Goal: Task Accomplishment & Management: Use online tool/utility

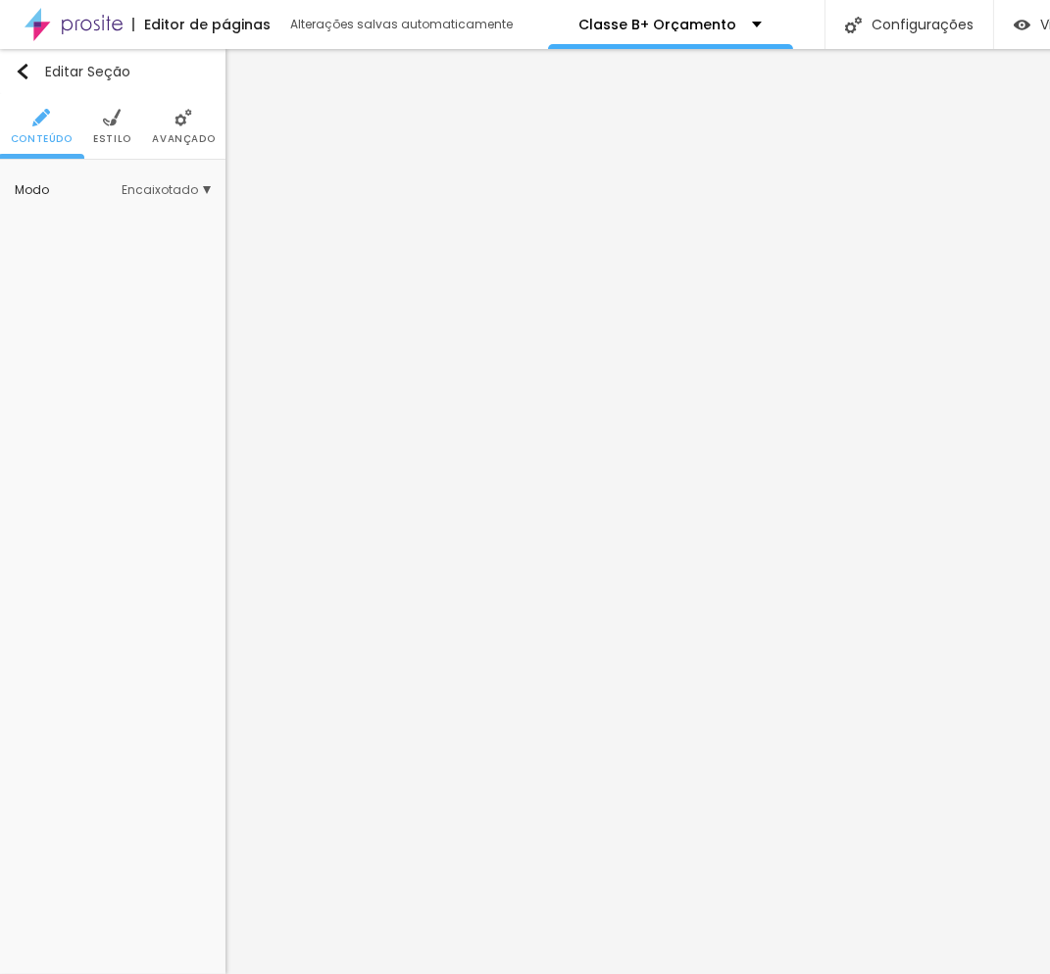
click at [152, 99] on li "Avançado" at bounding box center [183, 126] width 63 height 65
click at [25, 64] on img "button" at bounding box center [23, 72] width 16 height 16
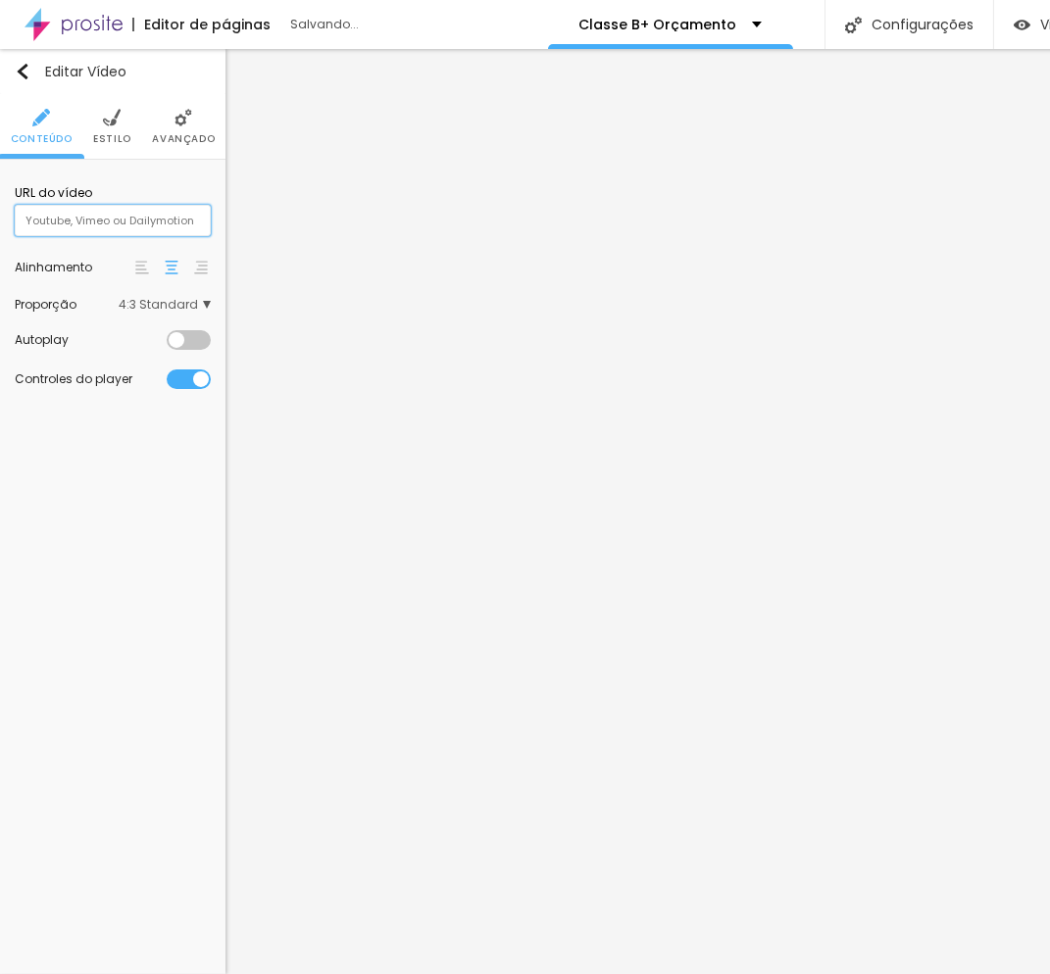
click at [133, 205] on input "text" at bounding box center [113, 220] width 196 height 31
paste input "[URL][DOMAIN_NAME]"
type input "[URL][DOMAIN_NAME]"
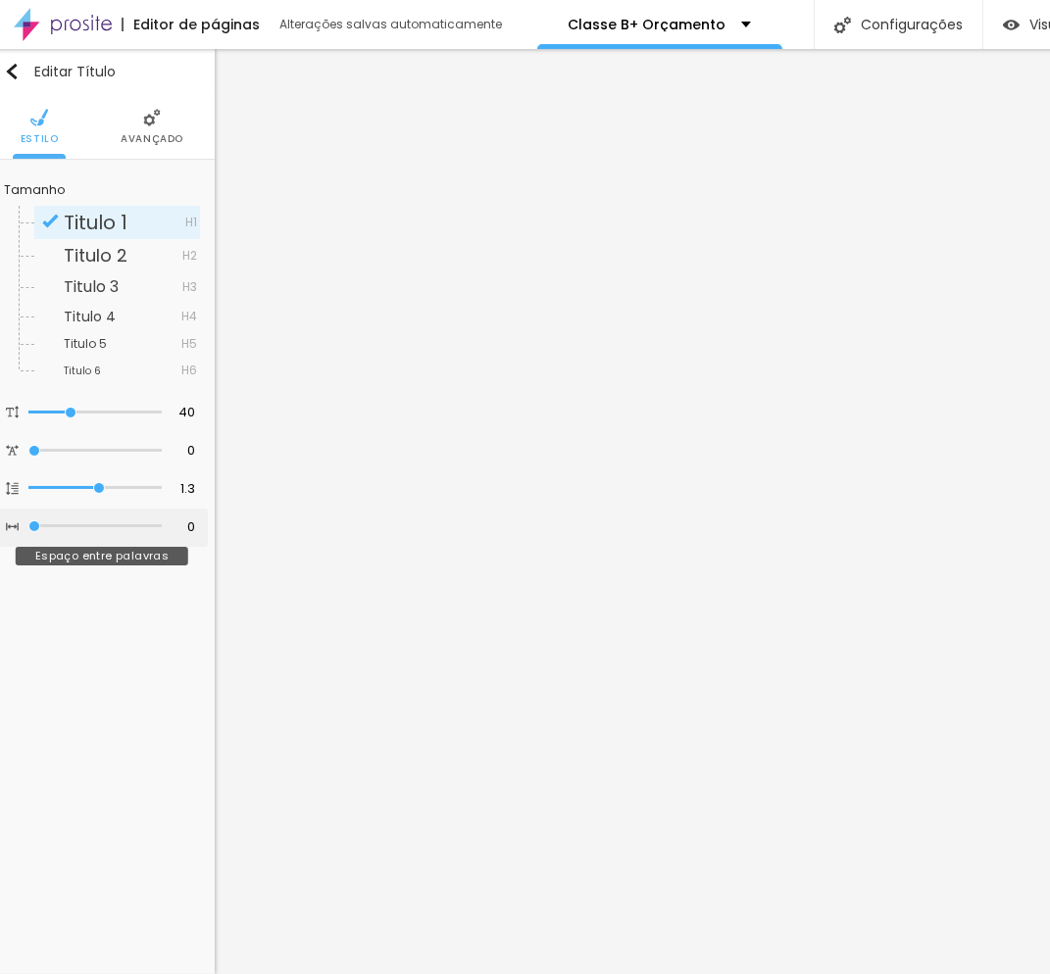
scroll to position [16, 10]
click at [30, 64] on div "Editar Título" at bounding box center [61, 72] width 112 height 16
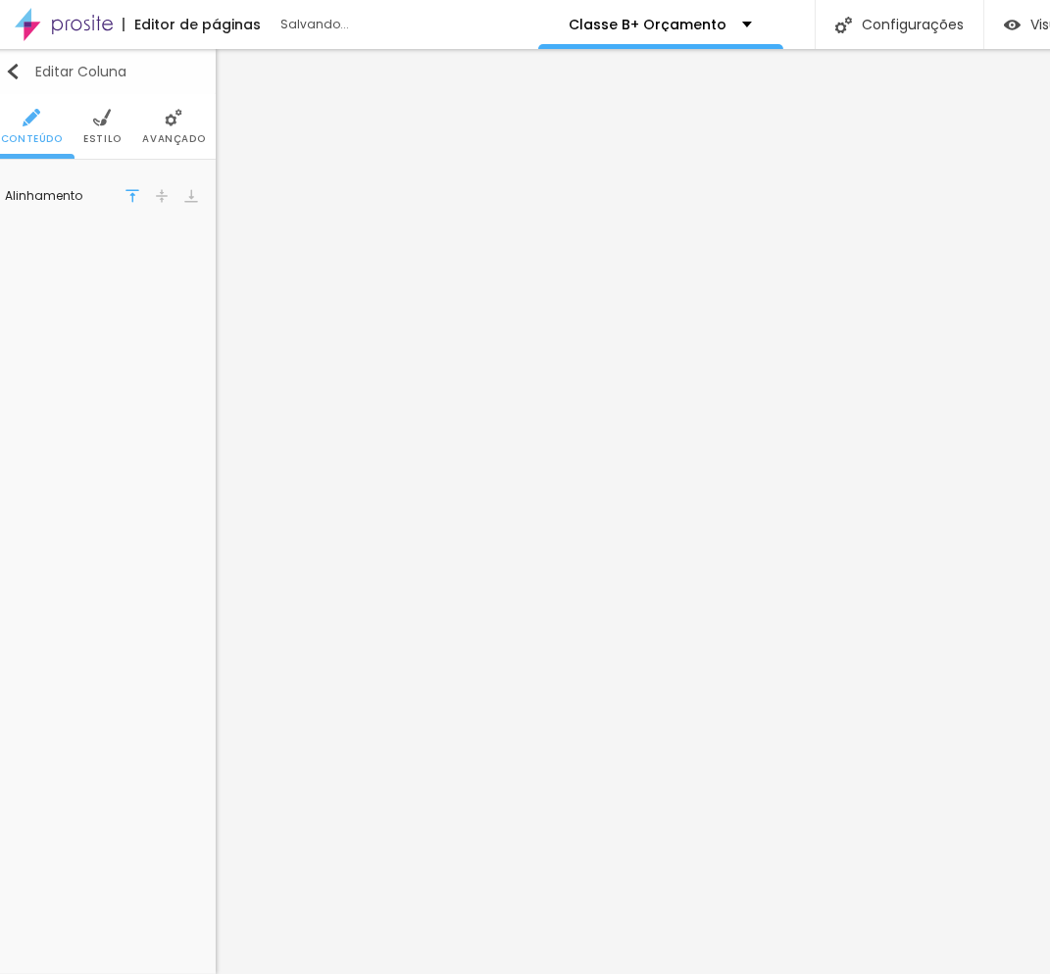
click at [13, 64] on img "button" at bounding box center [13, 72] width 16 height 16
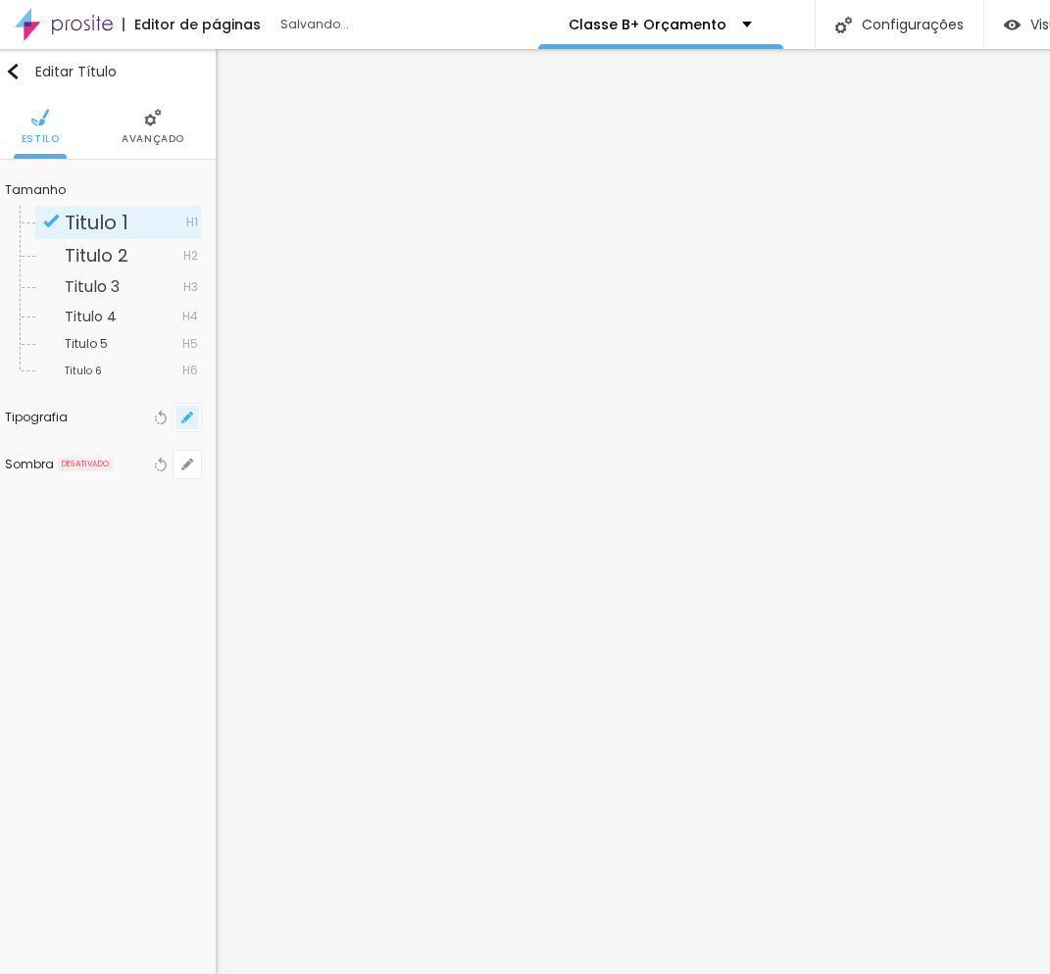
click at [187, 414] on icon "button" at bounding box center [187, 418] width 8 height 8
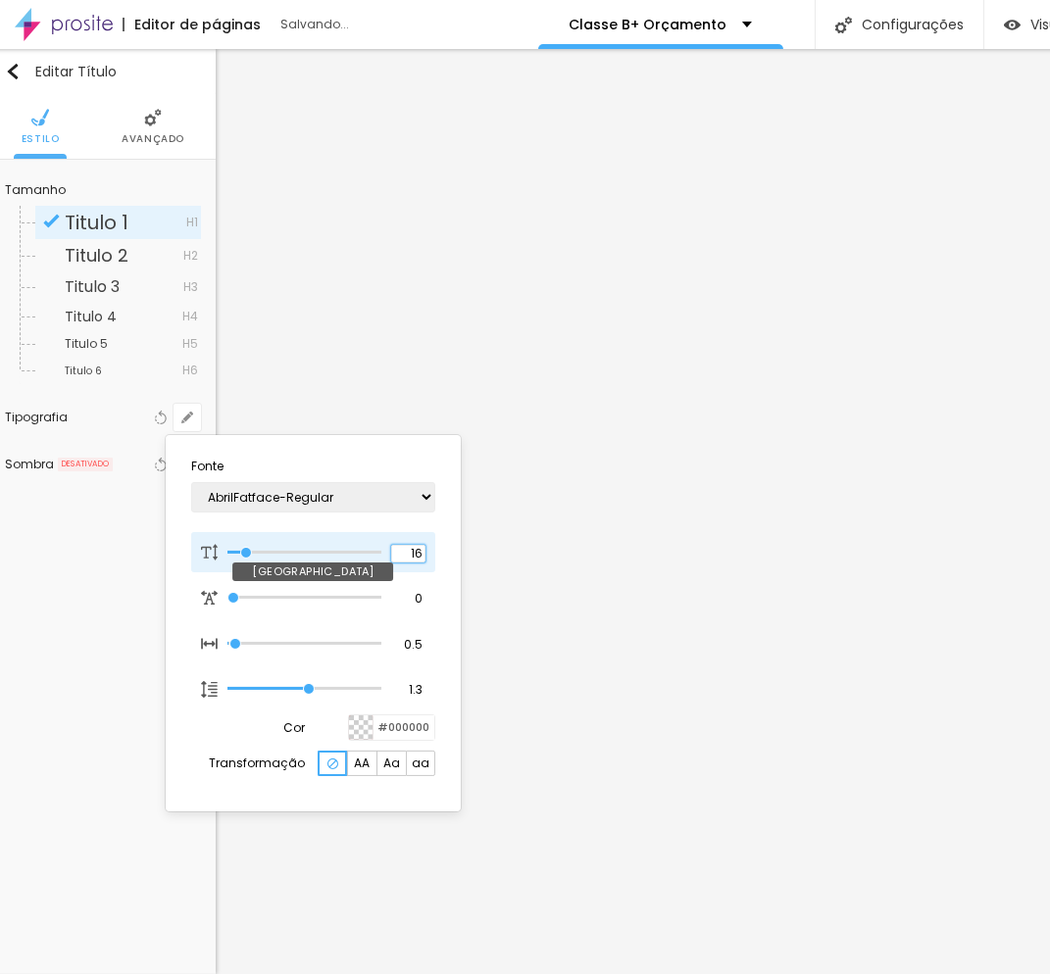
click at [414, 545] on input "16" at bounding box center [408, 554] width 34 height 18
type input "1"
click at [414, 545] on input "16" at bounding box center [408, 554] width 34 height 18
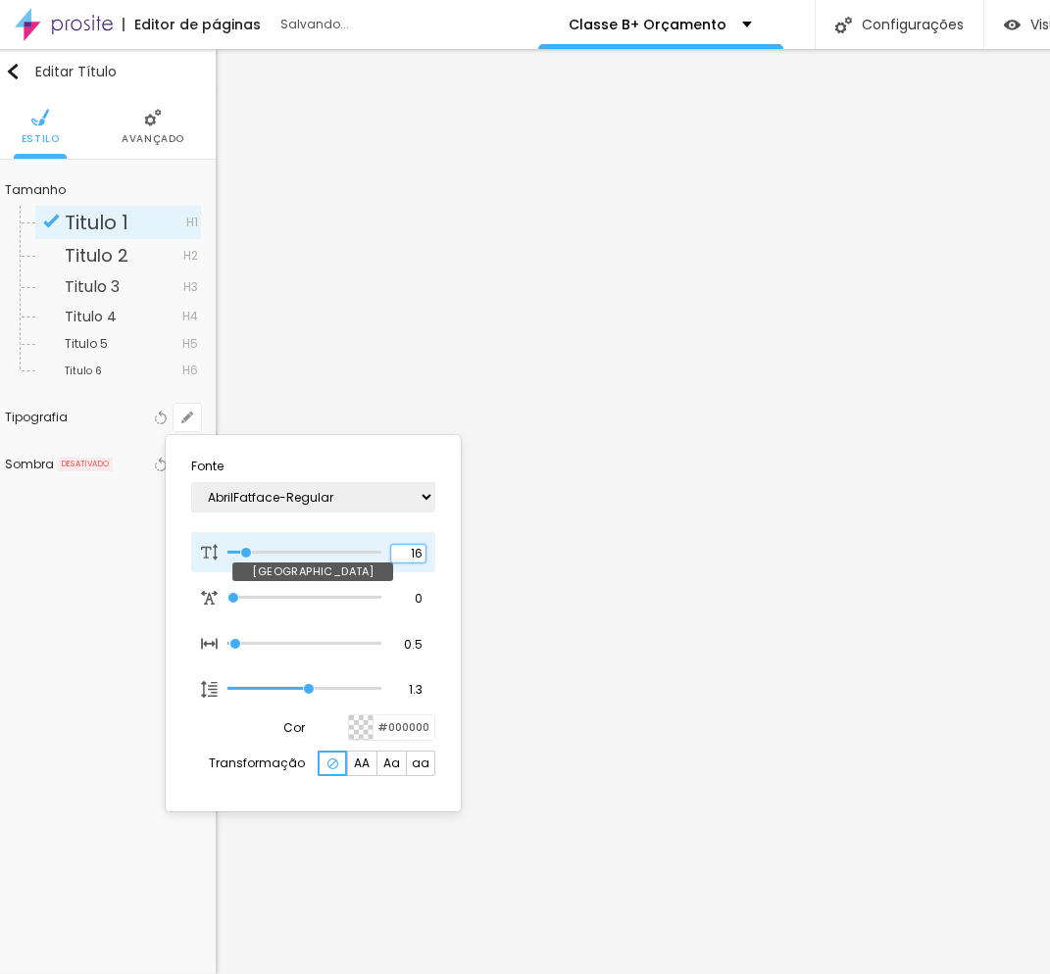
click at [414, 545] on input "16" at bounding box center [408, 554] width 34 height 18
type input "8"
type input "2"
type input "1"
type input "20"
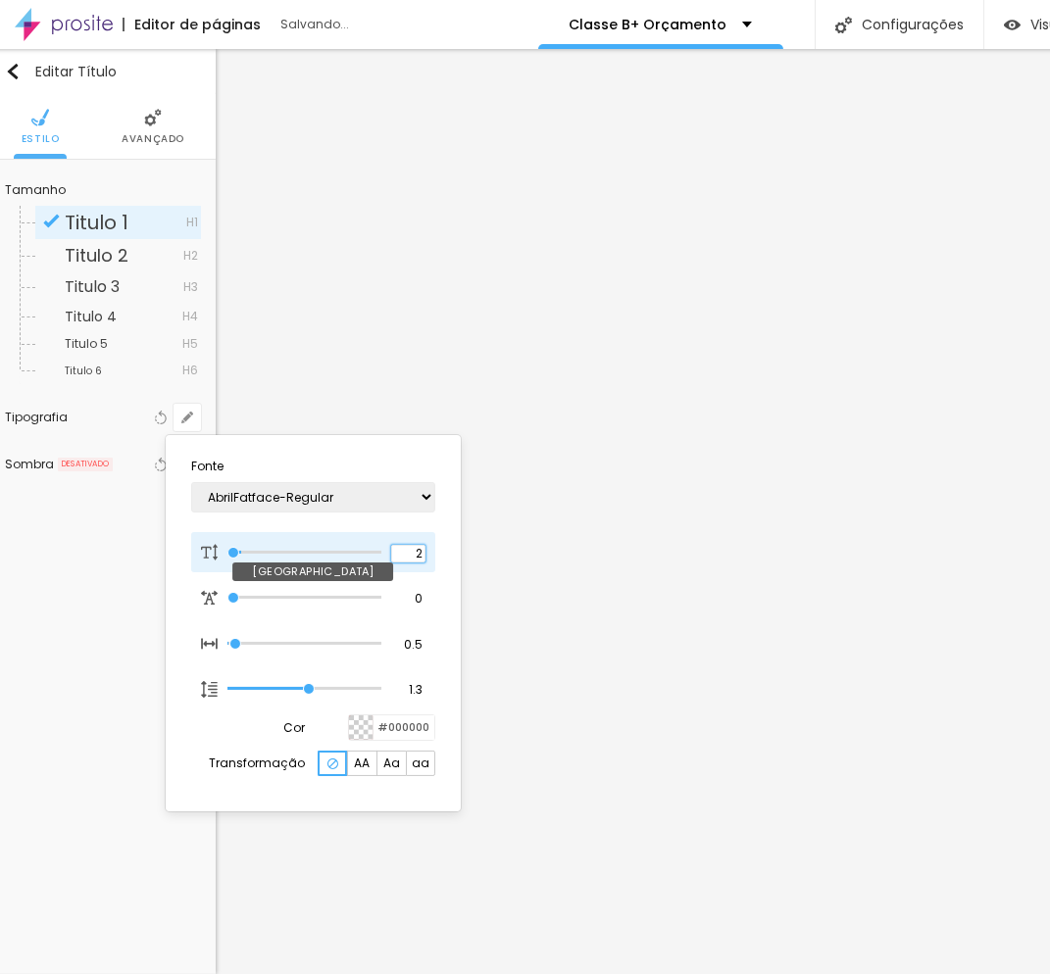
type input "20"
type input "1"
type input "20"
type input "1"
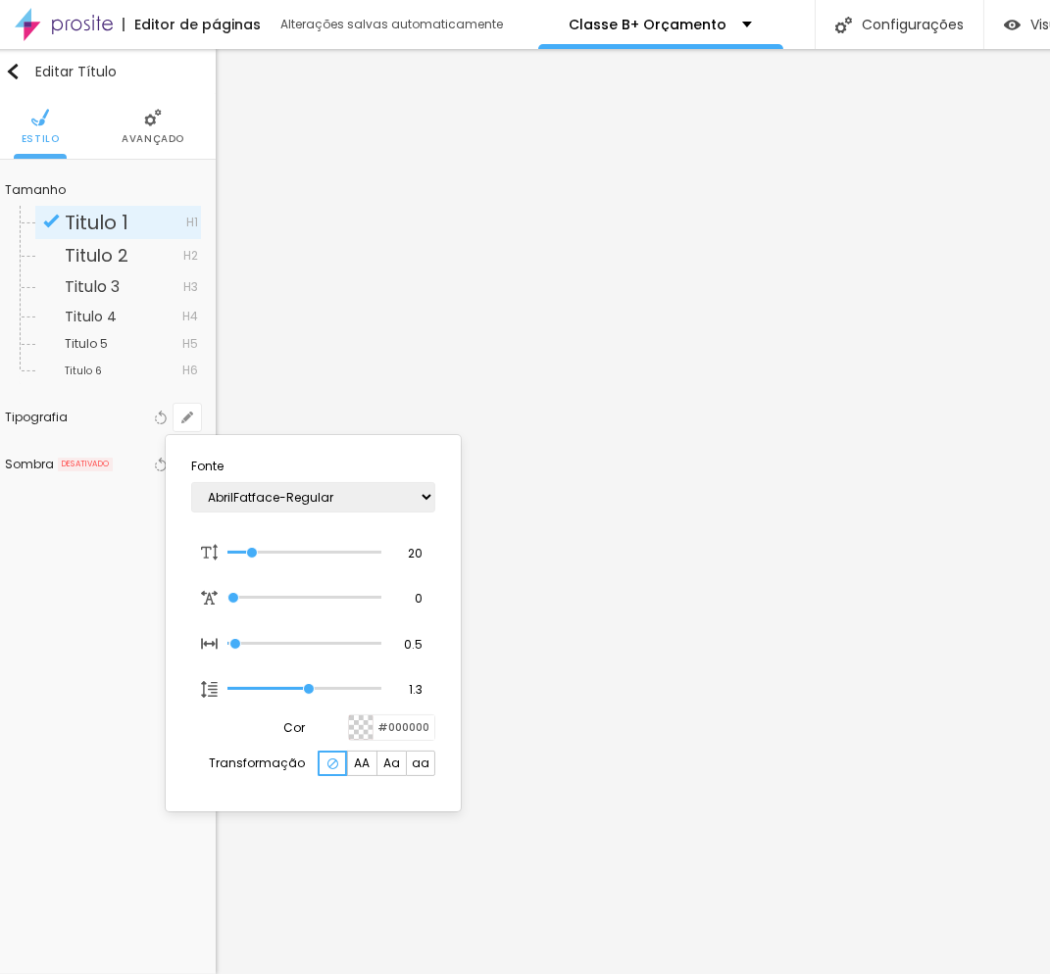
click at [507, 396] on div at bounding box center [525, 487] width 1050 height 974
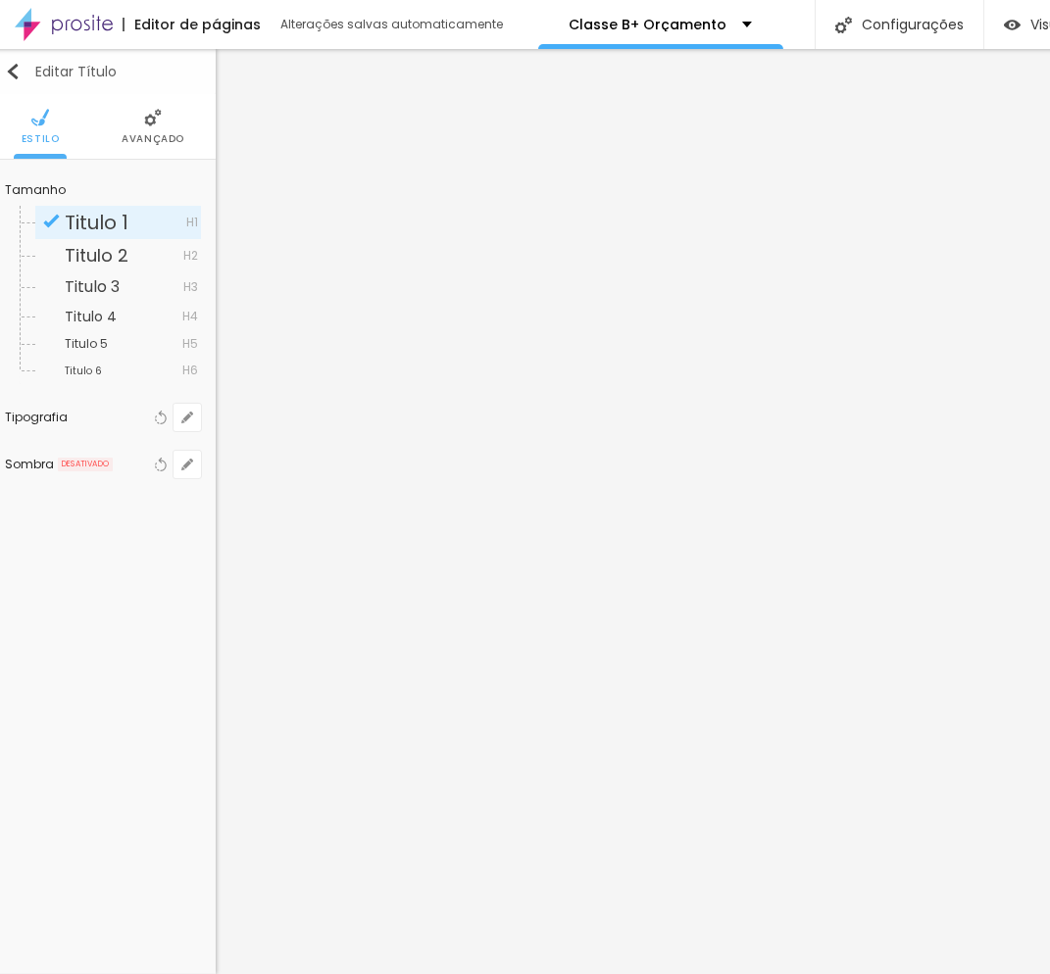
click at [18, 64] on img "button" at bounding box center [13, 72] width 16 height 16
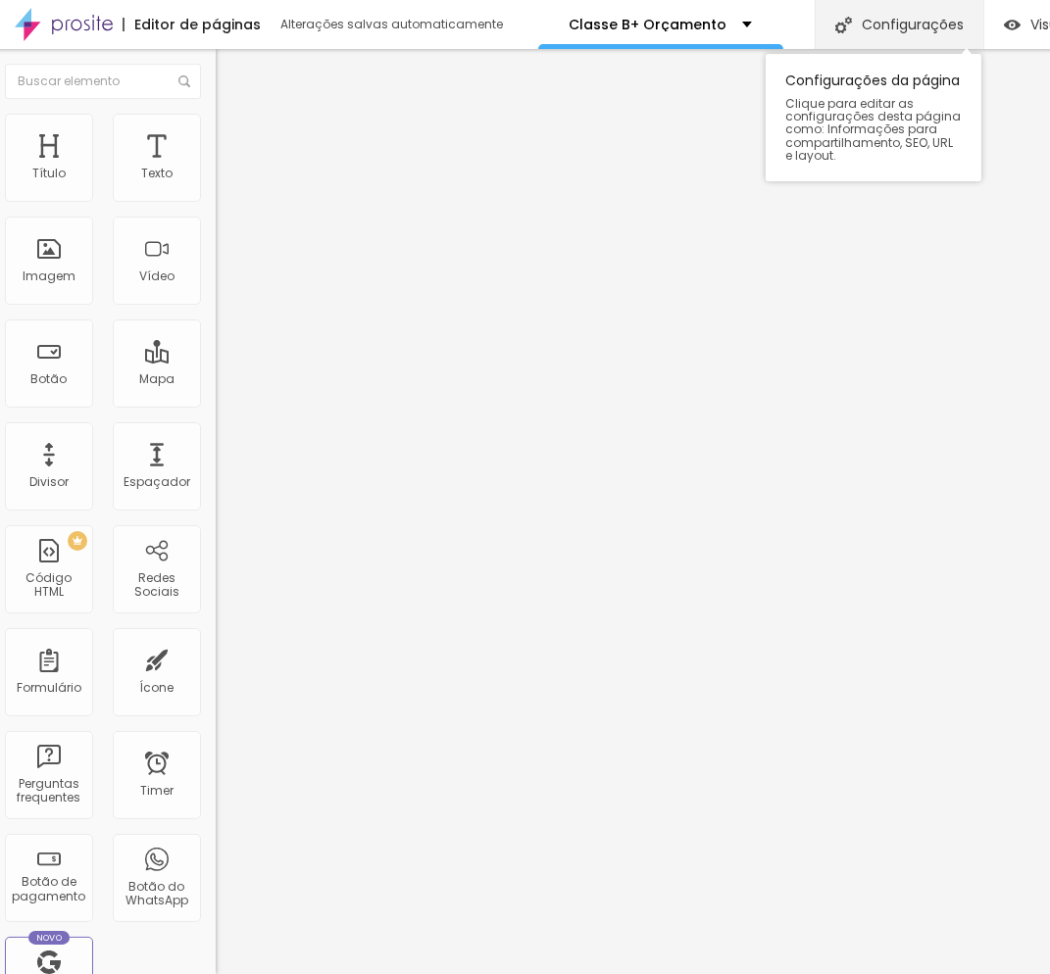
scroll to position [0, 0]
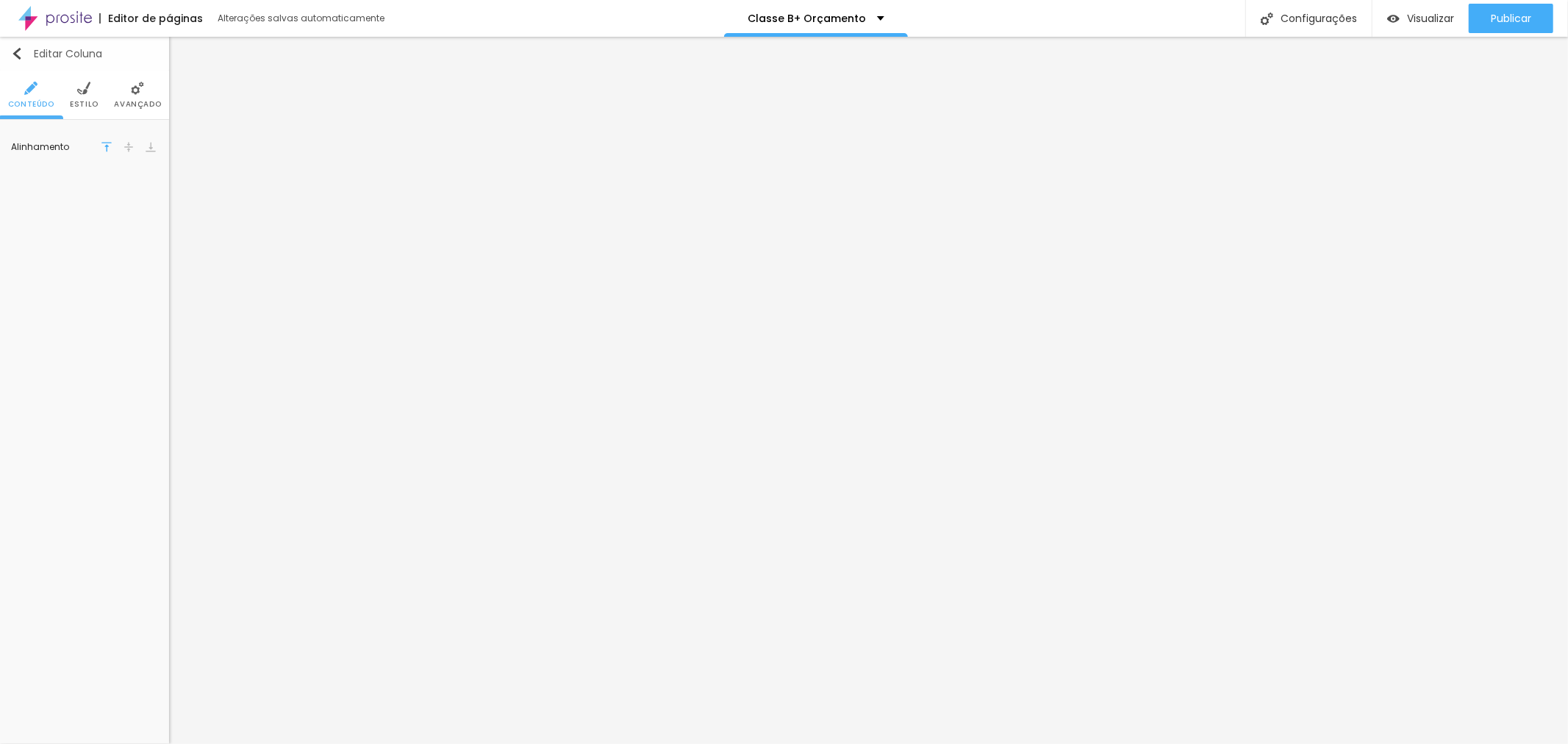
click at [11, 50] on img "button" at bounding box center [17, 54] width 12 height 12
click at [87, 93] on img at bounding box center [84, 88] width 13 height 14
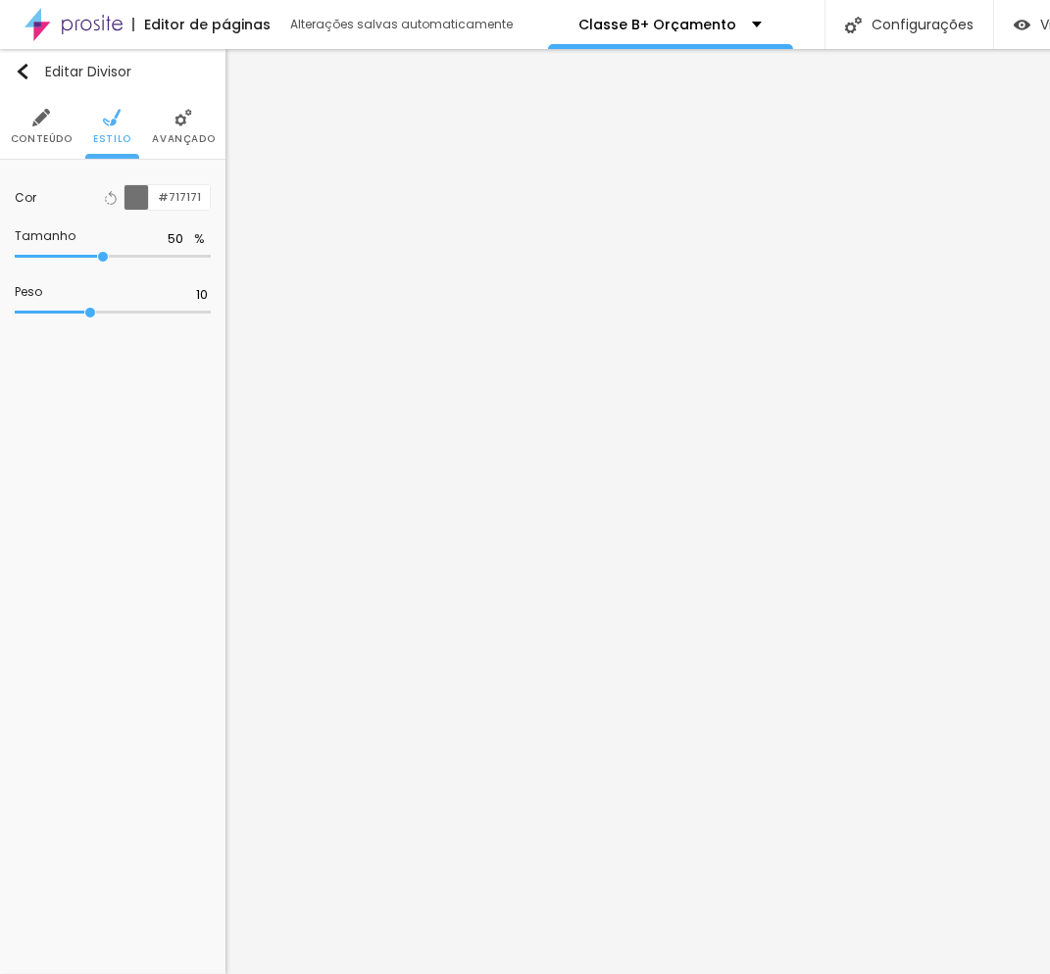
click at [132, 204] on div at bounding box center [136, 197] width 25 height 25
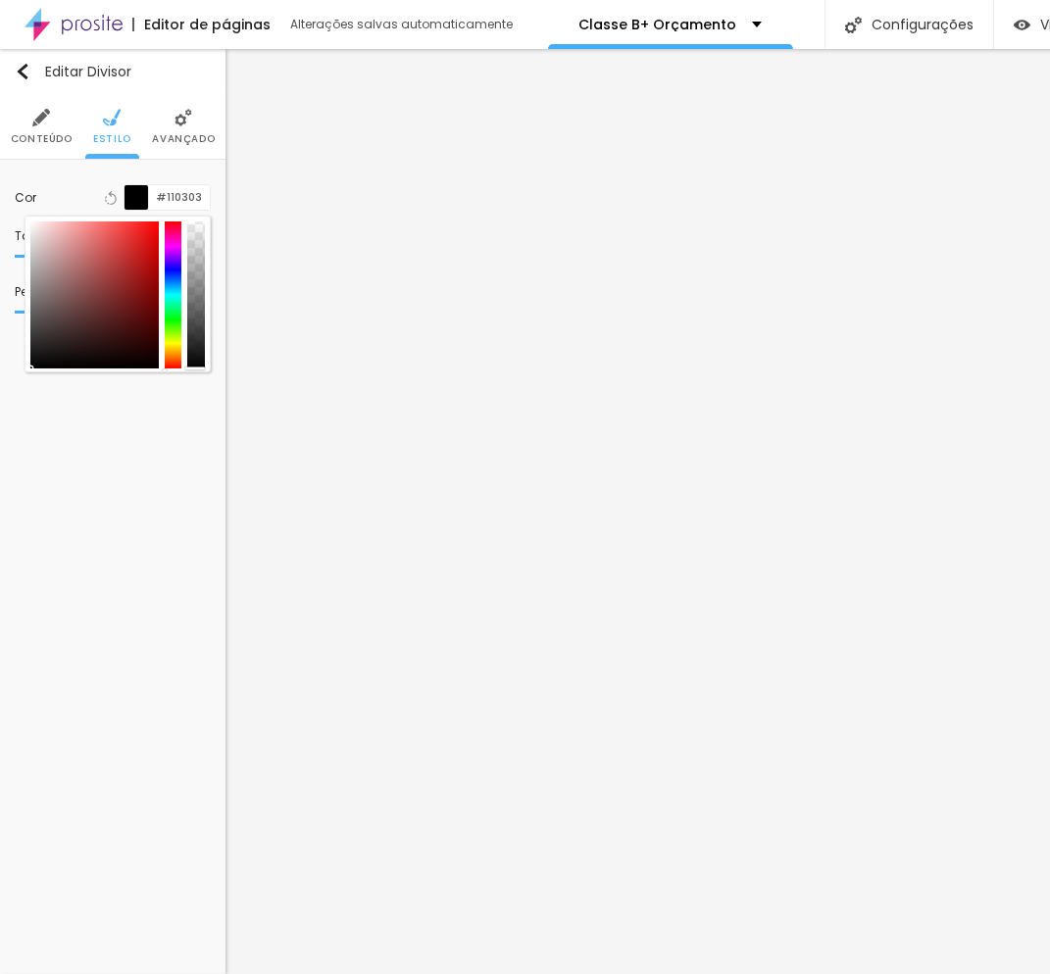
type input "#000000"
click at [144, 402] on div "Editar Divisor Conteúdo Estilo Avançado Cor Voltar ao padrão #000000 Tamanho 50…" at bounding box center [112, 511] width 225 height 925
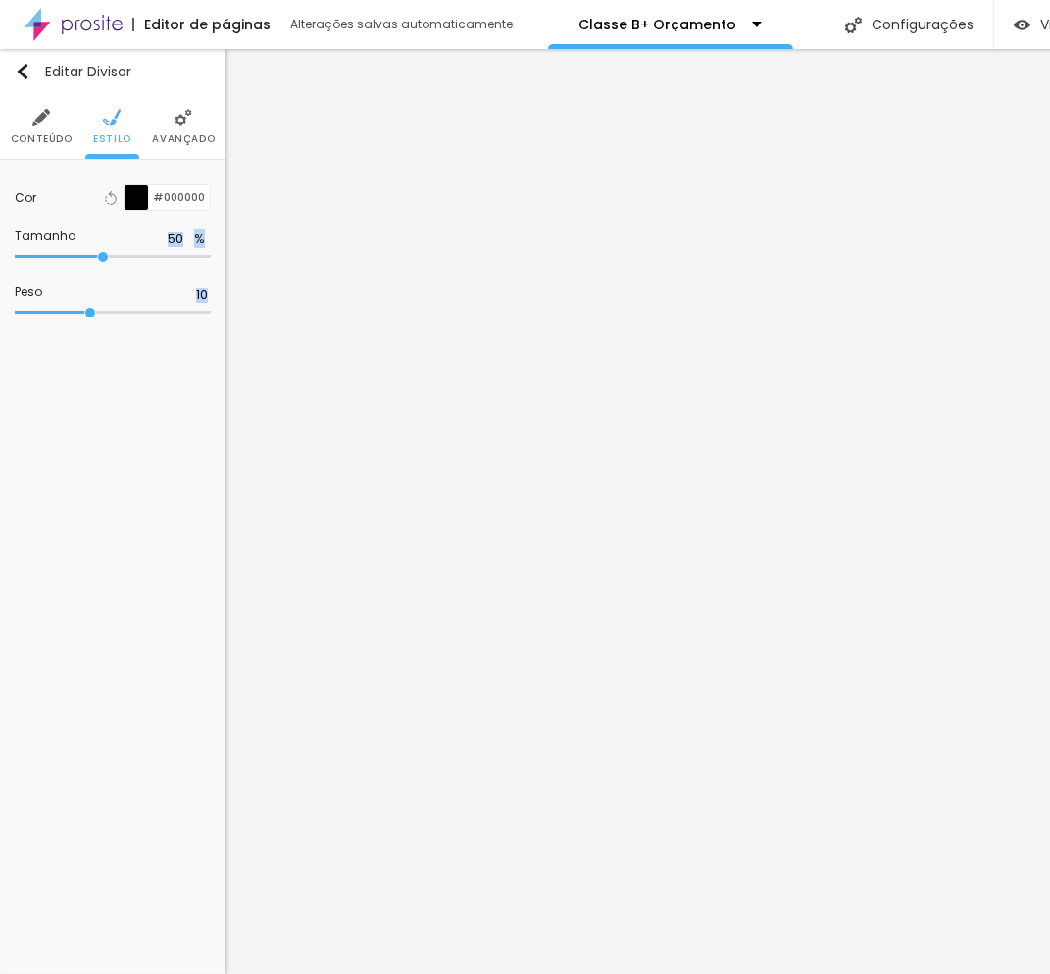
type input "42"
drag, startPoint x: 85, startPoint y: 319, endPoint x: 74, endPoint y: 317, distance: 11.0
click at [74, 317] on div at bounding box center [113, 313] width 196 height 20
type input "9"
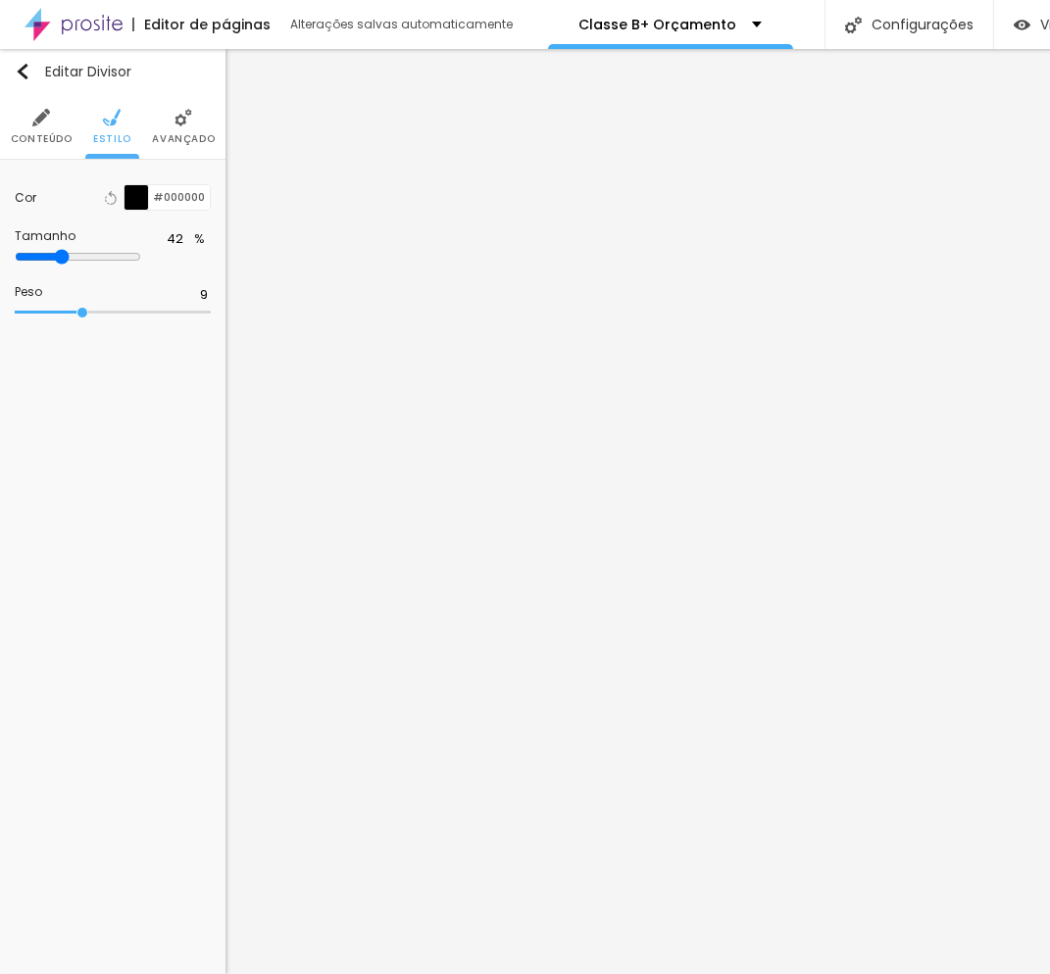
type input "9"
type input "8"
type input "7"
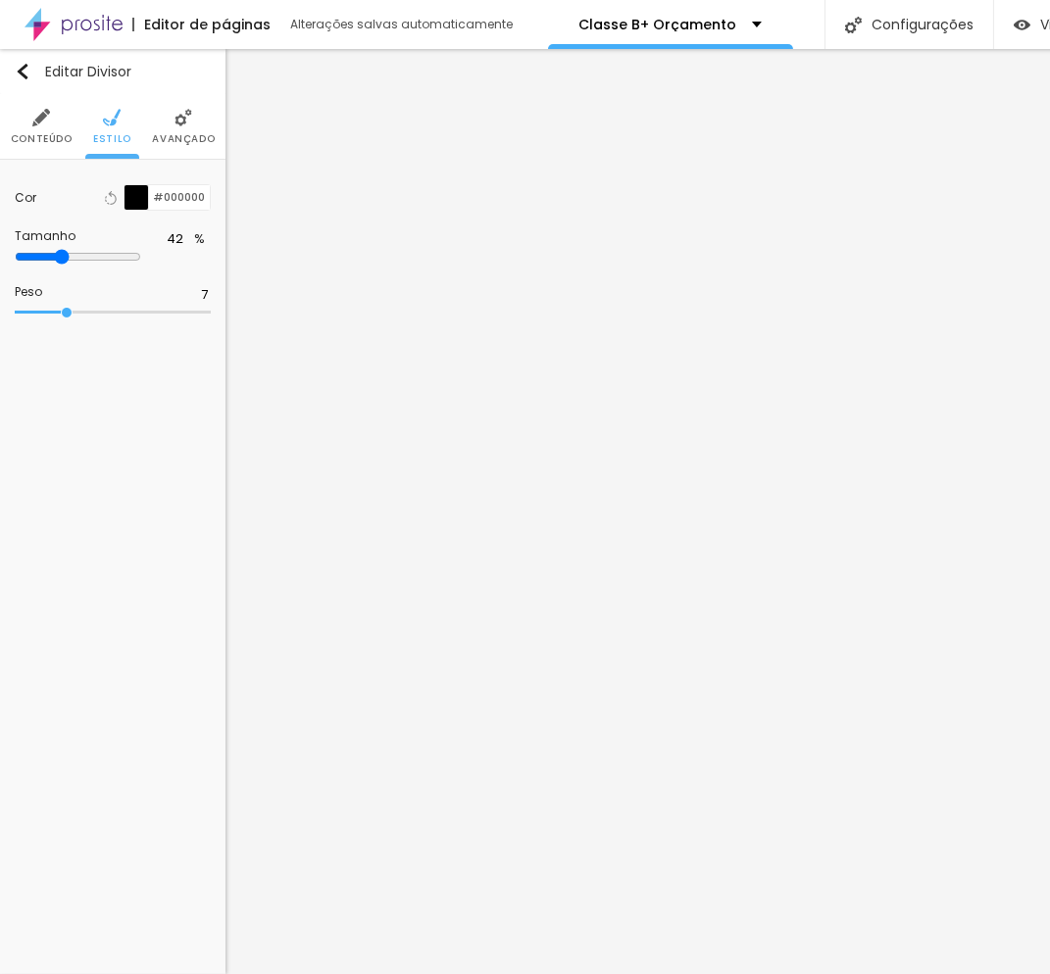
type input "4"
type input "2"
type input "3"
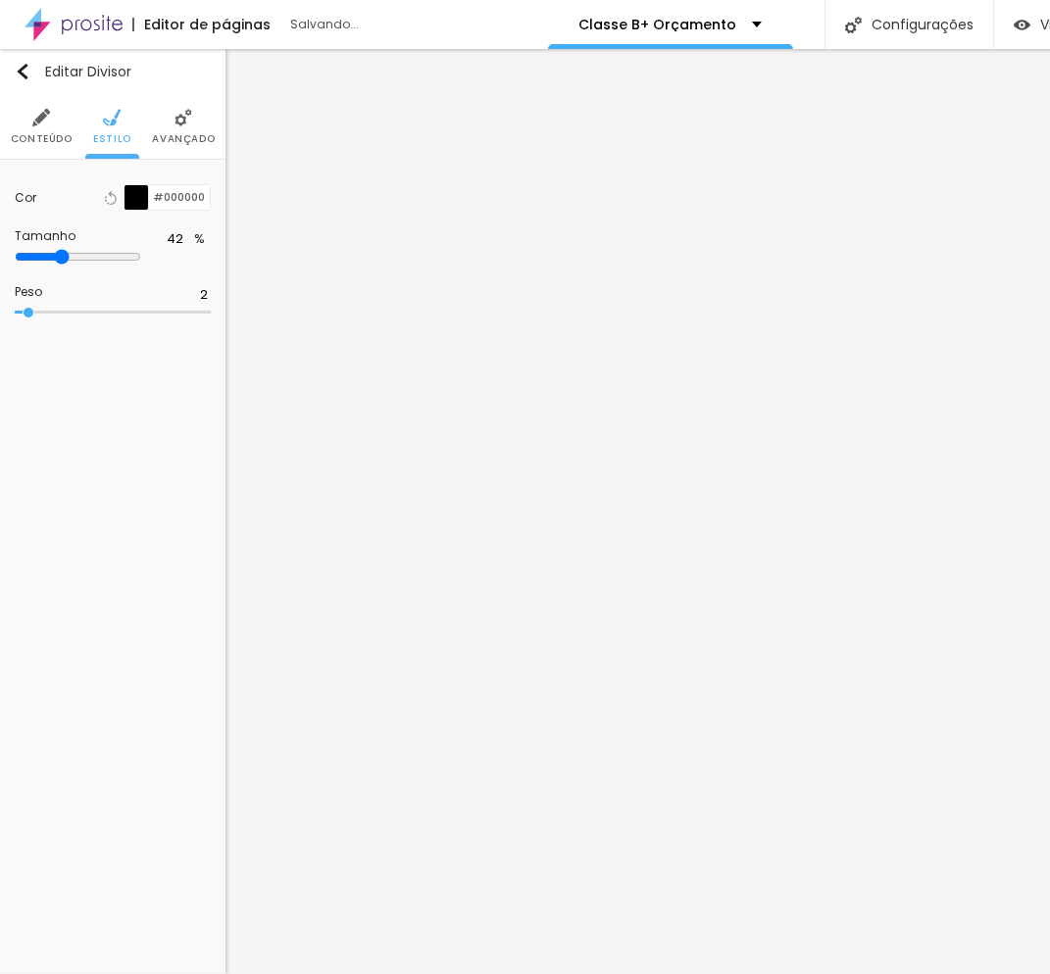
type input "3"
type input "4"
type input "3"
drag, startPoint x: 80, startPoint y: 316, endPoint x: 37, endPoint y: 320, distance: 43.3
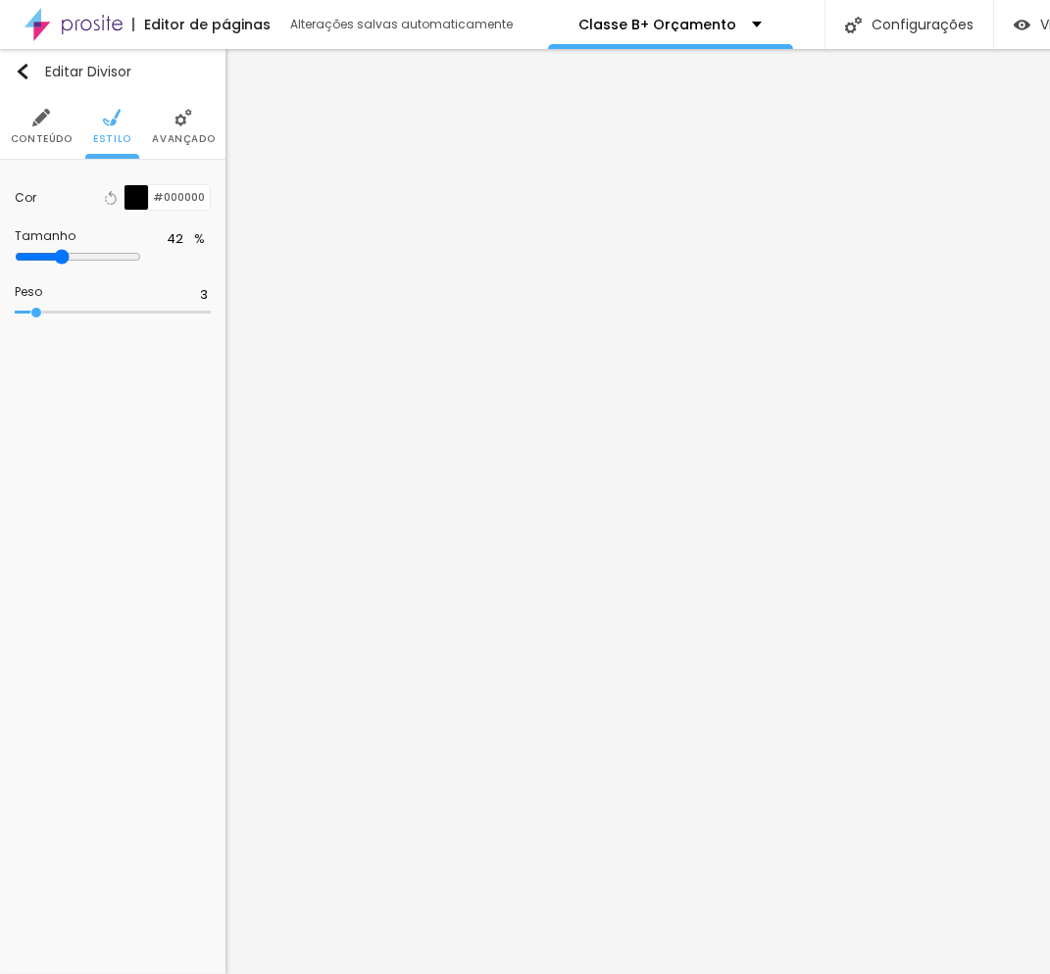
type input "3"
click at [37, 318] on input "range" at bounding box center [113, 313] width 196 height 10
click at [196, 288] on input "3" at bounding box center [193, 295] width 34 height 19
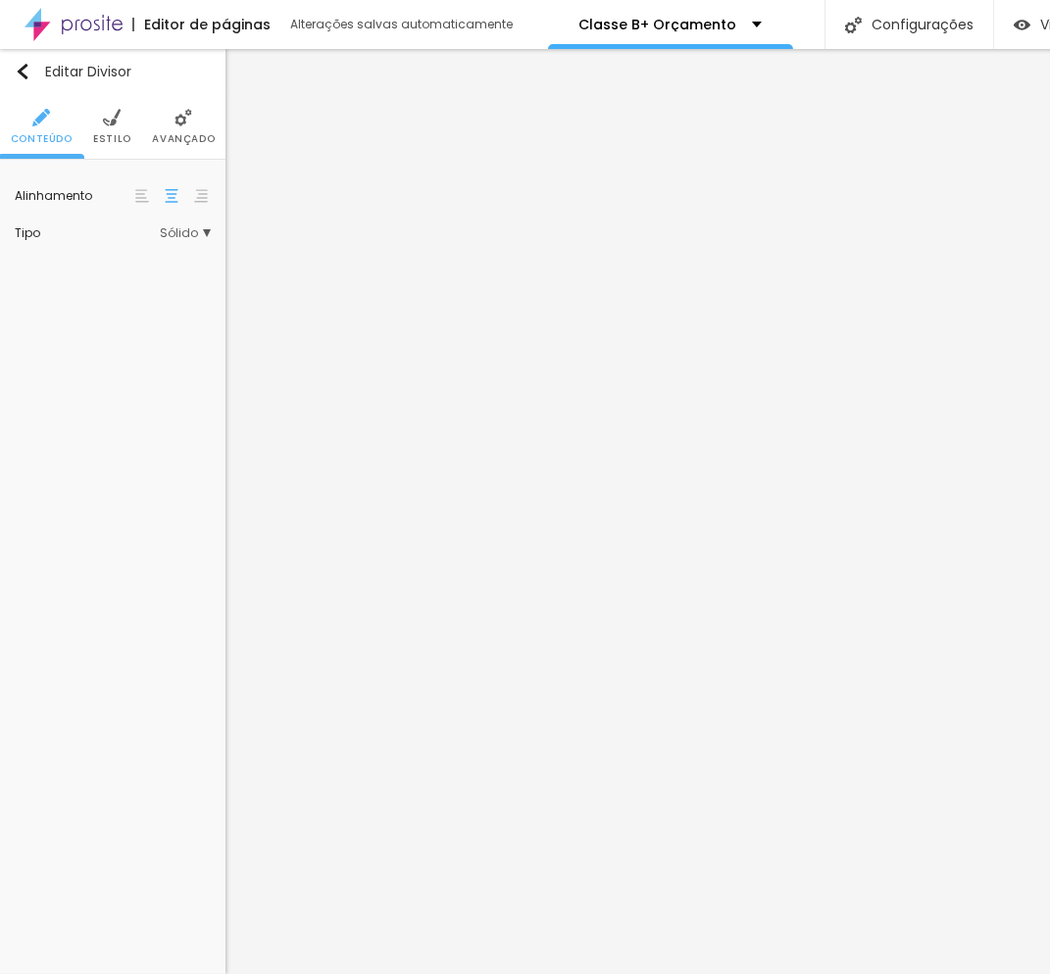
click at [150, 192] on div at bounding box center [142, 196] width 20 height 24
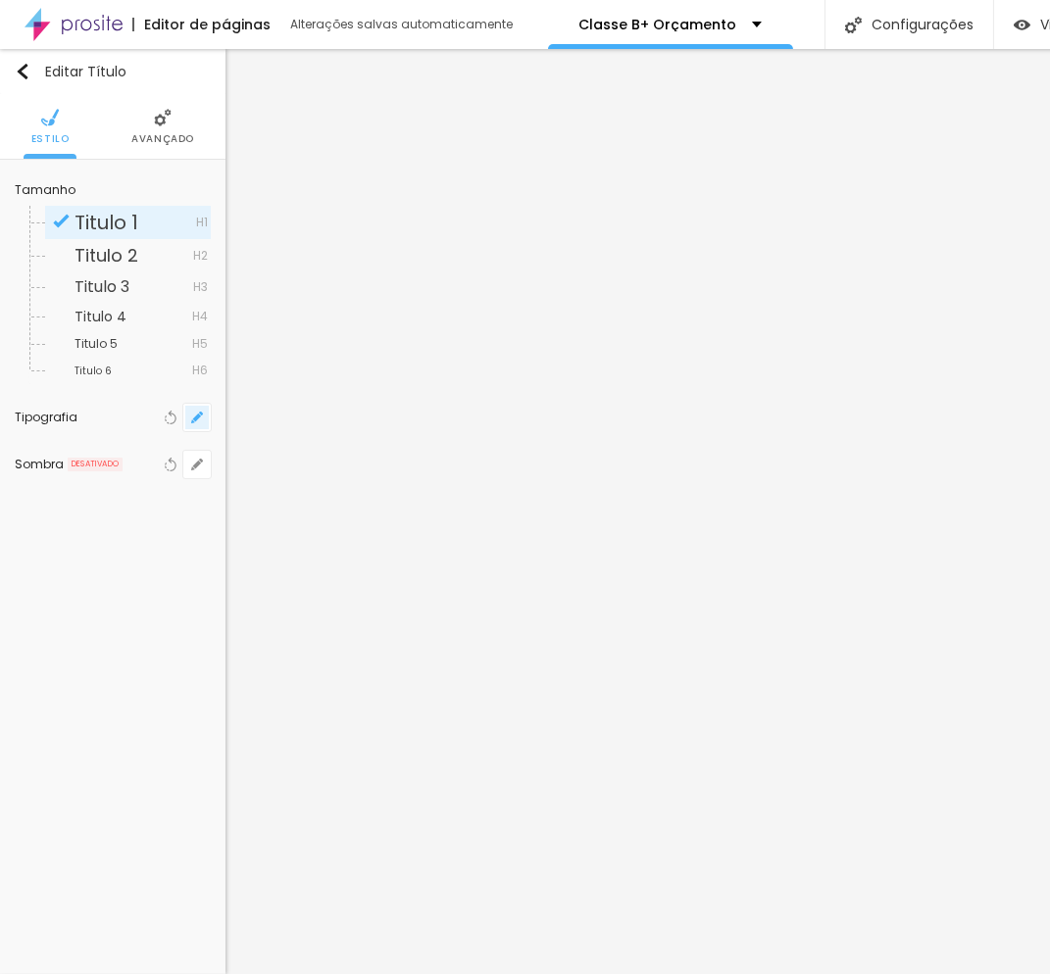
click at [203, 413] on icon "button" at bounding box center [197, 418] width 12 height 12
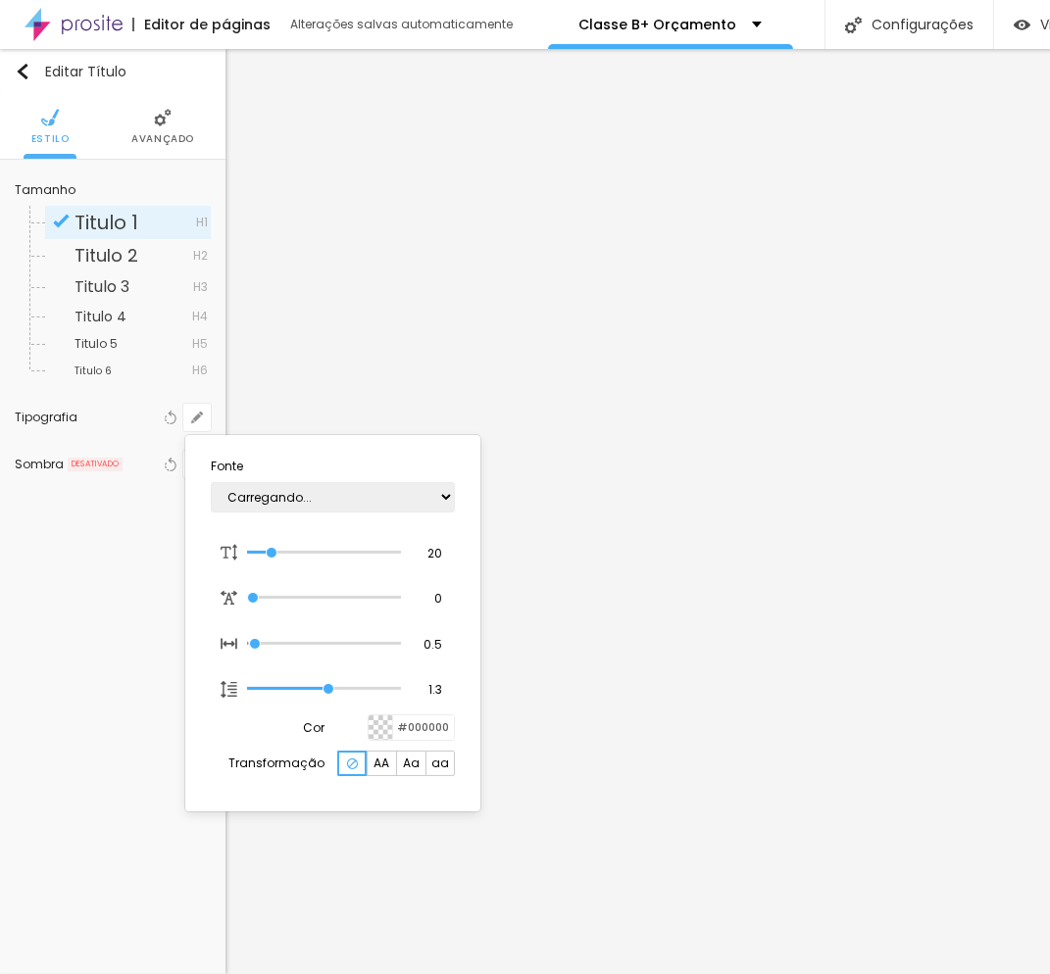
type input "1"
click at [188, 145] on div at bounding box center [525, 487] width 1050 height 974
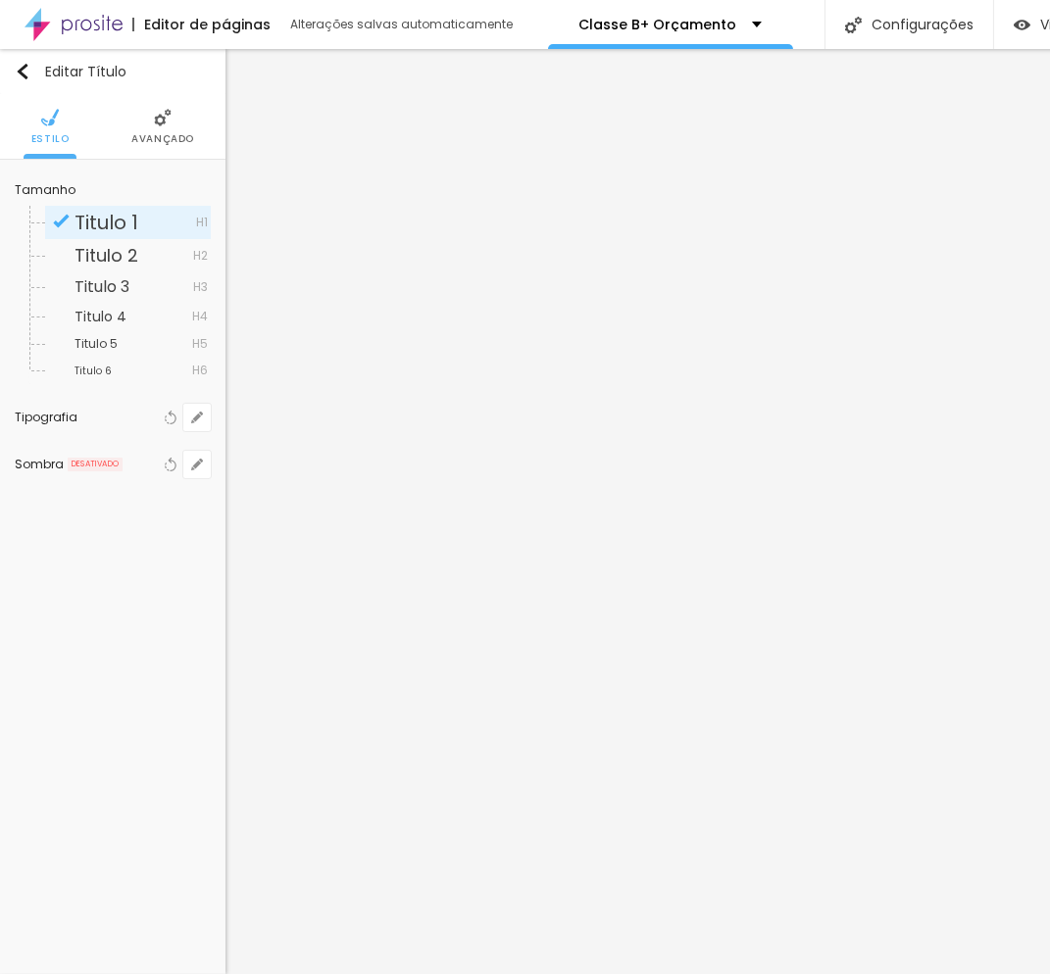
click at [181, 134] on span "Avançado" at bounding box center [162, 139] width 63 height 10
click at [168, 120] on img at bounding box center [163, 118] width 18 height 18
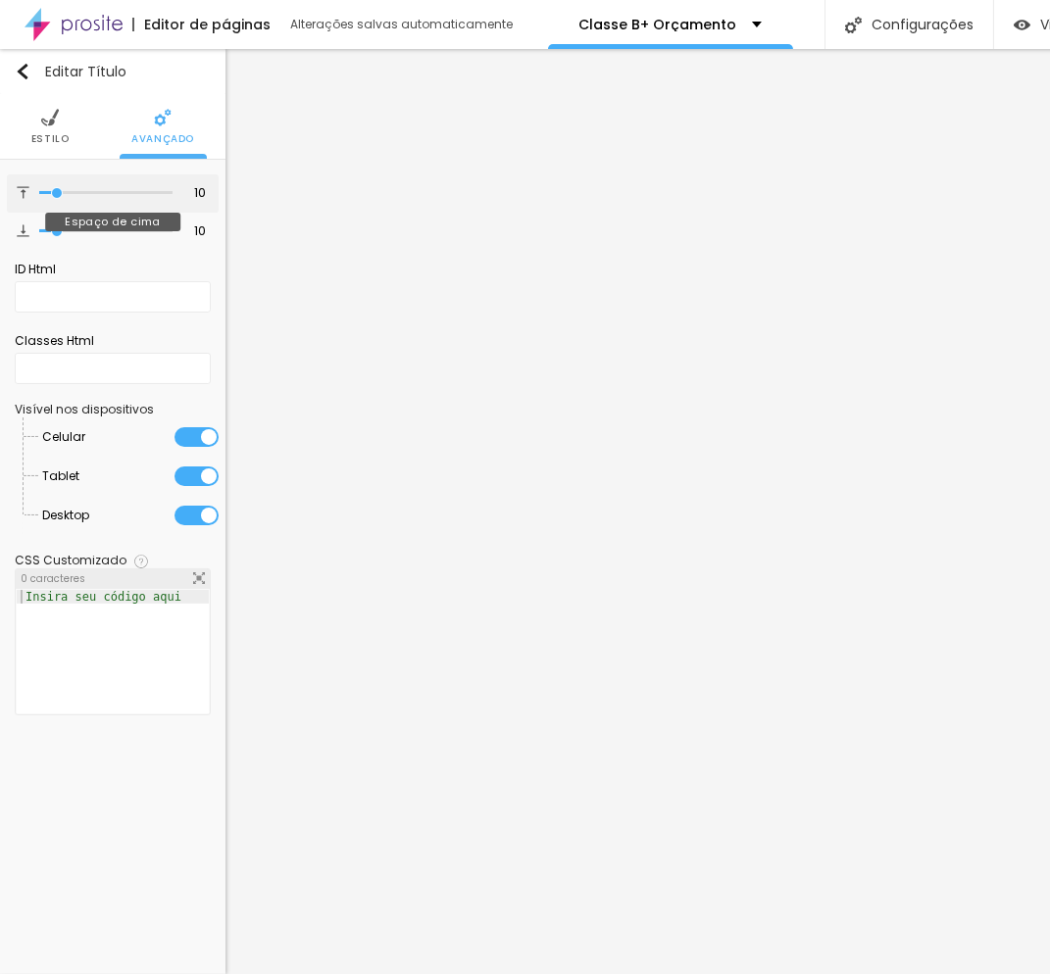
type input "0"
drag, startPoint x: 55, startPoint y: 191, endPoint x: 124, endPoint y: 238, distance: 83.2
type input "0"
click at [39, 198] on input "range" at bounding box center [105, 193] width 133 height 10
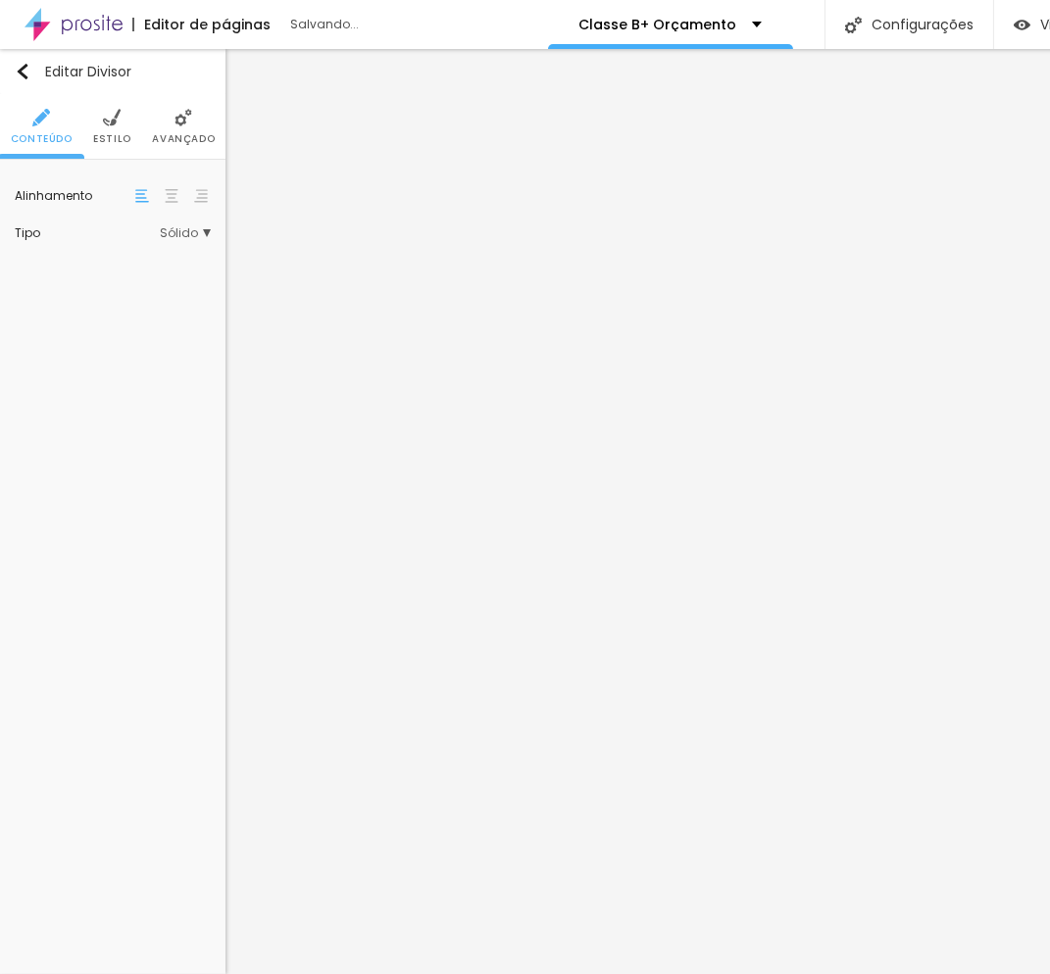
click at [186, 113] on img at bounding box center [183, 118] width 18 height 18
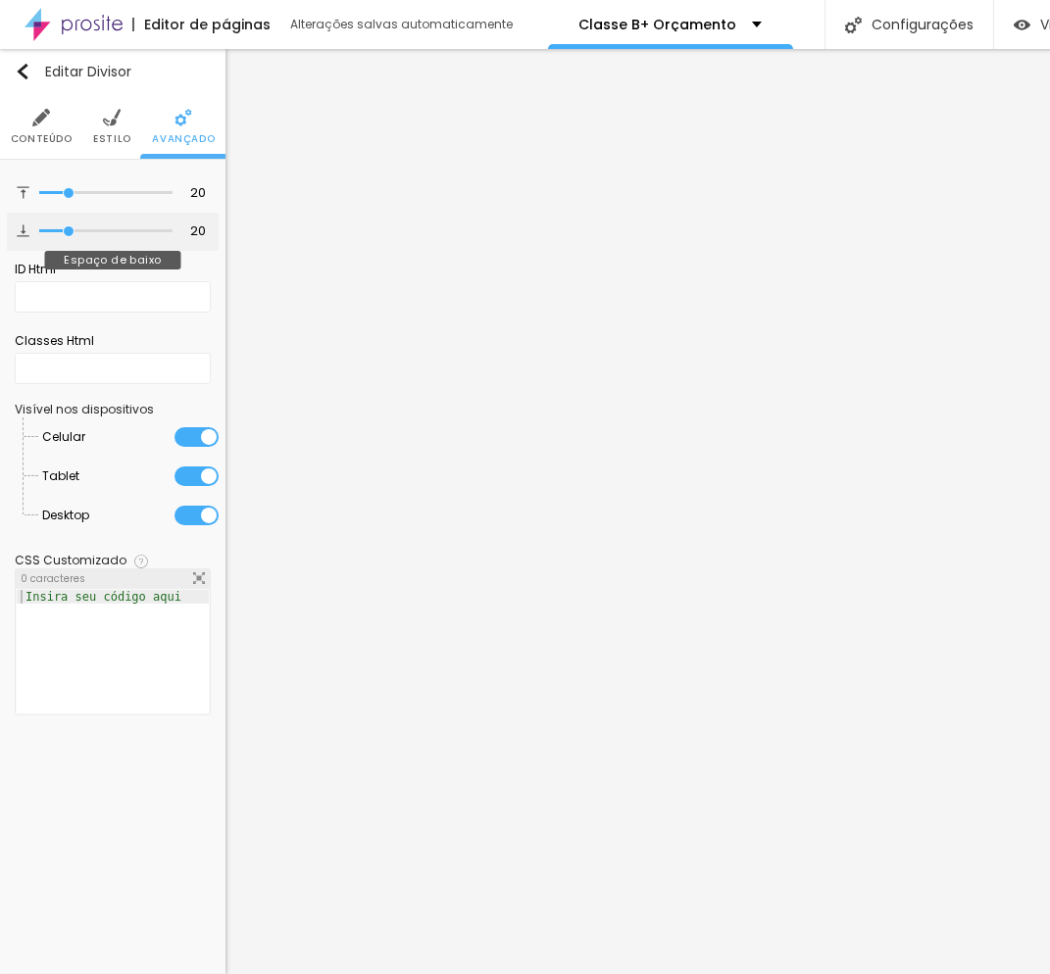
type input "1"
type input "4"
drag, startPoint x: 66, startPoint y: 232, endPoint x: 51, endPoint y: 233, distance: 14.7
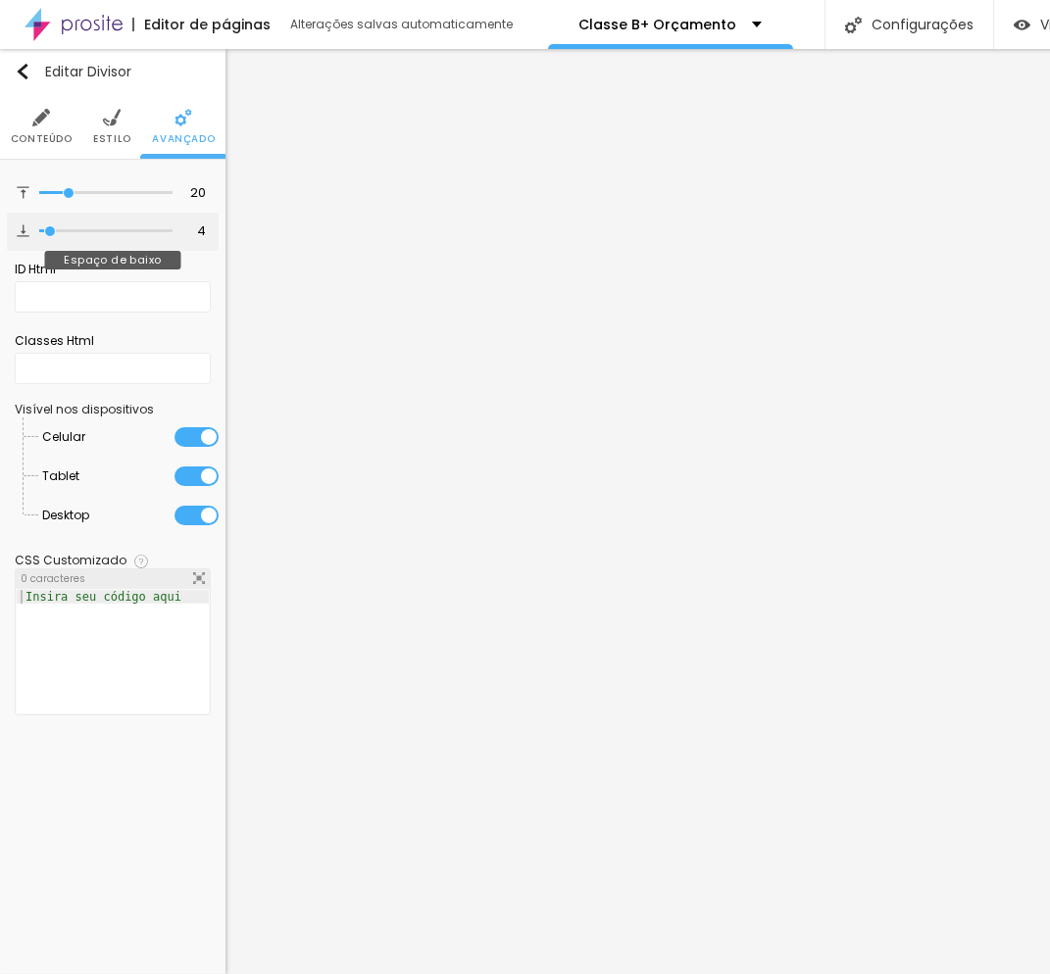
click at [51, 233] on input "range" at bounding box center [105, 231] width 133 height 10
click at [201, 223] on input "4" at bounding box center [191, 232] width 34 height 19
type input "5"
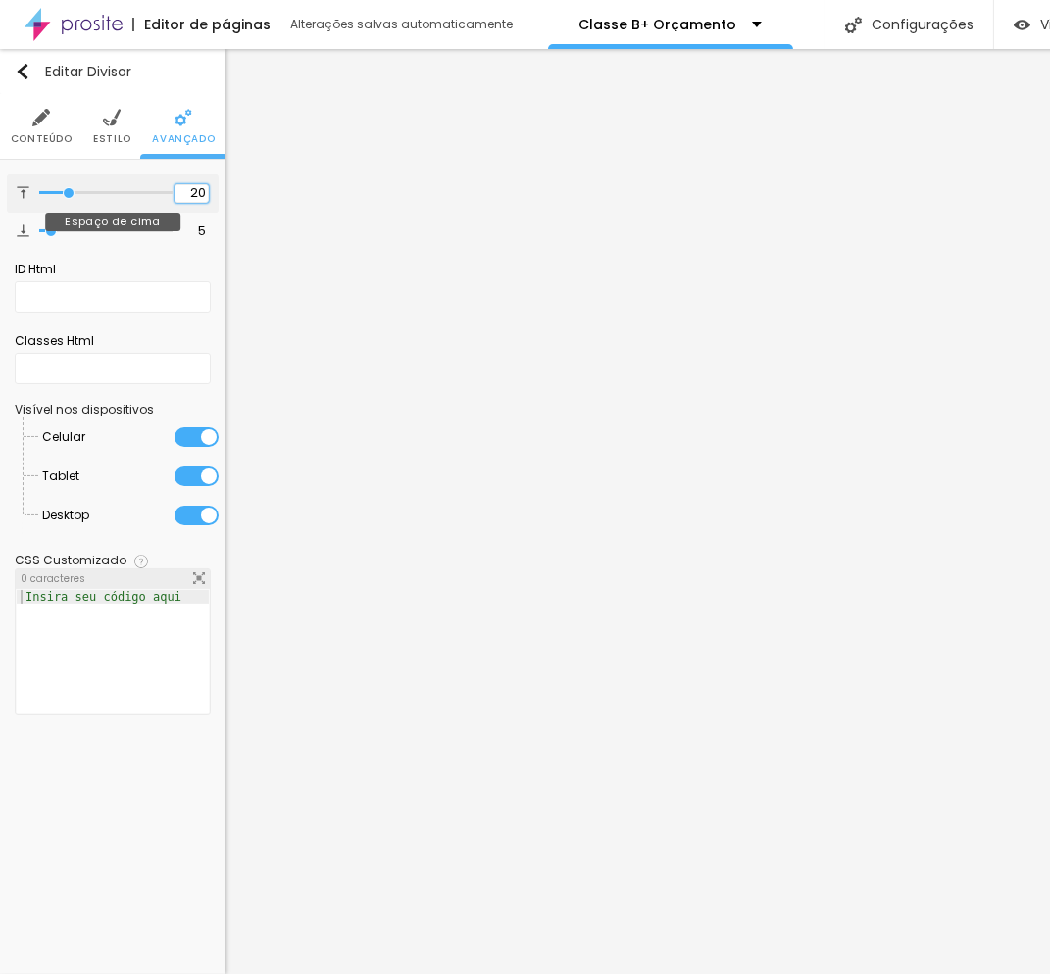
click at [194, 194] on input "20" at bounding box center [191, 193] width 34 height 19
type input "5"
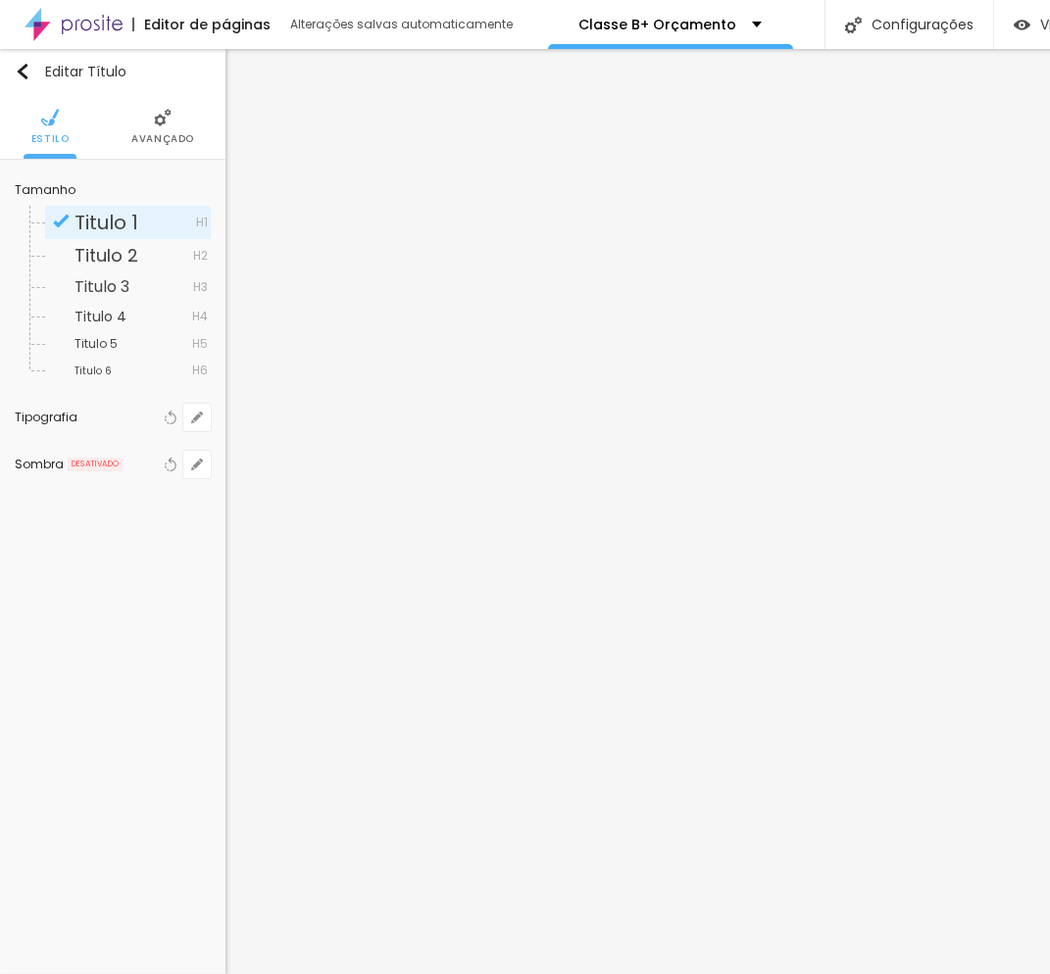
click at [178, 134] on span "Avançado" at bounding box center [162, 139] width 63 height 10
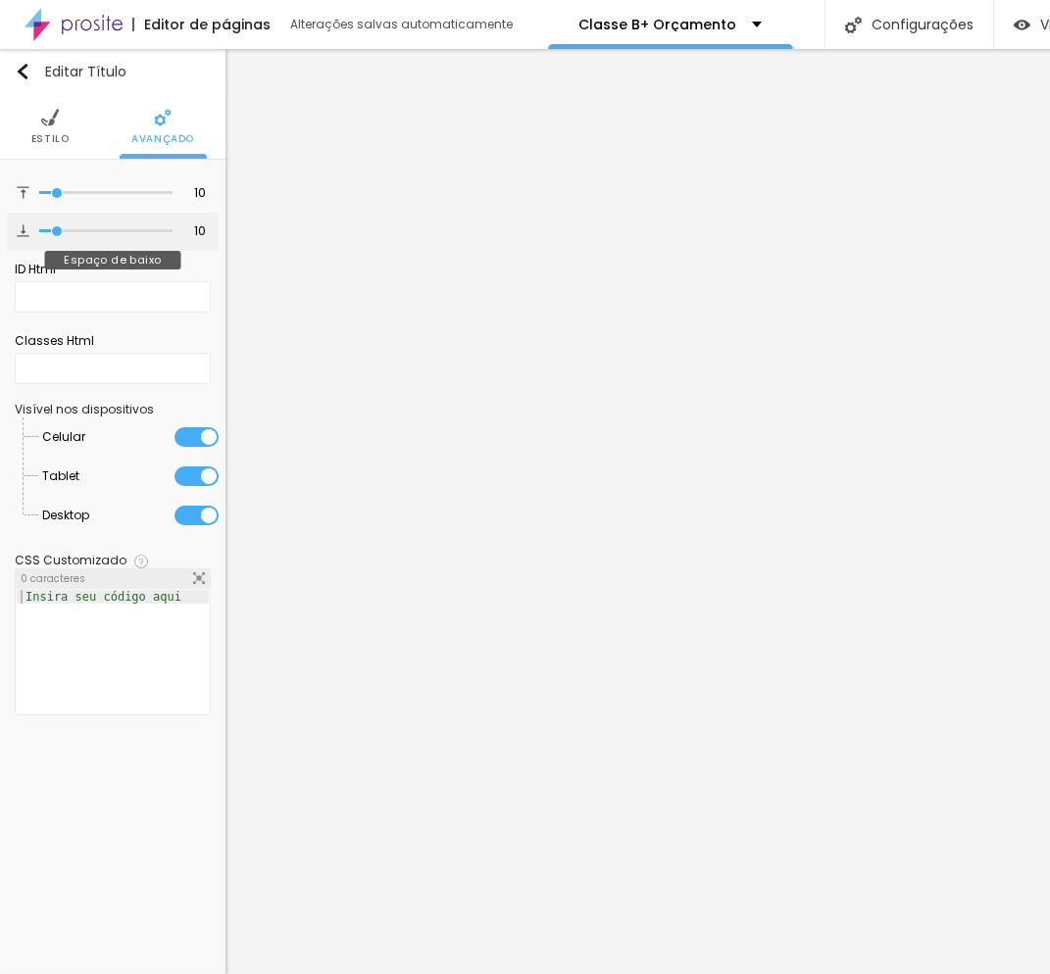
type input "0"
drag, startPoint x: 43, startPoint y: 231, endPoint x: 64, endPoint y: 265, distance: 39.2
type input "15"
click at [64, 236] on input "range" at bounding box center [105, 231] width 133 height 10
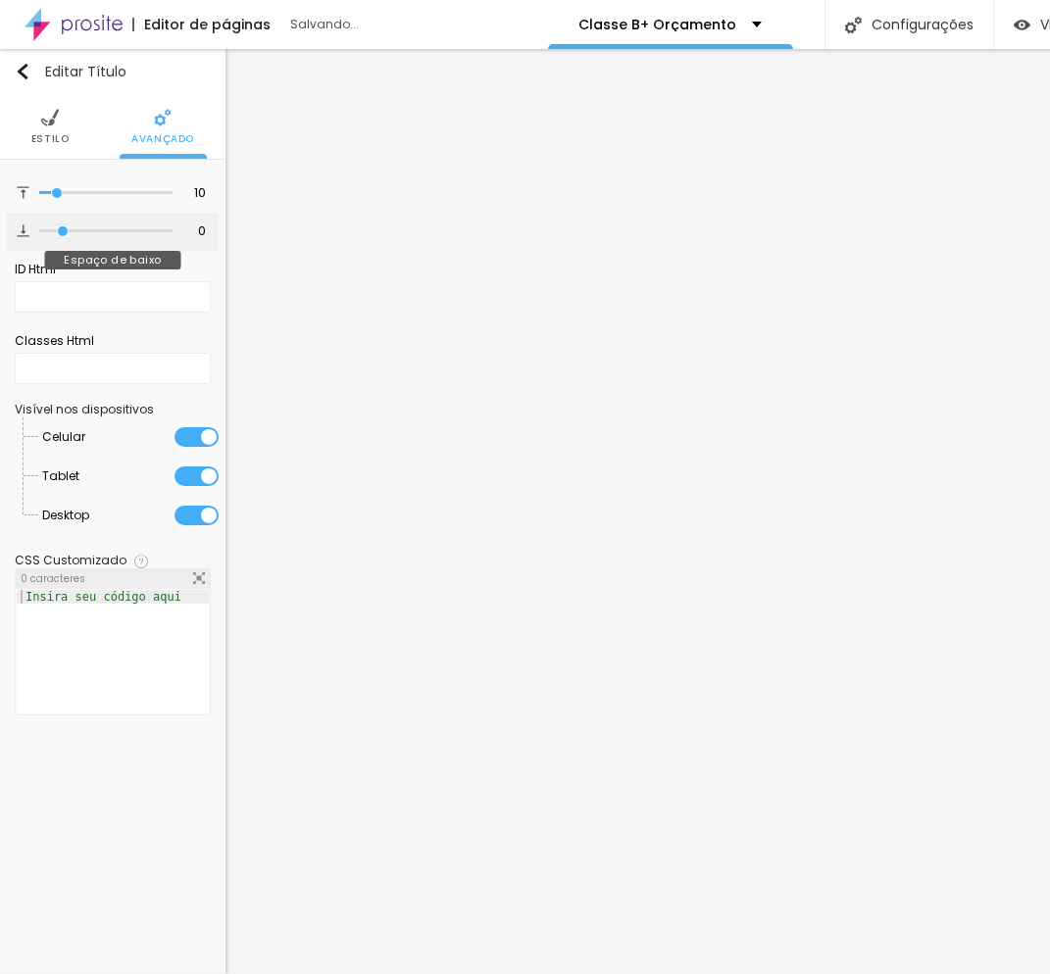
type input "15"
type input "18"
type input "0"
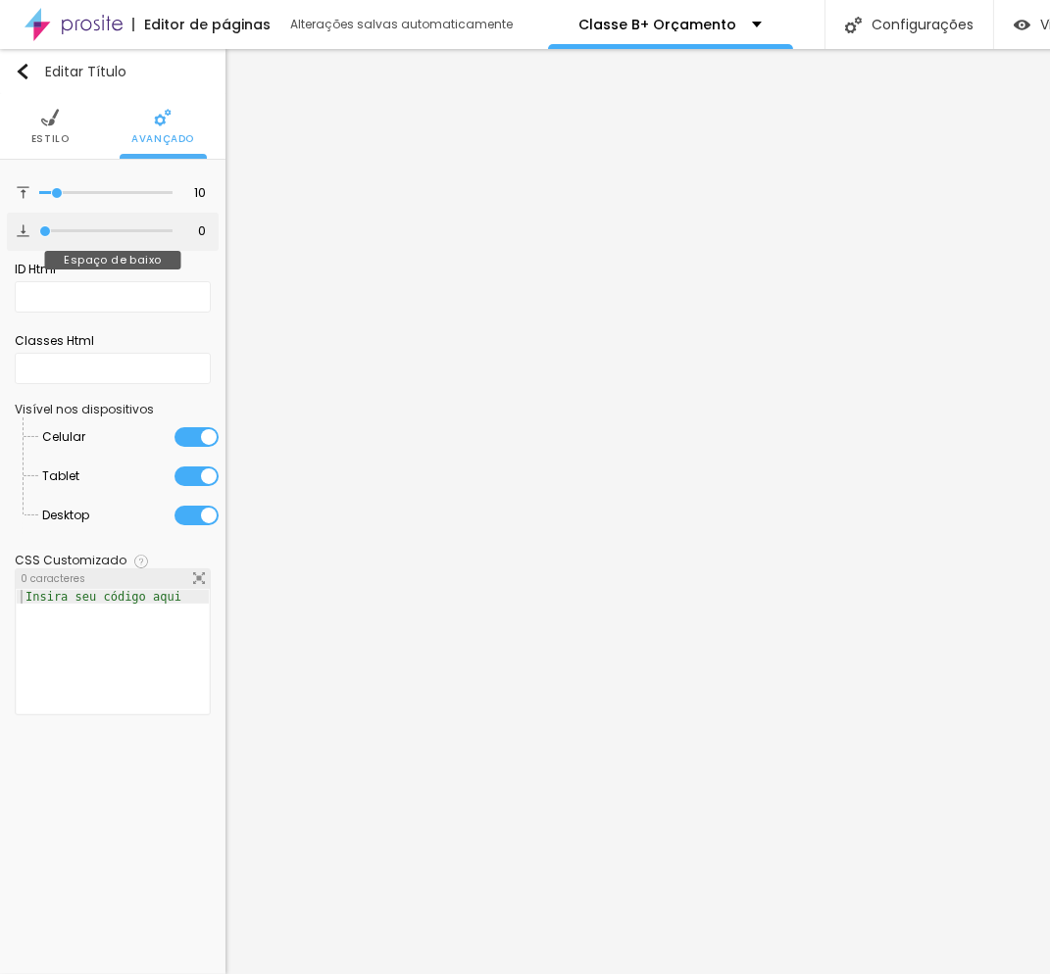
drag, startPoint x: 66, startPoint y: 225, endPoint x: 5, endPoint y: 250, distance: 65.5
type input "0"
click at [39, 236] on input "range" at bounding box center [105, 231] width 133 height 10
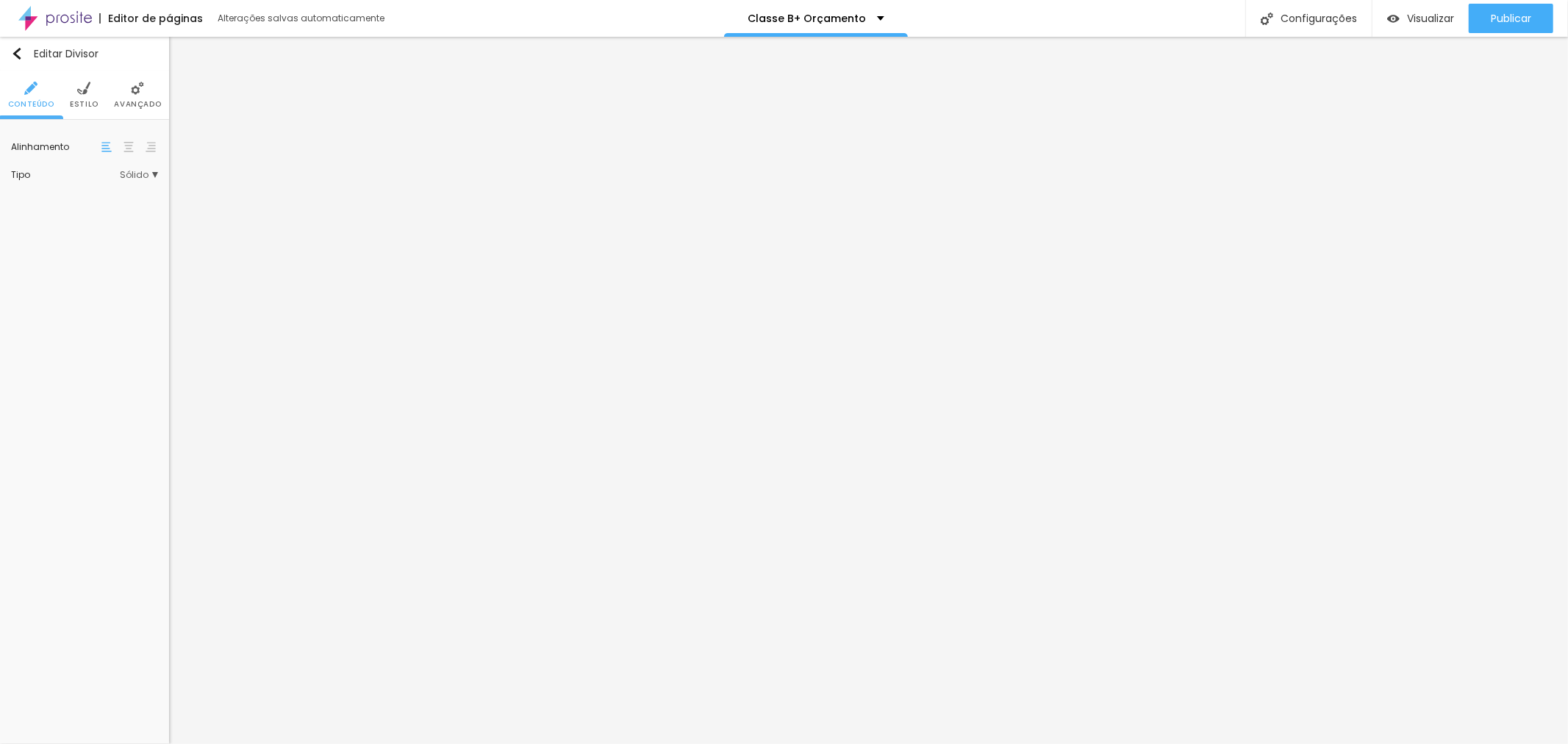
click at [125, 156] on div "Alinhamento" at bounding box center [85, 146] width 147 height 32
click at [134, 149] on div at bounding box center [129, 147] width 15 height 18
click at [130, 106] on span "Avançado" at bounding box center [121, 104] width 47 height 8
click at [134, 100] on span "Avançado" at bounding box center [121, 104] width 47 height 8
click at [110, 146] on img at bounding box center [106, 147] width 10 height 10
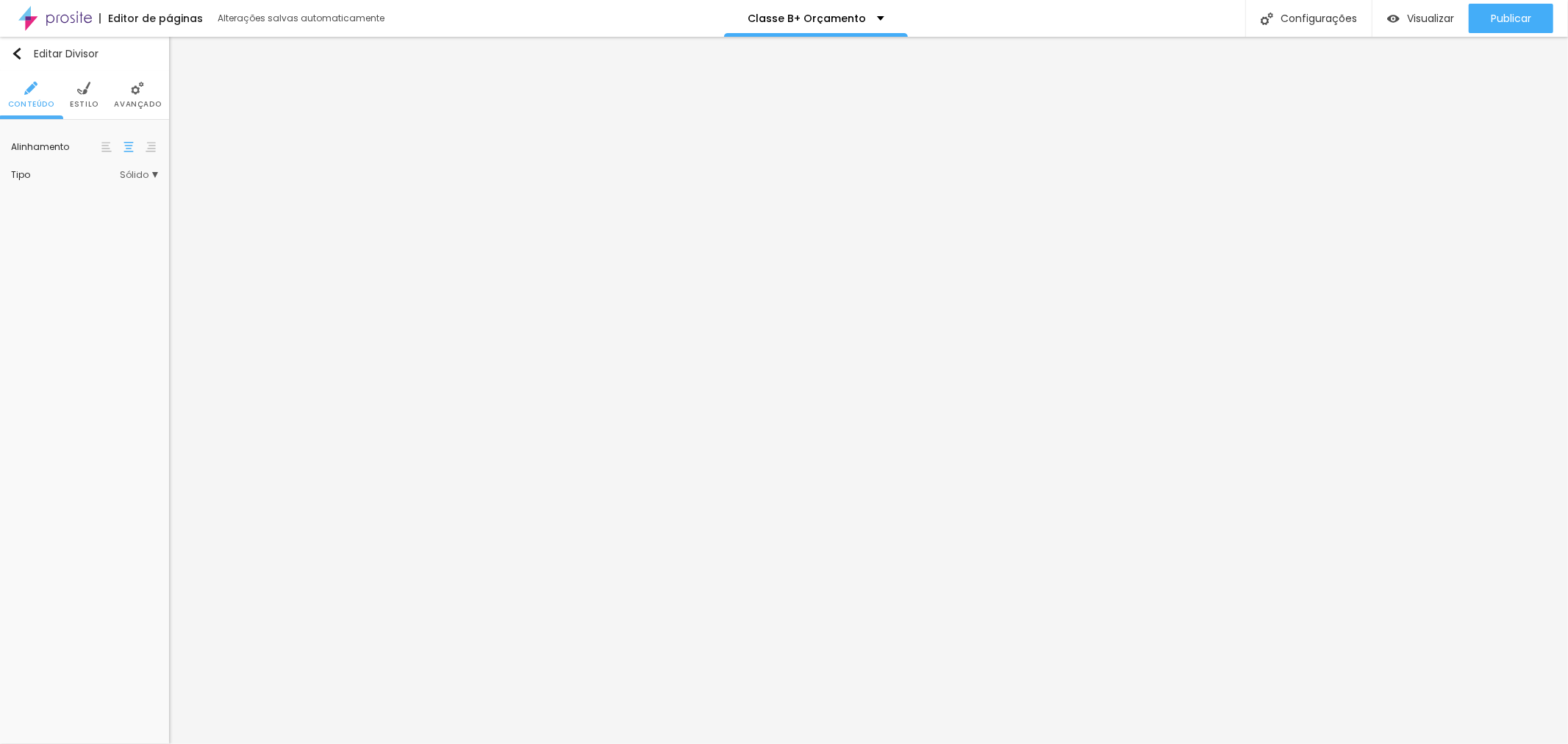
click at [107, 151] on img at bounding box center [106, 147] width 10 height 10
click at [106, 142] on img at bounding box center [106, 147] width 10 height 10
click at [106, 106] on span "Avançado" at bounding box center [121, 104] width 47 height 8
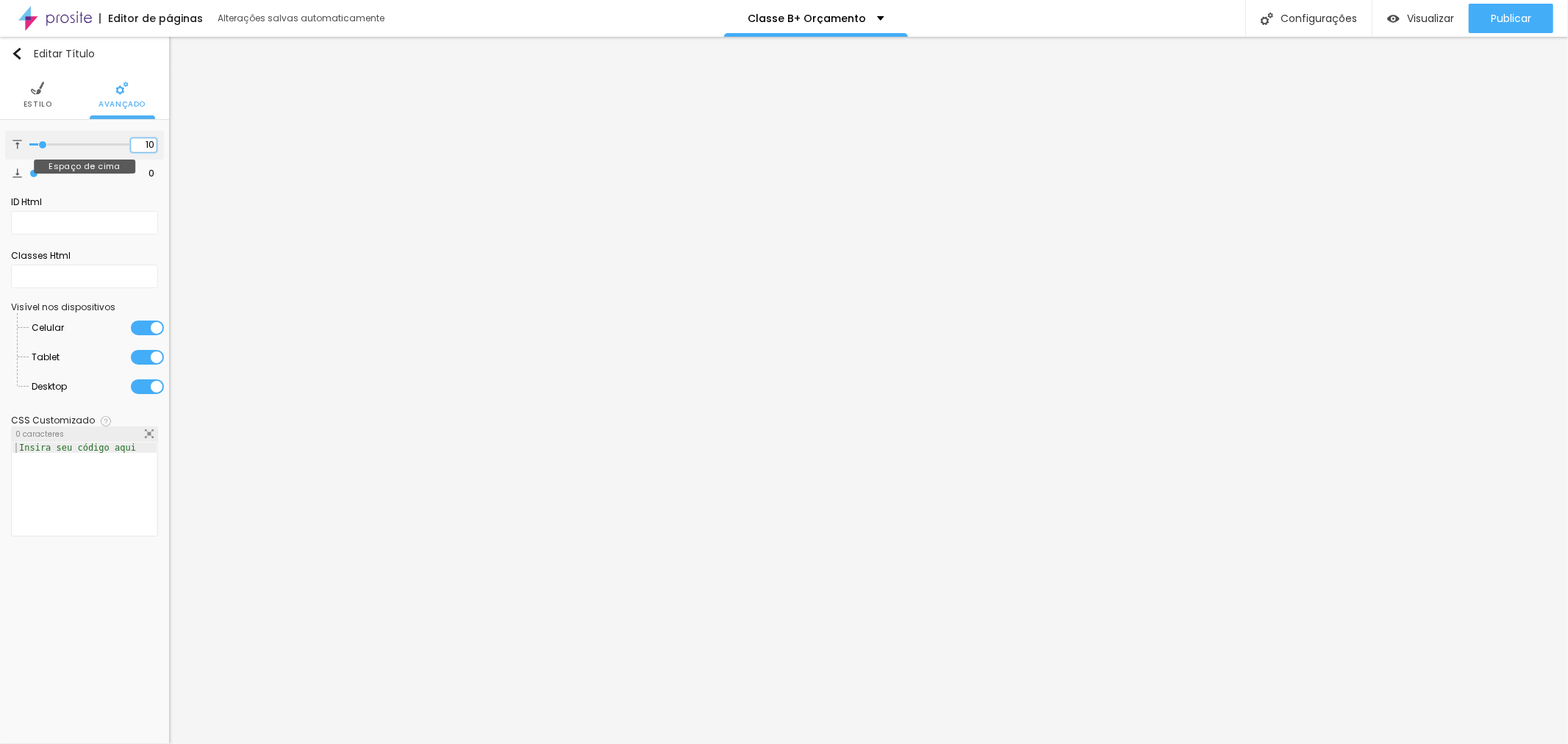
click at [139, 141] on input "10" at bounding box center [143, 145] width 25 height 14
click at [139, 140] on input "10" at bounding box center [143, 145] width 25 height 14
type input "1"
type input "15"
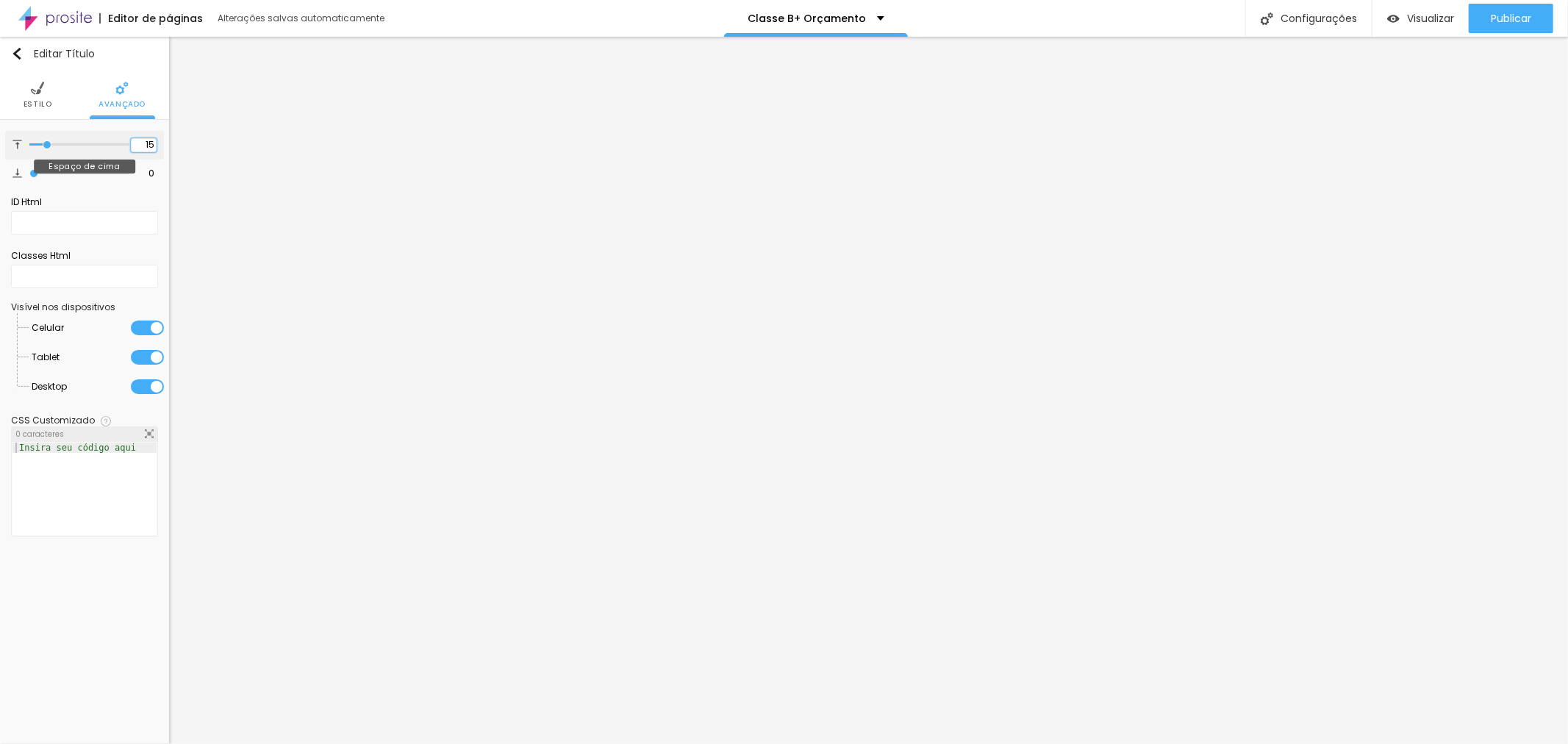
type input "15"
click at [136, 136] on div "15 Espaço de cima" at bounding box center [85, 145] width 159 height 28
click at [139, 140] on input "15" at bounding box center [143, 145] width 25 height 14
type input "2"
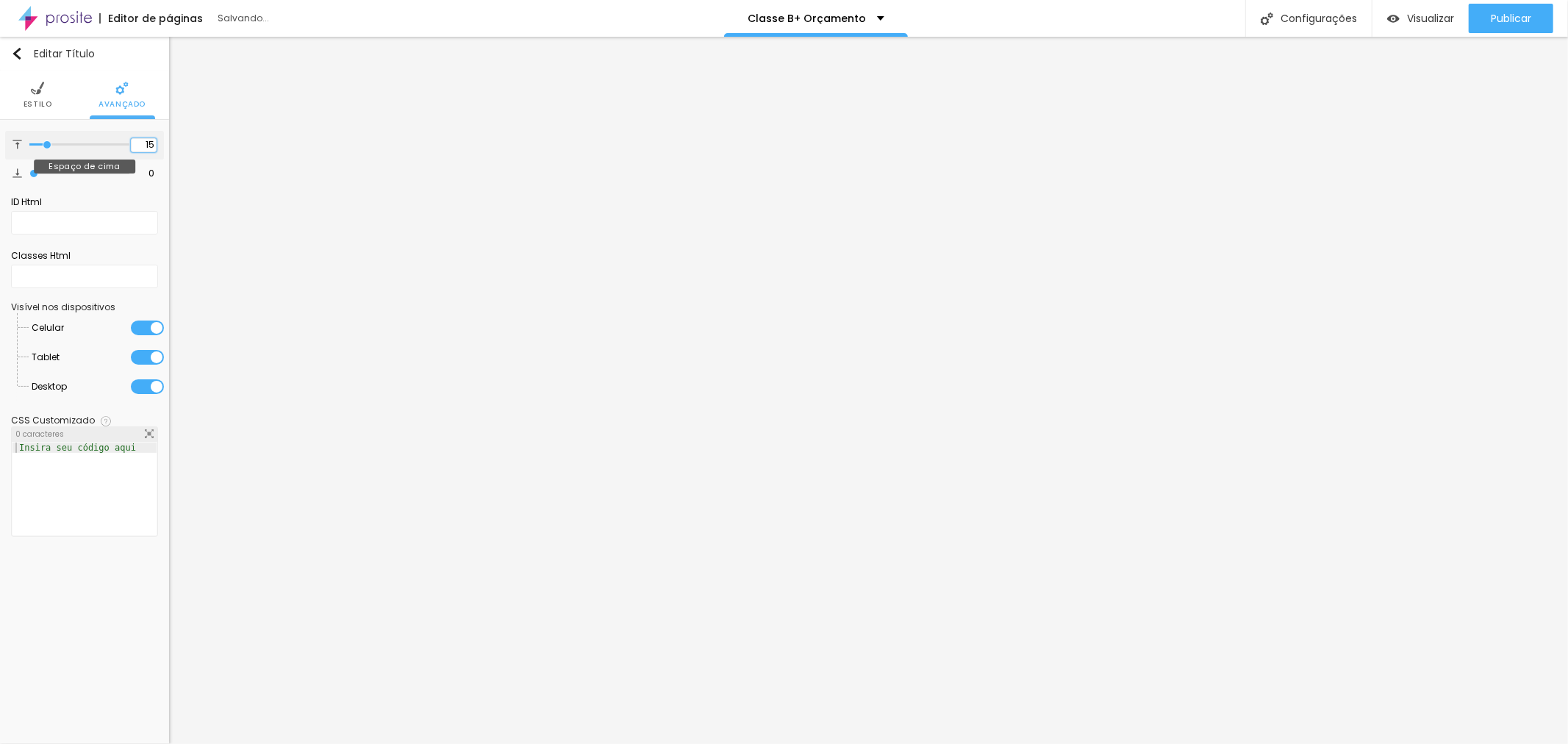
type input "2"
type input "20"
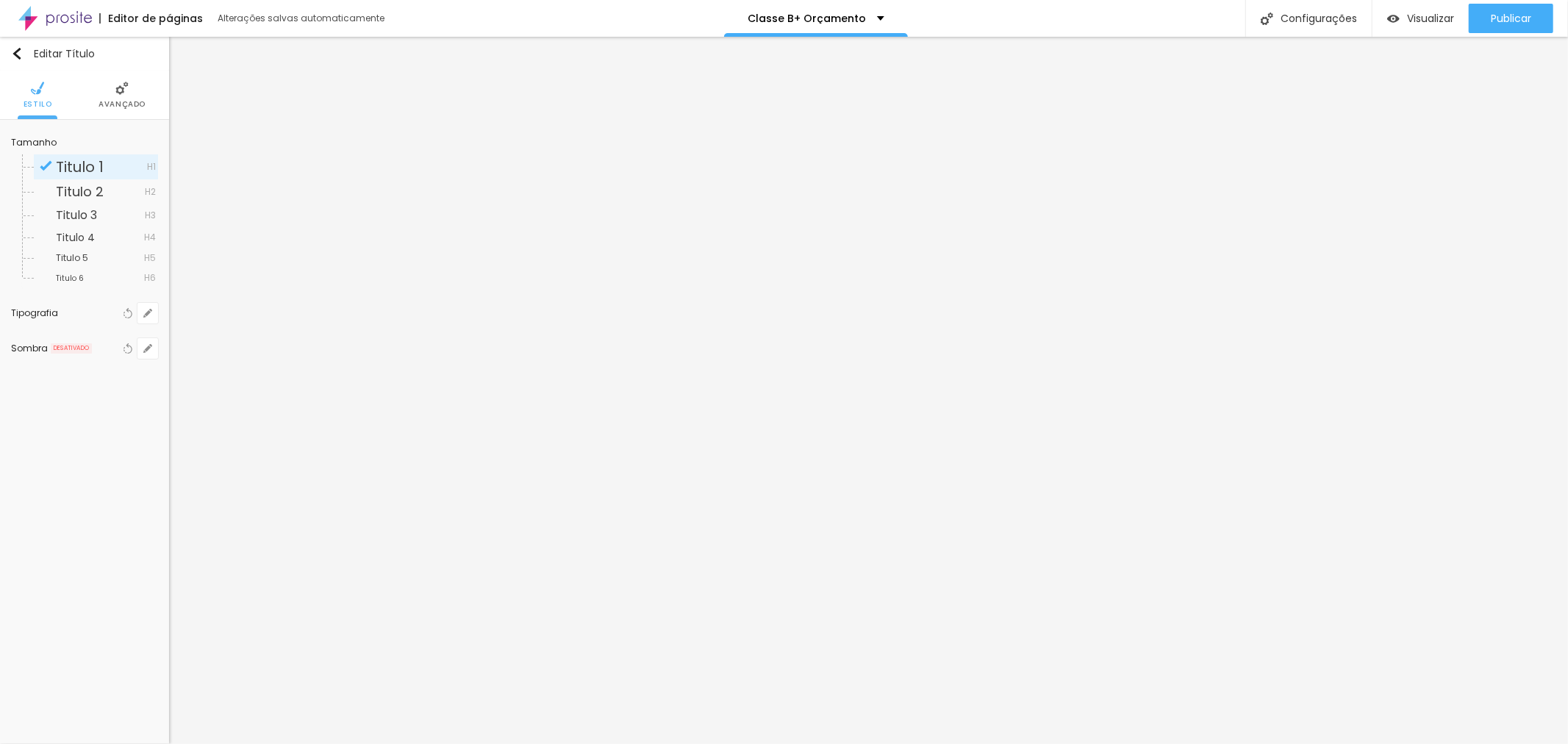
click at [133, 100] on span "Avançado" at bounding box center [121, 104] width 47 height 8
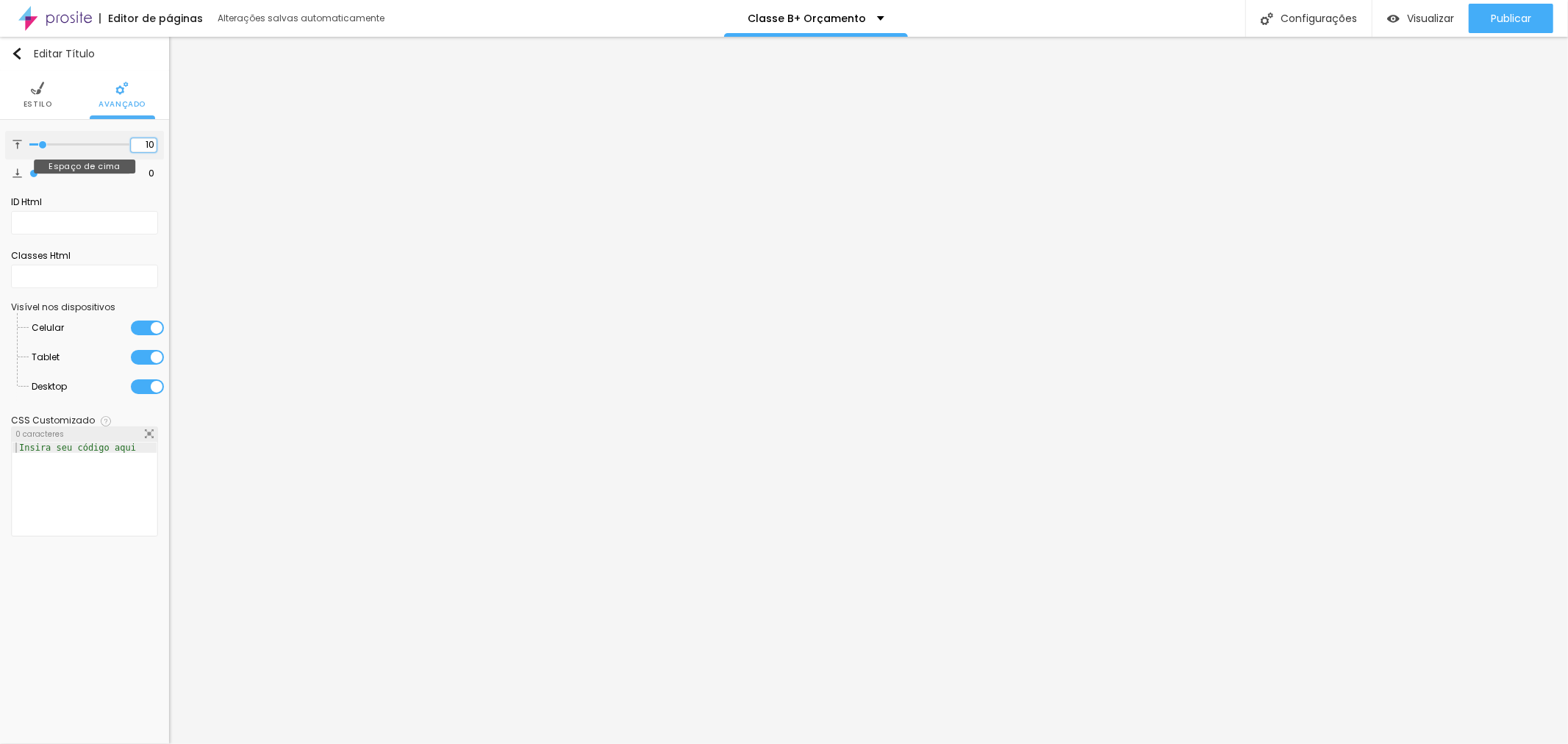
click at [156, 141] on input "10" at bounding box center [143, 145] width 25 height 14
type input "2"
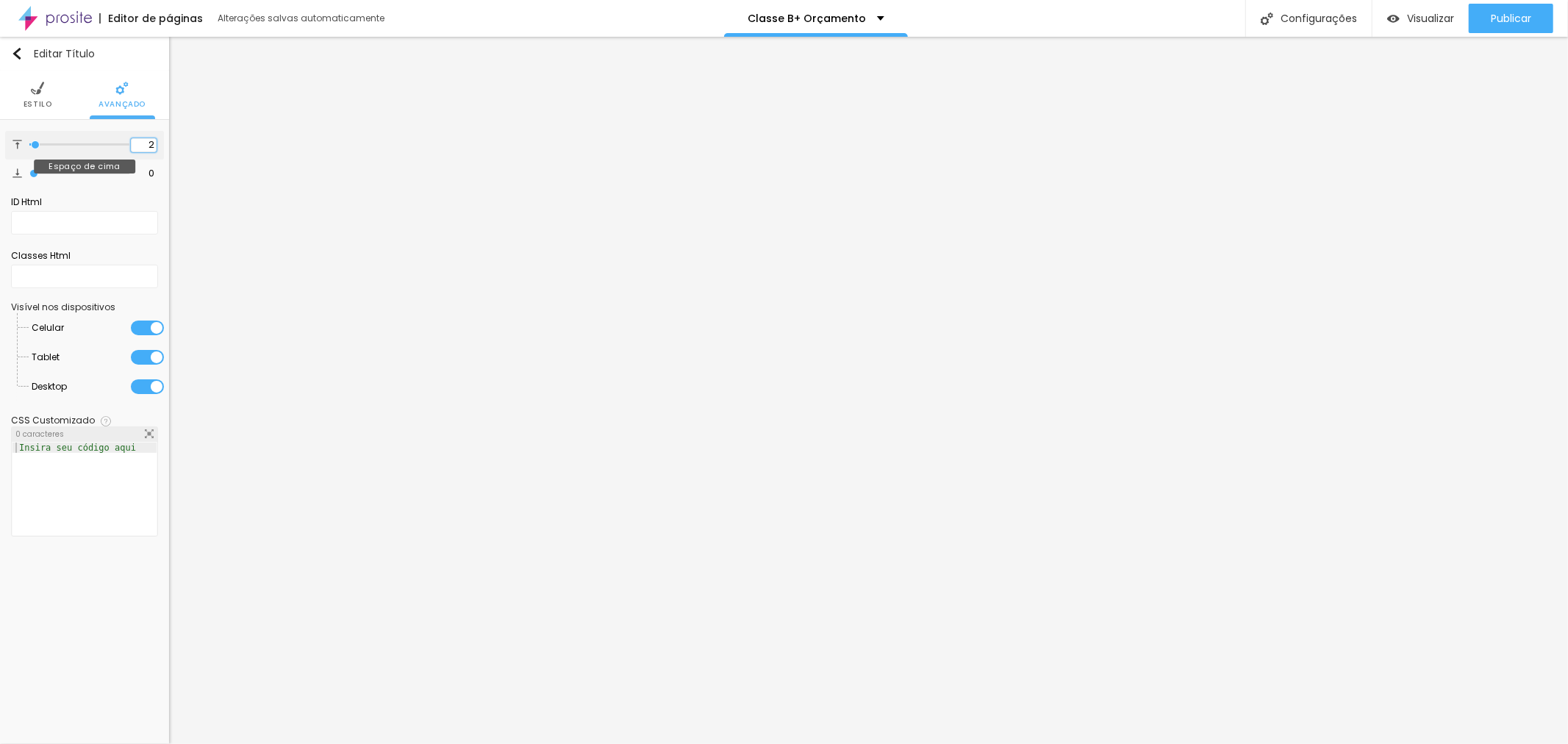
type input "20"
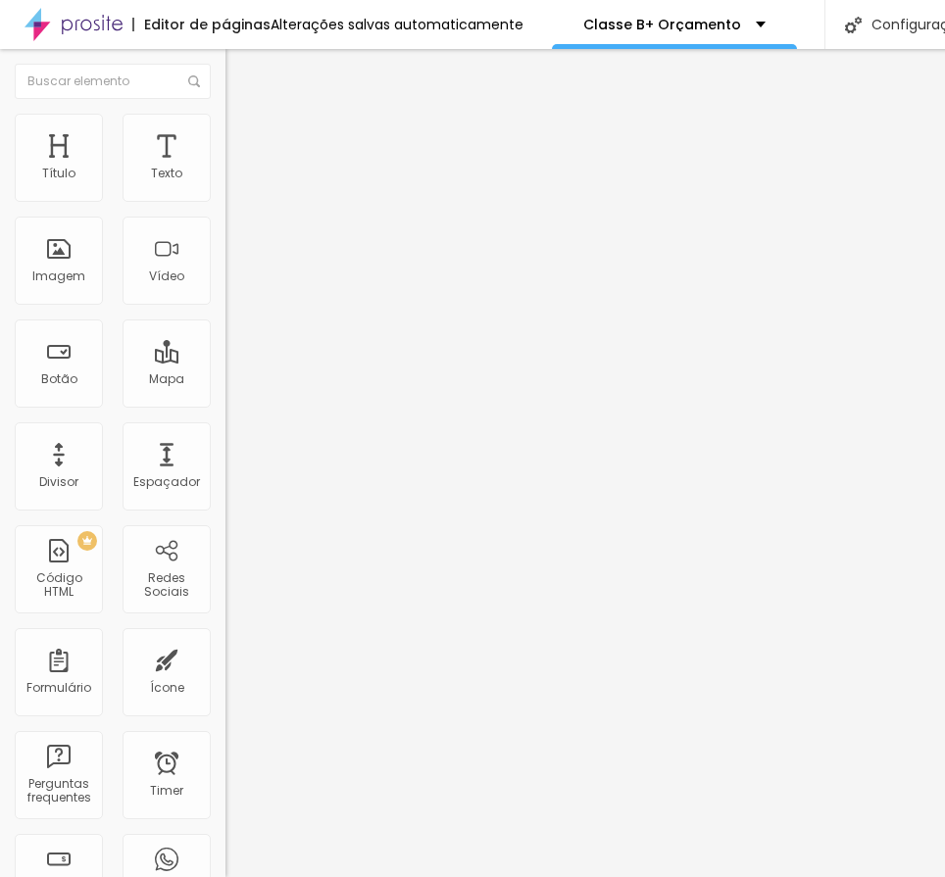
click at [225, 124] on img at bounding box center [234, 123] width 18 height 18
click at [225, 120] on img at bounding box center [234, 123] width 18 height 18
click at [225, 185] on input "100" at bounding box center [267, 175] width 84 height 21
type input "6"
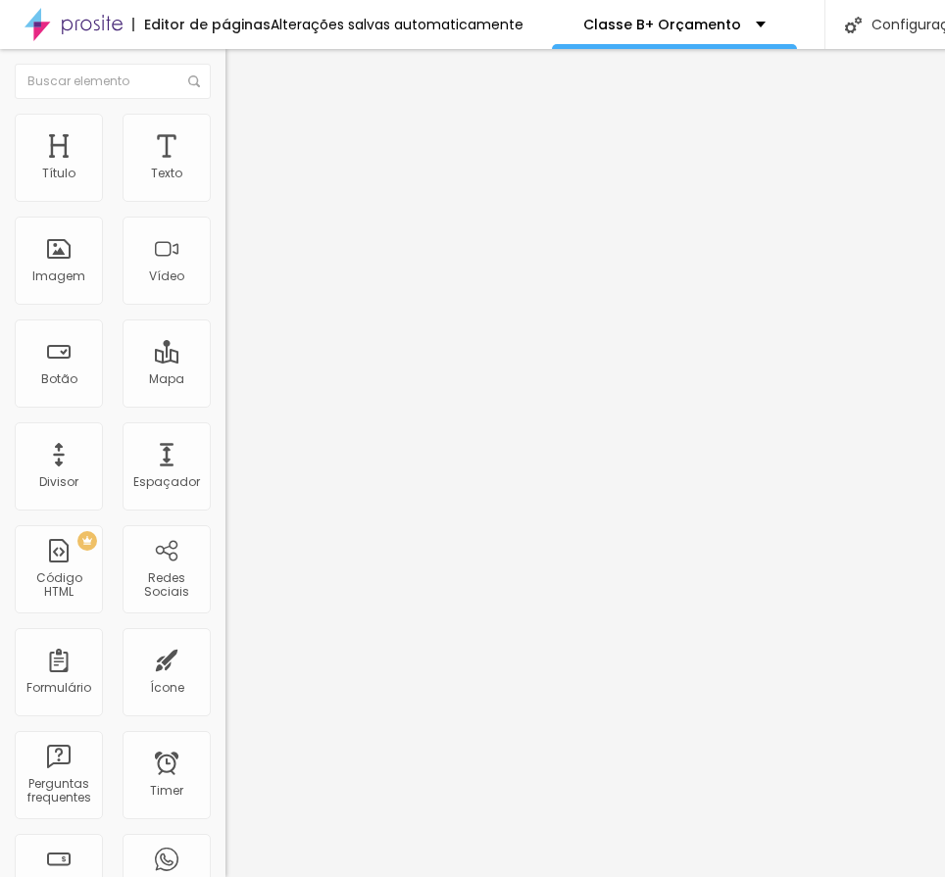
type input "30"
type input "65"
type input "64"
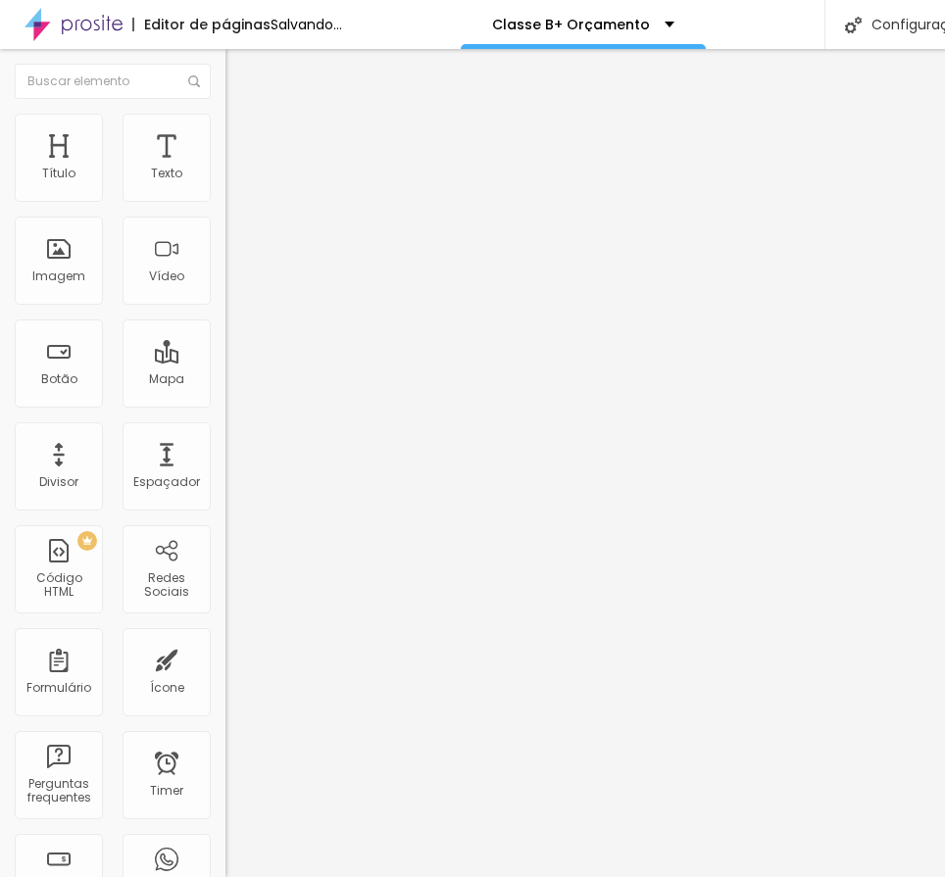
type input "63"
type input "62"
type input "61"
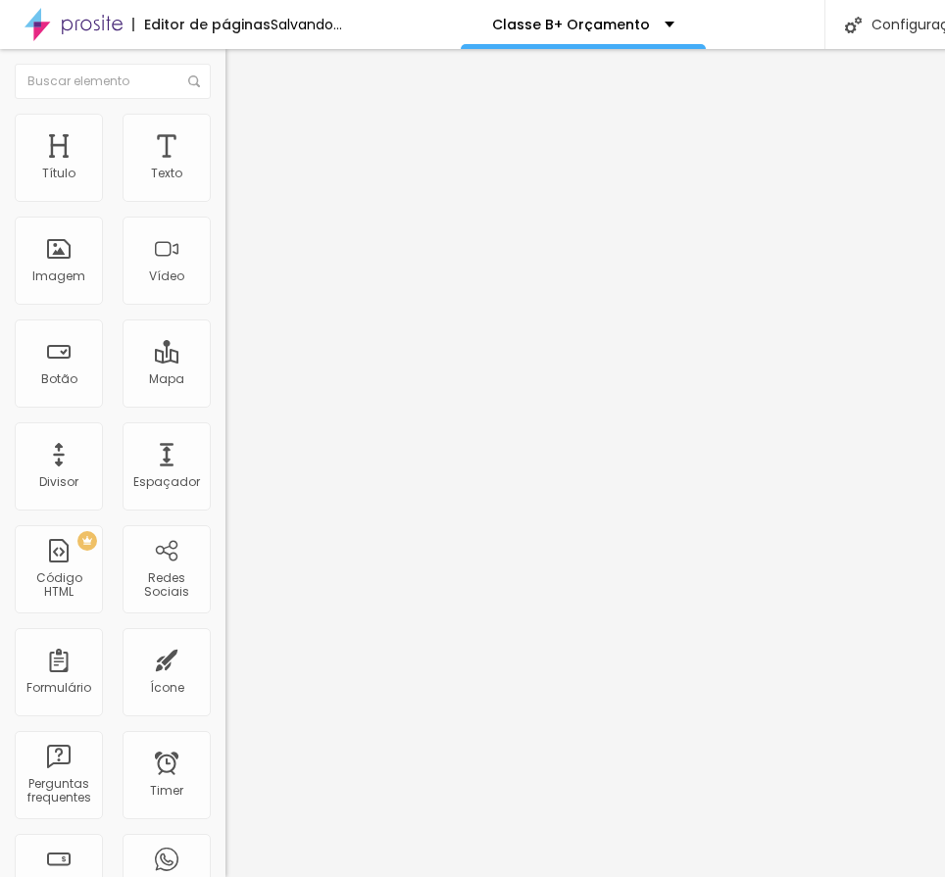
type input "61"
type input "60"
type input "59"
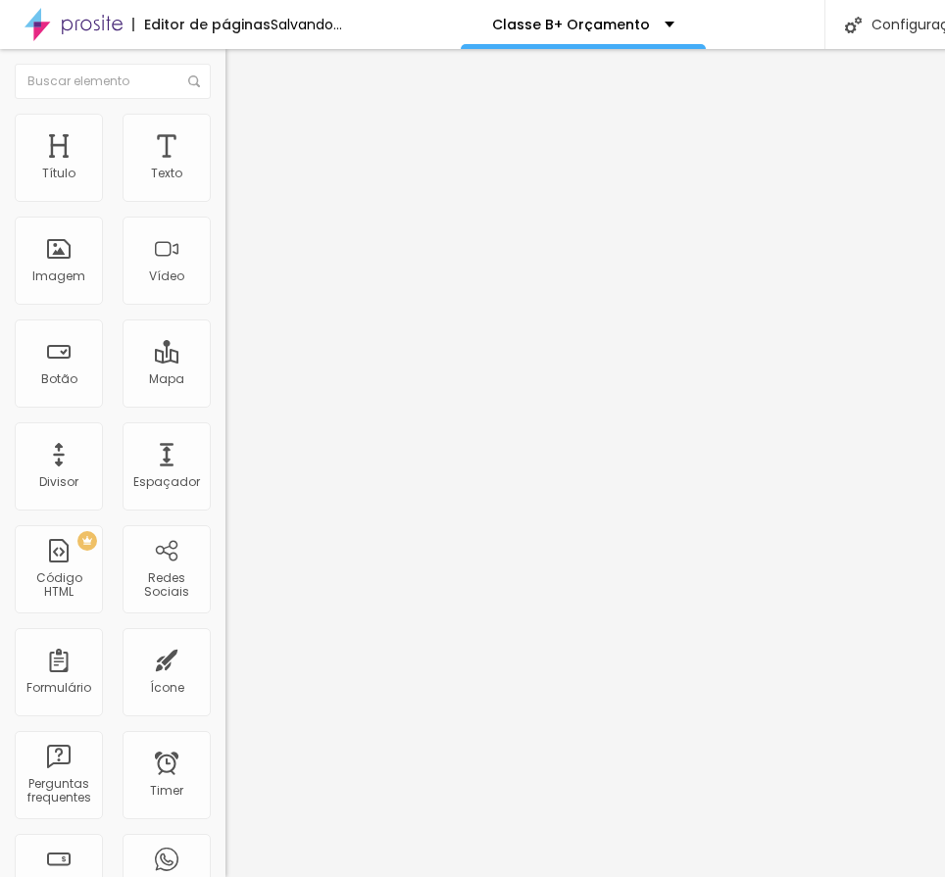
type input "60"
drag, startPoint x: 117, startPoint y: 213, endPoint x: 99, endPoint y: 213, distance: 17.6
type input "60"
click at [225, 201] on input "range" at bounding box center [288, 193] width 126 height 16
click at [225, 133] on li "Avançado" at bounding box center [337, 143] width 225 height 20
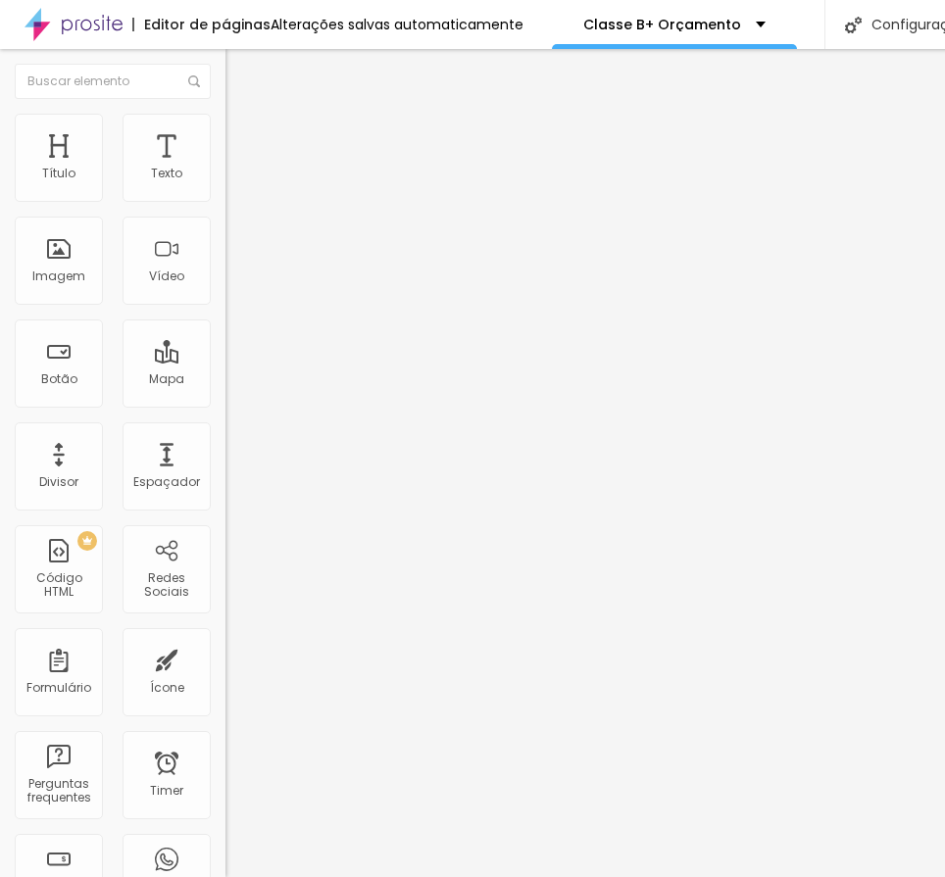
type input "11"
type input "0"
drag, startPoint x: 62, startPoint y: 228, endPoint x: 29, endPoint y: 212, distance: 36.4
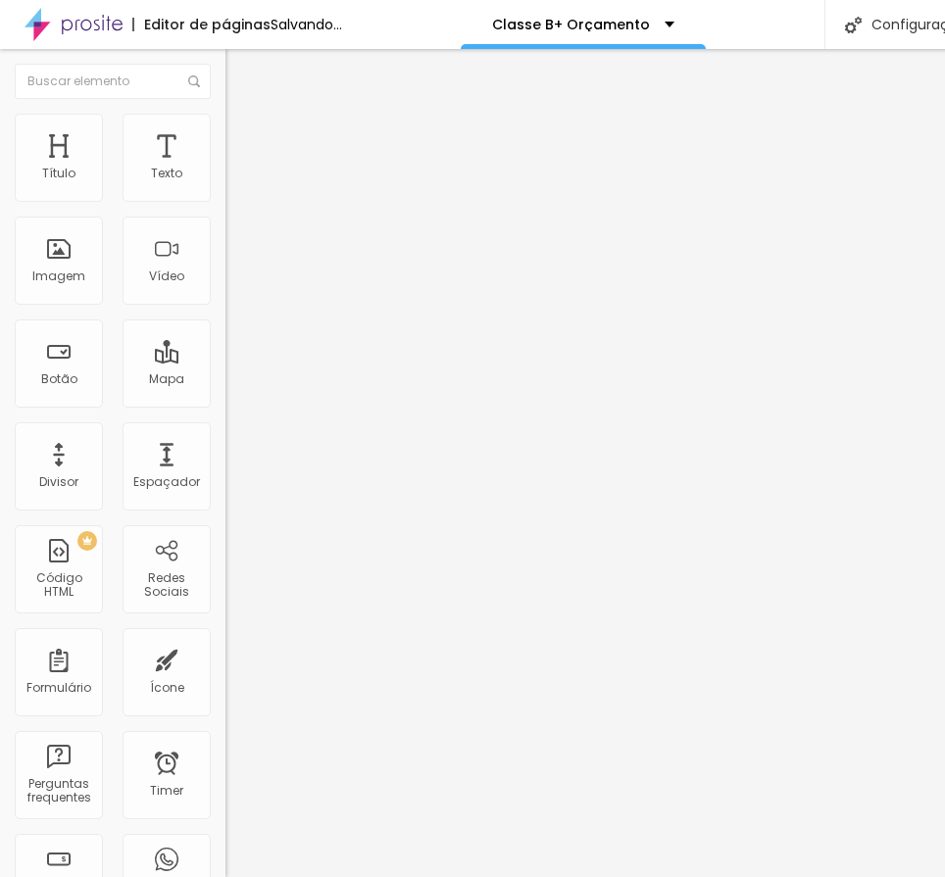
type input "0"
click at [225, 658] on input "range" at bounding box center [288, 666] width 126 height 16
type input "0"
drag, startPoint x: 53, startPoint y: 191, endPoint x: 14, endPoint y: 196, distance: 39.5
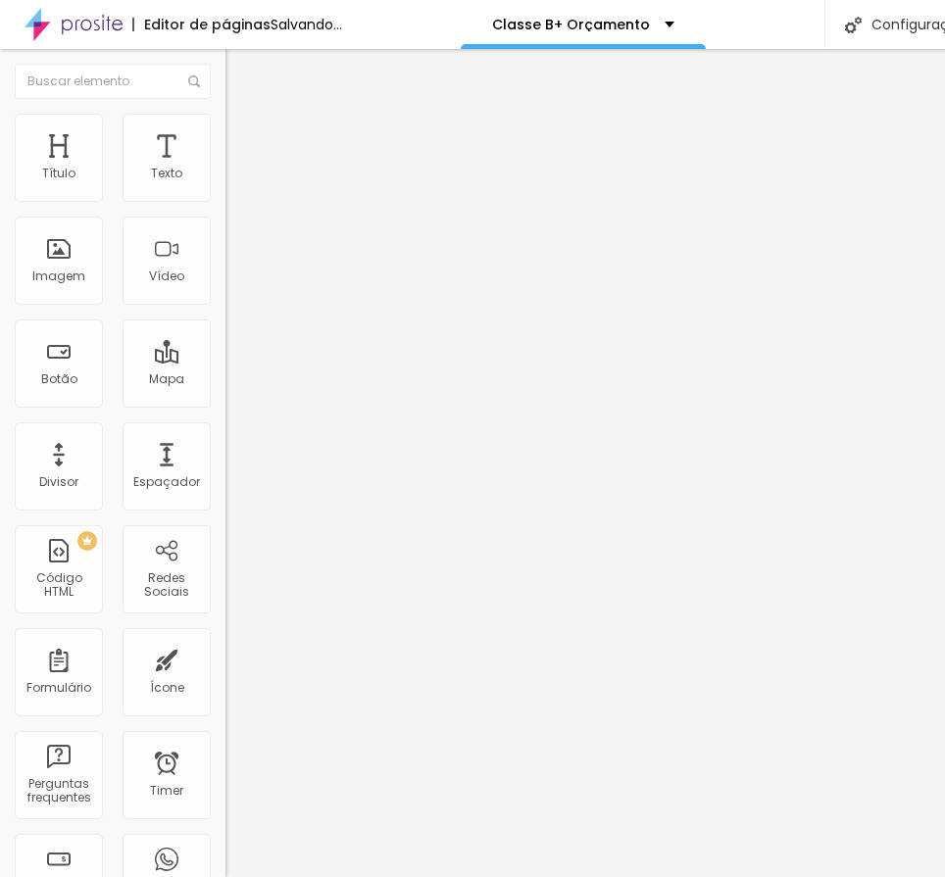
type input "0"
click at [225, 380] on input "range" at bounding box center [288, 388] width 126 height 16
click at [240, 75] on img "button" at bounding box center [248, 72] width 16 height 16
click at [243, 143] on span "Avançado" at bounding box center [275, 146] width 65 height 17
click at [225, 855] on div at bounding box center [337, 855] width 225 height 0
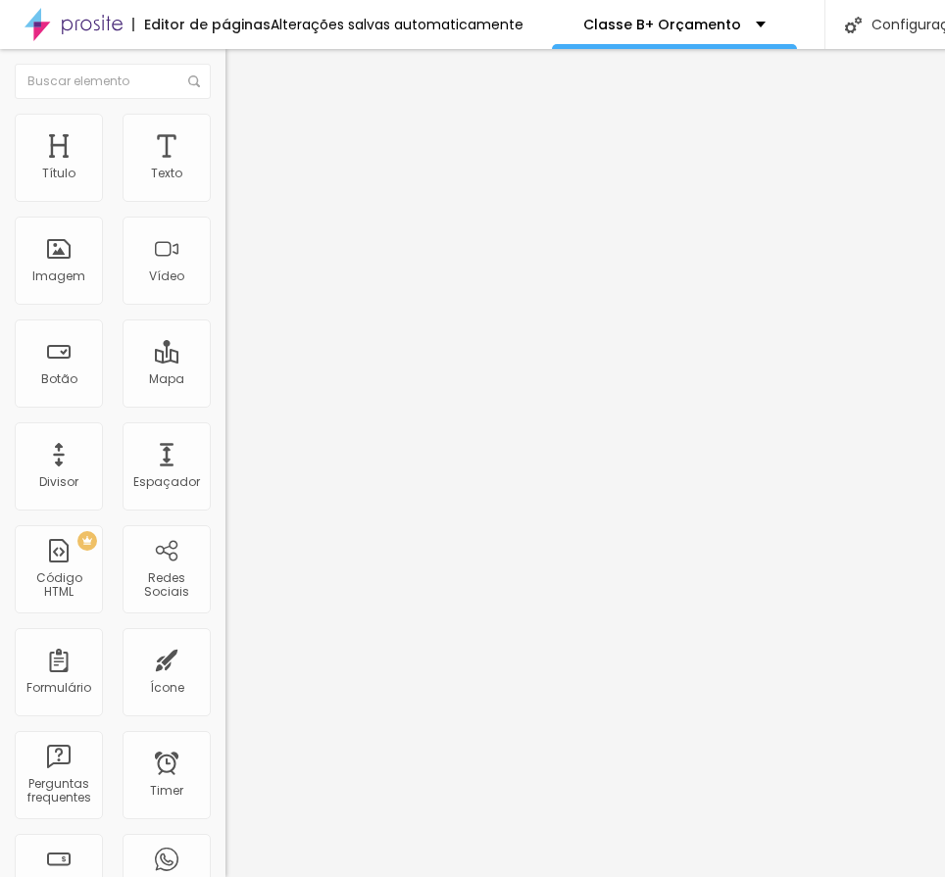
click at [225, 843] on div at bounding box center [337, 843] width 225 height 0
click at [240, 67] on img "button" at bounding box center [248, 72] width 16 height 16
click at [225, 138] on ul "Conteúdo Estilo Avançado" at bounding box center [337, 123] width 225 height 59
click at [243, 134] on span "Estilo" at bounding box center [258, 127] width 30 height 17
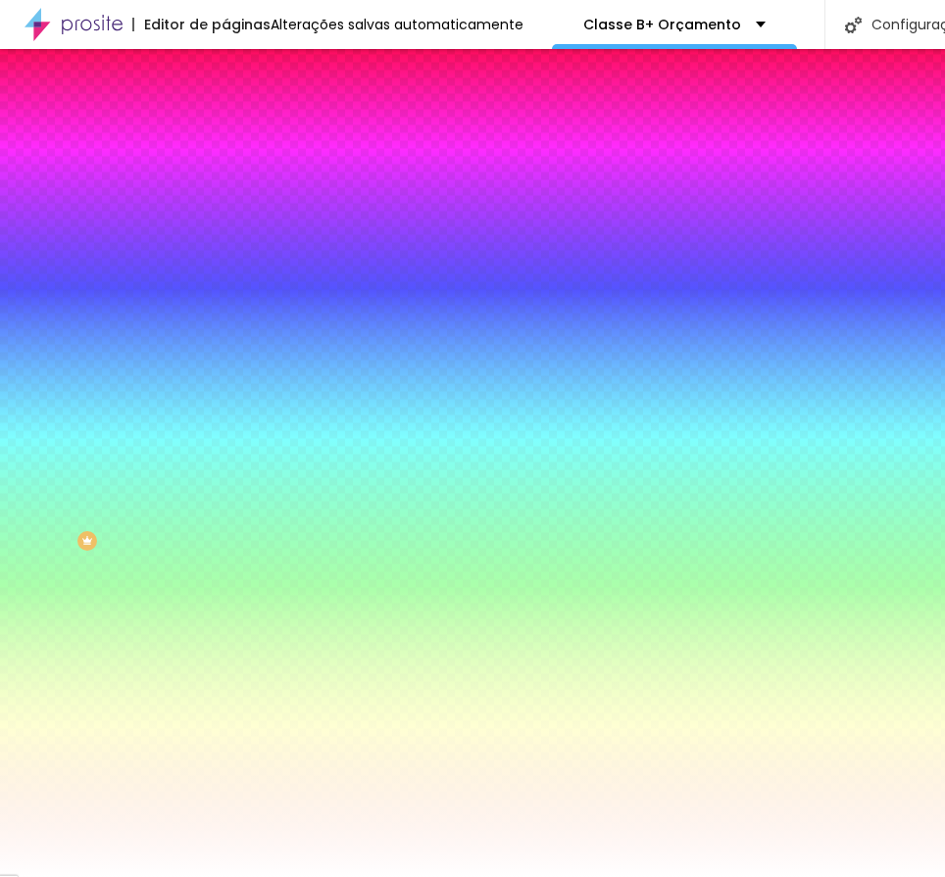
click at [225, 133] on li "Avançado" at bounding box center [337, 143] width 225 height 20
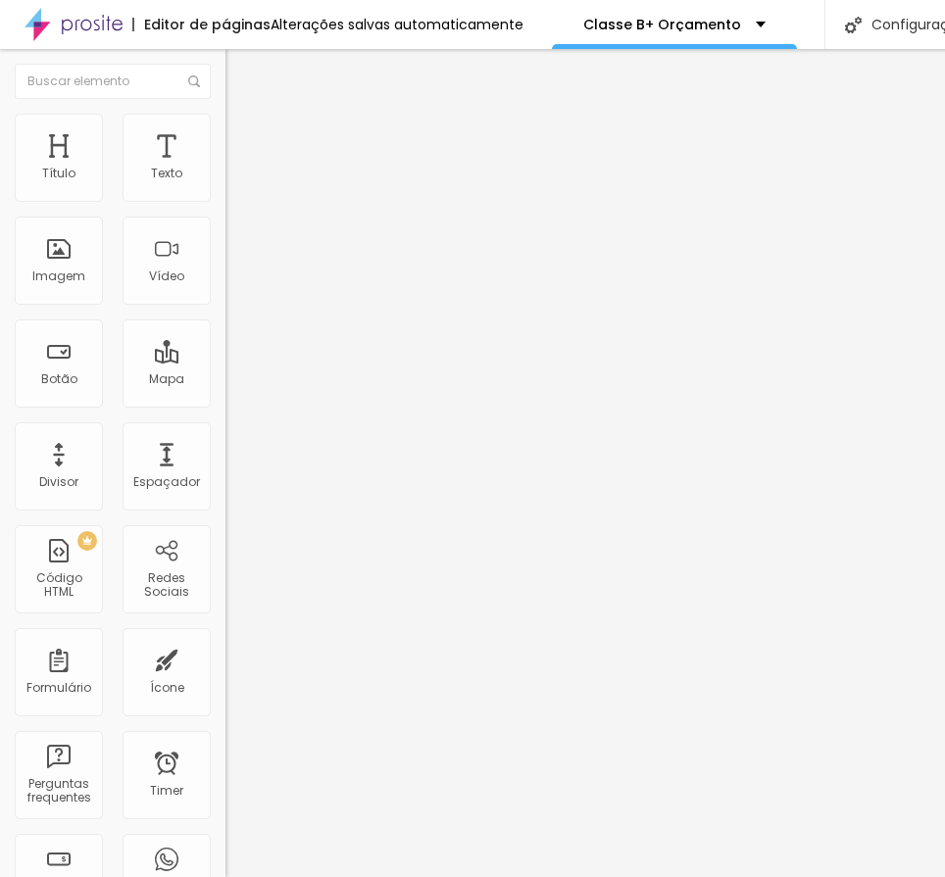
click at [225, 855] on div at bounding box center [337, 855] width 225 height 0
click at [225, 843] on div at bounding box center [337, 843] width 225 height 0
click at [225, 133] on li "Avançado" at bounding box center [337, 143] width 225 height 20
click at [225, 855] on div at bounding box center [337, 855] width 225 height 0
click at [225, 843] on div at bounding box center [337, 843] width 225 height 0
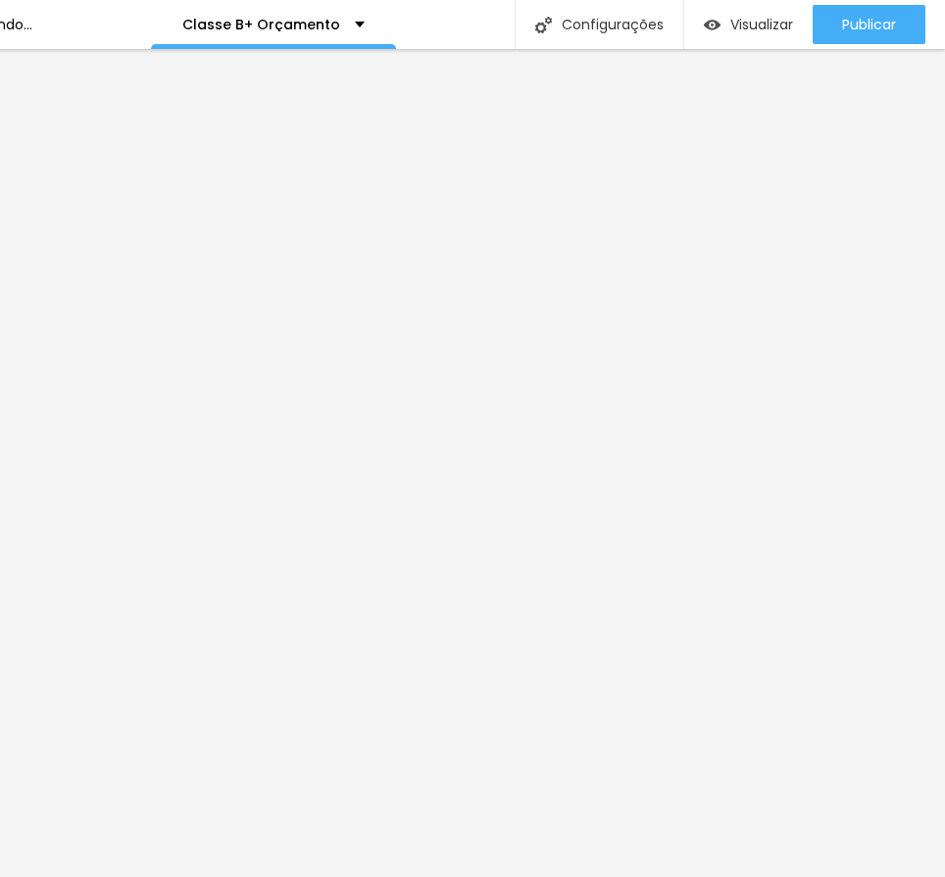
scroll to position [0, 36]
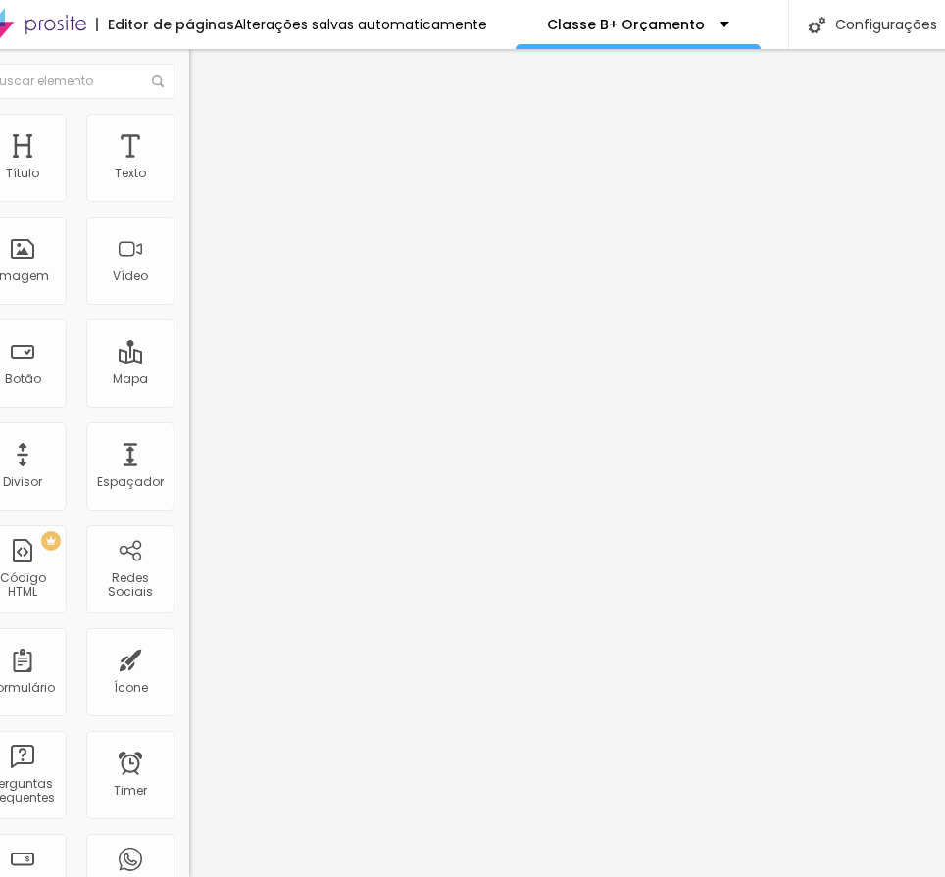
click at [189, 855] on div at bounding box center [301, 855] width 225 height 0
click at [189, 855] on li "Desktop" at bounding box center [301, 861] width 225 height 12
click at [189, 843] on div at bounding box center [301, 843] width 225 height 0
click at [189, 866] on div at bounding box center [301, 866] width 225 height 0
click at [207, 132] on span "Estilo" at bounding box center [222, 127] width 30 height 17
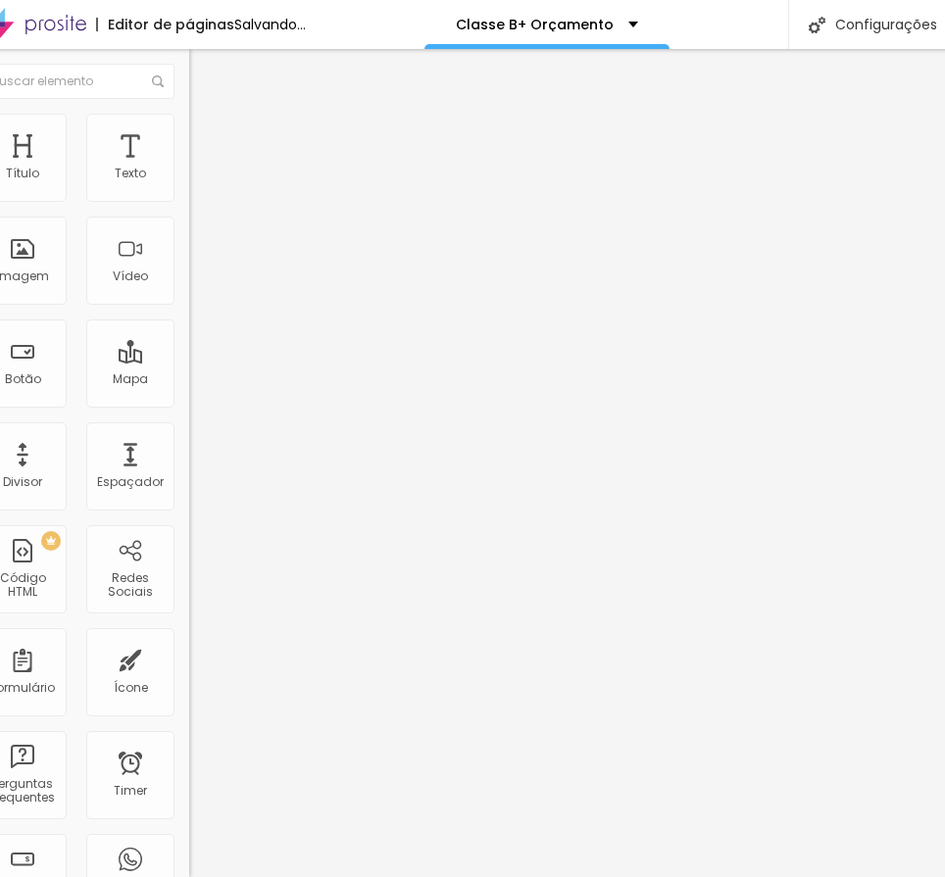
click at [189, 183] on div "Tamanho 60 px %" at bounding box center [301, 178] width 225 height 50
click at [189, 185] on input "60" at bounding box center [231, 175] width 84 height 21
type input "8"
type input "30"
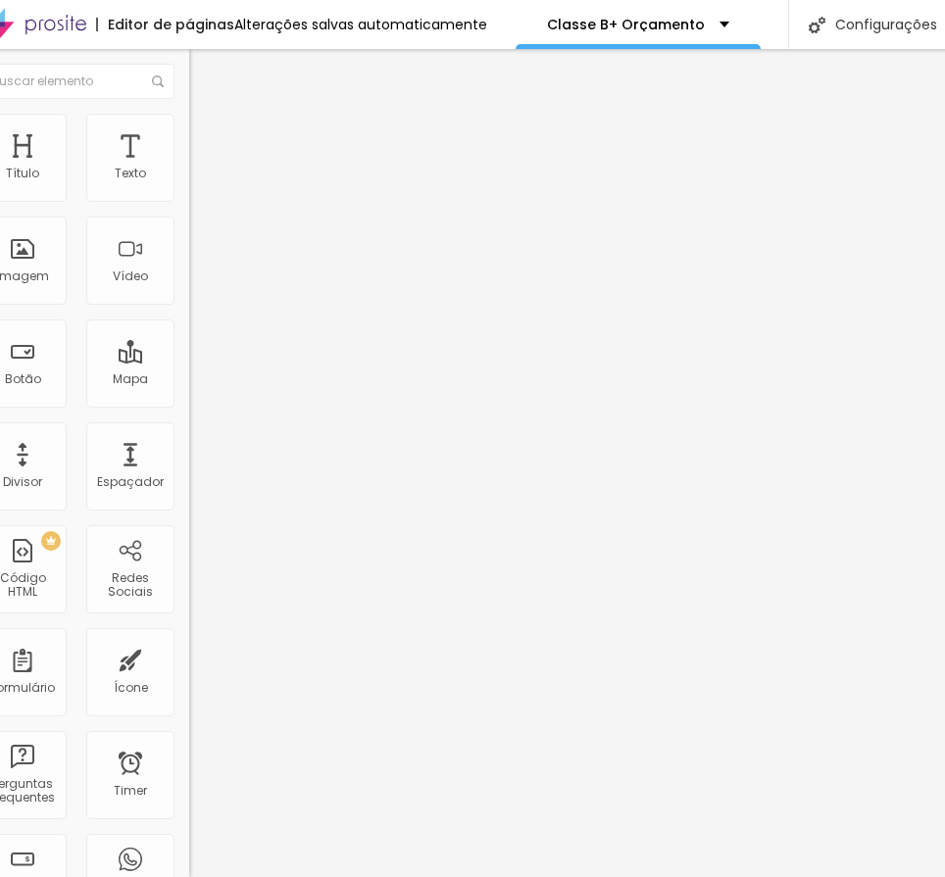
type input "84"
click at [189, 133] on li "Avançado" at bounding box center [301, 143] width 225 height 20
click at [189, 398] on input "0" at bounding box center [231, 408] width 84 height 21
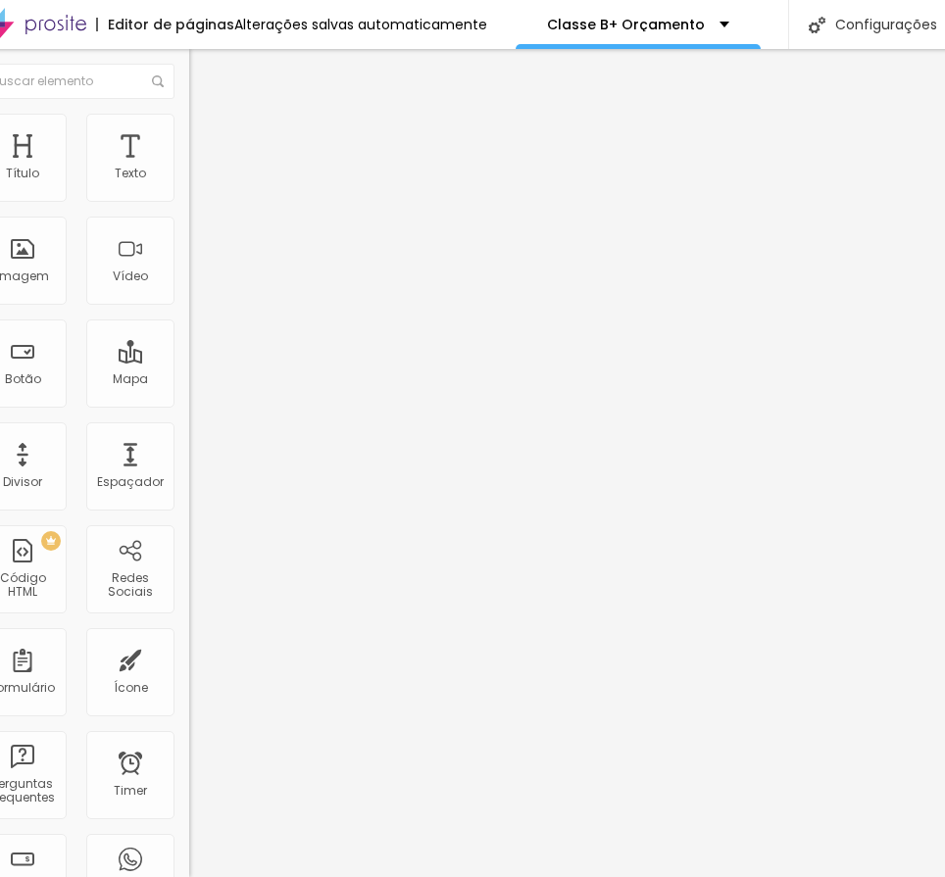
click at [189, 398] on input "0" at bounding box center [231, 408] width 84 height 21
type input "5"
click at [189, 675] on input "0" at bounding box center [231, 685] width 84 height 21
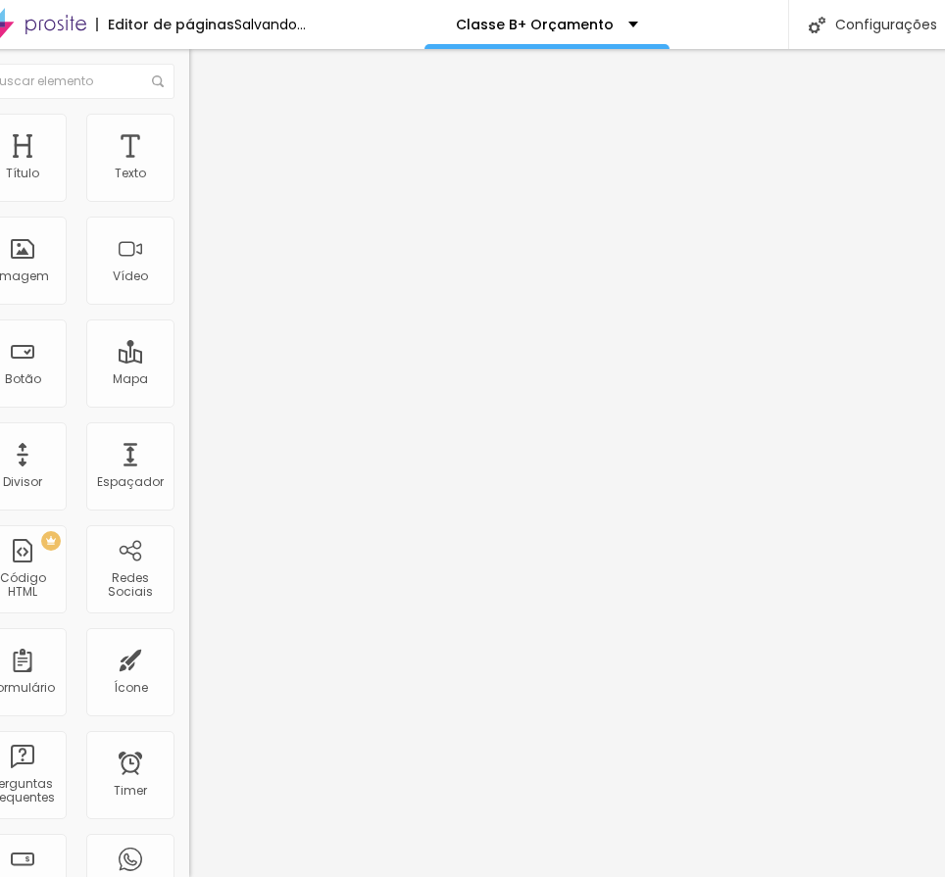
type input "1"
type input "10"
click at [189, 480] on input "40" at bounding box center [231, 490] width 84 height 21
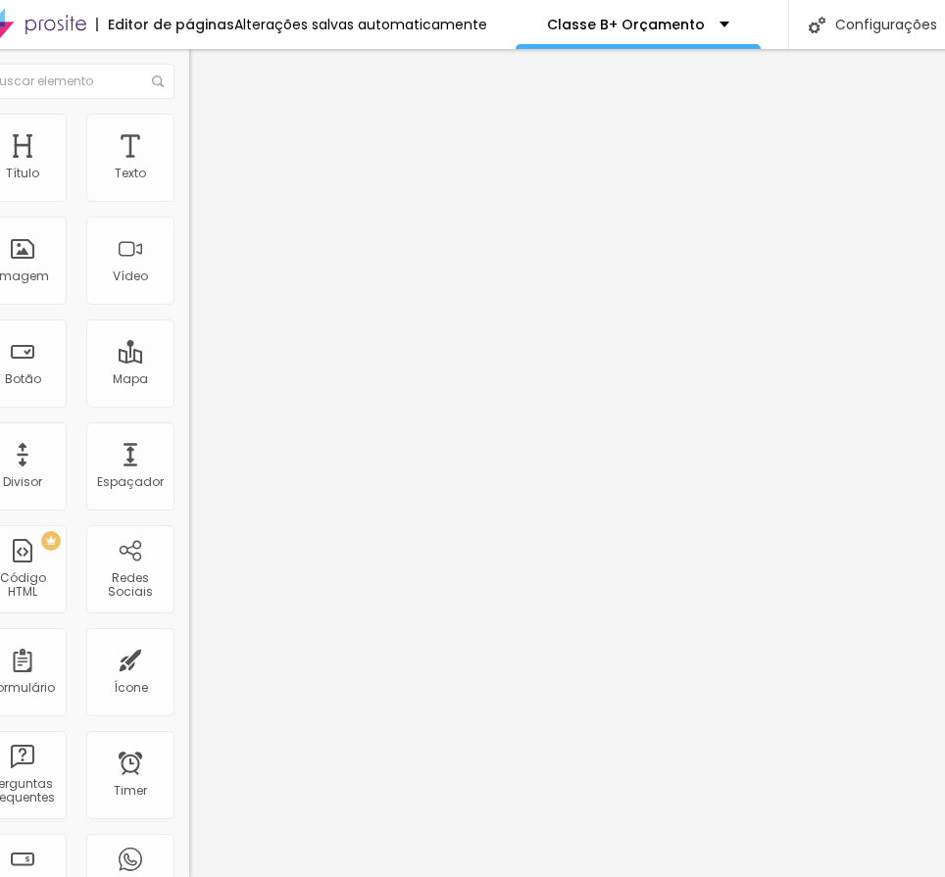
click at [189, 480] on input "40" at bounding box center [231, 490] width 84 height 21
type input "14"
type input "2"
type input "20"
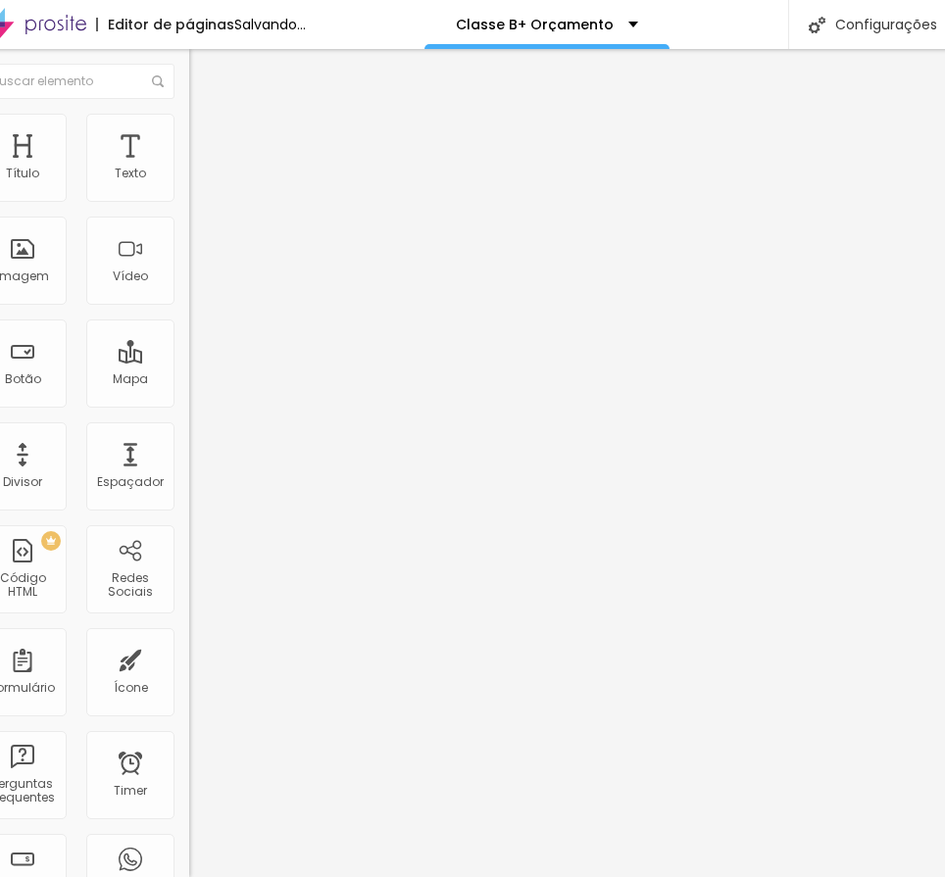
type input "14"
type input "2"
type input "25"
type input "23"
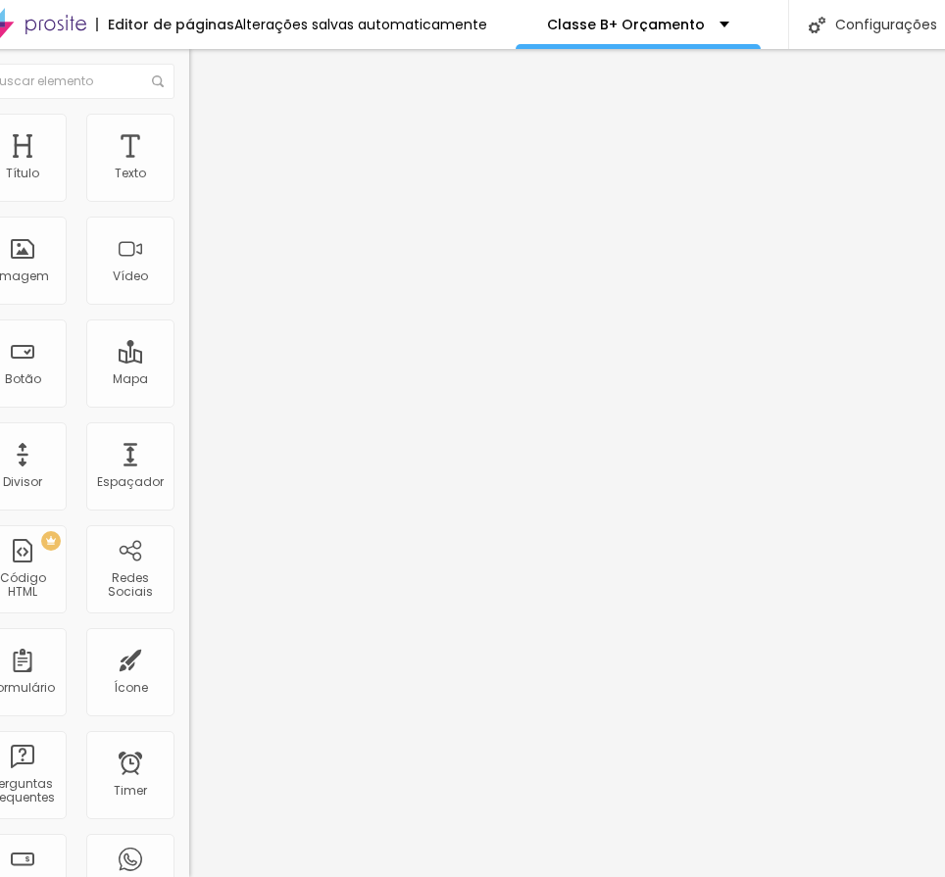
scroll to position [1, 0]
type input "23"
click at [189, 480] on input "40" at bounding box center [231, 490] width 84 height 21
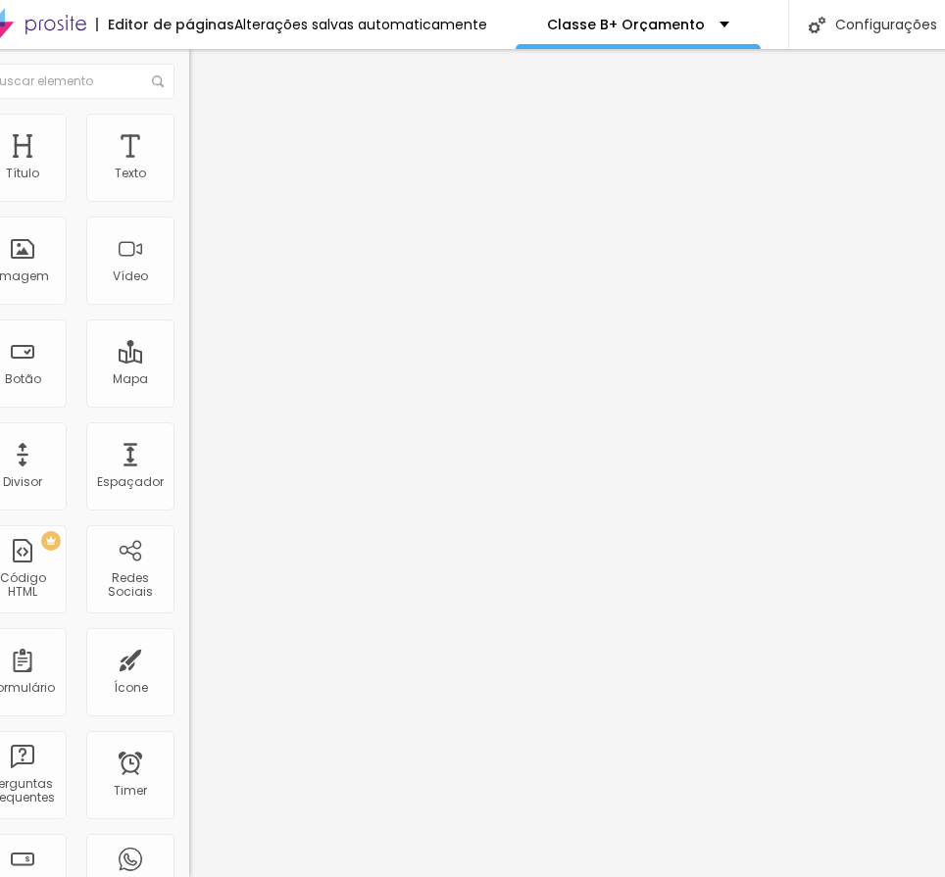
click at [189, 480] on input "40" at bounding box center [231, 490] width 84 height 21
type input "14"
type input "2"
type input "25"
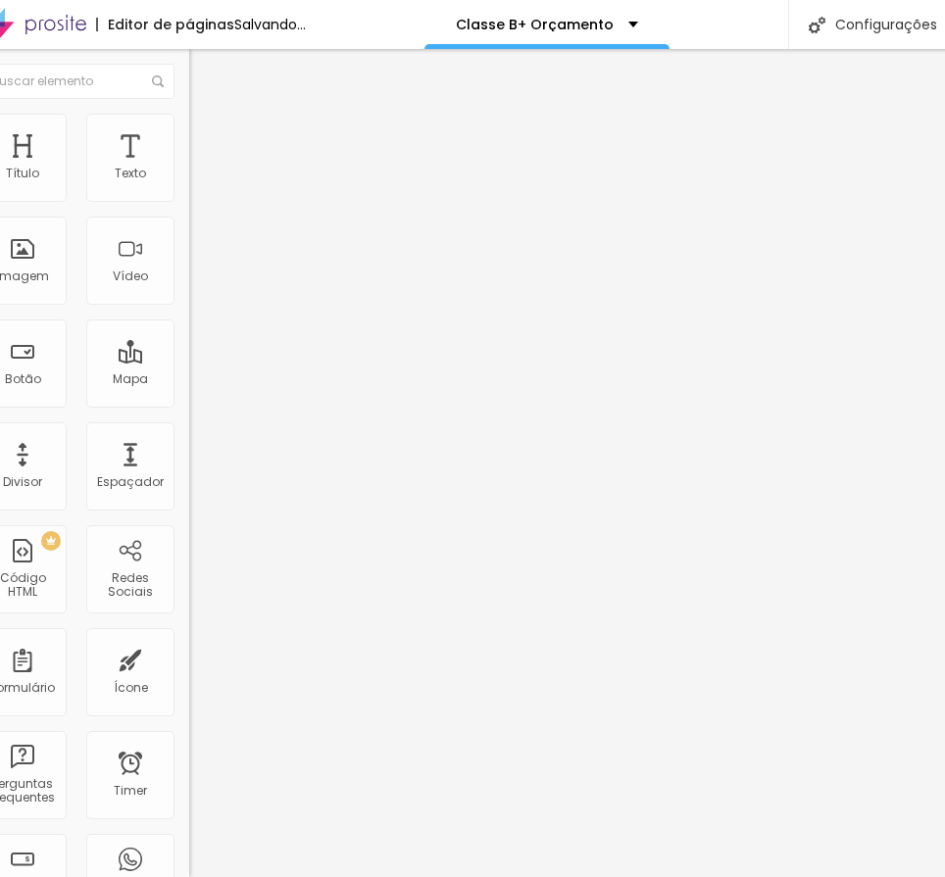
type input "14"
type input "2"
type input "20"
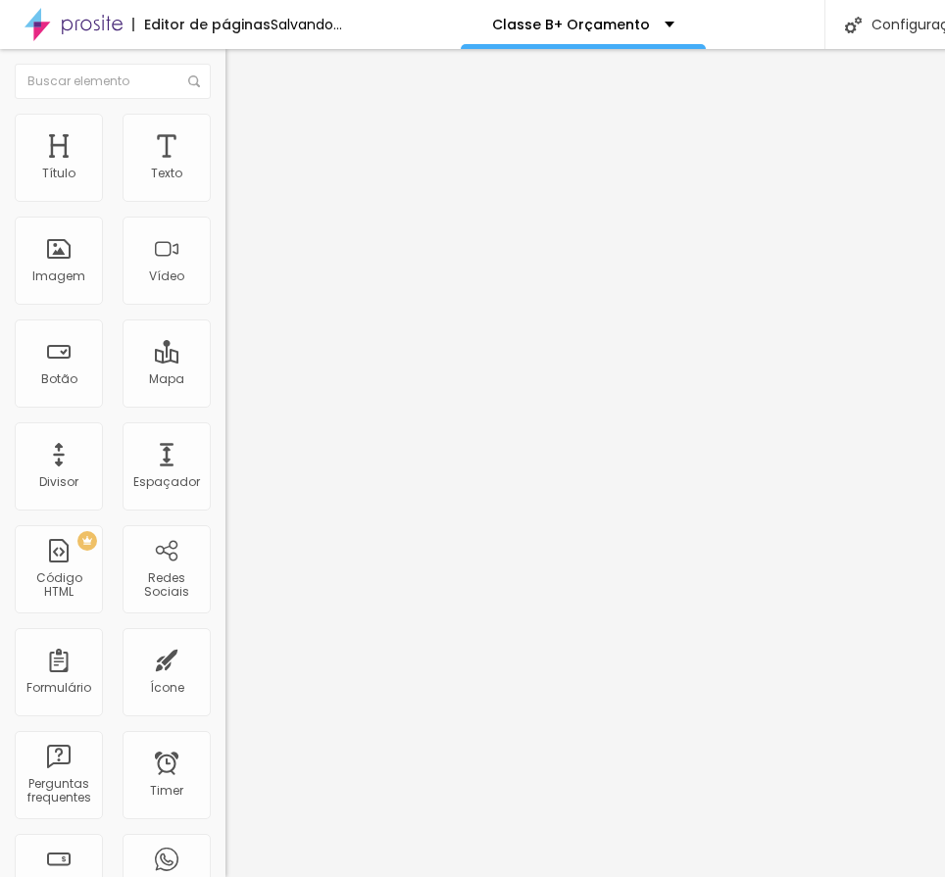
click at [233, 284] on icon "button" at bounding box center [239, 278] width 12 height 12
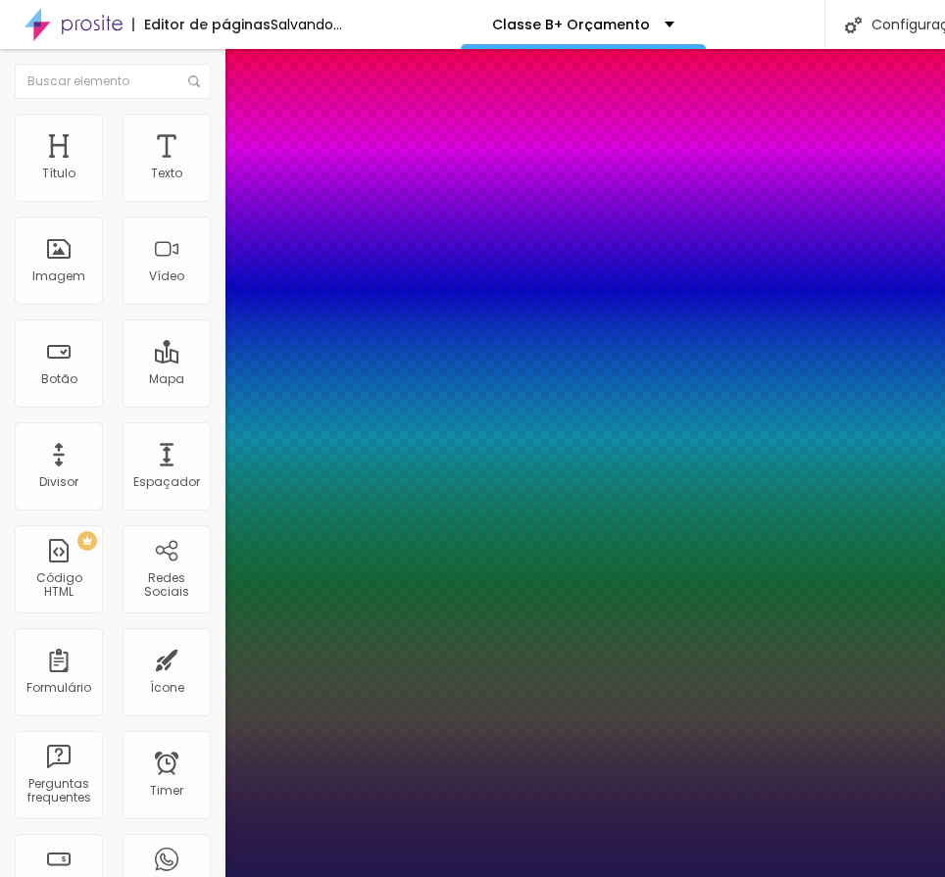
type input "1"
type input "8"
type input "1"
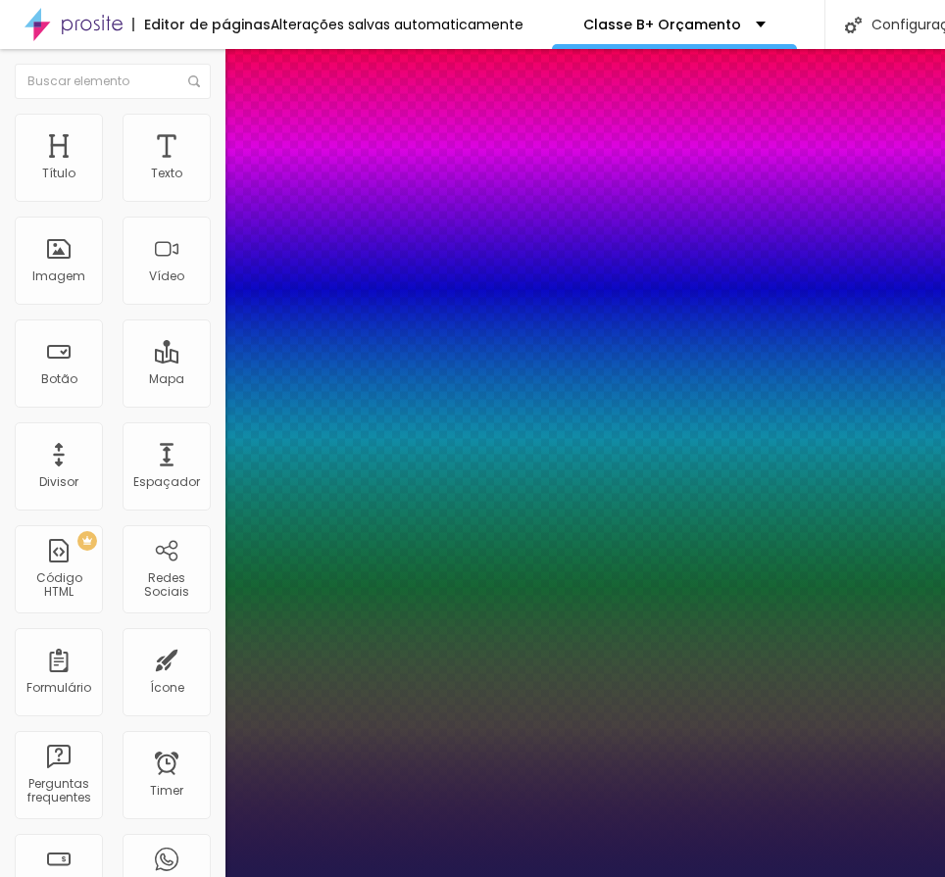
type input "1"
type input "14"
type input "1"
type input "14"
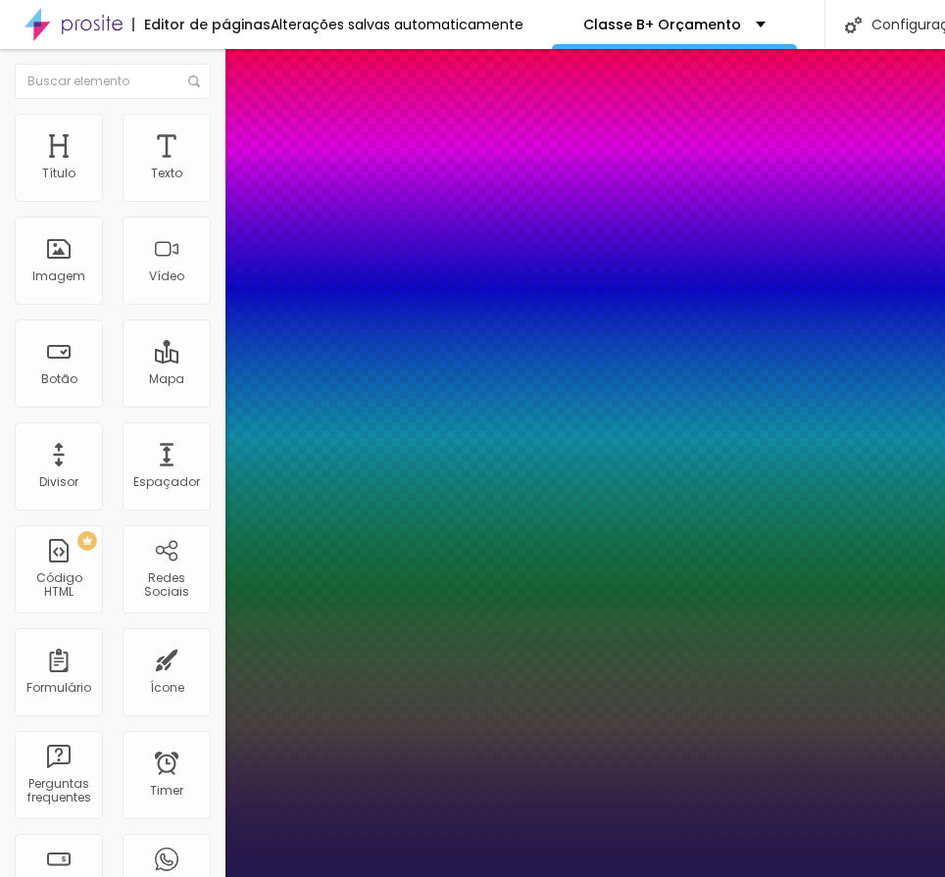
click at [499, 876] on div at bounding box center [472, 877] width 945 height 0
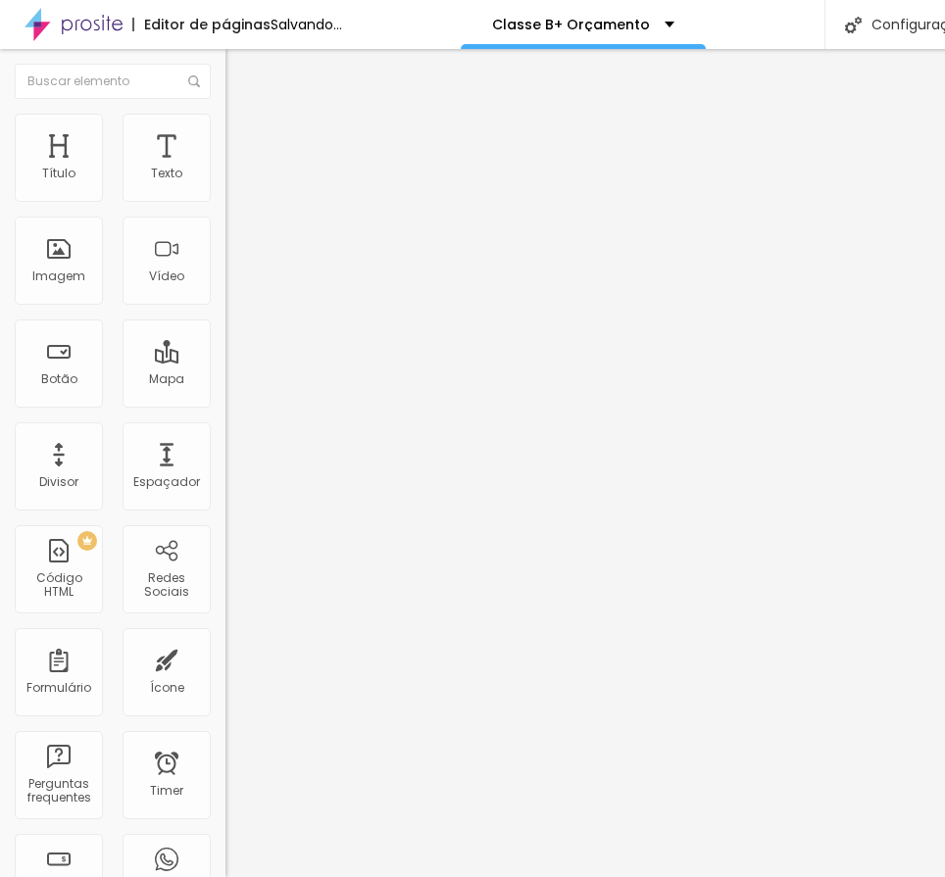
click at [225, 290] on button "button" at bounding box center [238, 280] width 27 height 21
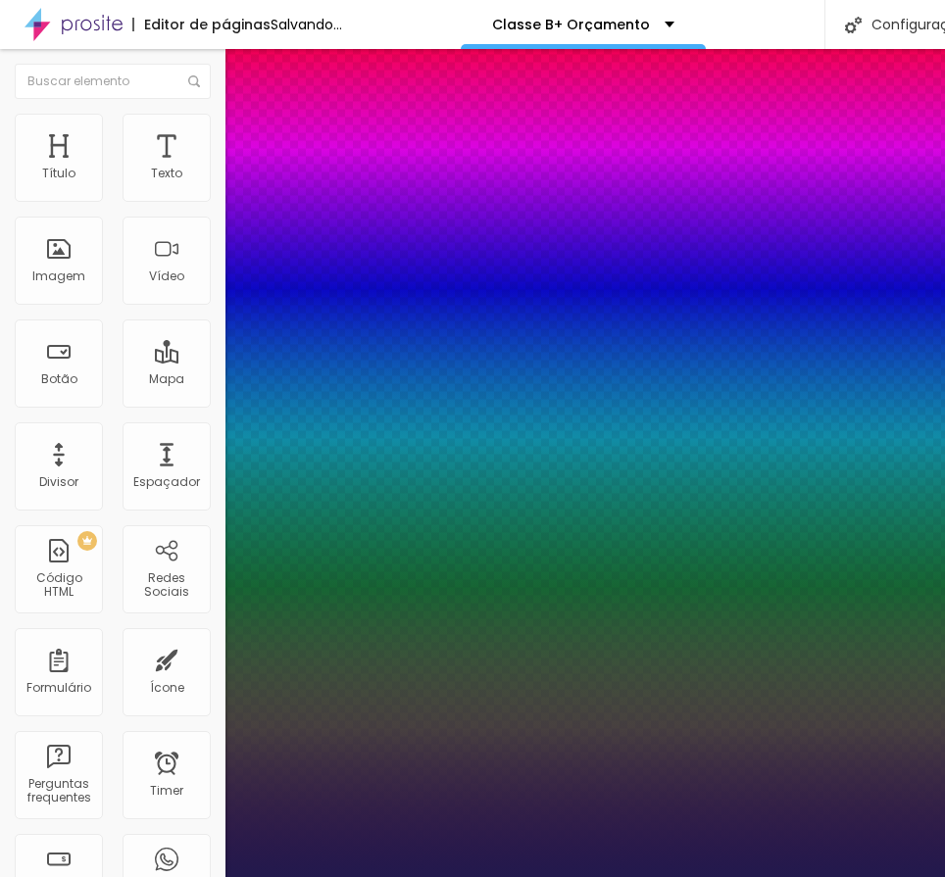
type input "1"
type input "8"
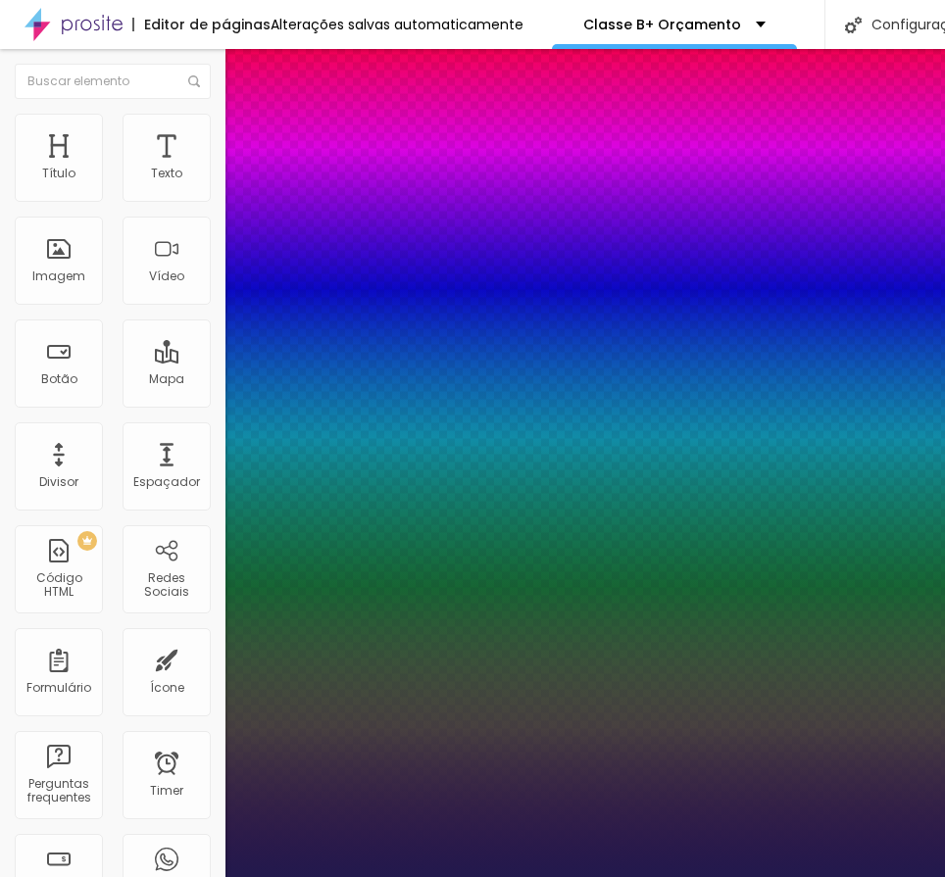
type input "1"
type input "14"
type input "1"
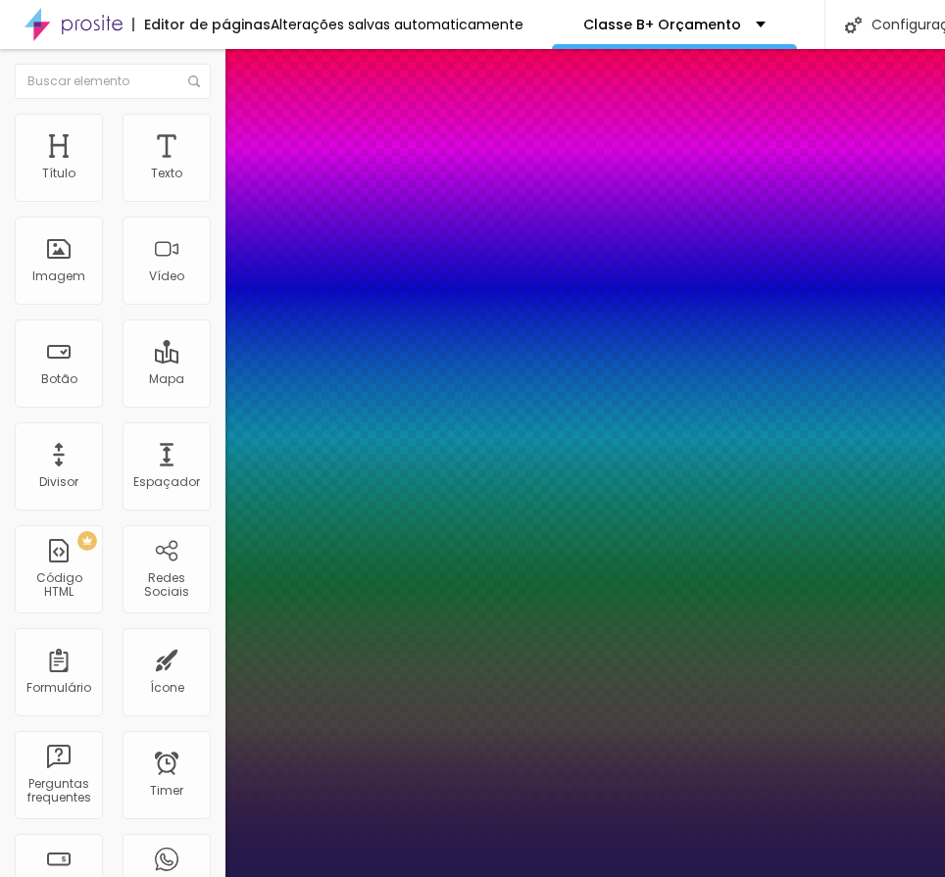
type input "14"
click at [847, 876] on div at bounding box center [472, 877] width 945 height 0
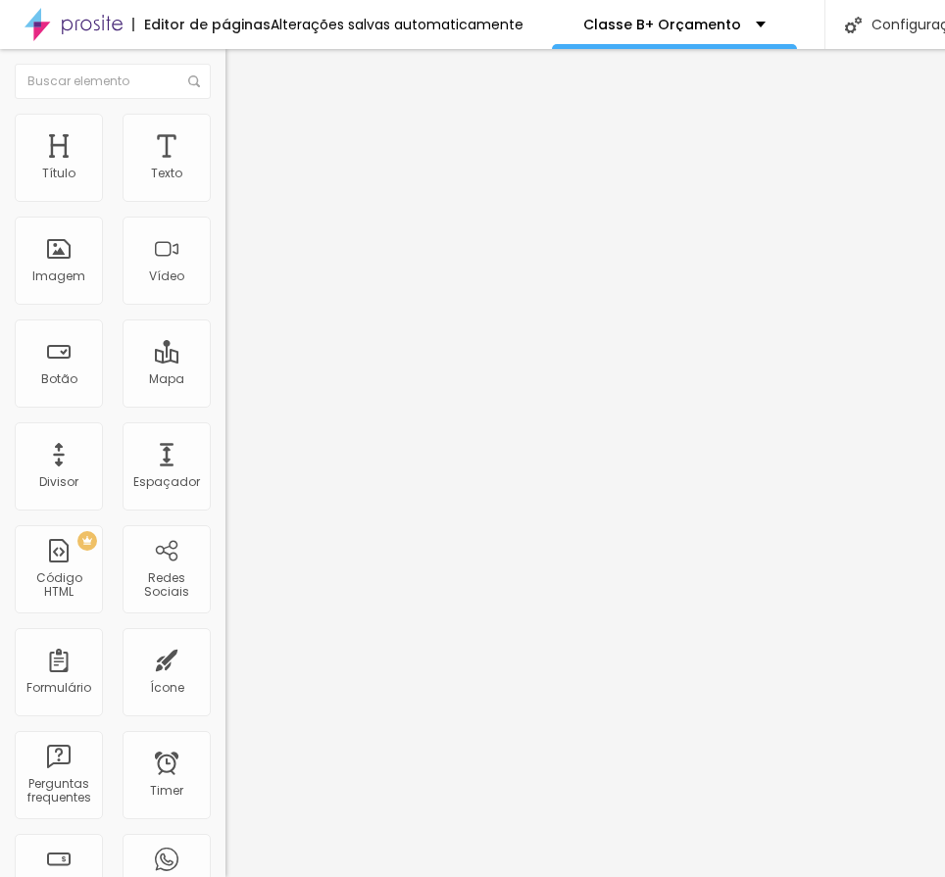
click at [233, 284] on icon "button" at bounding box center [239, 278] width 12 height 12
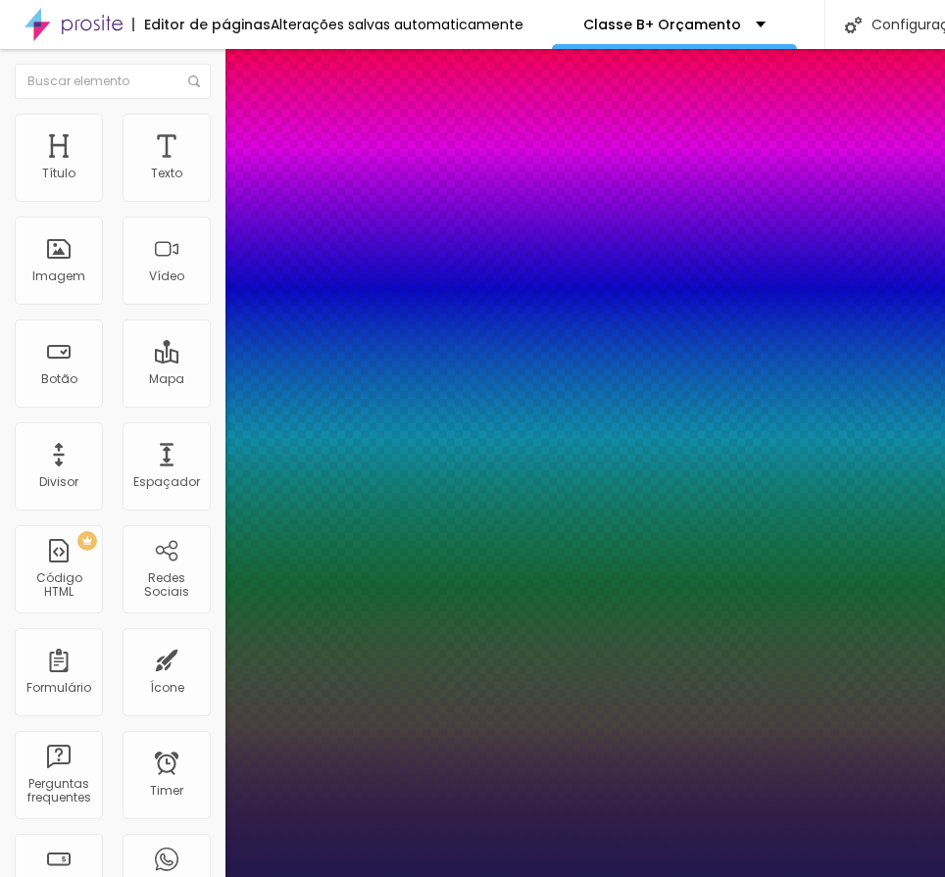
type input "1"
type input "8"
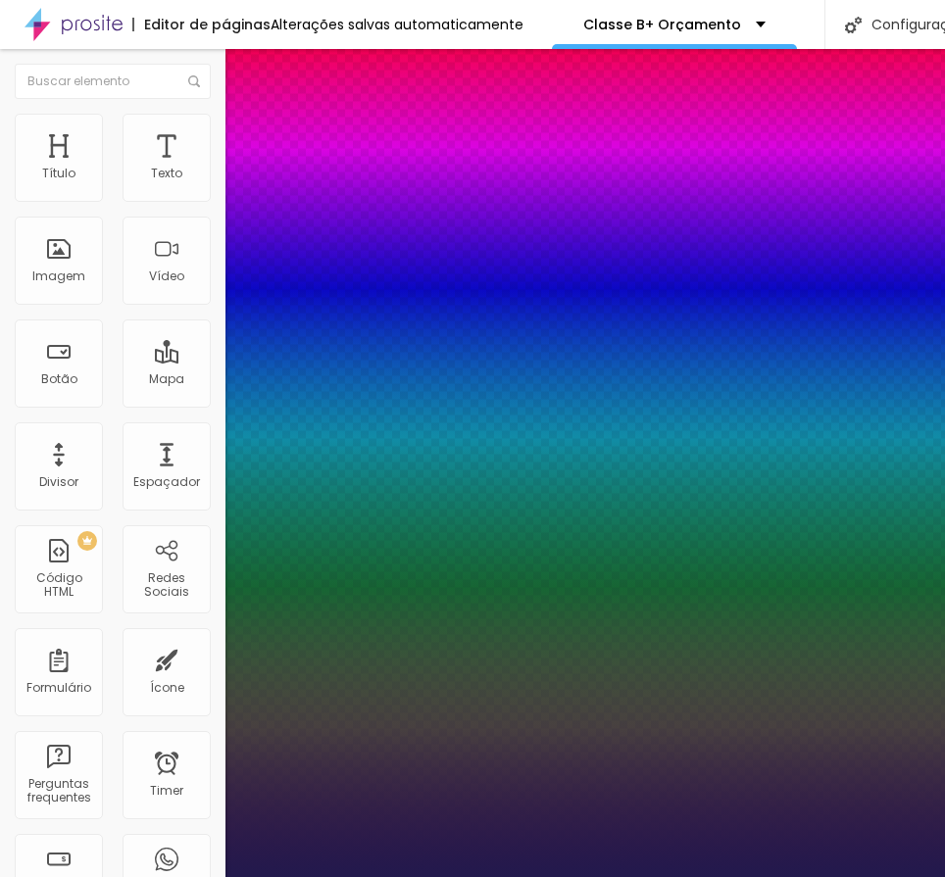
type input "1"
type input "14"
type input "1"
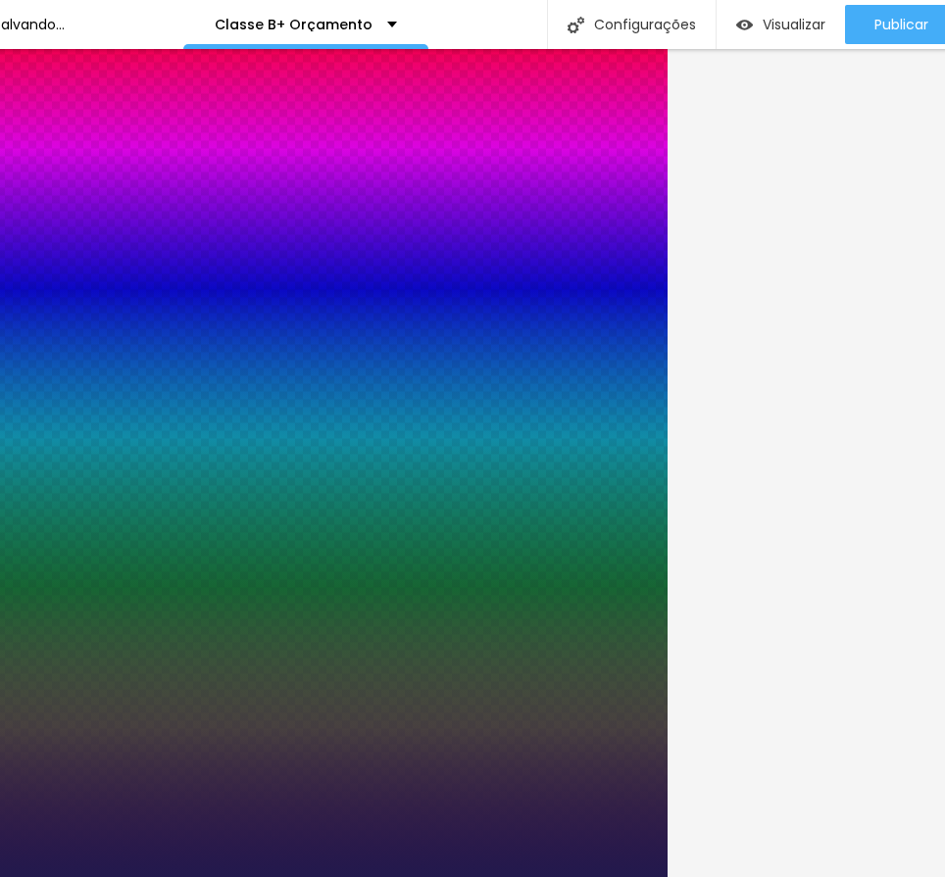
scroll to position [0, 302]
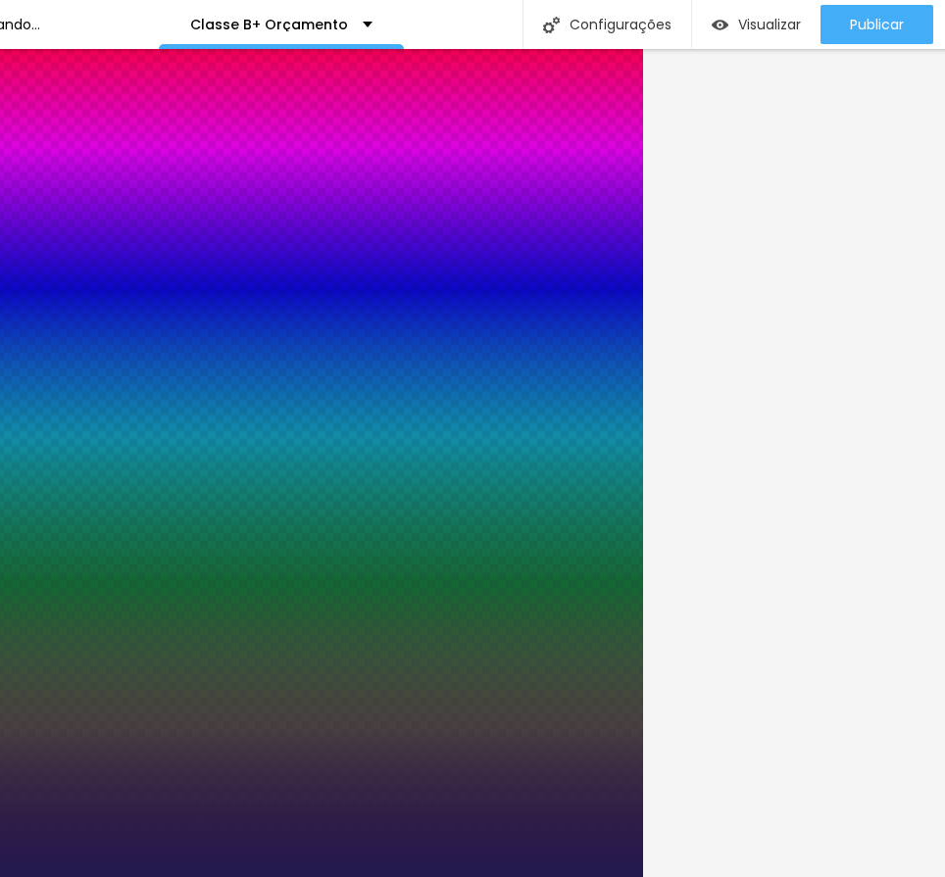
type input "14"
click at [643, 876] on div at bounding box center [170, 877] width 945 height 0
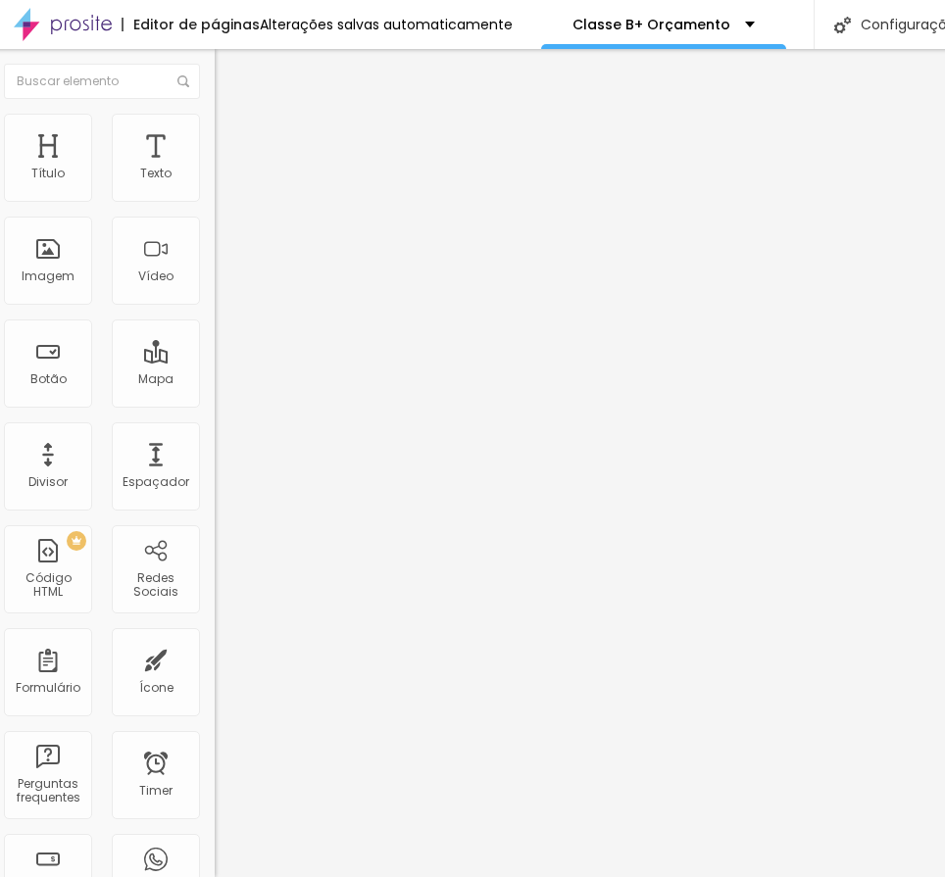
scroll to position [0, 0]
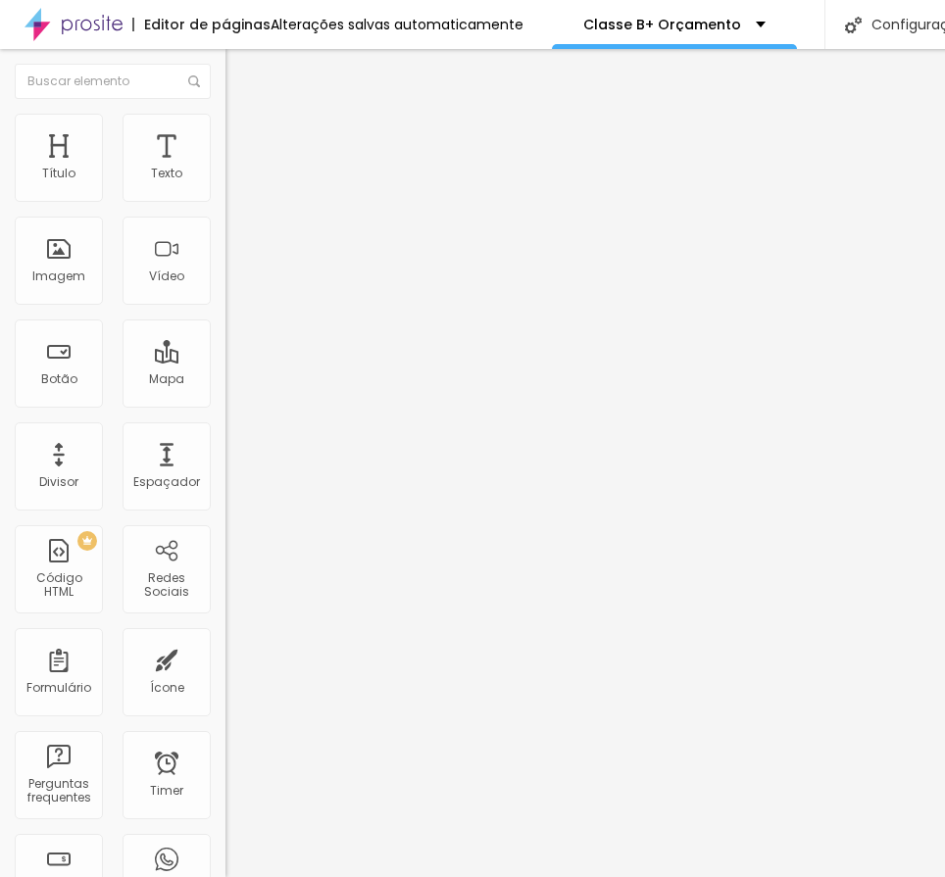
click at [225, 290] on button "button" at bounding box center [238, 280] width 27 height 21
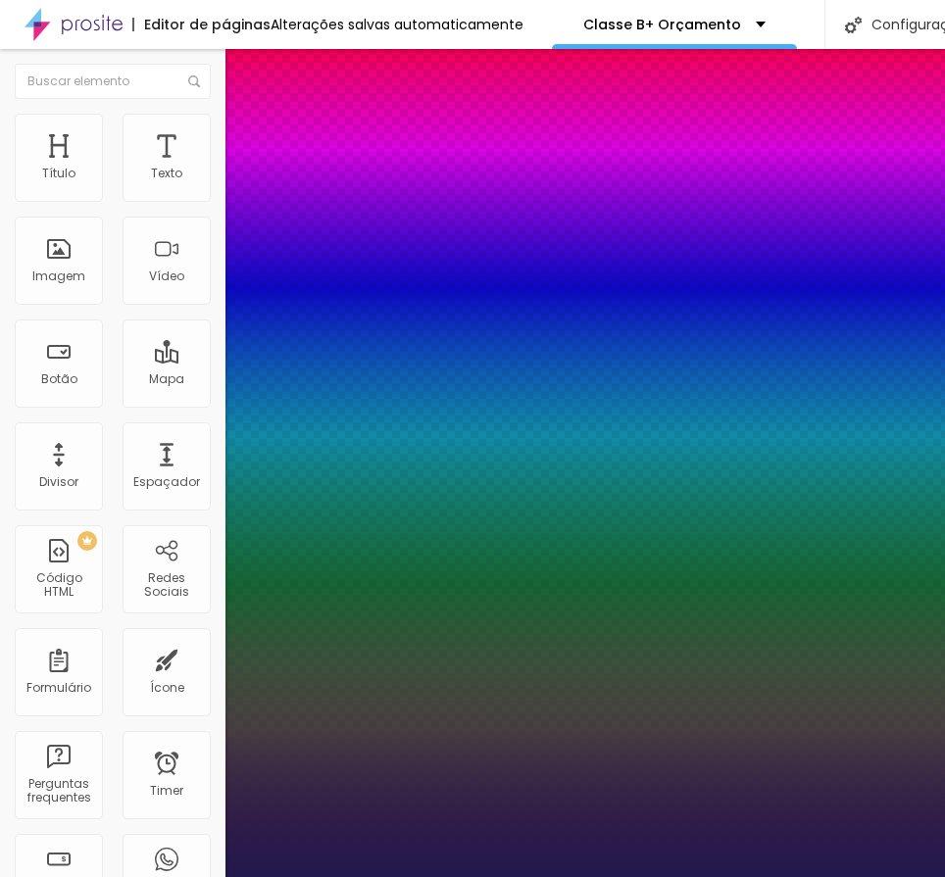
type input "1"
type input "8"
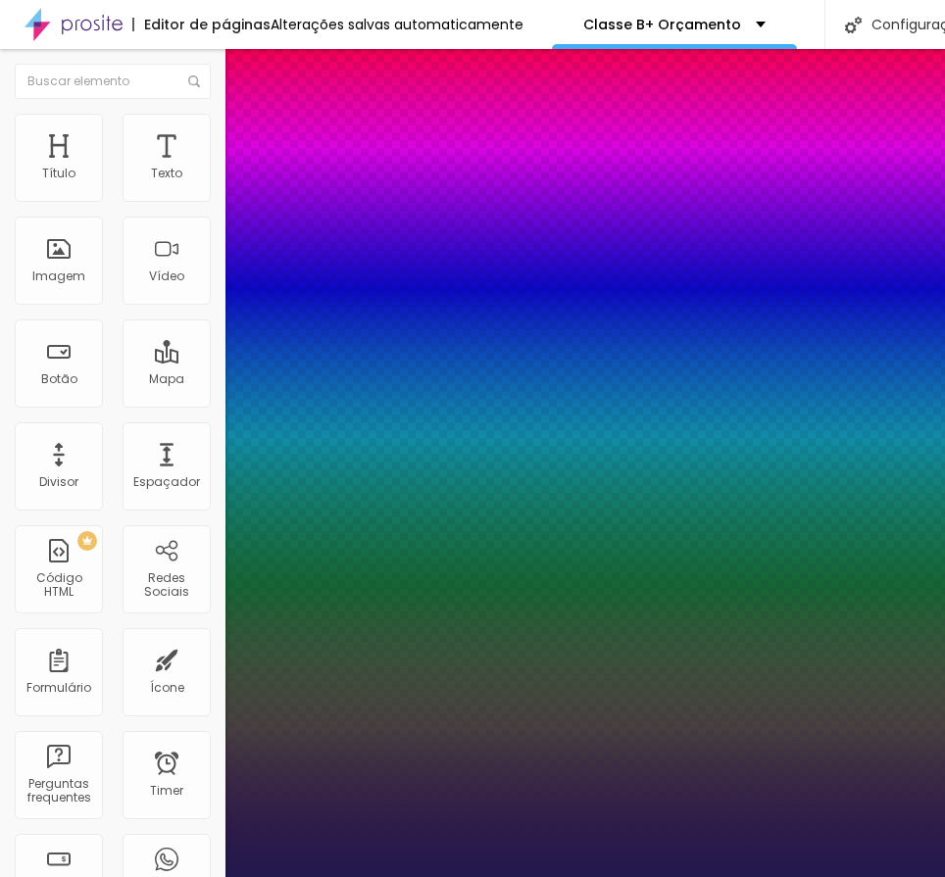
type input "1"
type input "14"
type input "1"
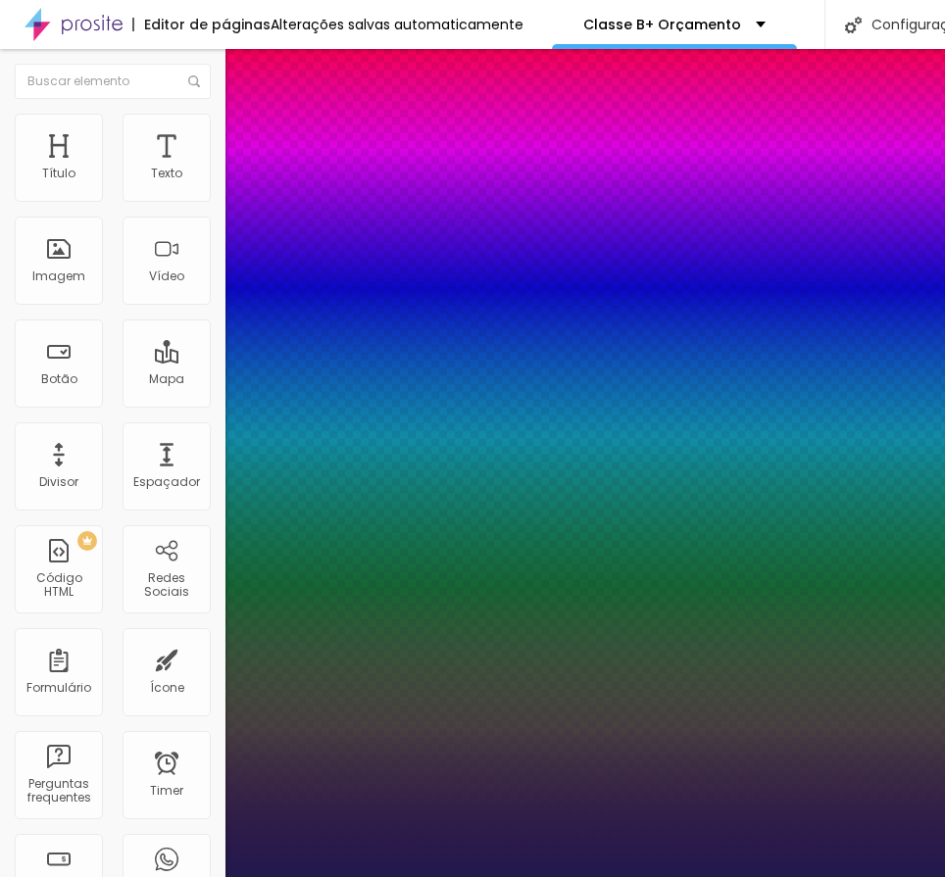
type input "14"
click at [686, 876] on div at bounding box center [472, 877] width 945 height 0
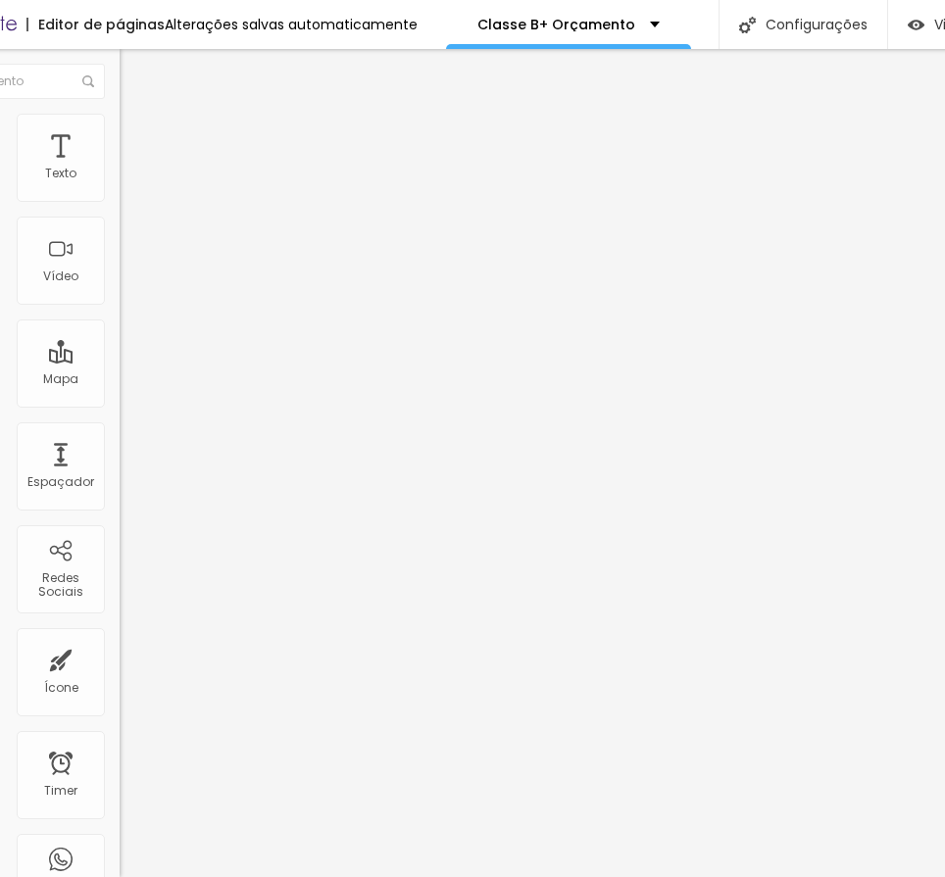
scroll to position [0, 100]
click at [143, 131] on span "Estilo" at bounding box center [158, 127] width 30 height 17
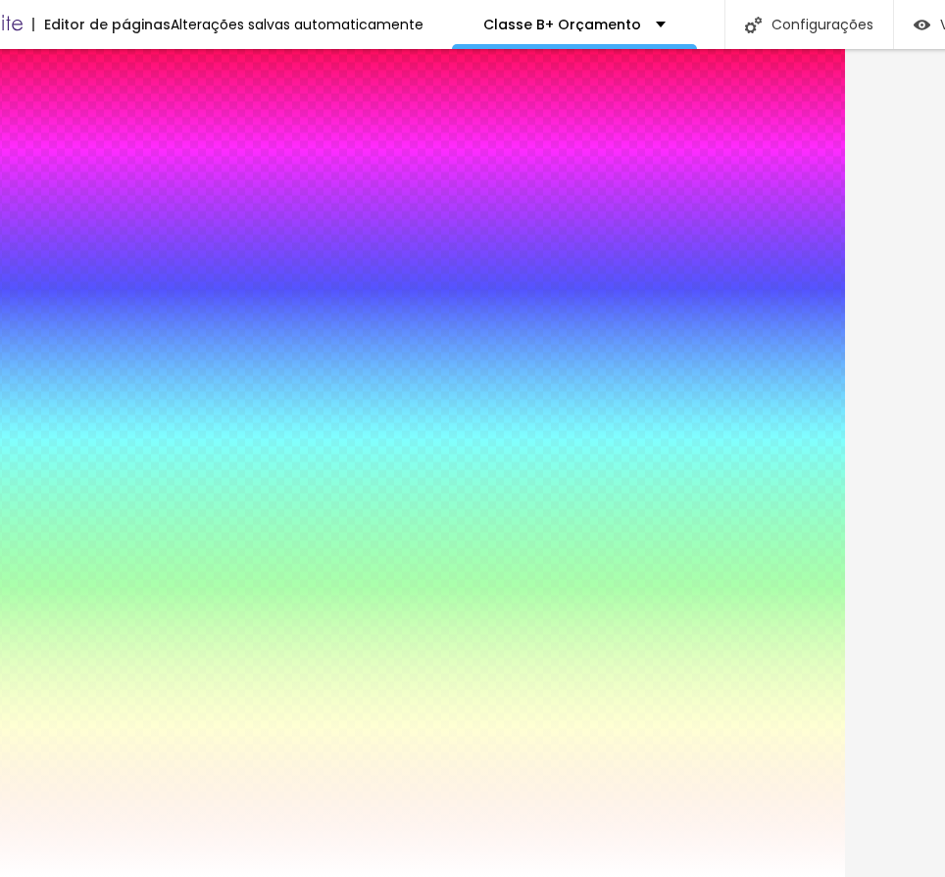
click at [125, 267] on div at bounding box center [237, 267] width 225 height 0
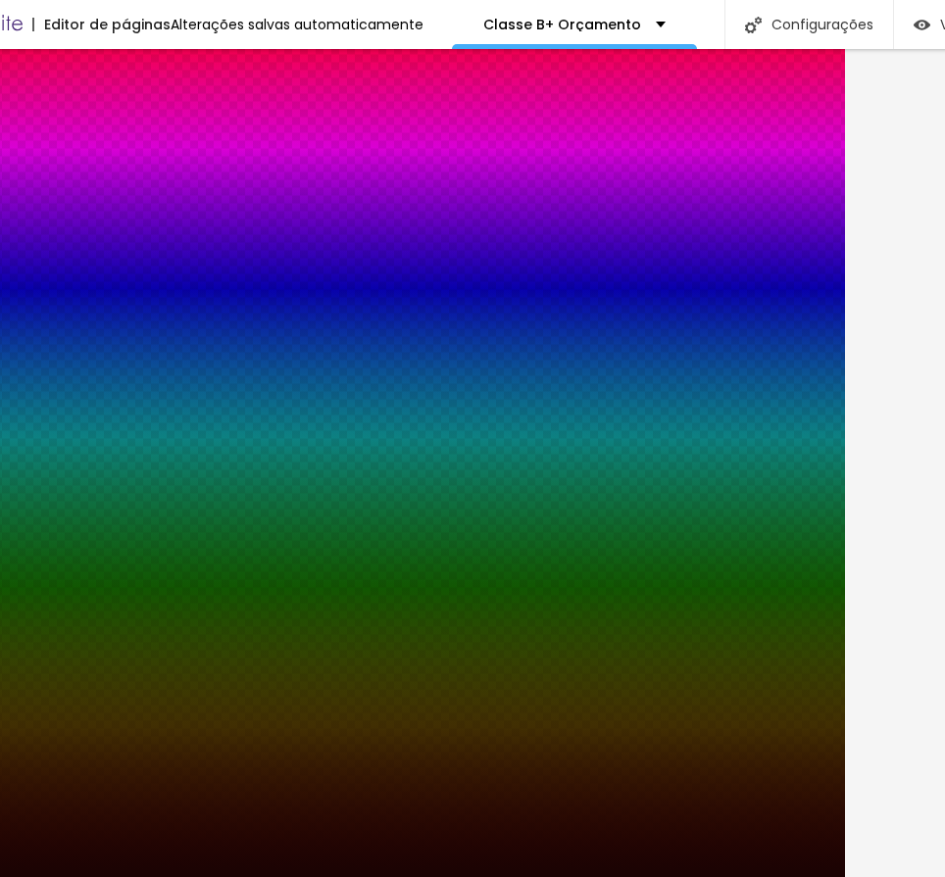
type input "#000000"
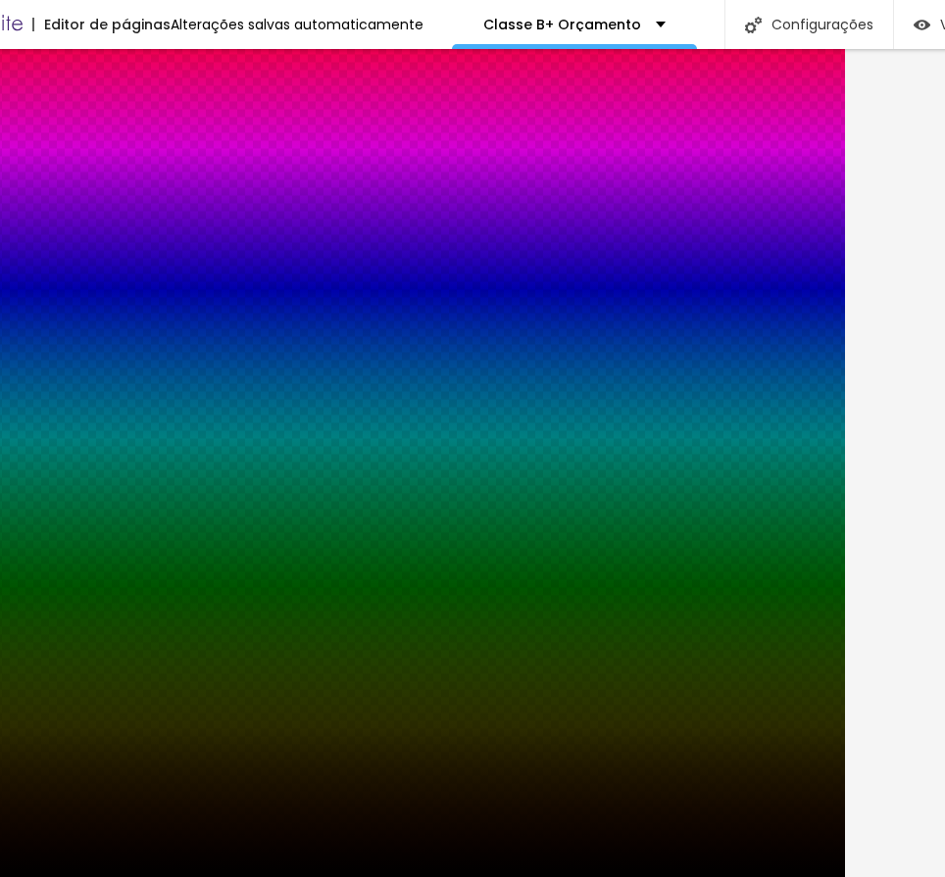
drag, startPoint x: 47, startPoint y: 523, endPoint x: 58, endPoint y: 555, distance: 33.2
click at [125, 555] on div "Editar Seção Conteúdo Estilo Avançado Imagem de fundo Adicionar imagem Efeito d…" at bounding box center [237, 463] width 225 height 828
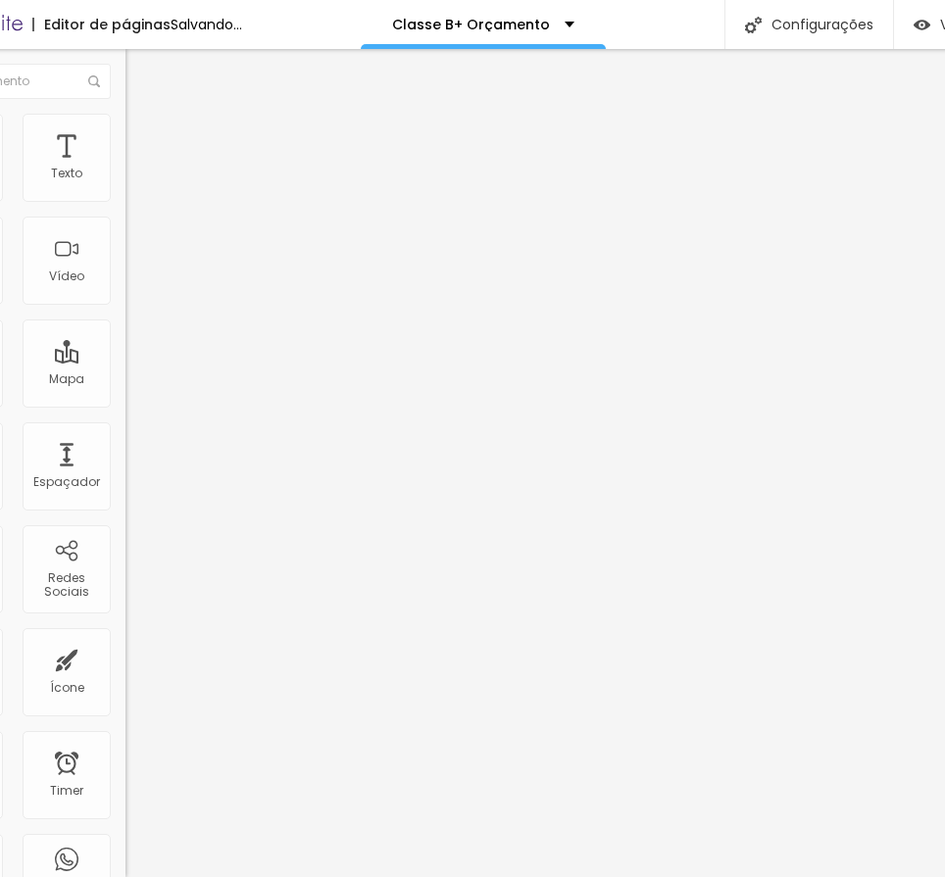
click at [125, 128] on li "Estilo" at bounding box center [237, 124] width 225 height 20
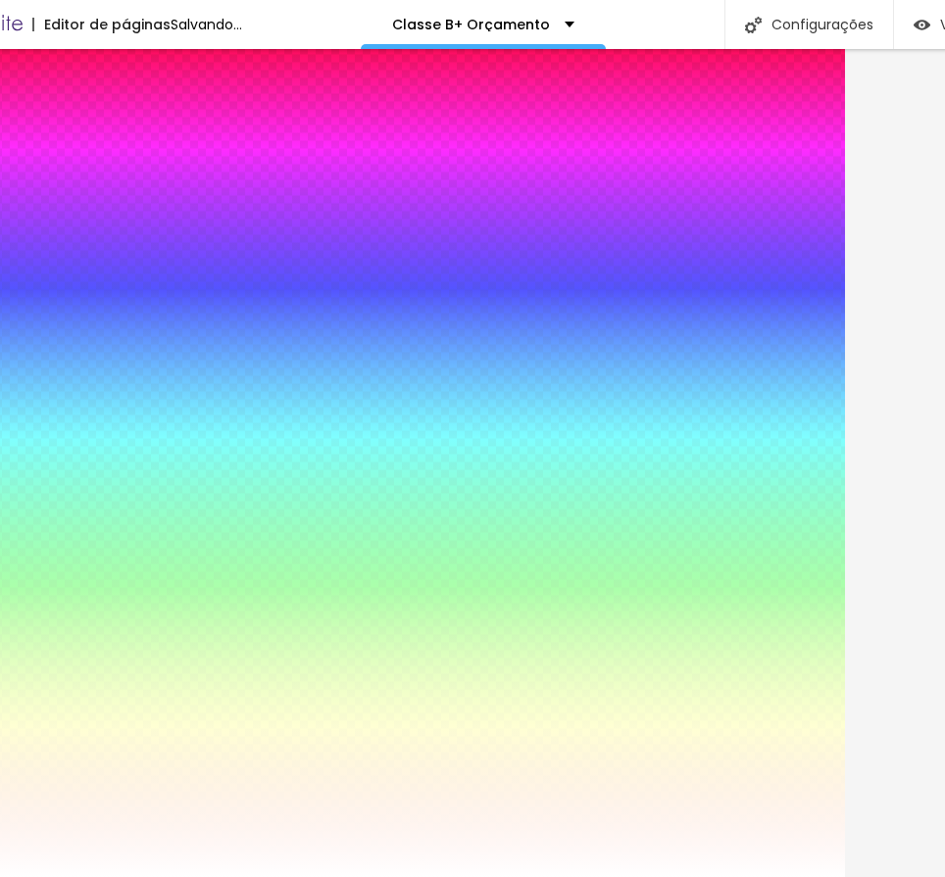
click at [125, 197] on input "#FFFFFF" at bounding box center [242, 197] width 235 height 20
click at [125, 187] on div at bounding box center [237, 187] width 225 height 0
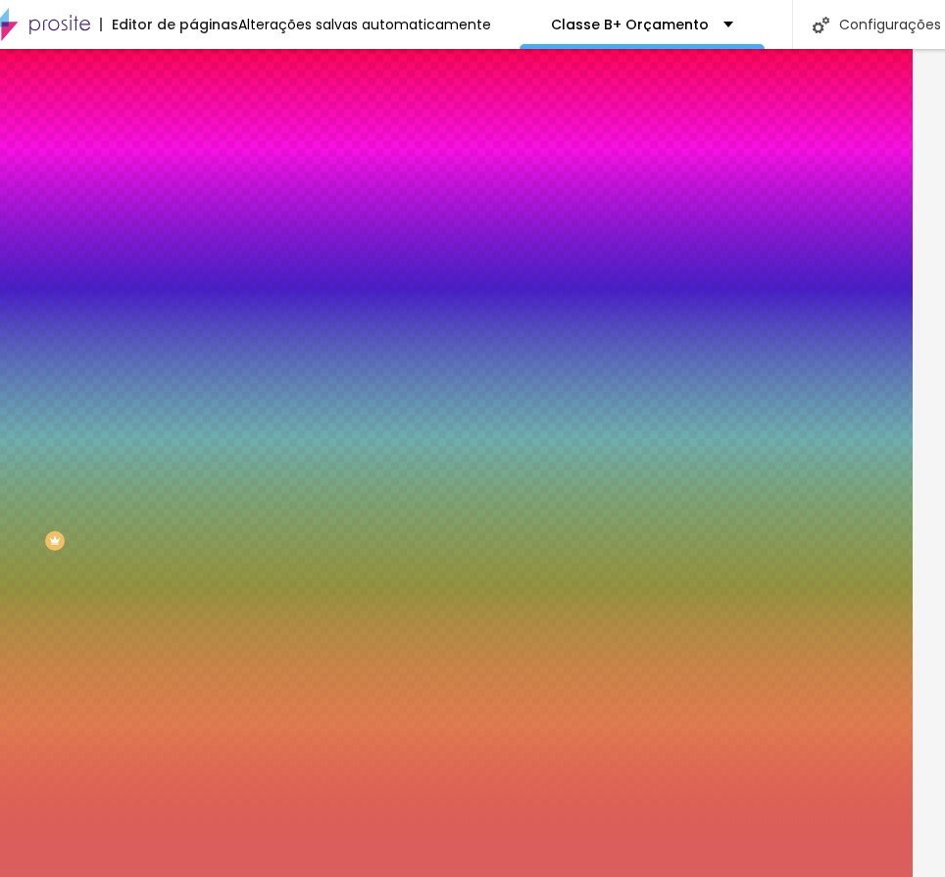
scroll to position [0, 0]
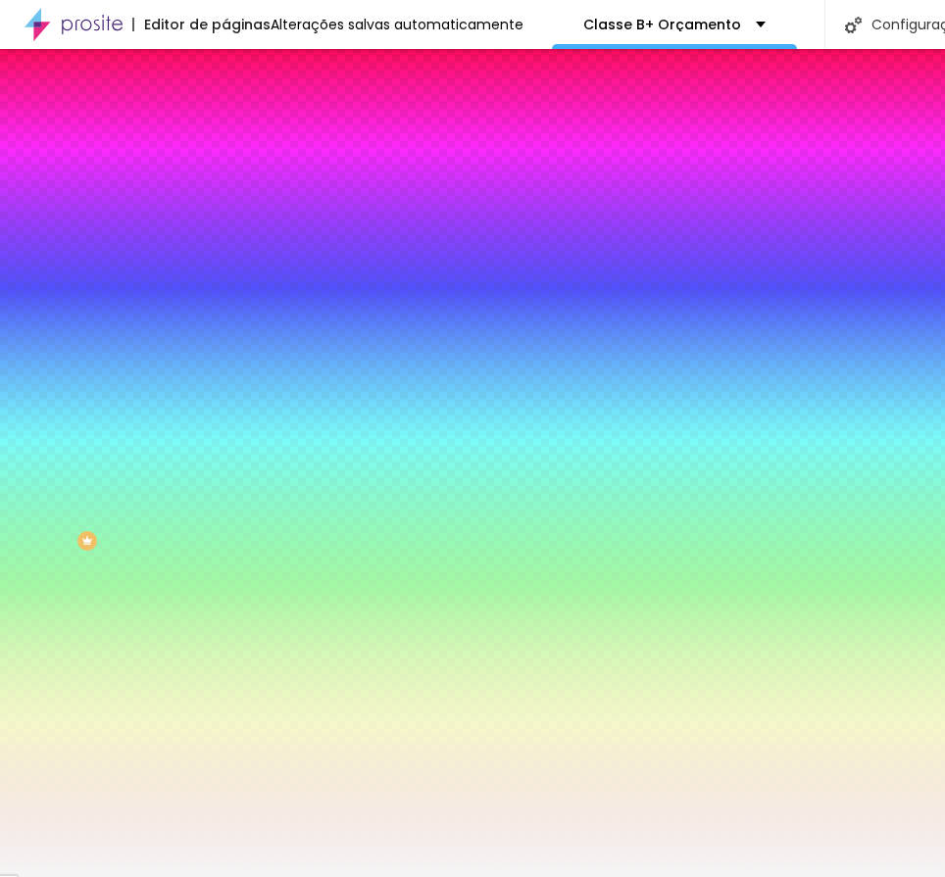
type input "#FFFFFF"
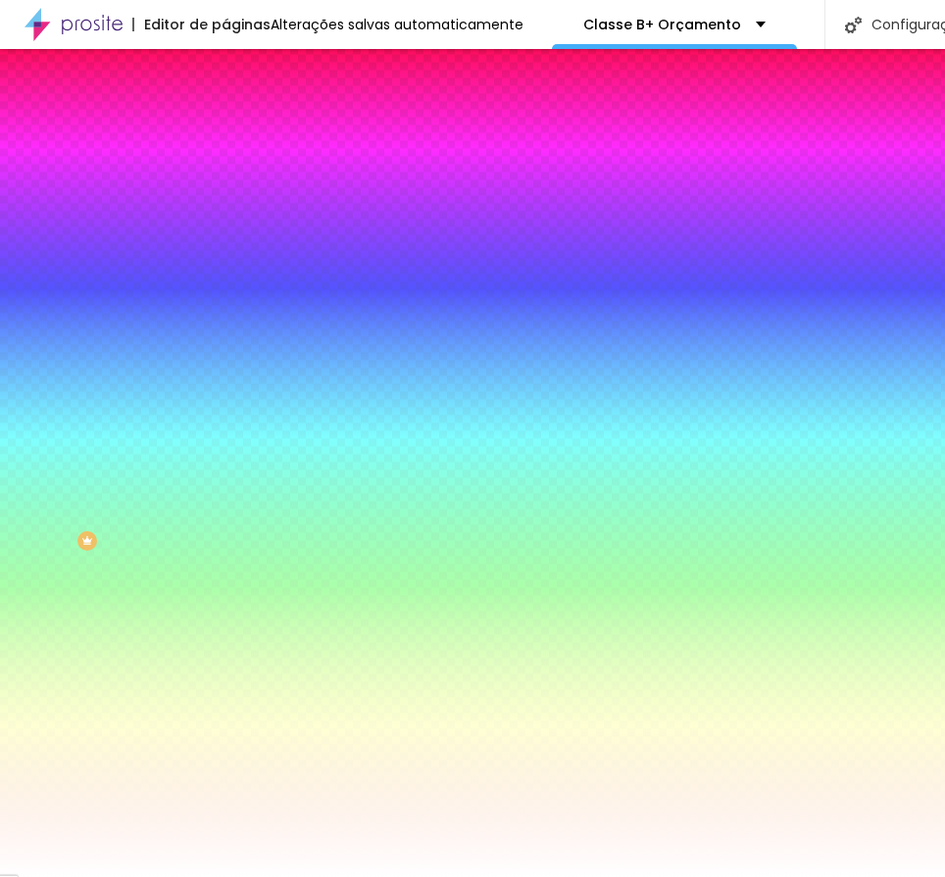
drag, startPoint x: 36, startPoint y: 281, endPoint x: -4, endPoint y: 206, distance: 85.5
click at [0, 206] on html "Editor de páginas Alterações salvas automaticamente Classe B+ Orçamento Configu…" at bounding box center [472, 438] width 945 height 877
click at [243, 138] on span "Avançado" at bounding box center [275, 146] width 65 height 17
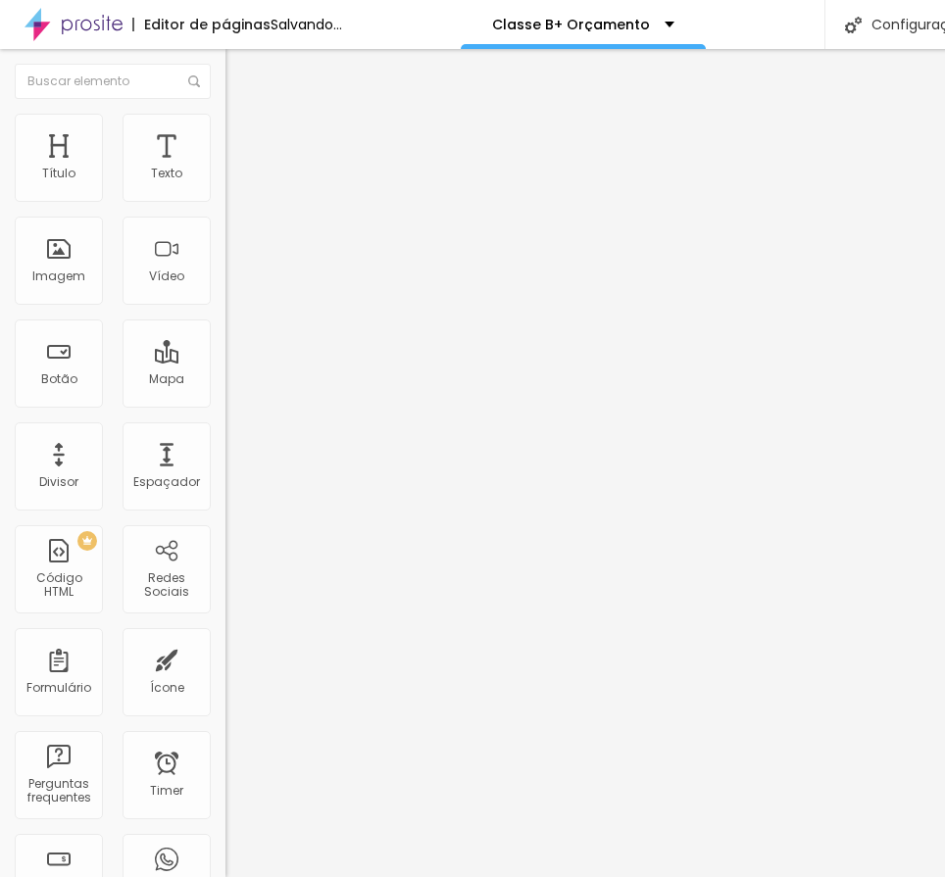
click at [243, 135] on span "Estilo" at bounding box center [258, 127] width 30 height 17
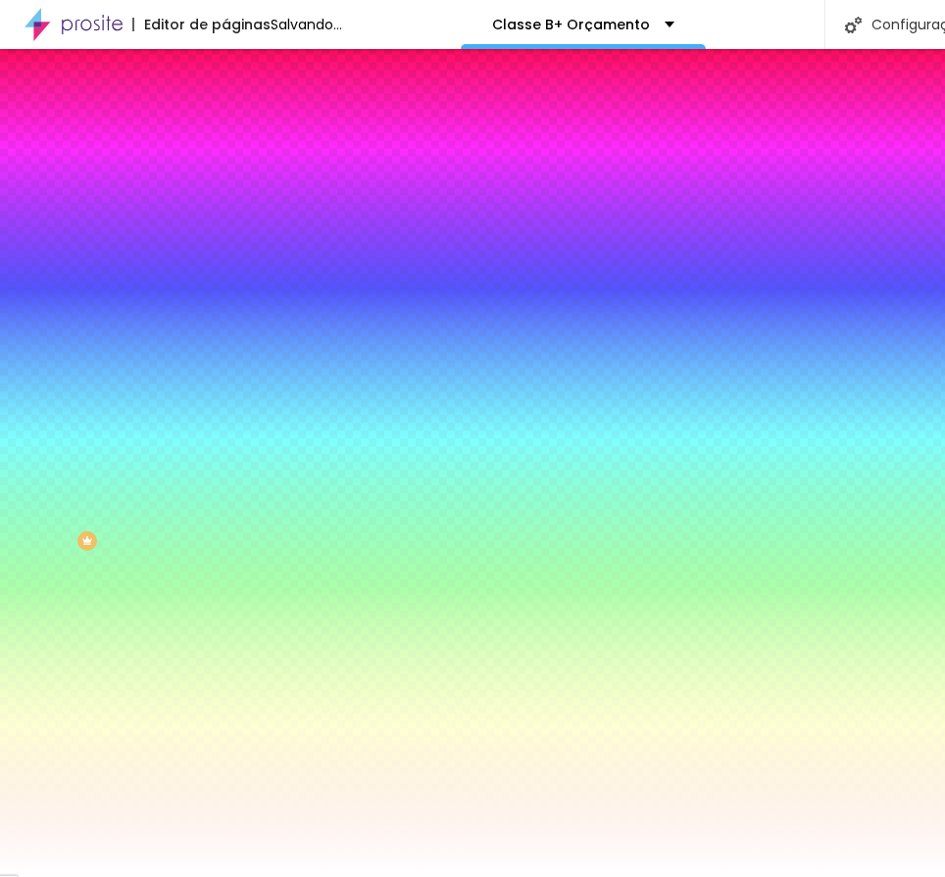
click at [233, 310] on icon "button" at bounding box center [239, 316] width 12 height 12
type input "47"
type input "50"
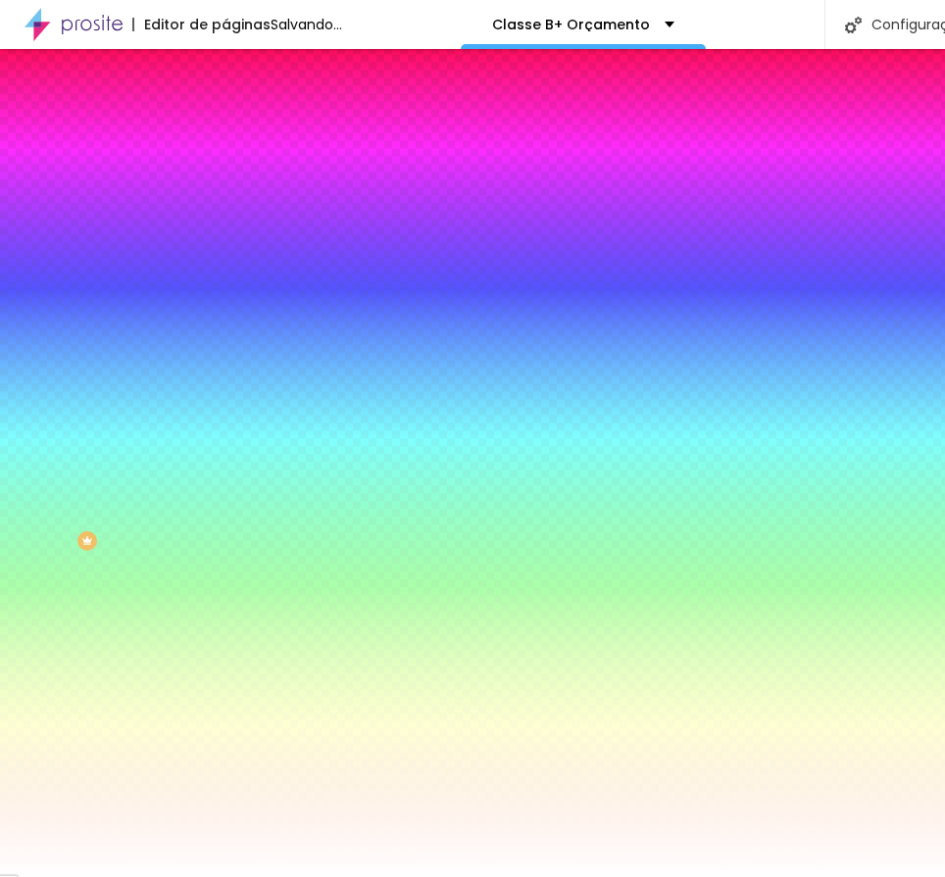
type input "39"
type input "4"
type input "31"
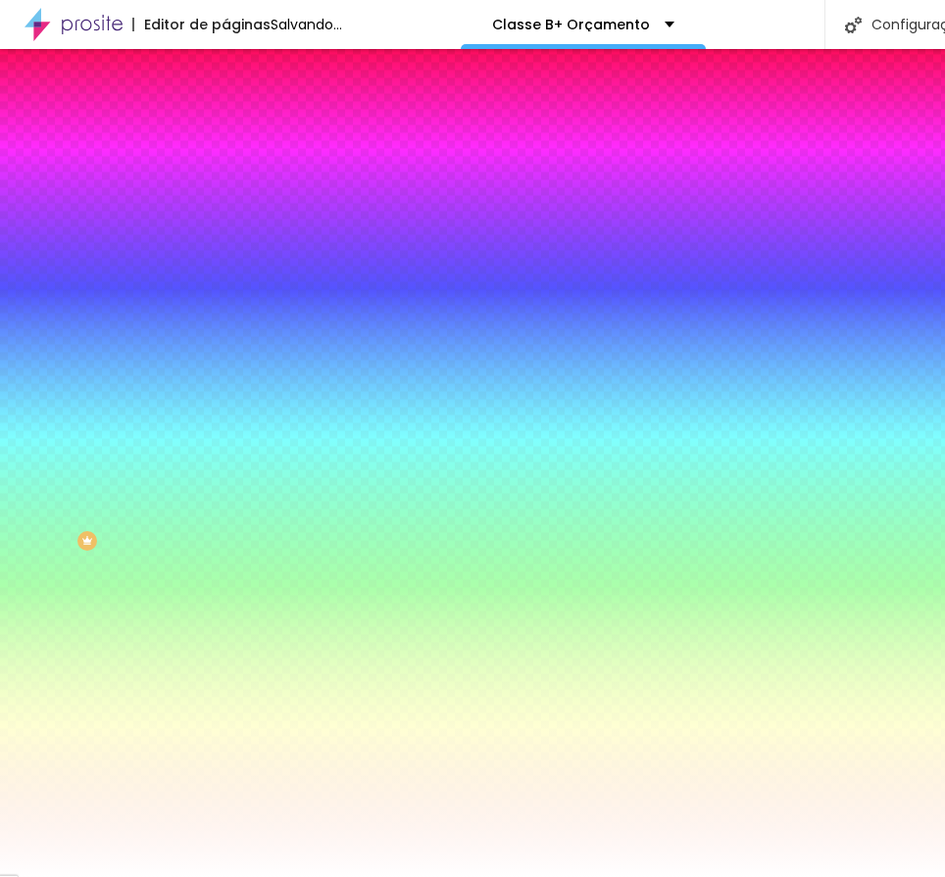
type input "31"
type input "50"
drag, startPoint x: 213, startPoint y: 358, endPoint x: 513, endPoint y: 363, distance: 300.0
type input "50"
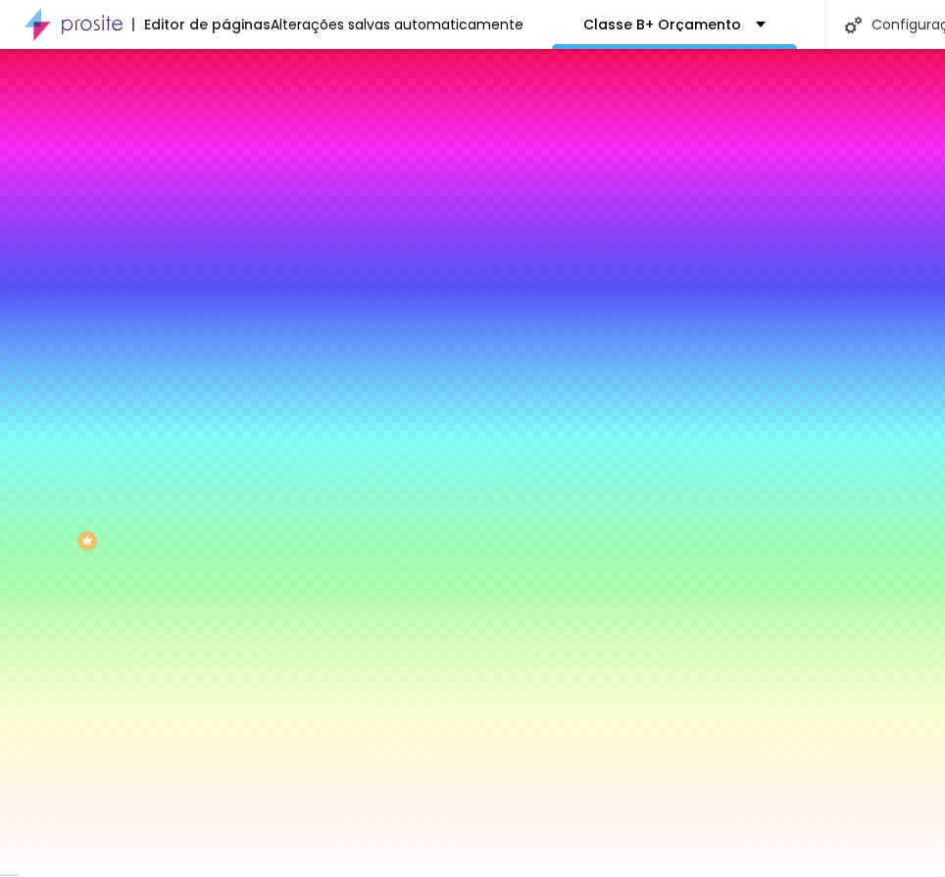
type input "3"
type input "5"
type input "1"
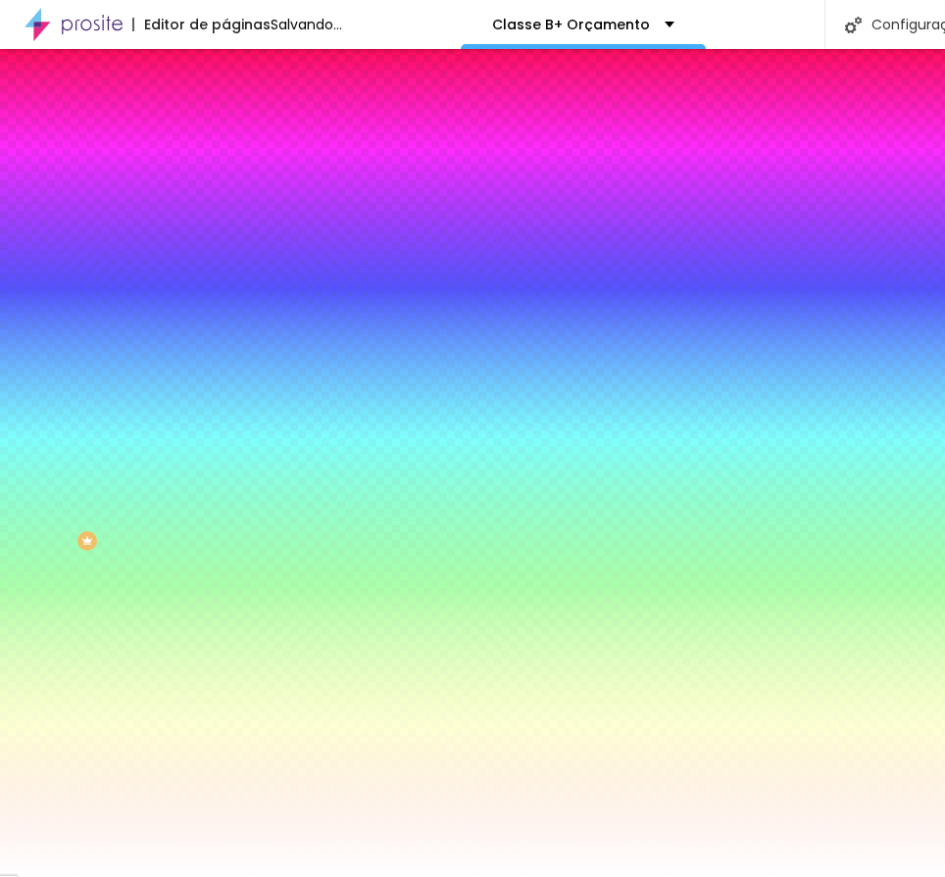
type input "1"
type input "0"
type input "5"
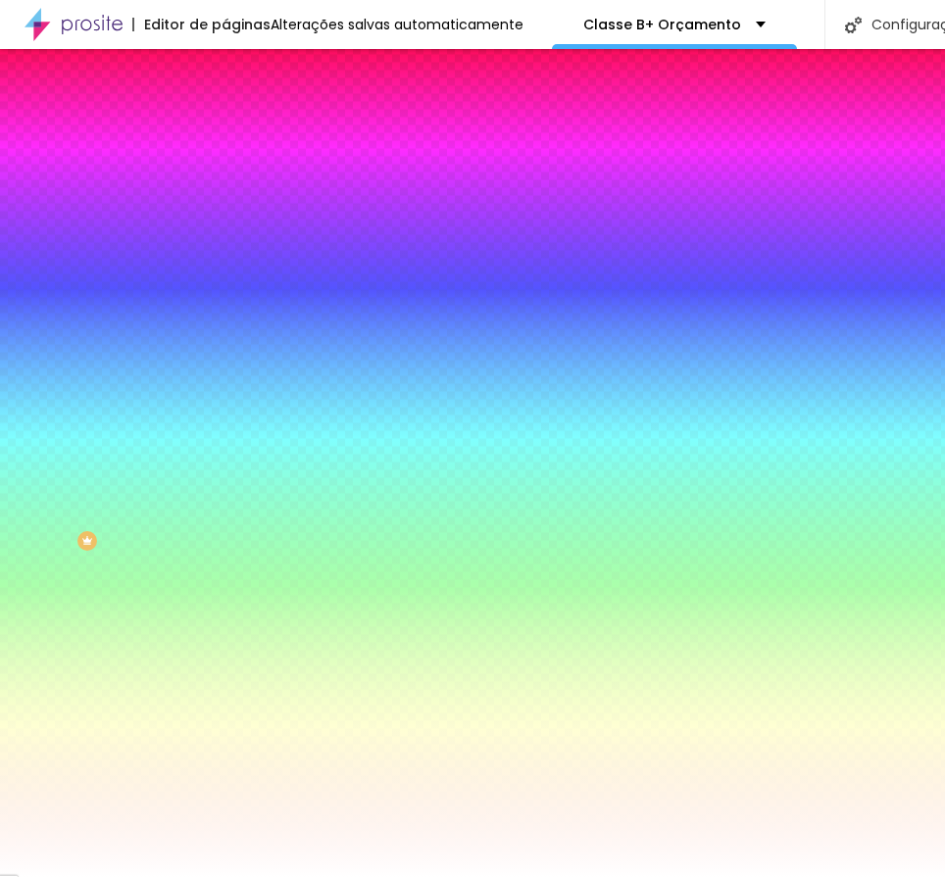
type input "0"
drag, startPoint x: 218, startPoint y: 419, endPoint x: 134, endPoint y: 433, distance: 84.6
click at [600, 876] on div at bounding box center [472, 877] width 945 height 0
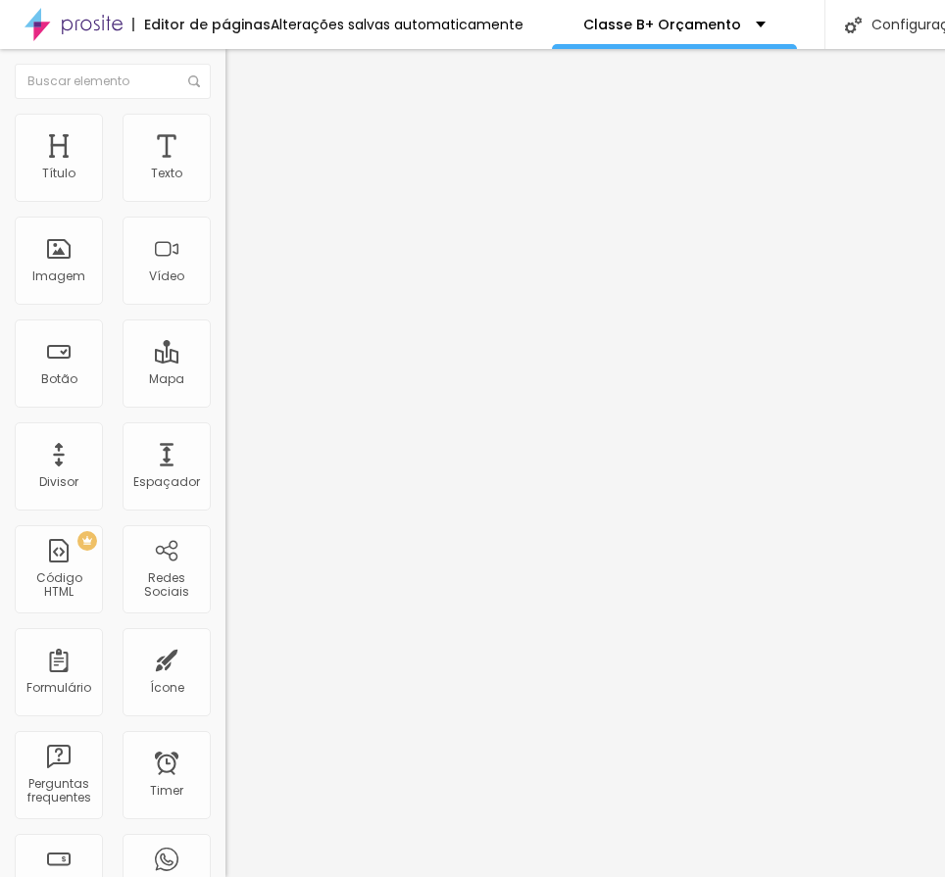
click at [243, 132] on span "Estilo" at bounding box center [258, 127] width 30 height 17
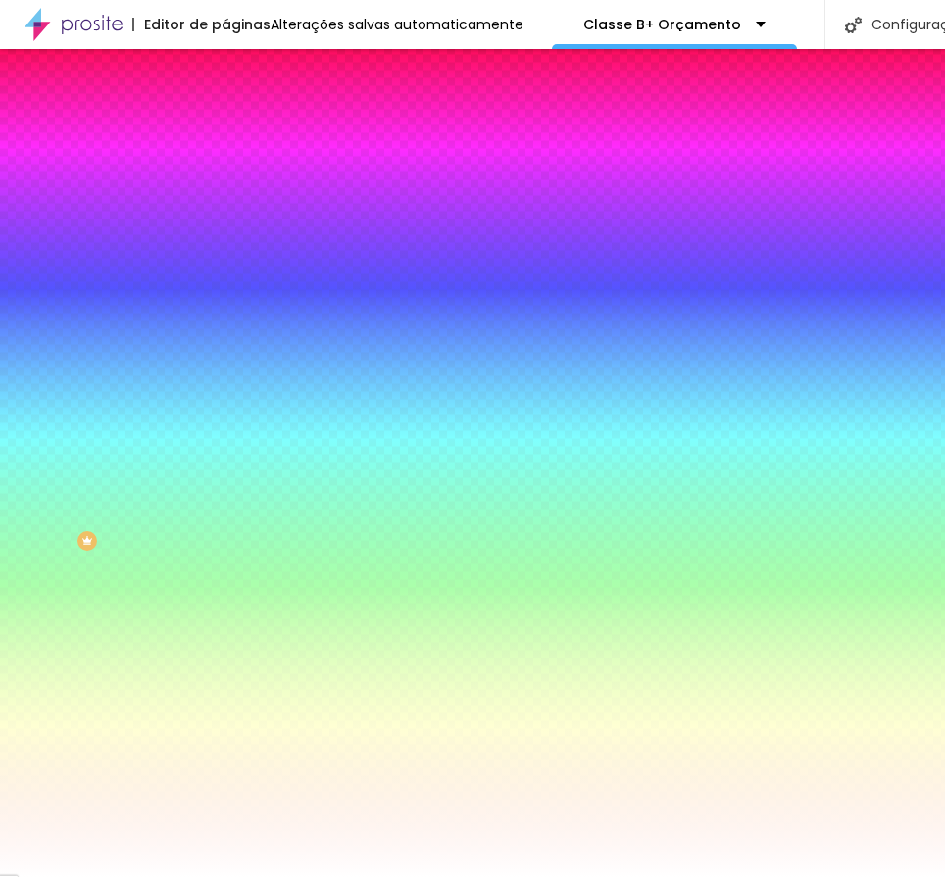
click at [241, 310] on icon "button" at bounding box center [243, 312] width 4 height 4
type input "34"
type input "41"
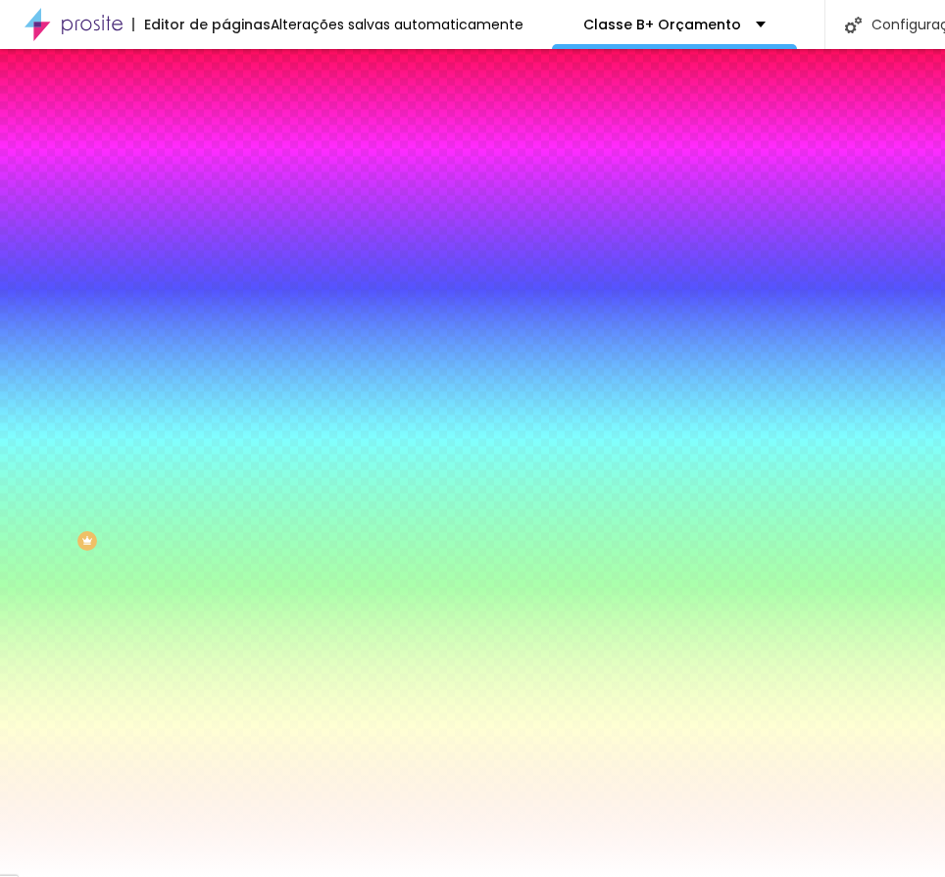
type input "49"
type input "50"
drag, startPoint x: 303, startPoint y: 367, endPoint x: 478, endPoint y: 376, distance: 175.7
type input "50"
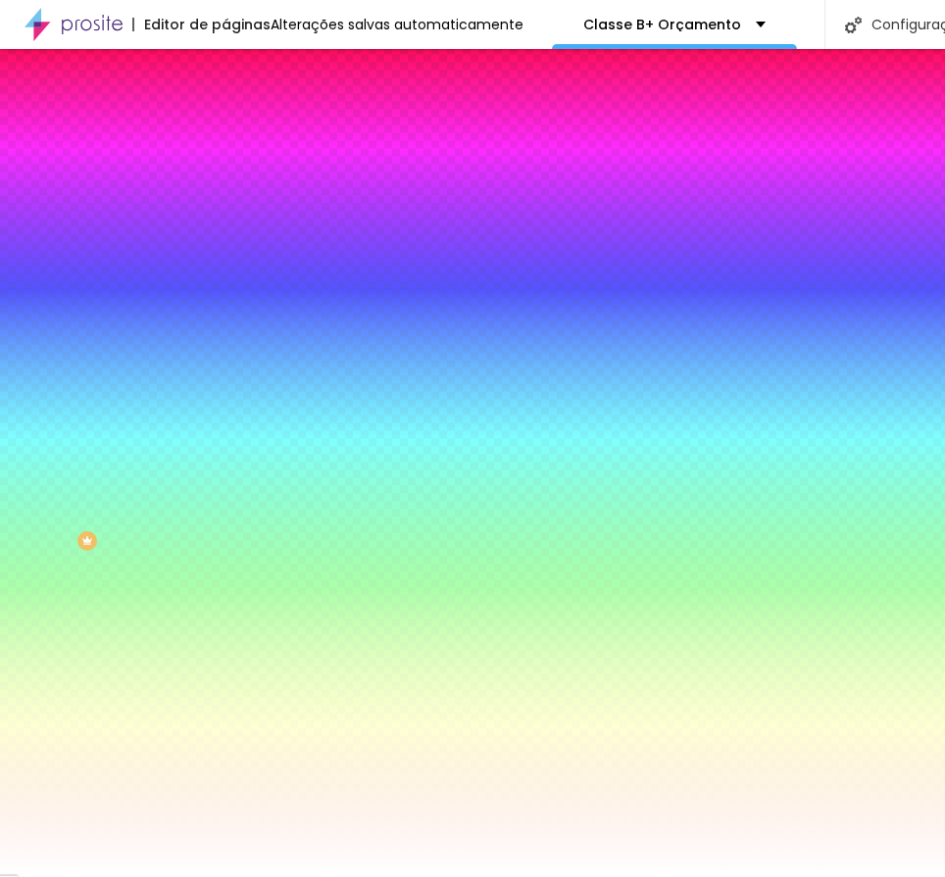
type input "3"
type input "5"
drag, startPoint x: 214, startPoint y: 420, endPoint x: 514, endPoint y: 424, distance: 300.0
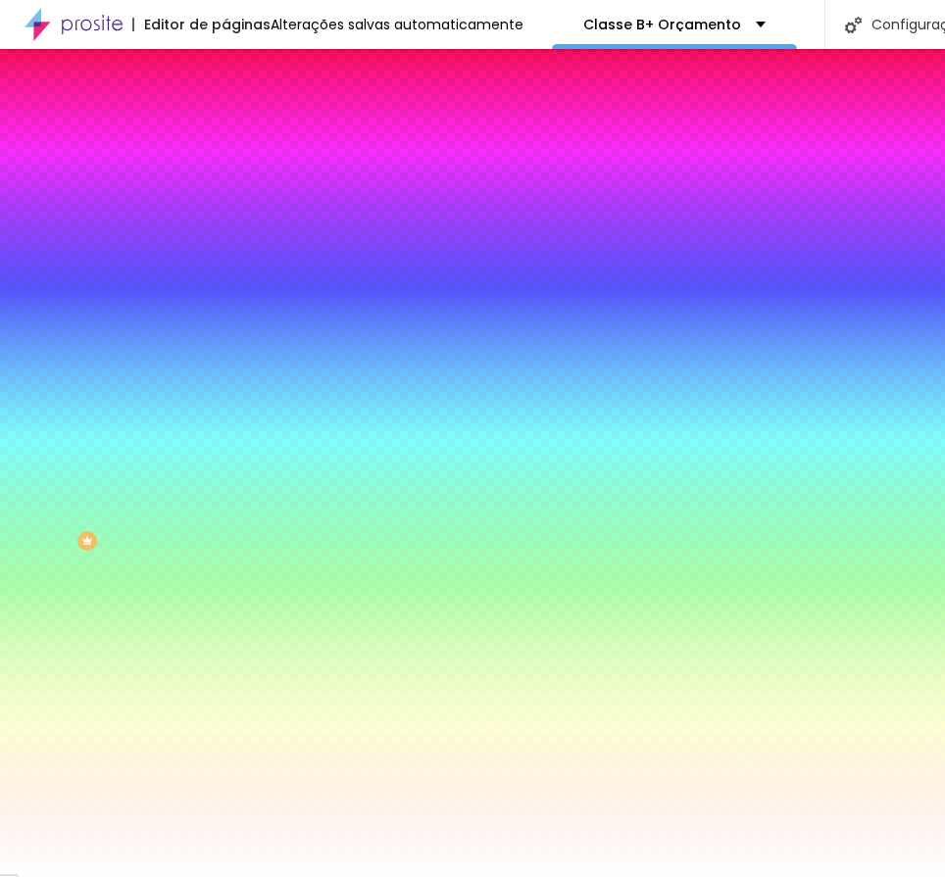
type input "5"
type input "#000000"
drag, startPoint x: 248, startPoint y: 490, endPoint x: 379, endPoint y: 614, distance: 180.3
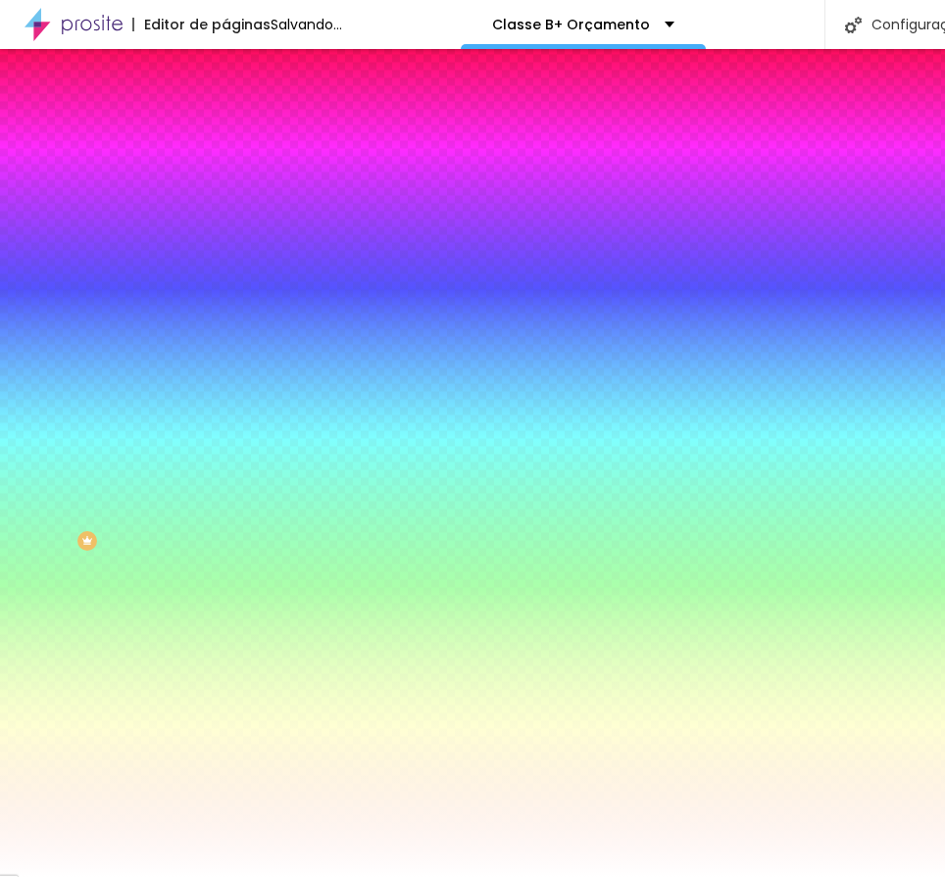
click at [398, 661] on body "Editor de páginas Salvando... Classe B+ Orçamento Configurações Configurações d…" at bounding box center [472, 438] width 945 height 877
click at [161, 876] on div at bounding box center [472, 877] width 945 height 0
click at [225, 187] on div at bounding box center [337, 187] width 225 height 0
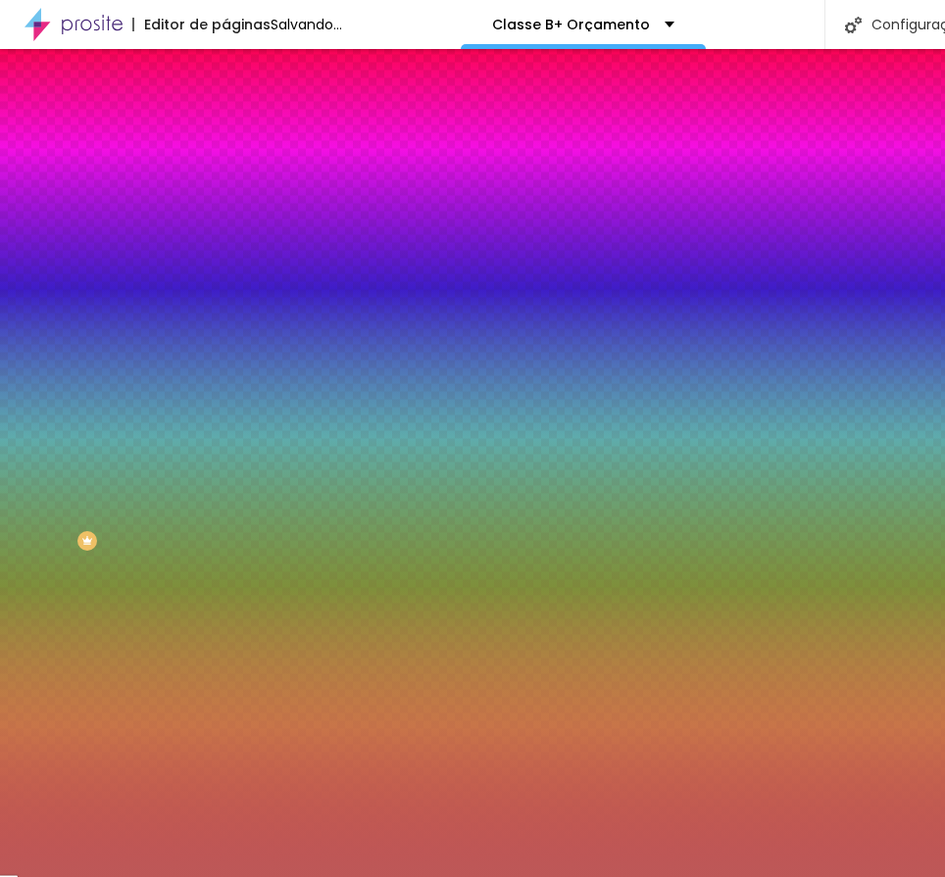
type input "#FFFFFF"
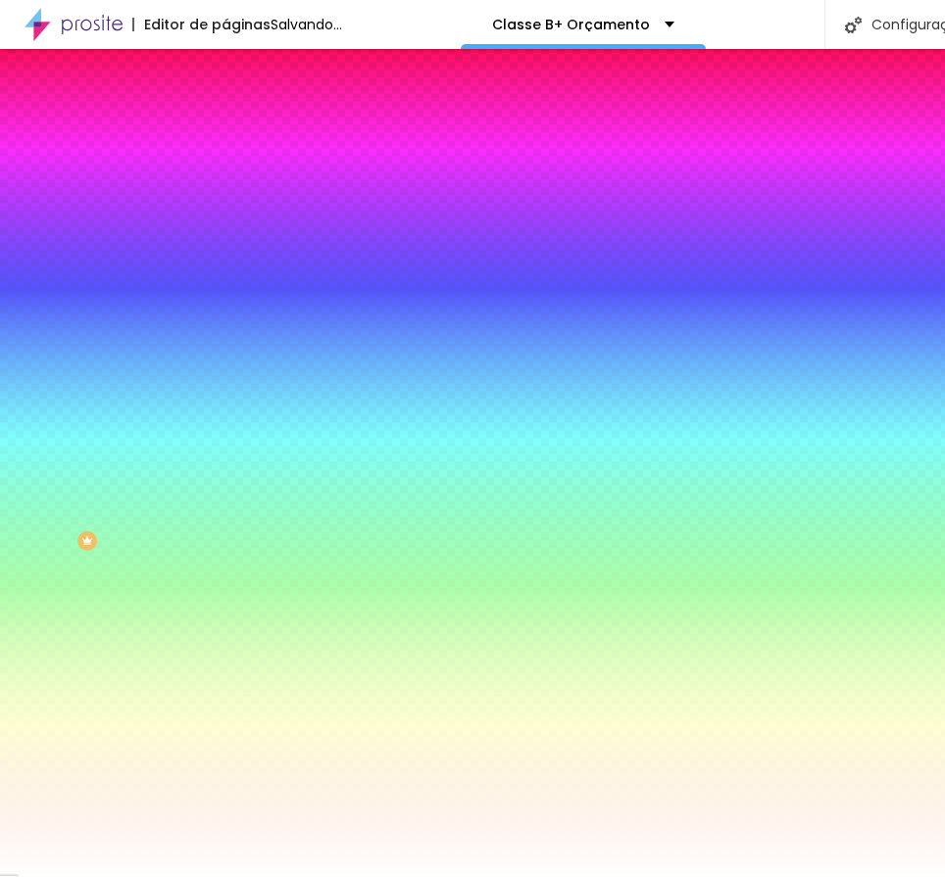
drag, startPoint x: 99, startPoint y: 260, endPoint x: 14, endPoint y: 203, distance: 102.5
click at [225, 203] on div "Cor de fundo Voltar ao padrão #FFFFFF Sombra DESATIVADO Voltar ao padrão Borda …" at bounding box center [337, 240] width 225 height 174
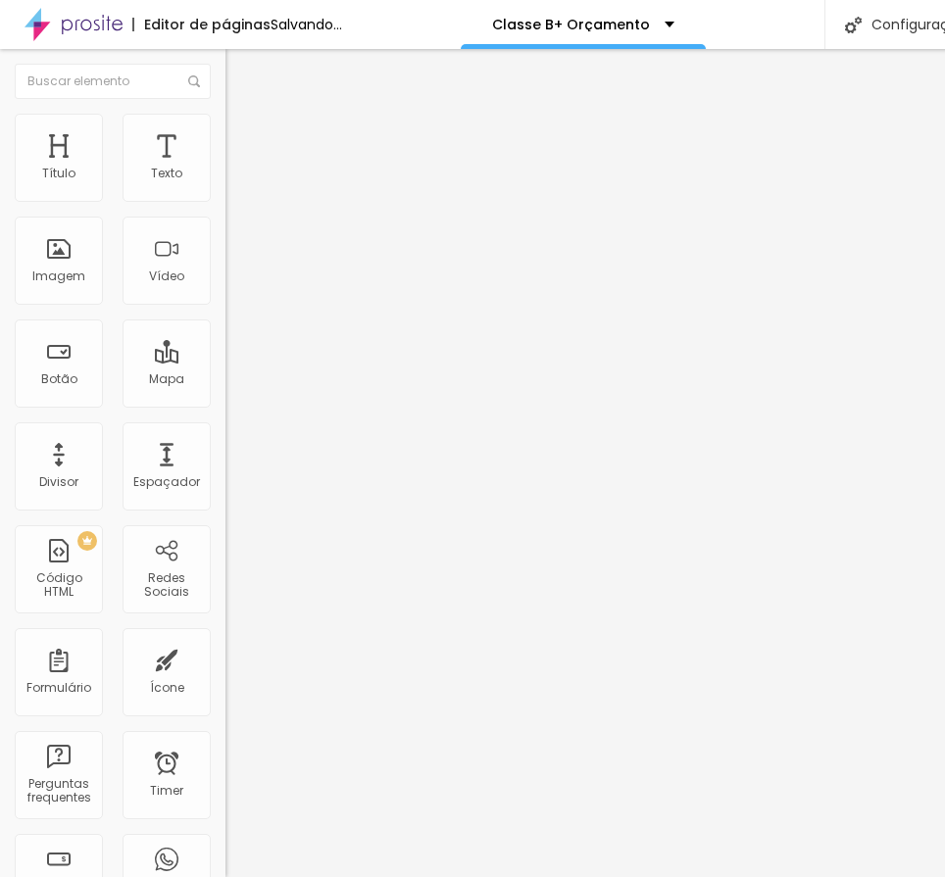
click at [243, 134] on span "Estilo" at bounding box center [258, 127] width 30 height 17
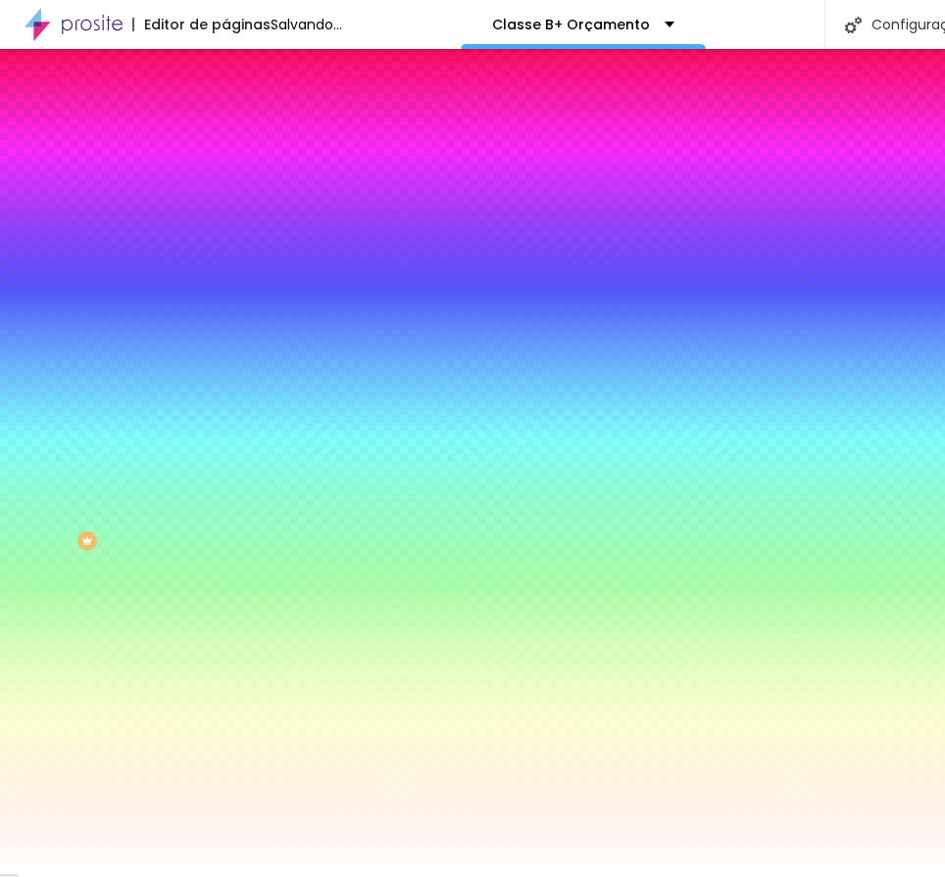
click at [225, 187] on div at bounding box center [337, 187] width 225 height 0
type input "#FFFFFF"
drag, startPoint x: 61, startPoint y: 246, endPoint x: 11, endPoint y: 209, distance: 62.3
click at [225, 209] on div "Cor de fundo Voltar ao padrão #FFFFFF Sombra DESATIVADO Voltar ao padrão Borda …" at bounding box center [337, 240] width 225 height 174
click at [233, 310] on icon "button" at bounding box center [239, 316] width 12 height 12
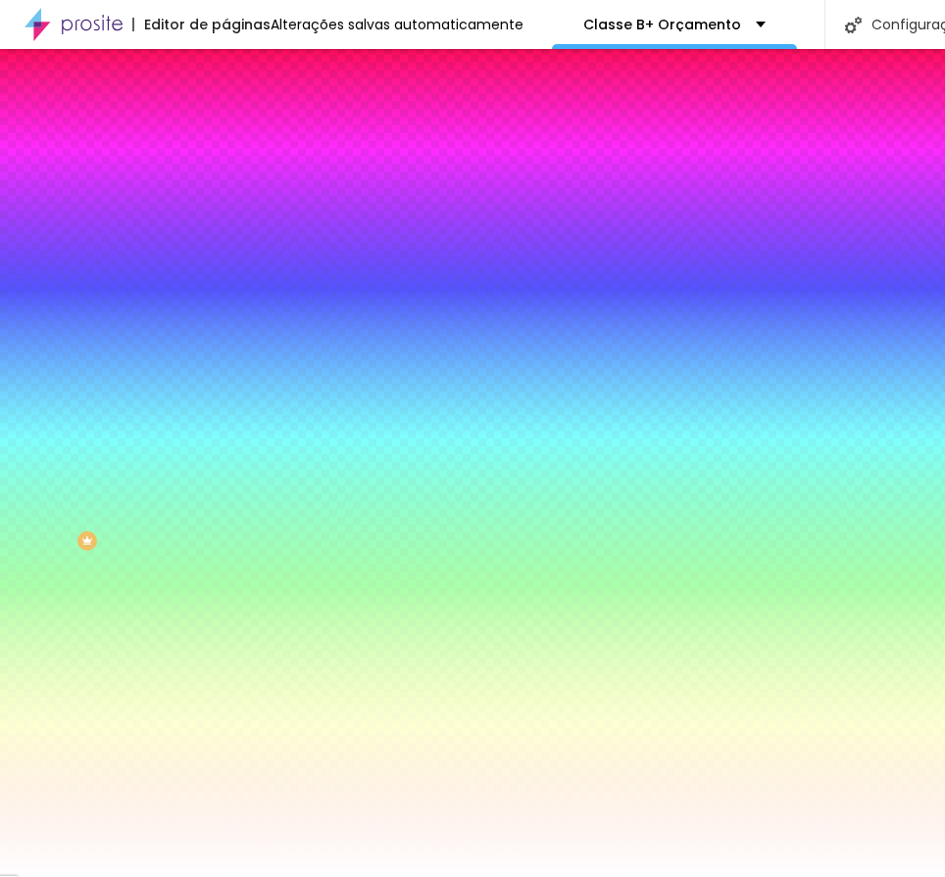
type input "50"
drag, startPoint x: 217, startPoint y: 362, endPoint x: 531, endPoint y: 366, distance: 314.7
type input "50"
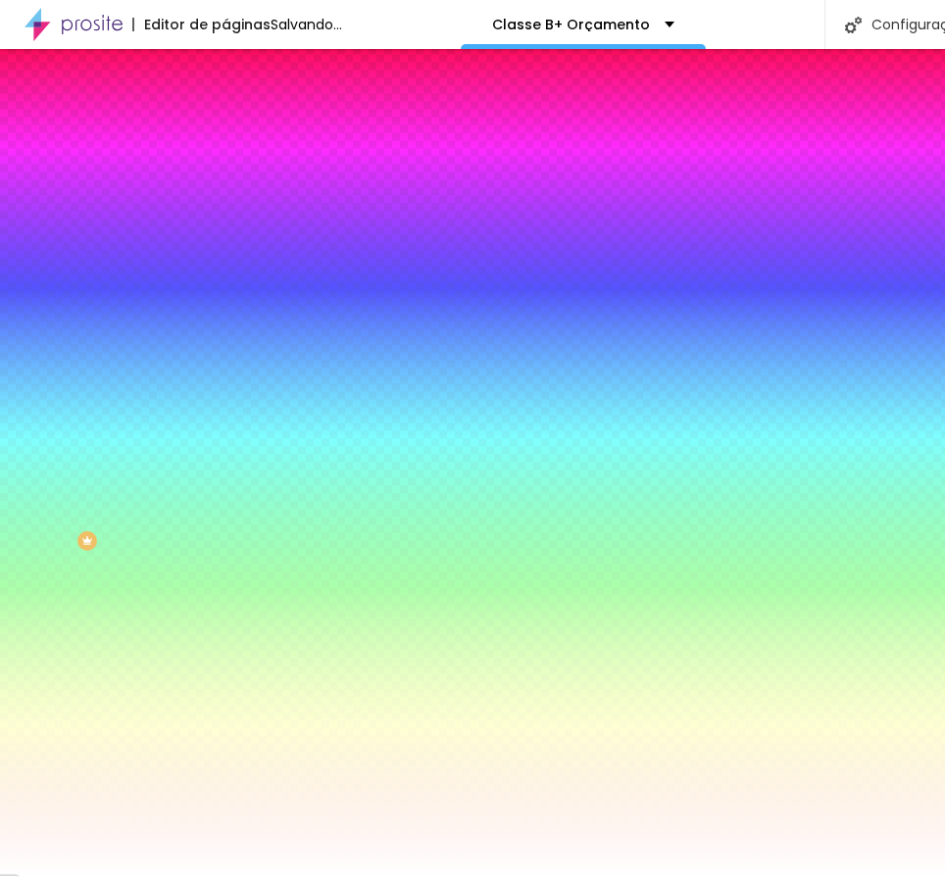
type input "5"
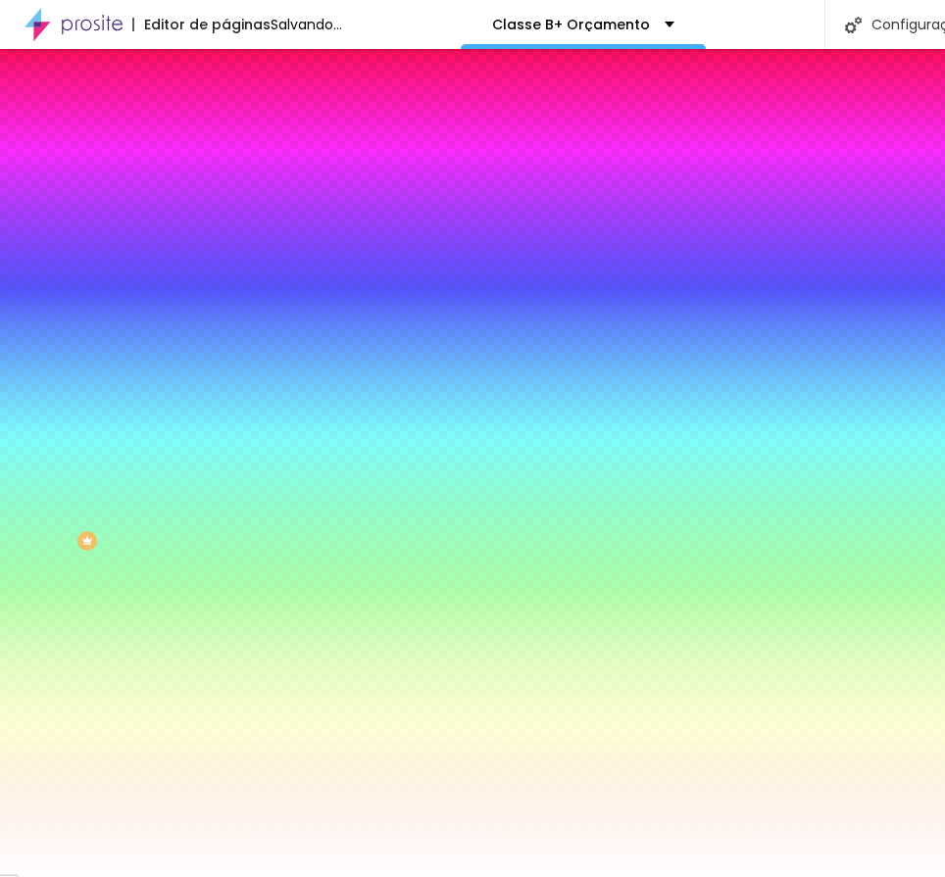
click at [734, 876] on div at bounding box center [472, 877] width 945 height 0
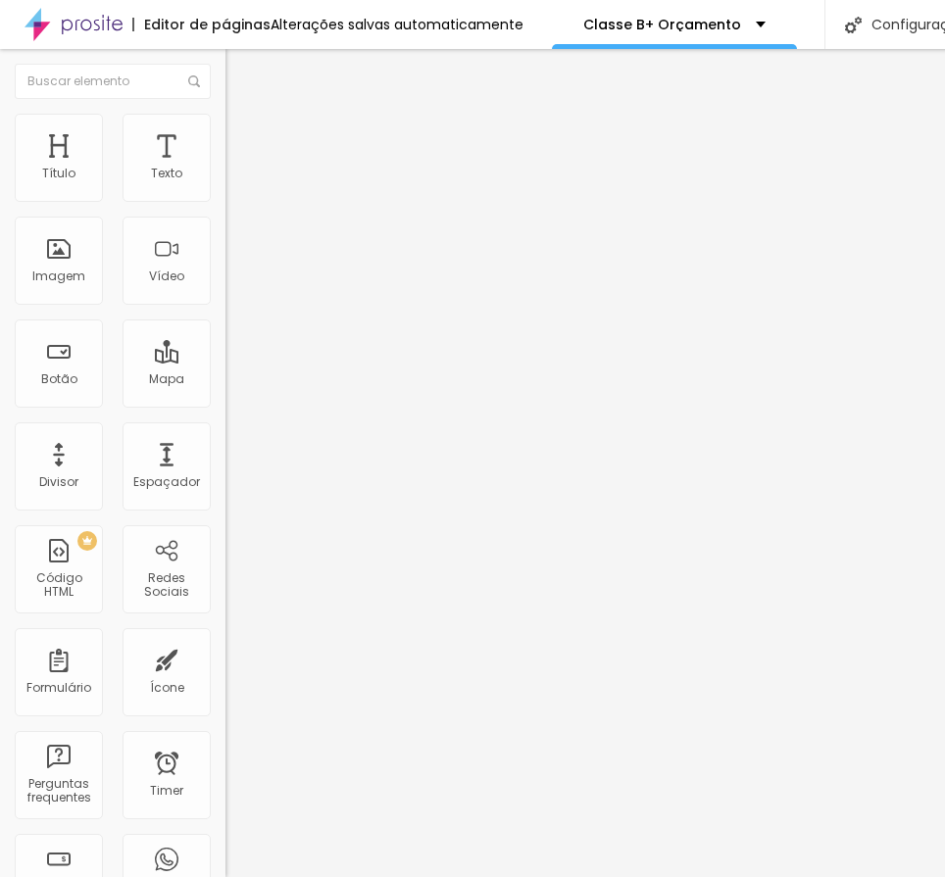
click at [225, 115] on img at bounding box center [234, 123] width 18 height 18
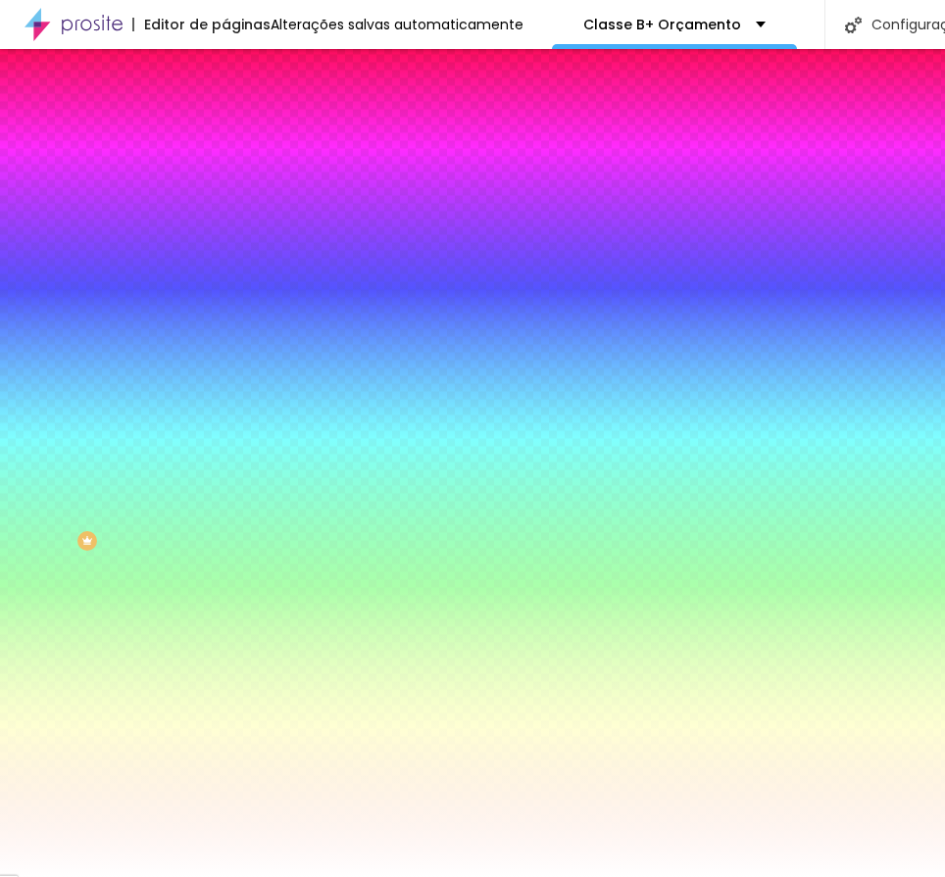
click at [225, 196] on input "#FFFFFF" at bounding box center [342, 197] width 235 height 20
click at [225, 187] on div at bounding box center [337, 187] width 225 height 0
type input "#FFFFFF"
drag, startPoint x: 70, startPoint y: 223, endPoint x: 19, endPoint y: 199, distance: 56.6
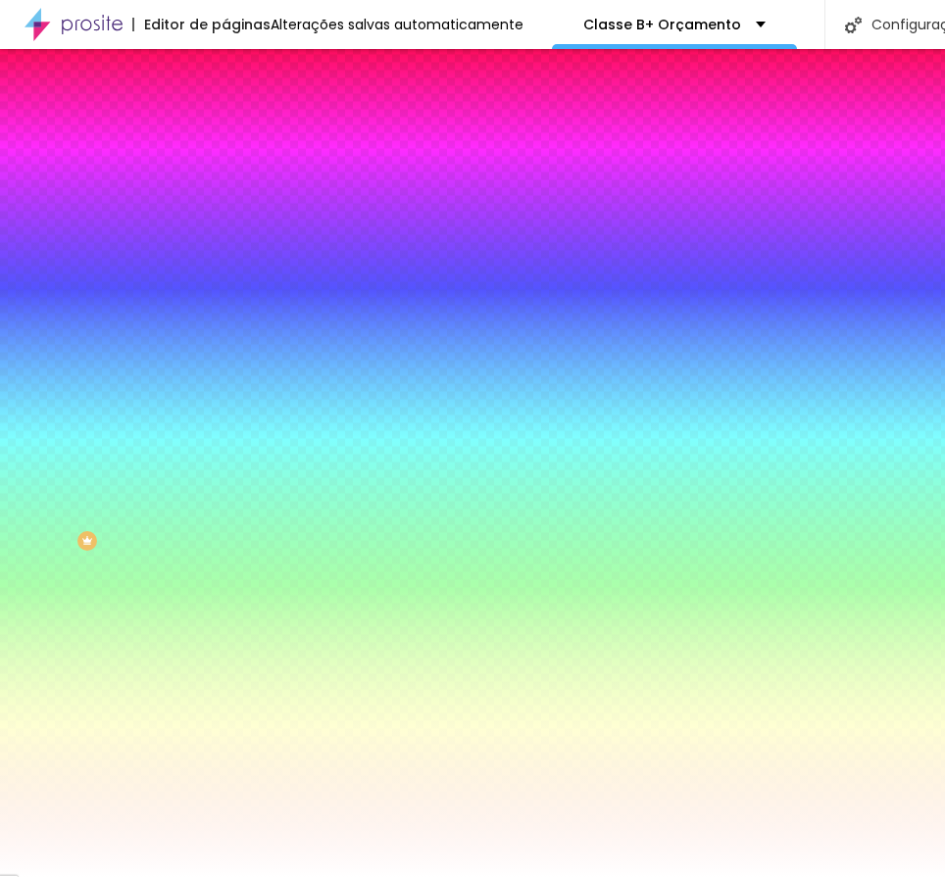
click at [225, 199] on div "Cor de fundo Voltar ao padrão #FFFFFF" at bounding box center [337, 180] width 225 height 54
click at [225, 164] on div "Cor de fundo Voltar ao padrão #FFFFFF Sombra DESATIVADO Voltar ao padrão Borda …" at bounding box center [337, 240] width 225 height 174
click at [233, 310] on icon "button" at bounding box center [239, 316] width 12 height 12
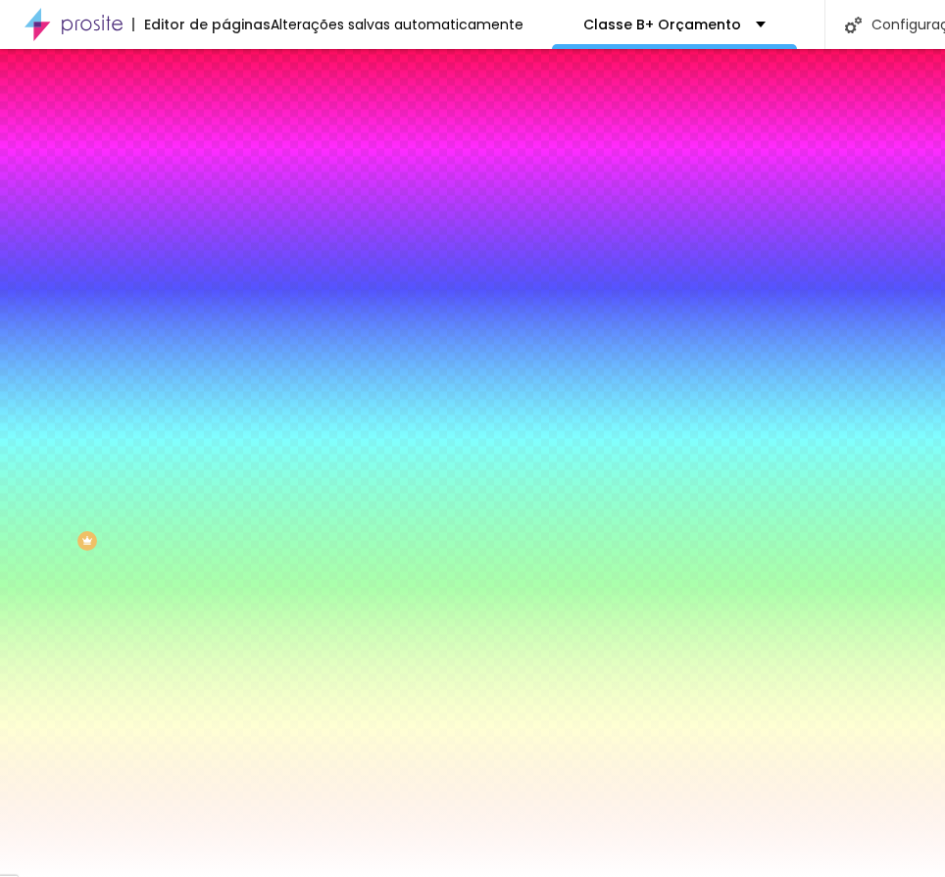
type input "5"
type input "50"
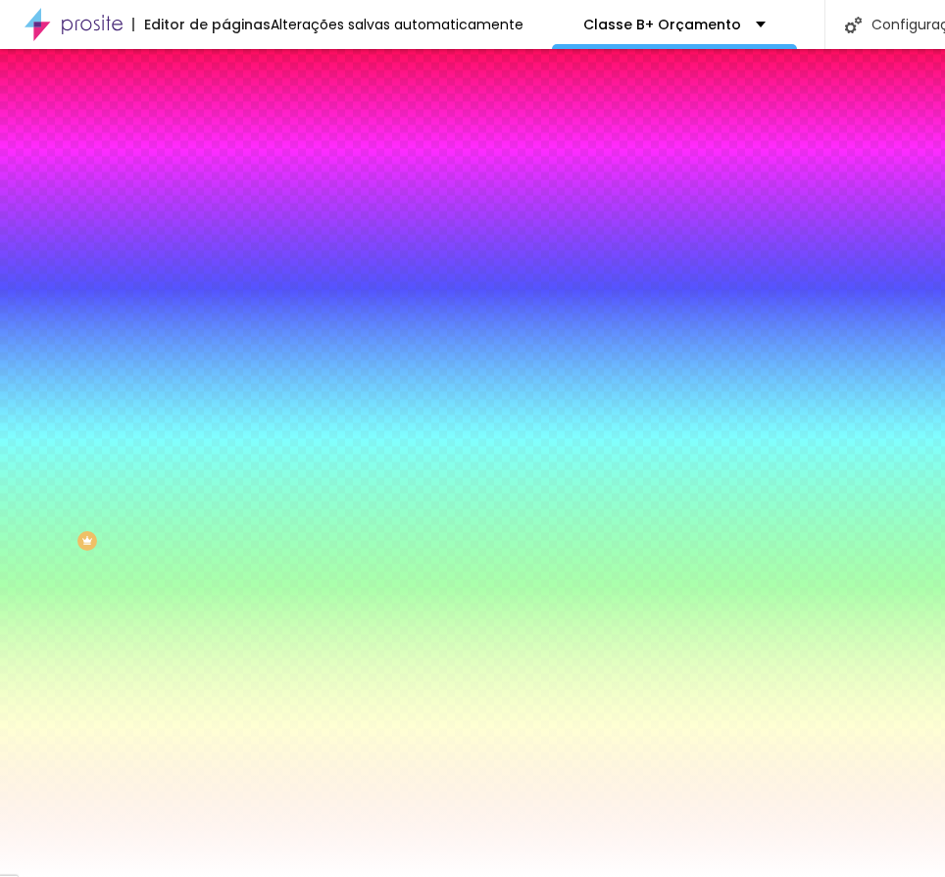
type input "5"
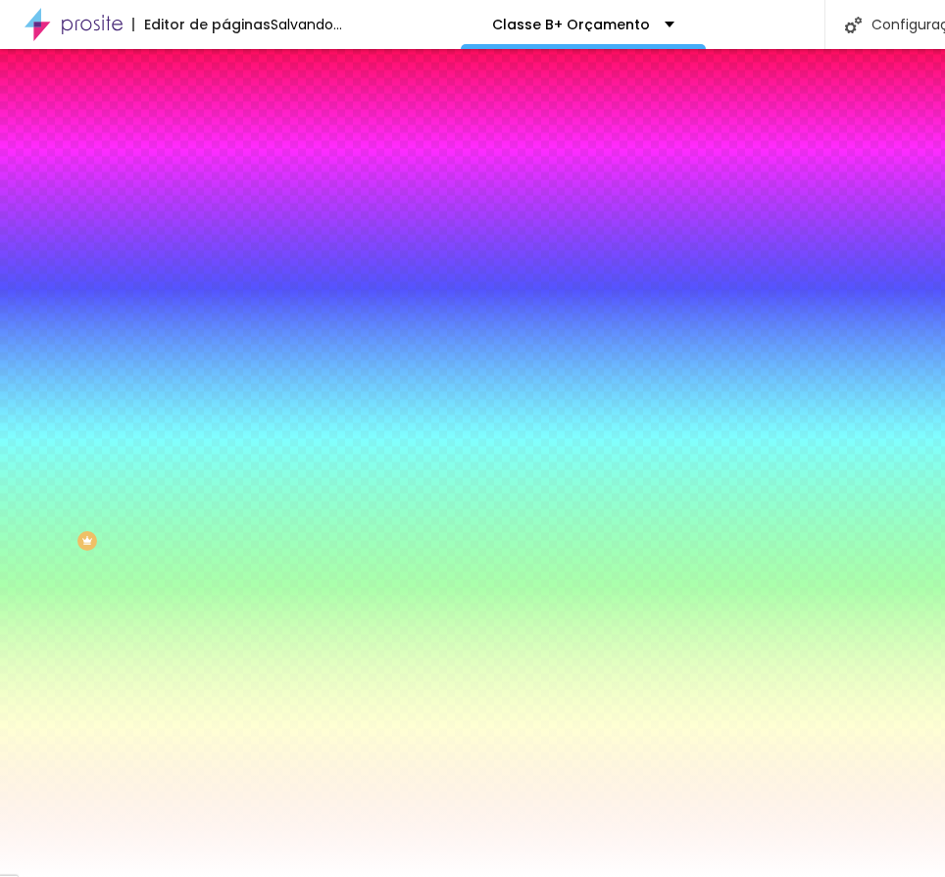
click at [729, 876] on div at bounding box center [472, 877] width 945 height 0
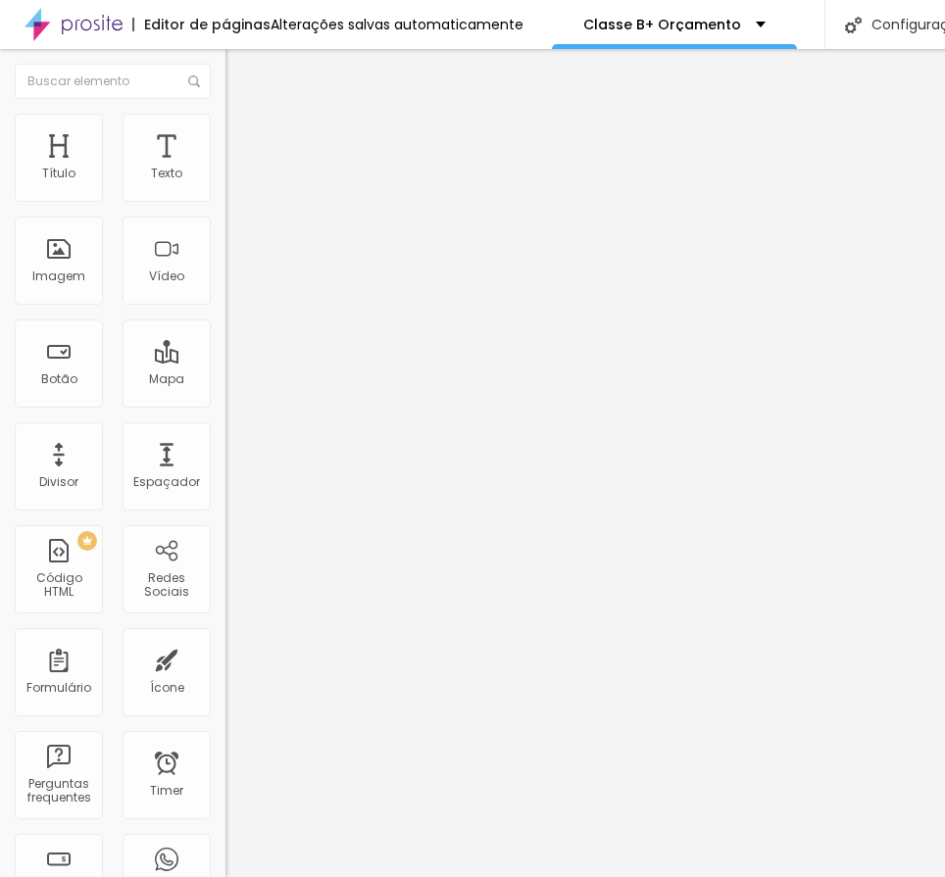
click at [225, 290] on button "button" at bounding box center [238, 280] width 27 height 21
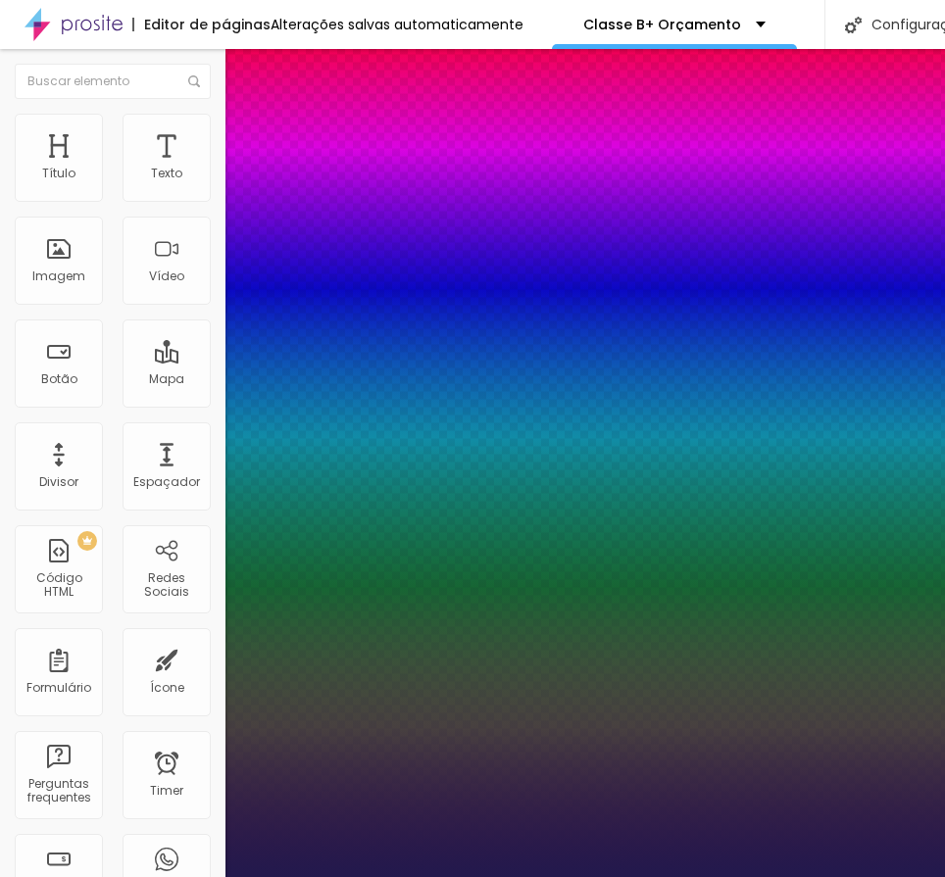
type input "1"
type input "8"
type input "1"
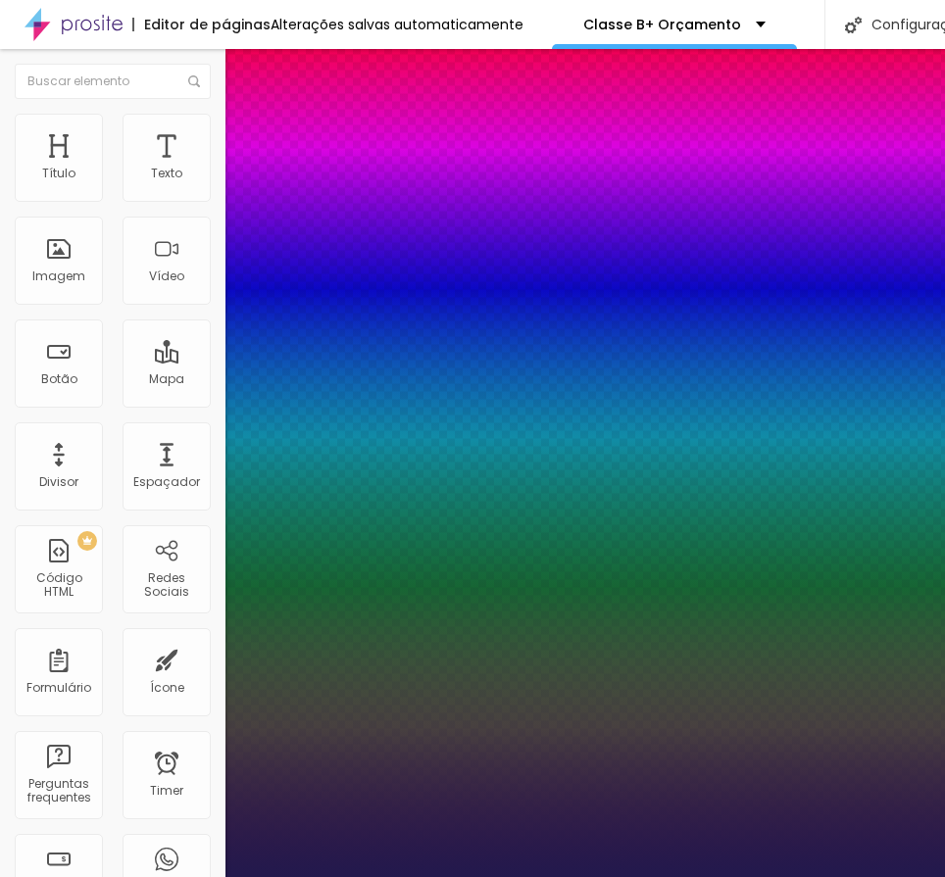
type input "1"
type input "14"
type input "1"
type input "14"
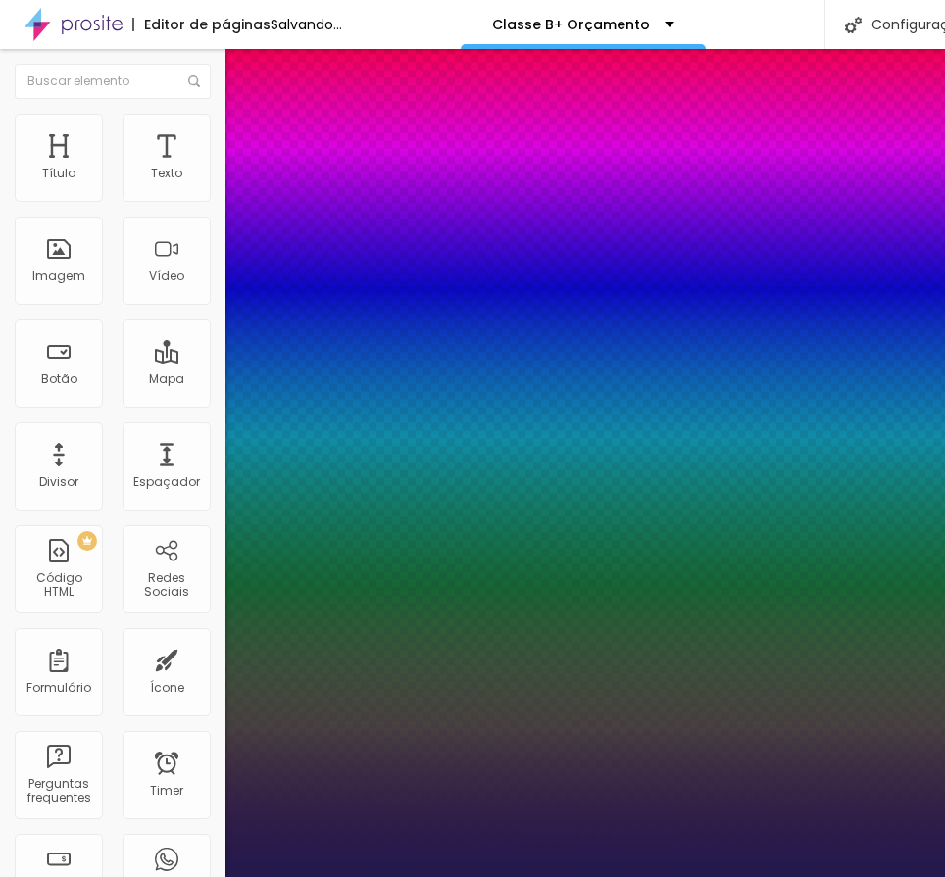
type input "1"
click at [544, 876] on div at bounding box center [472, 877] width 945 height 0
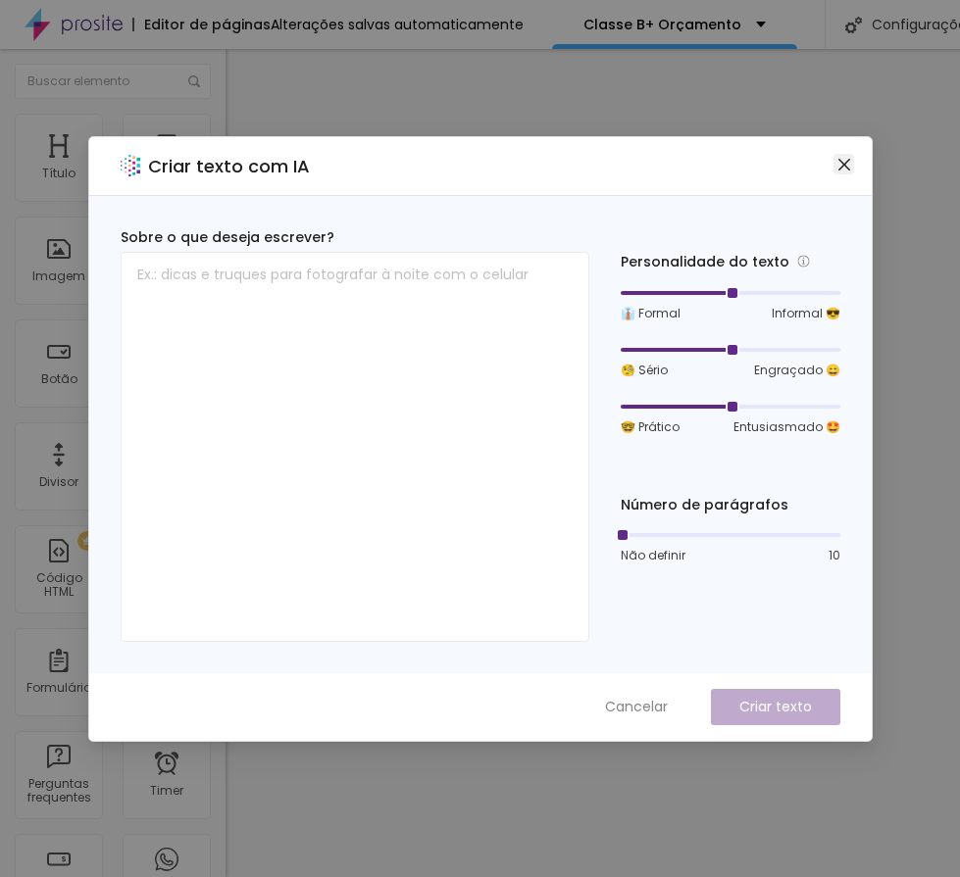
click at [848, 167] on icon "close" at bounding box center [844, 165] width 16 height 16
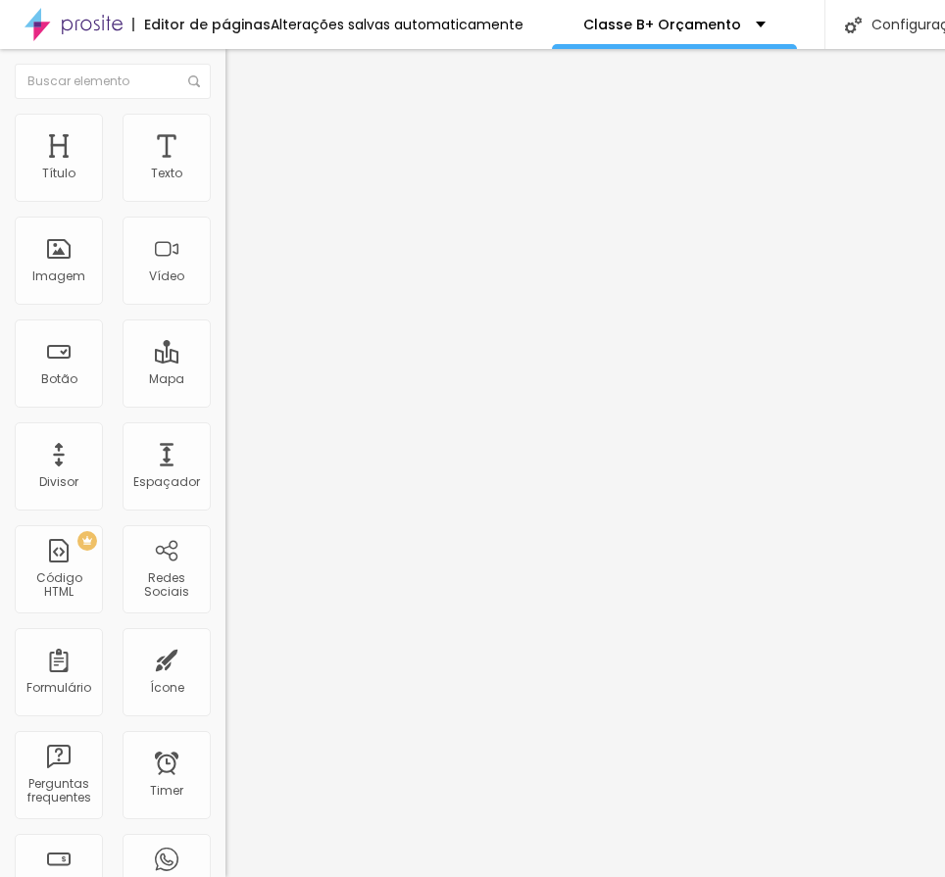
click at [233, 284] on icon "button" at bounding box center [239, 278] width 12 height 12
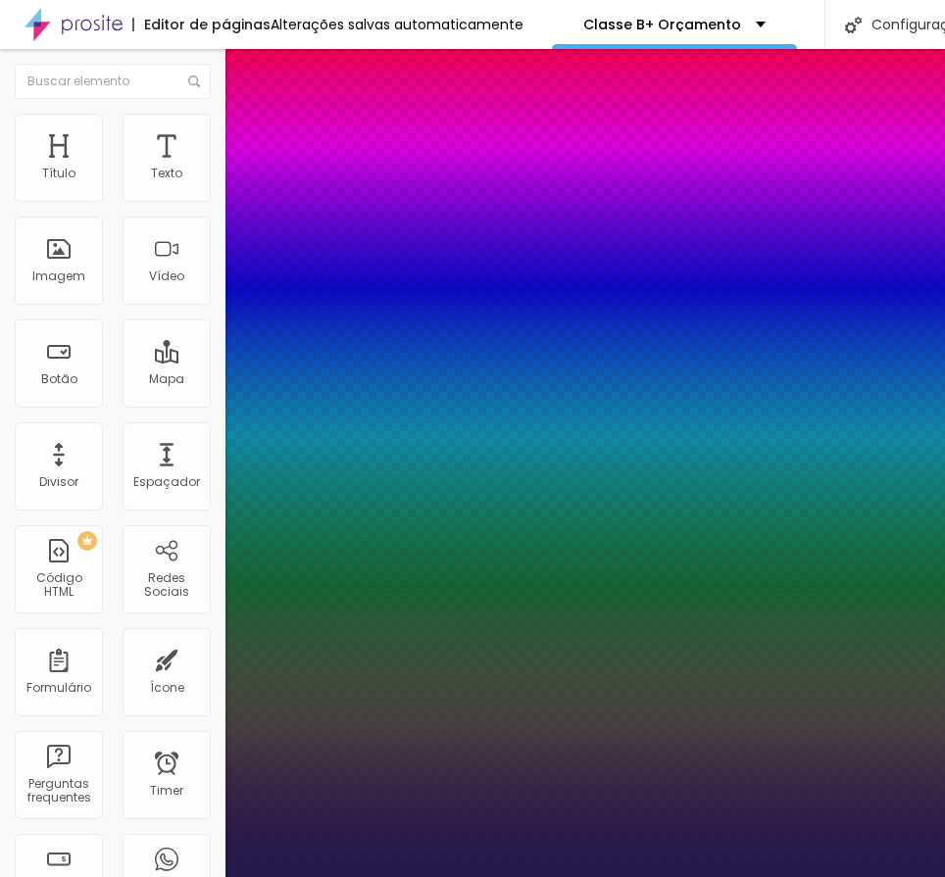
type input "1"
type input "8"
type input "1"
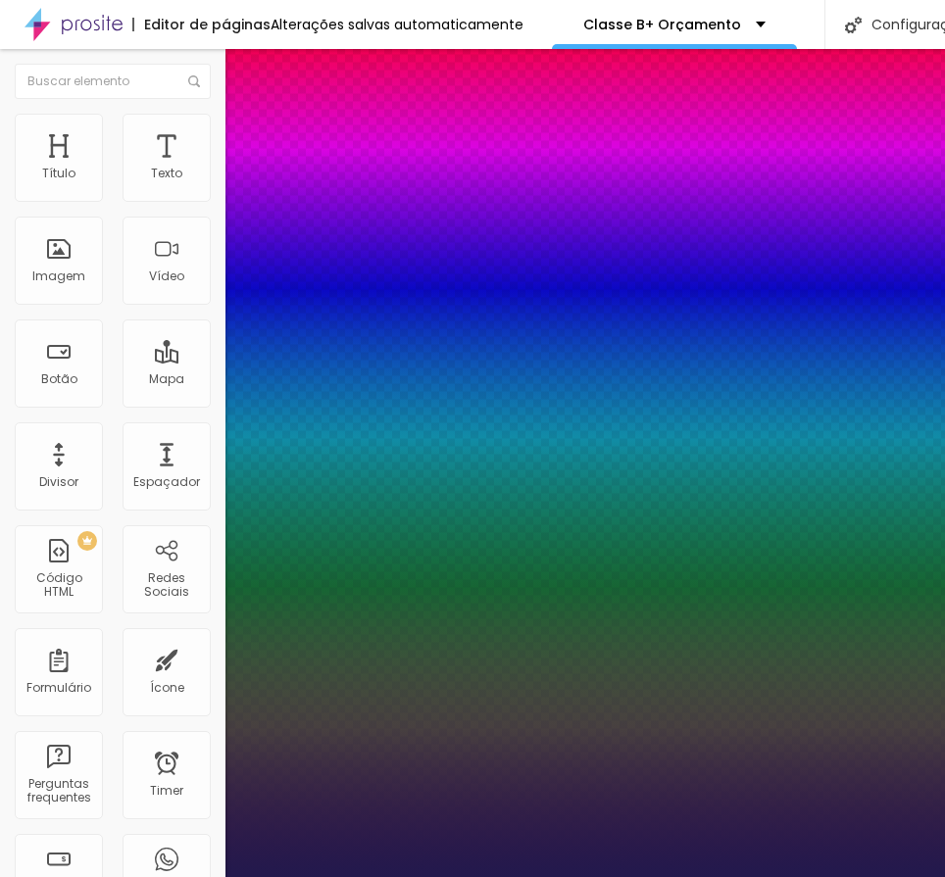
type input "1"
type input "14"
type input "1"
type input "14"
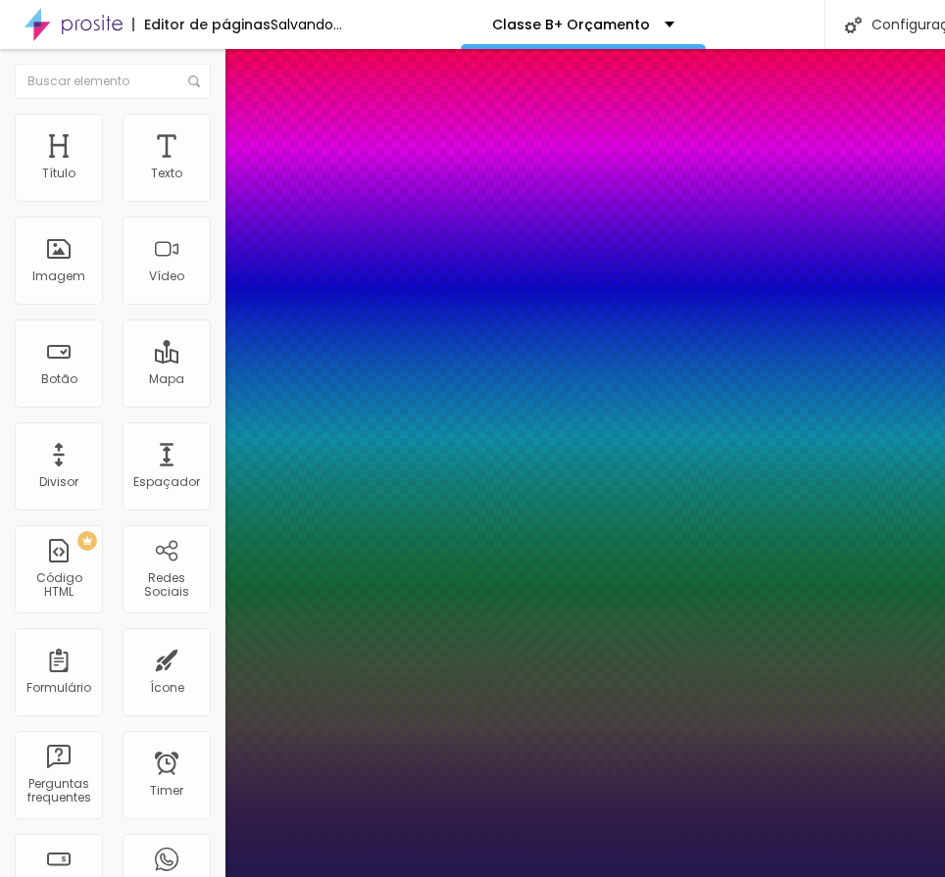
click at [813, 876] on div at bounding box center [472, 877] width 945 height 0
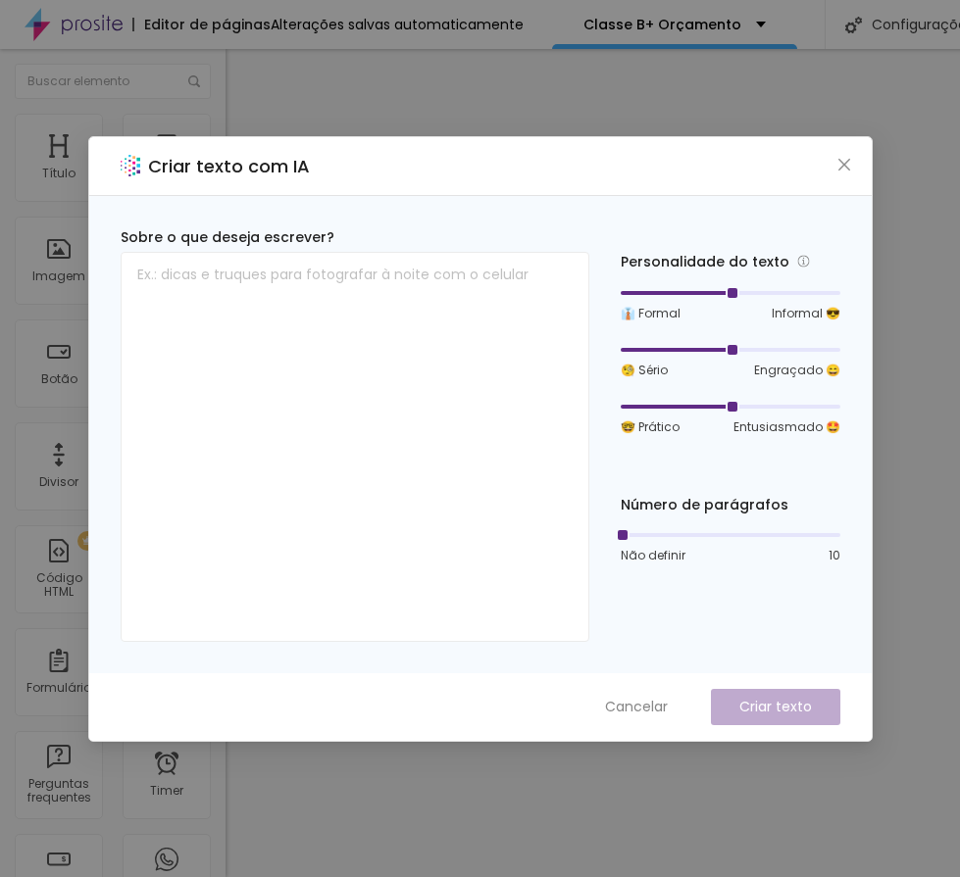
drag, startPoint x: 835, startPoint y: 169, endPoint x: 817, endPoint y: 214, distance: 48.4
click at [836, 169] on icon "close" at bounding box center [844, 165] width 16 height 16
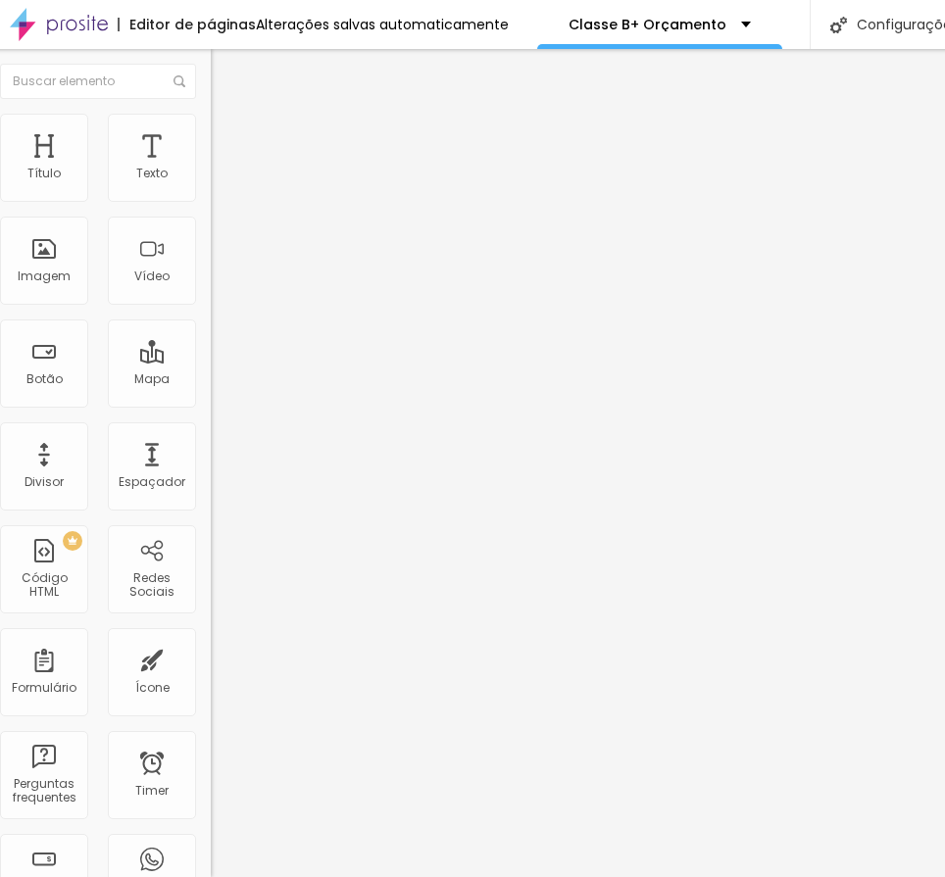
scroll to position [0, 10]
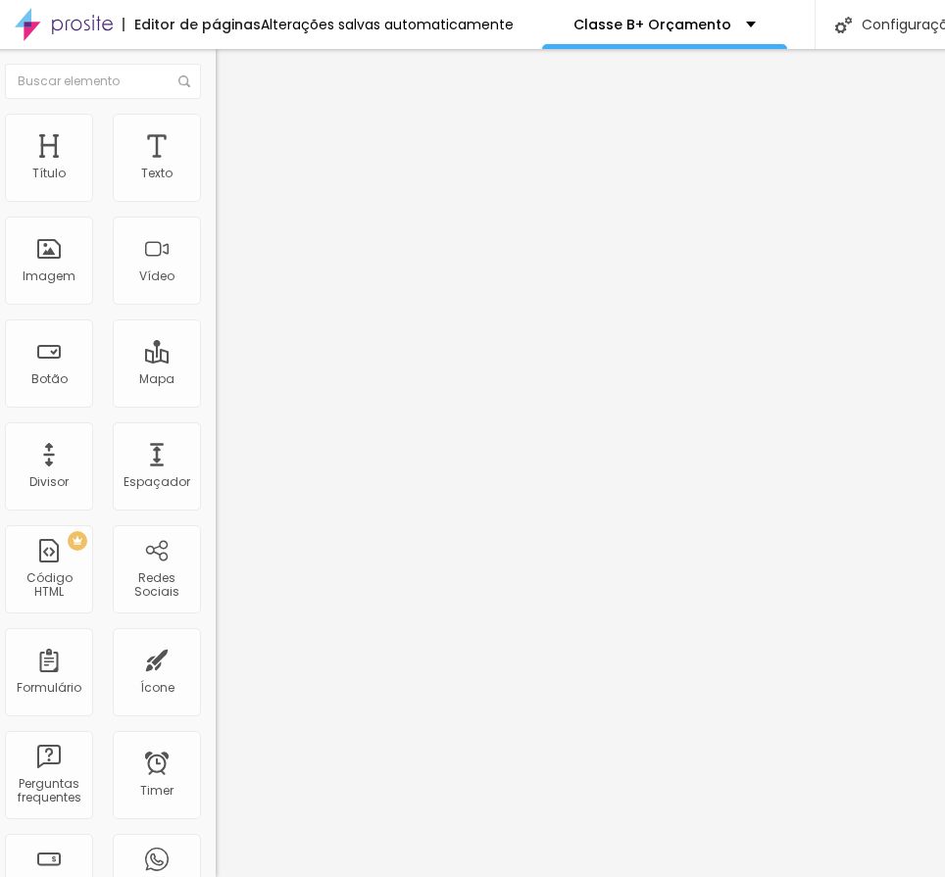
click at [223, 284] on icon "button" at bounding box center [229, 278] width 12 height 12
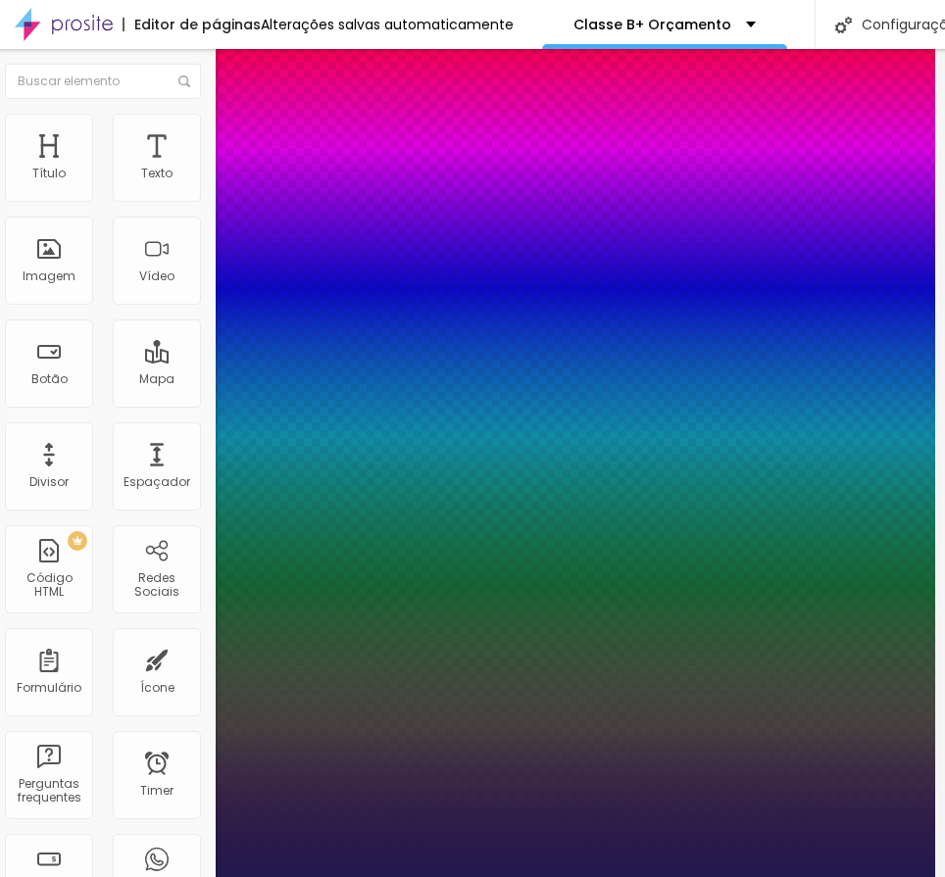
type input "1"
type input "8"
type input "1"
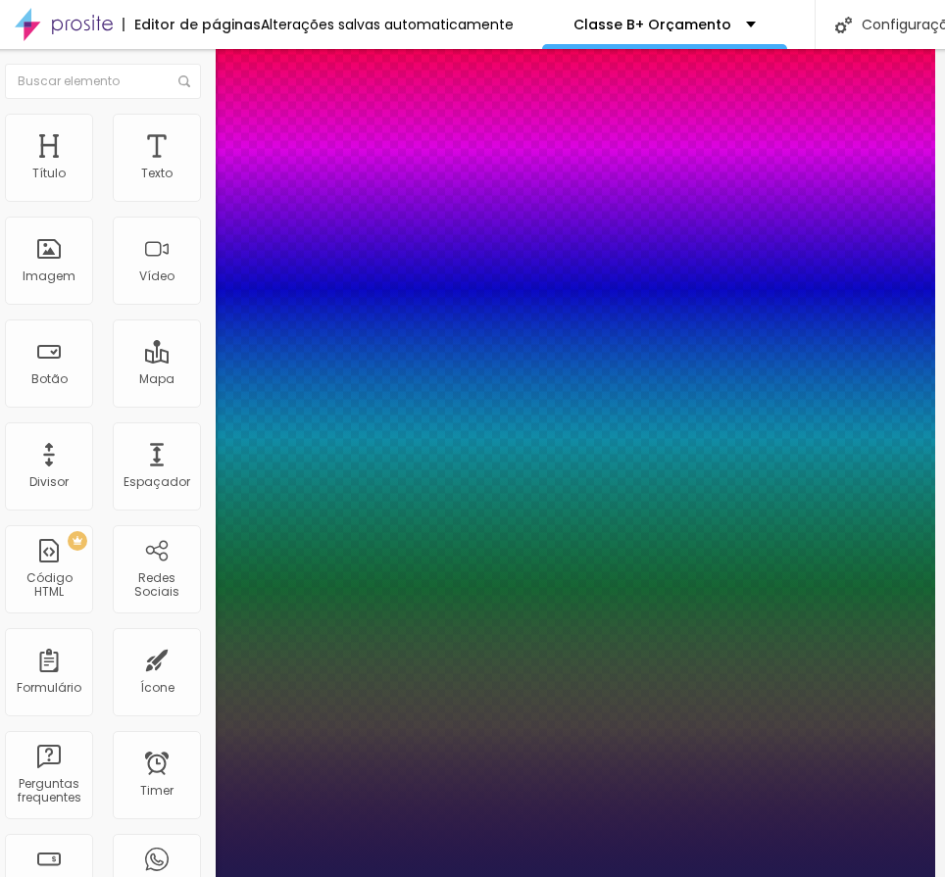
type input "1"
type input "14"
type input "1"
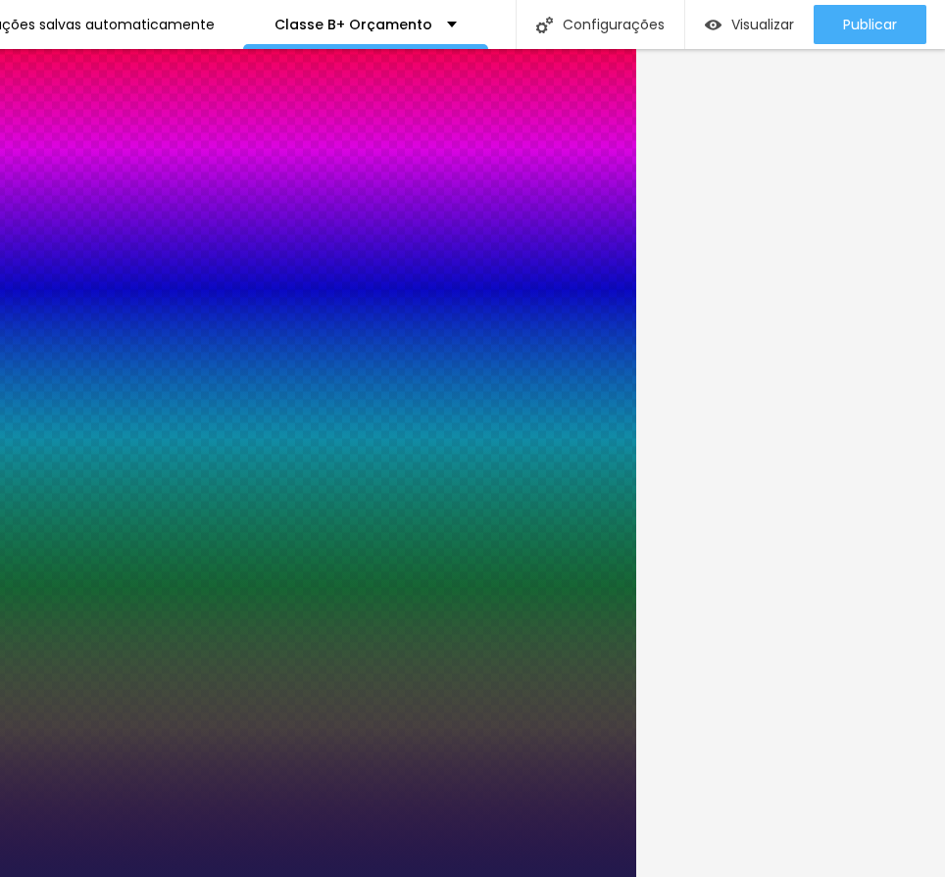
scroll to position [0, 310]
type input "14"
click at [635, 876] on div at bounding box center [162, 877] width 945 height 0
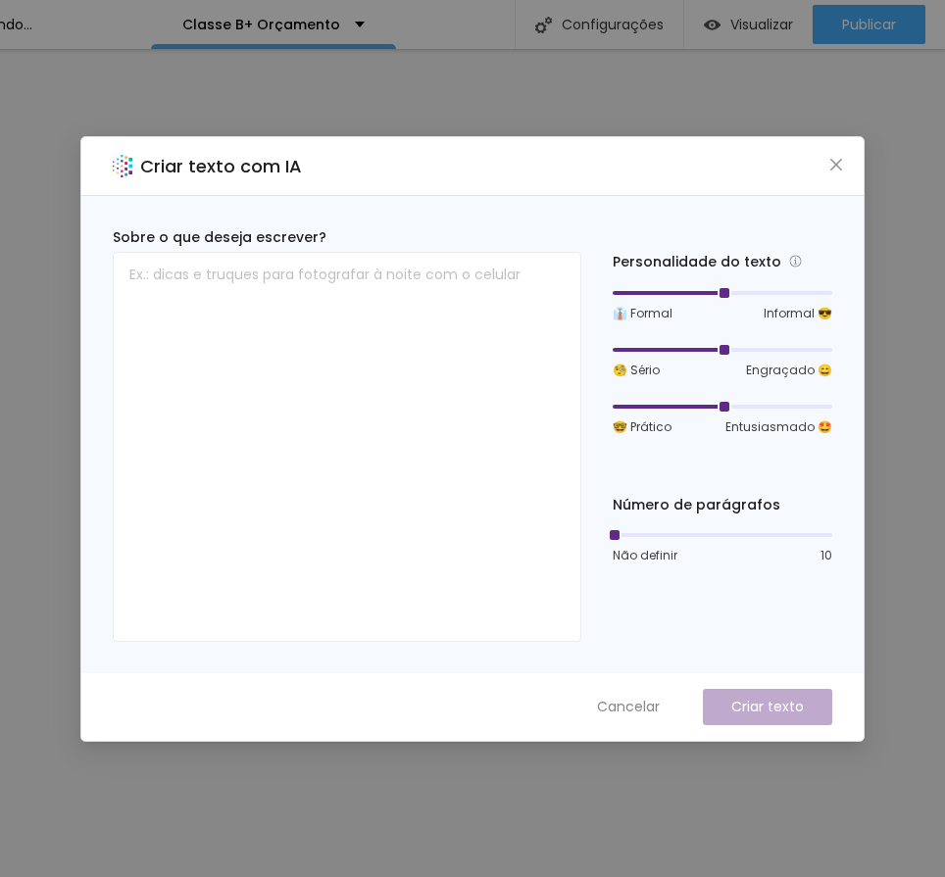
scroll to position [0, 295]
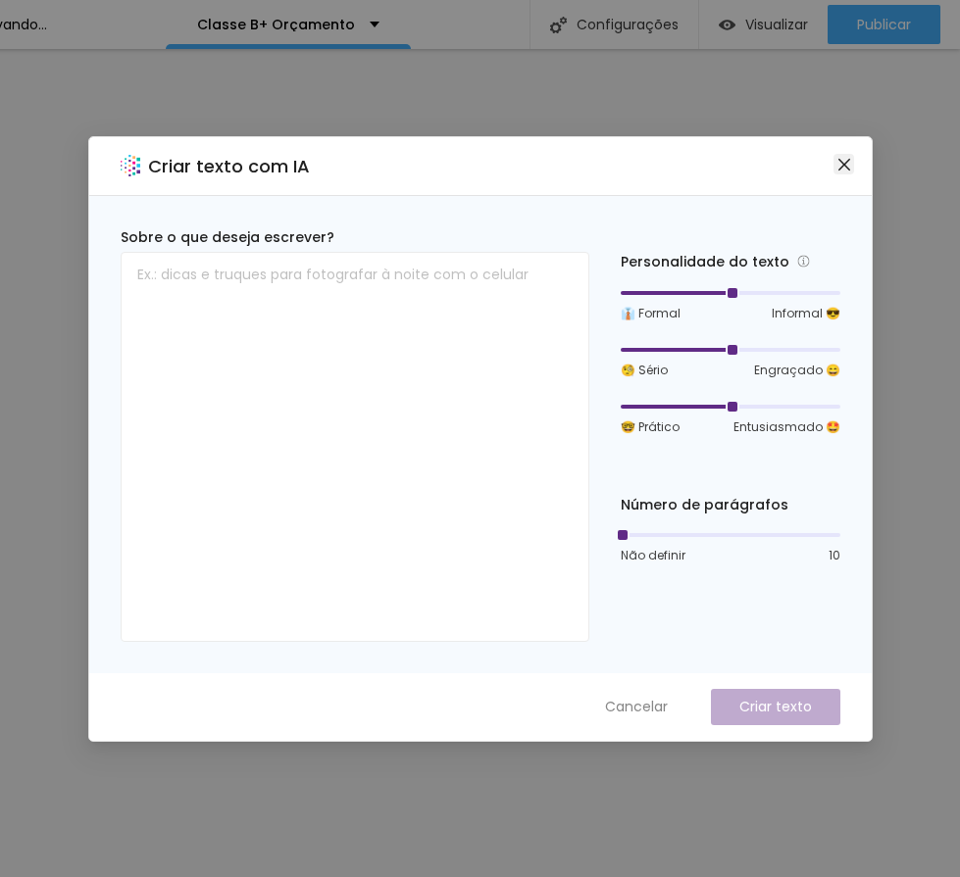
click at [844, 164] on icon "close" at bounding box center [843, 164] width 12 height 12
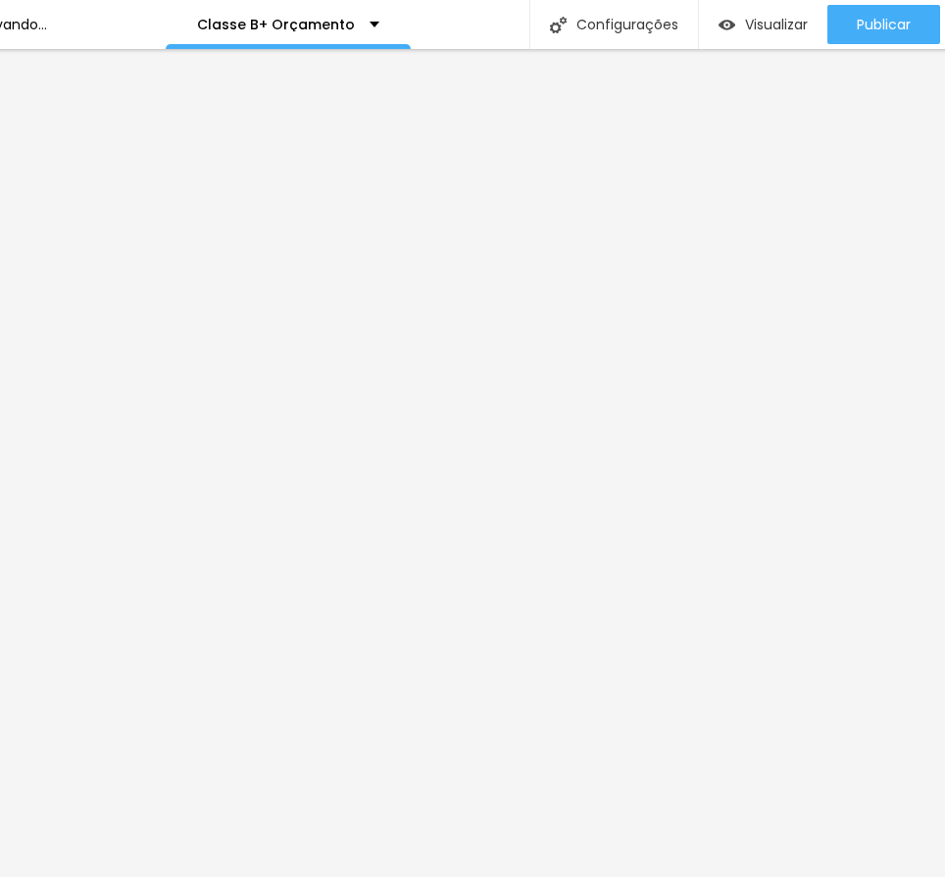
scroll to position [0, 0]
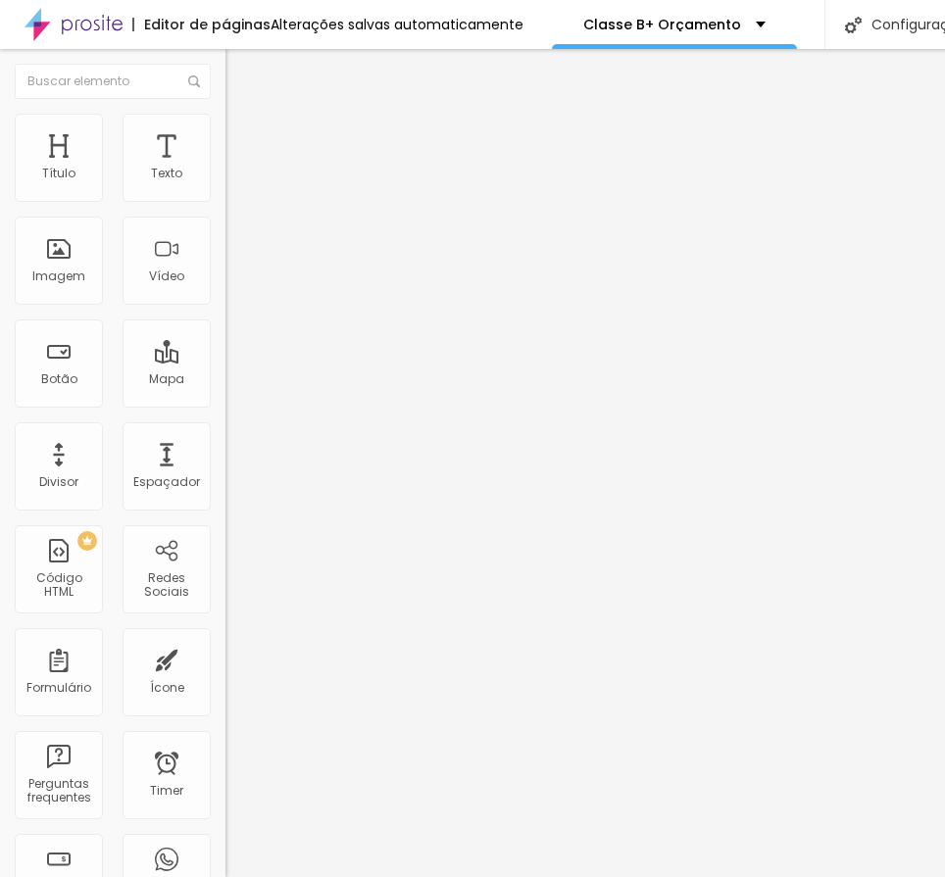
click at [233, 284] on icon "button" at bounding box center [239, 278] width 12 height 12
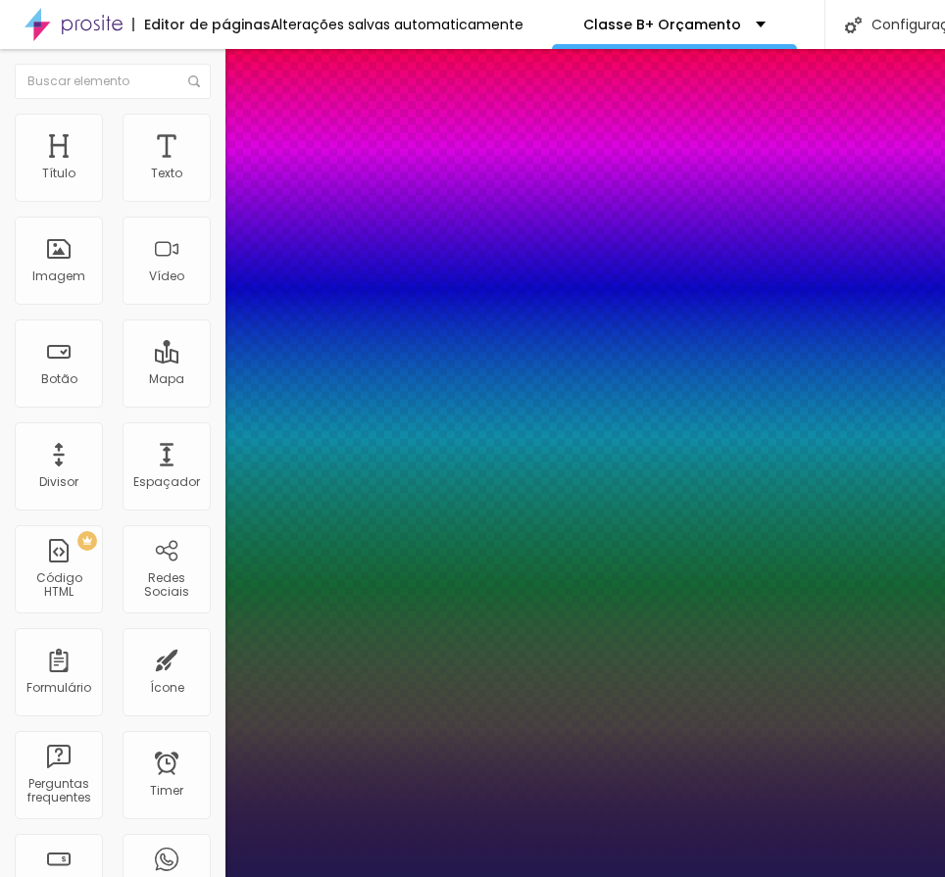
type input "1"
type input "8"
type input "1"
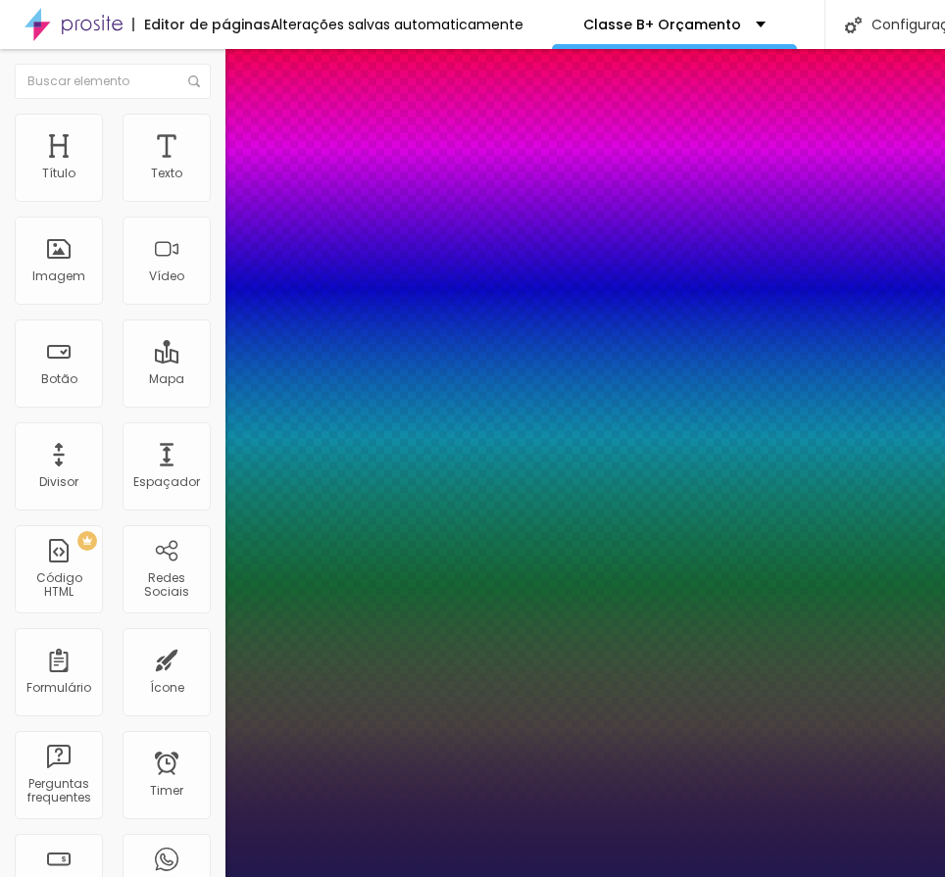
type input "1"
type input "14"
type input "1"
type input "14"
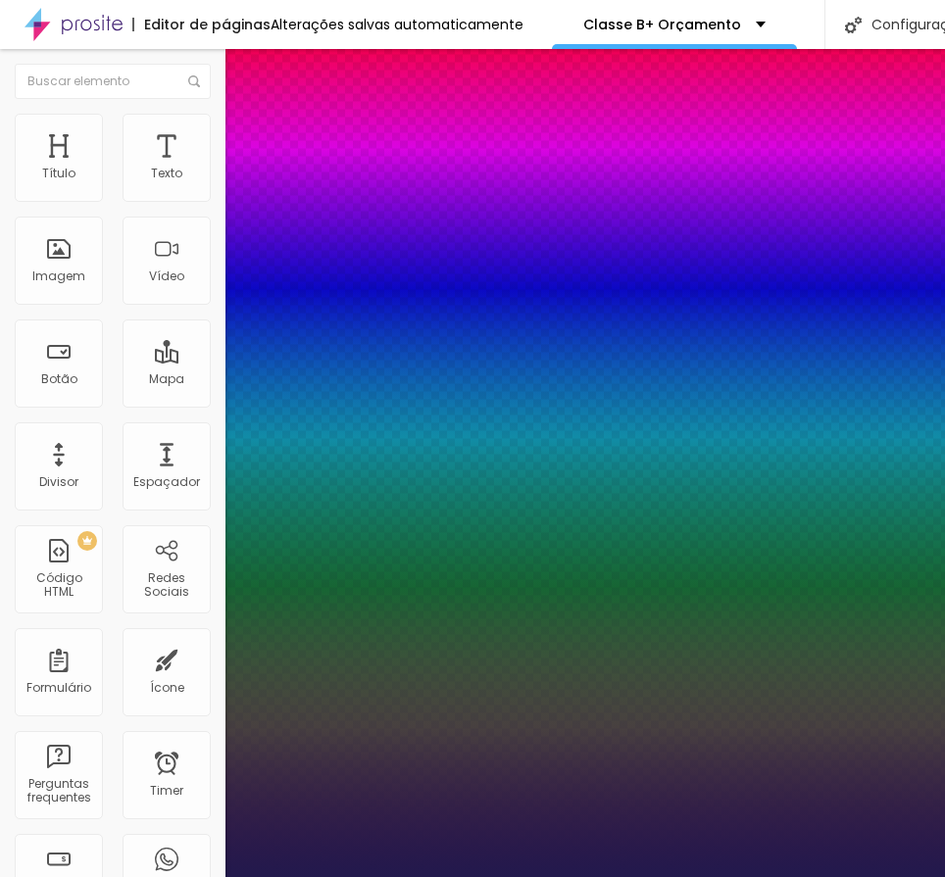
click at [790, 876] on div at bounding box center [472, 877] width 945 height 0
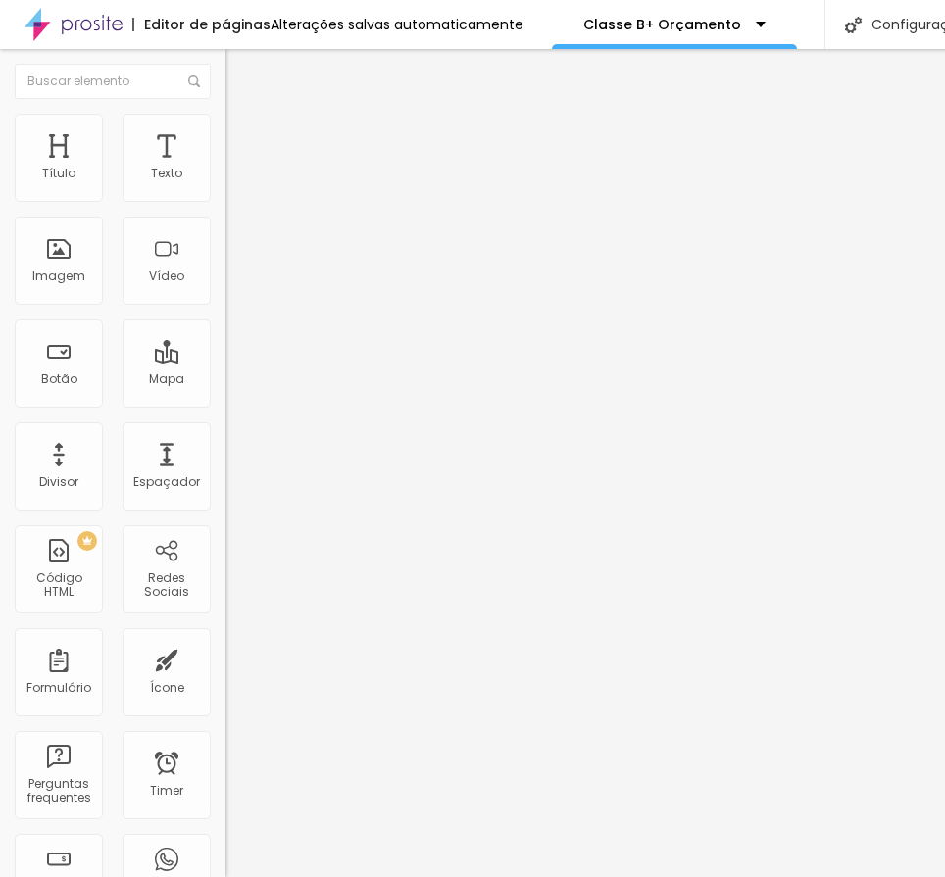
click at [225, 133] on li "Avançado" at bounding box center [337, 143] width 225 height 20
click at [225, 855] on div at bounding box center [337, 855] width 225 height 0
click at [225, 843] on div at bounding box center [337, 843] width 225 height 0
click at [225, 133] on img at bounding box center [234, 142] width 18 height 18
click at [225, 866] on div at bounding box center [337, 866] width 225 height 0
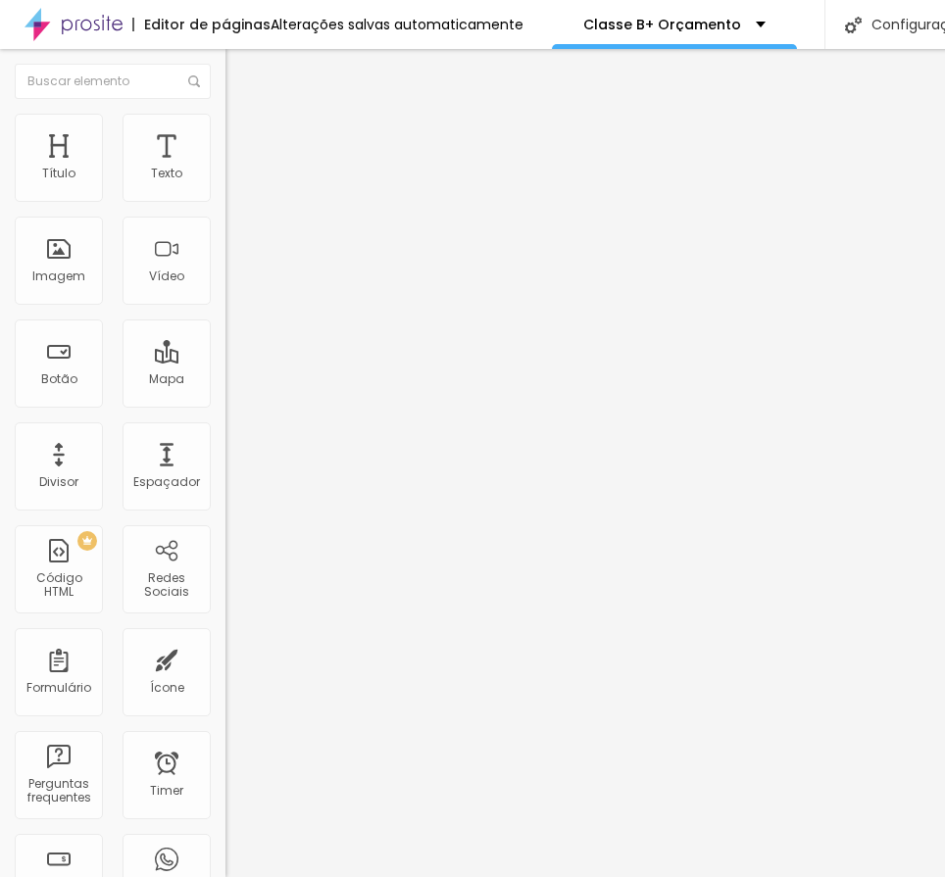
click at [225, 196] on div at bounding box center [337, 188] width 225 height 16
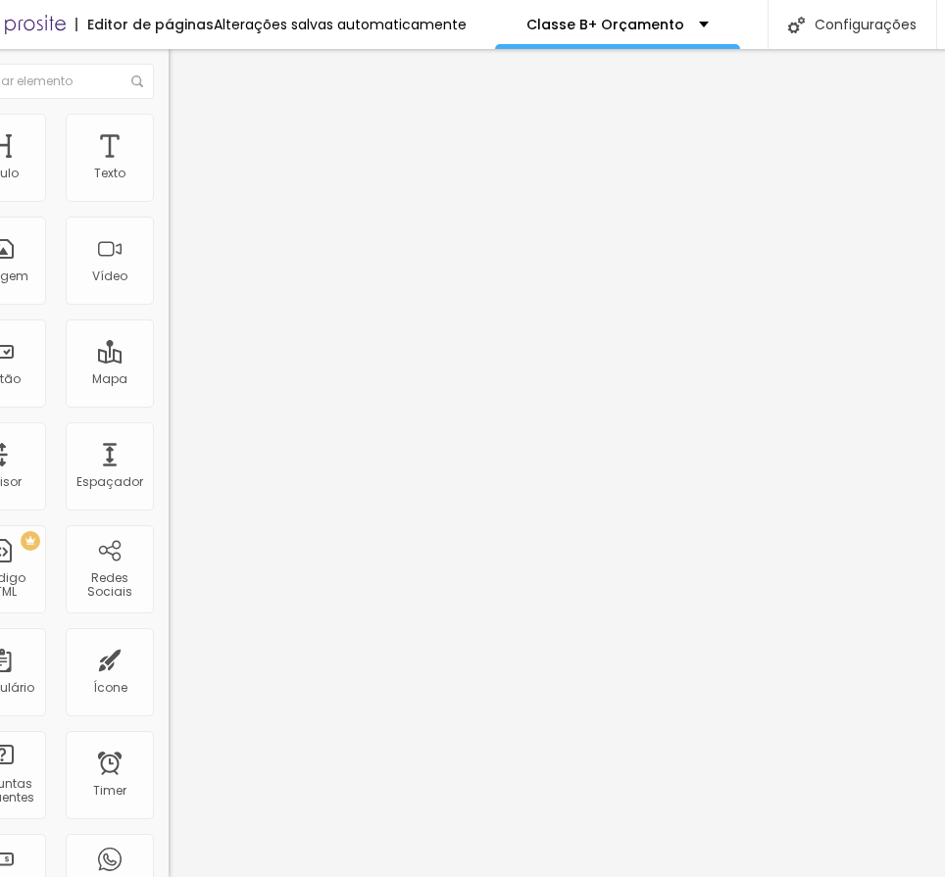
scroll to position [0, 23]
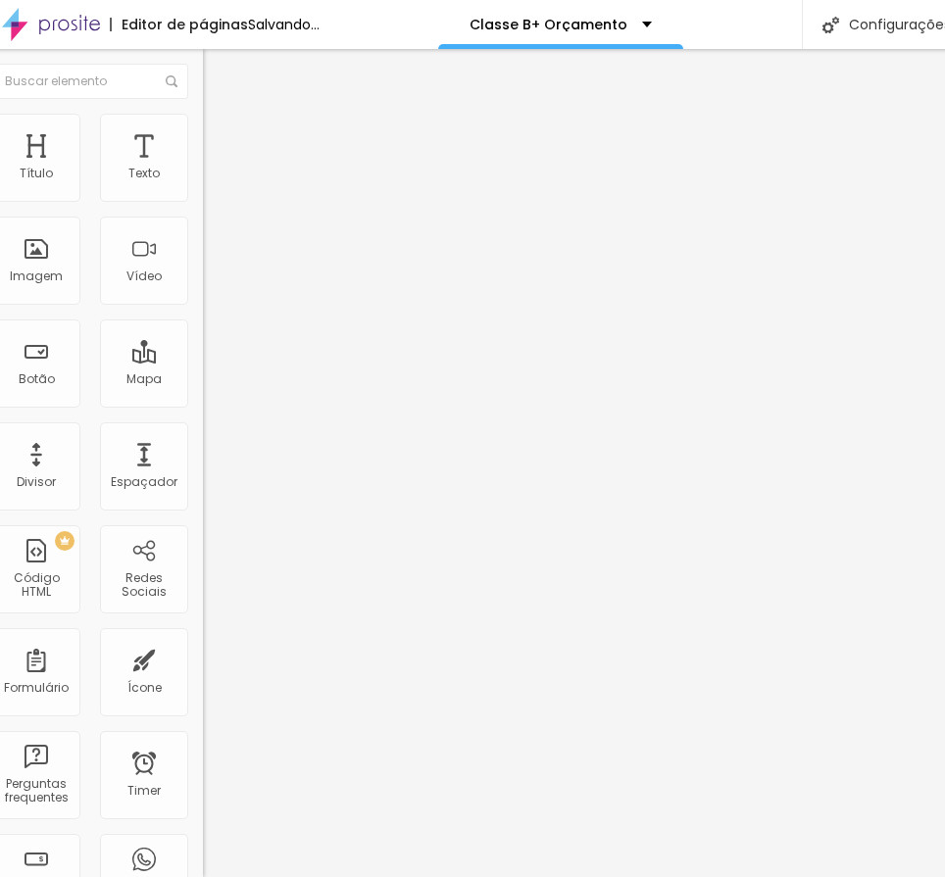
click at [203, 196] on div at bounding box center [315, 188] width 225 height 16
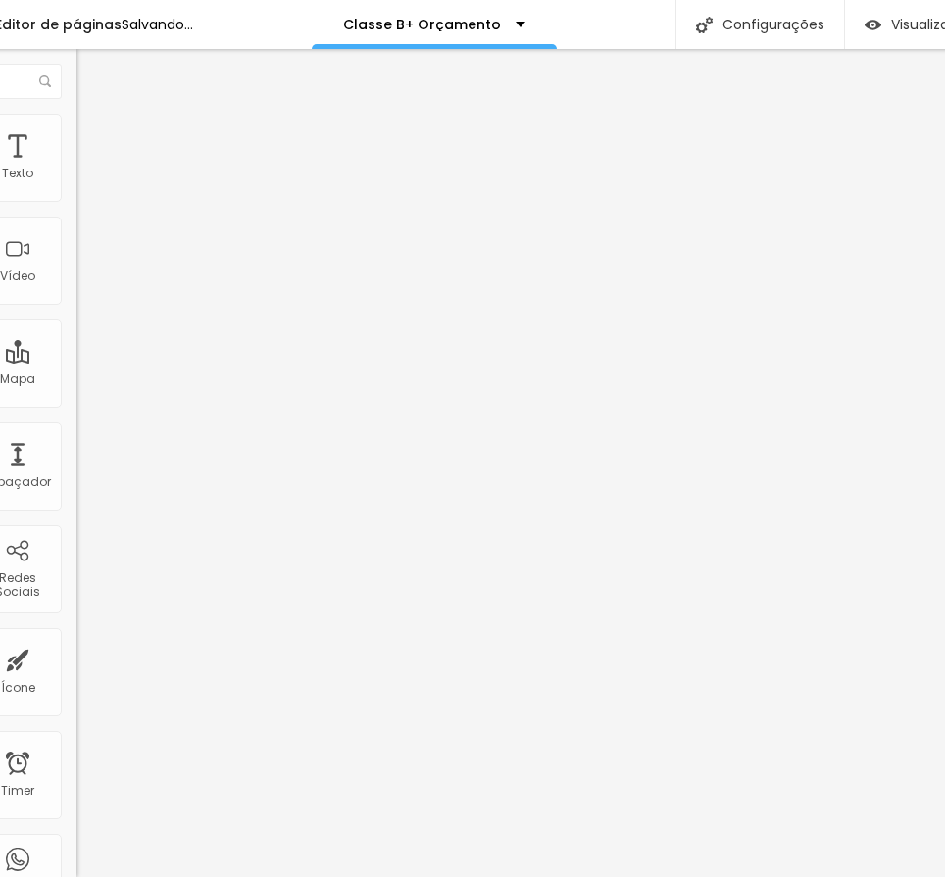
scroll to position [0, 147]
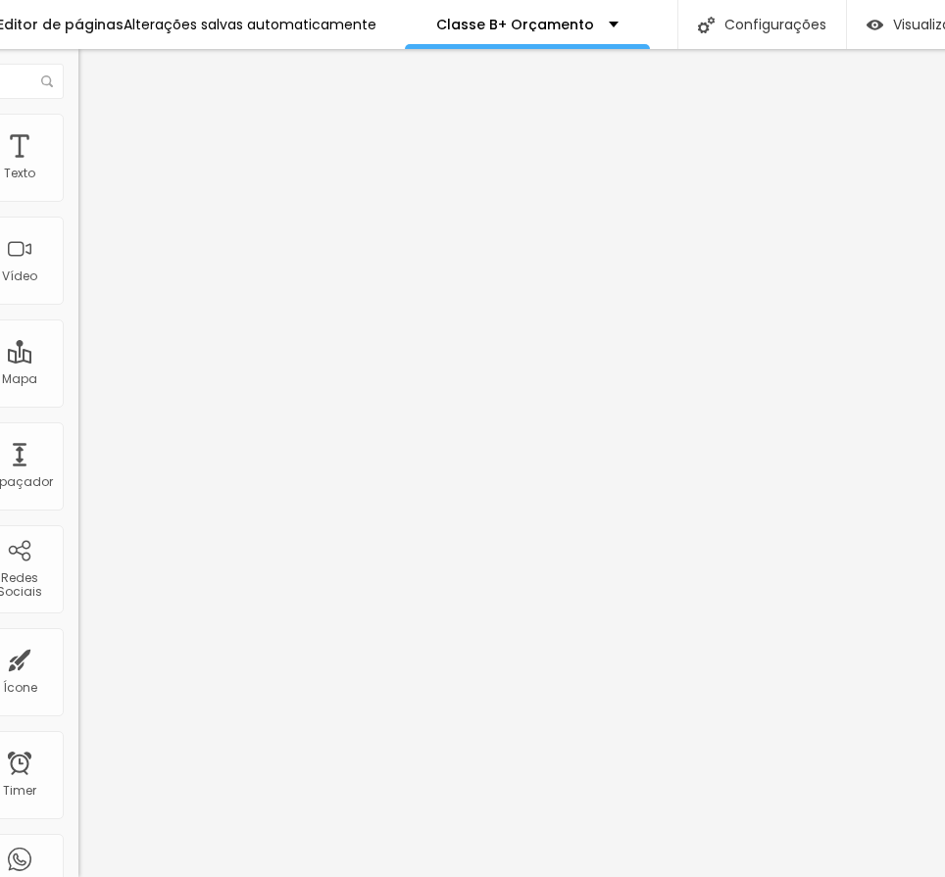
click at [78, 196] on div at bounding box center [190, 188] width 225 height 16
click at [78, 133] on li "Avançado" at bounding box center [190, 143] width 225 height 20
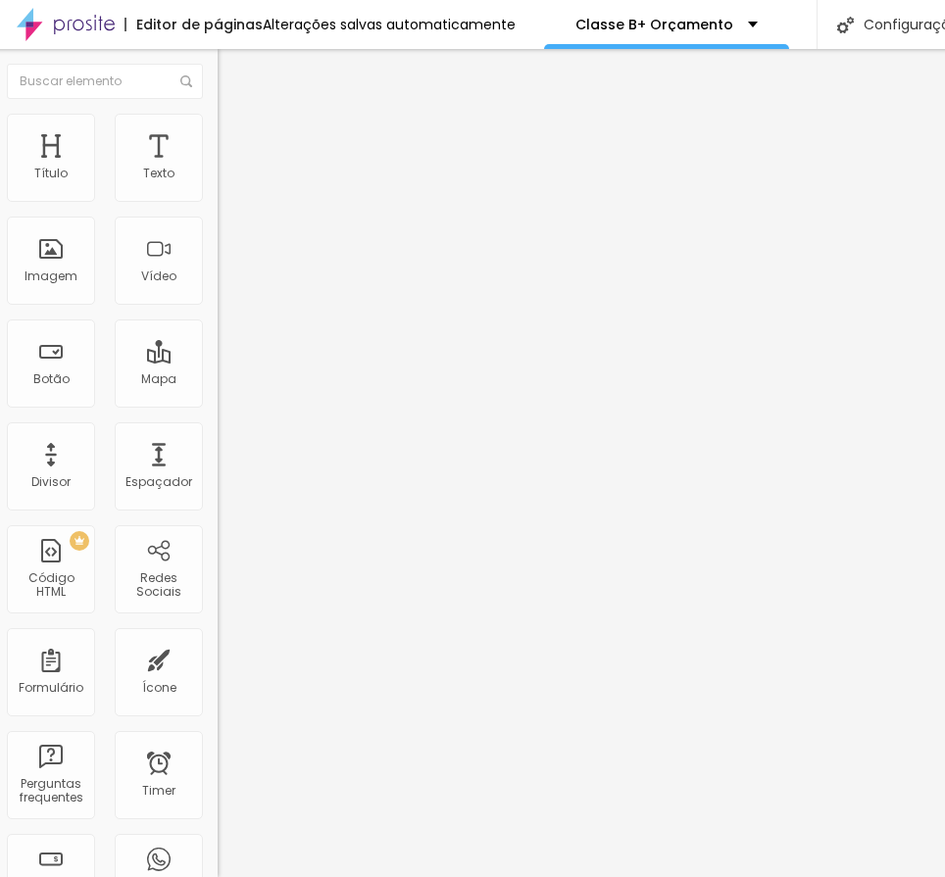
scroll to position [15, 0]
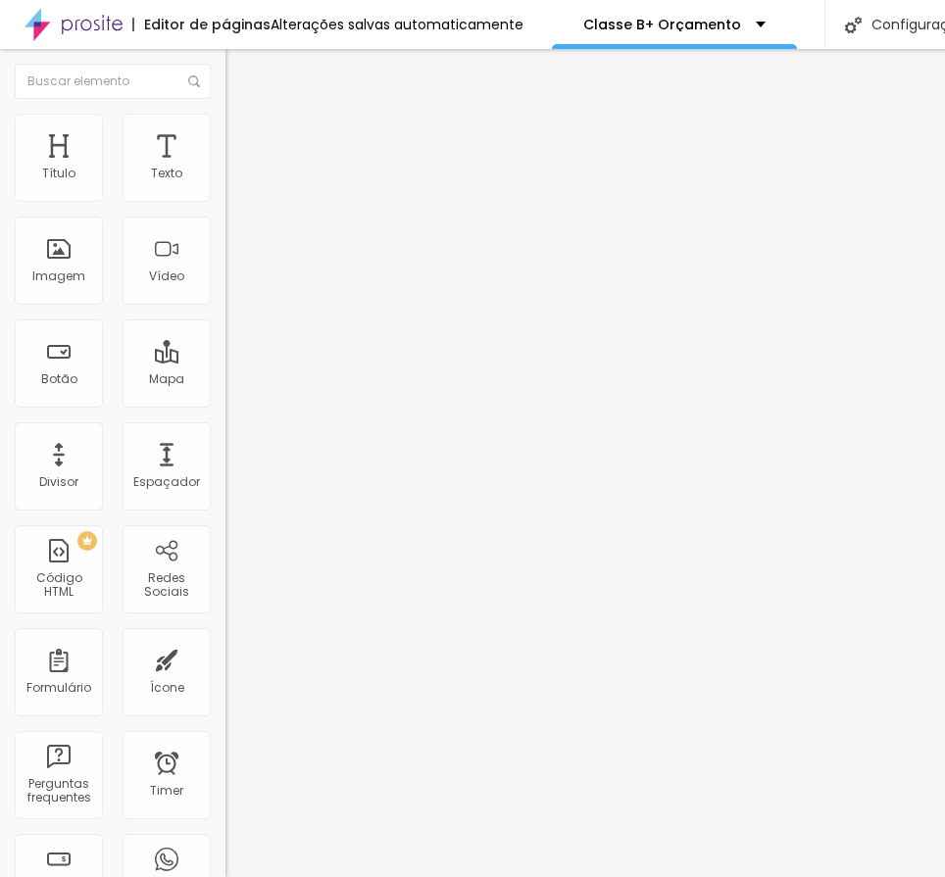
click at [225, 866] on div at bounding box center [337, 866] width 225 height 0
click at [225, 234] on div "20 Espaçamento entre colunas 20 px Espaçamento vertical ID Html Classes Html Vi…" at bounding box center [337, 565] width 225 height 824
click at [243, 138] on span "Avançado" at bounding box center [275, 146] width 65 height 17
click at [225, 866] on div at bounding box center [337, 866] width 225 height 0
drag, startPoint x: 188, startPoint y: 128, endPoint x: 181, endPoint y: 154, distance: 26.4
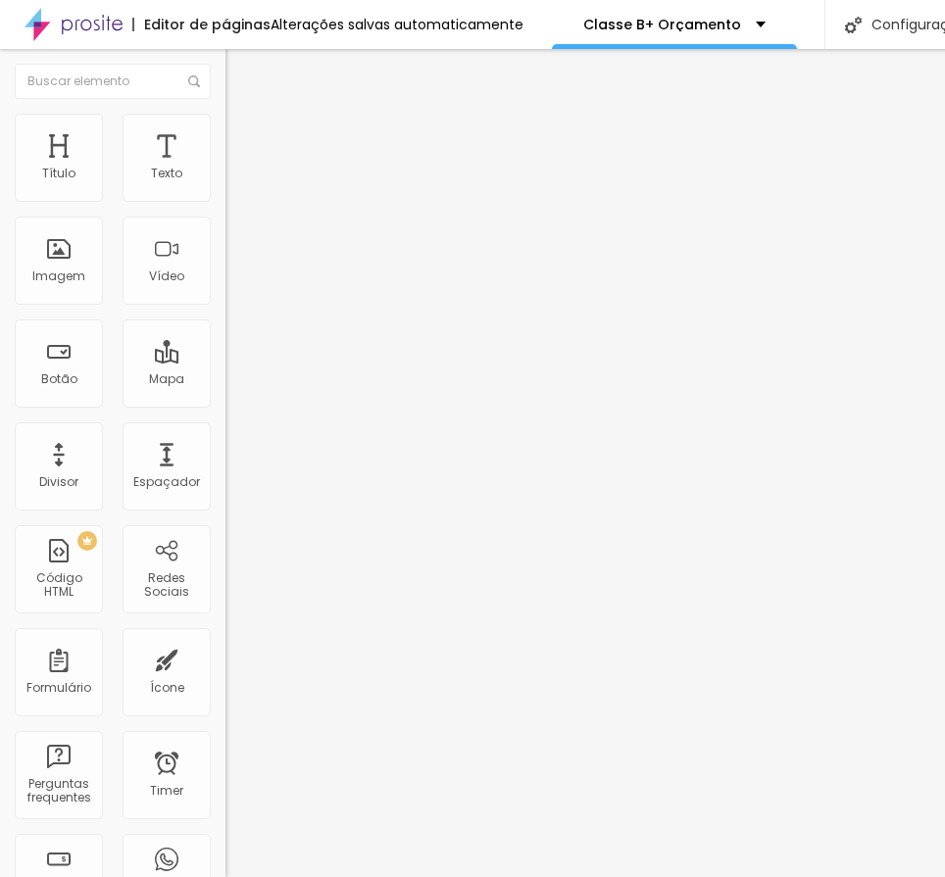
click at [243, 138] on span "Avançado" at bounding box center [275, 146] width 65 height 17
click at [225, 866] on div at bounding box center [337, 866] width 225 height 0
click at [243, 138] on span "Avançado" at bounding box center [275, 146] width 65 height 17
click at [225, 133] on li "Avançado" at bounding box center [337, 143] width 225 height 20
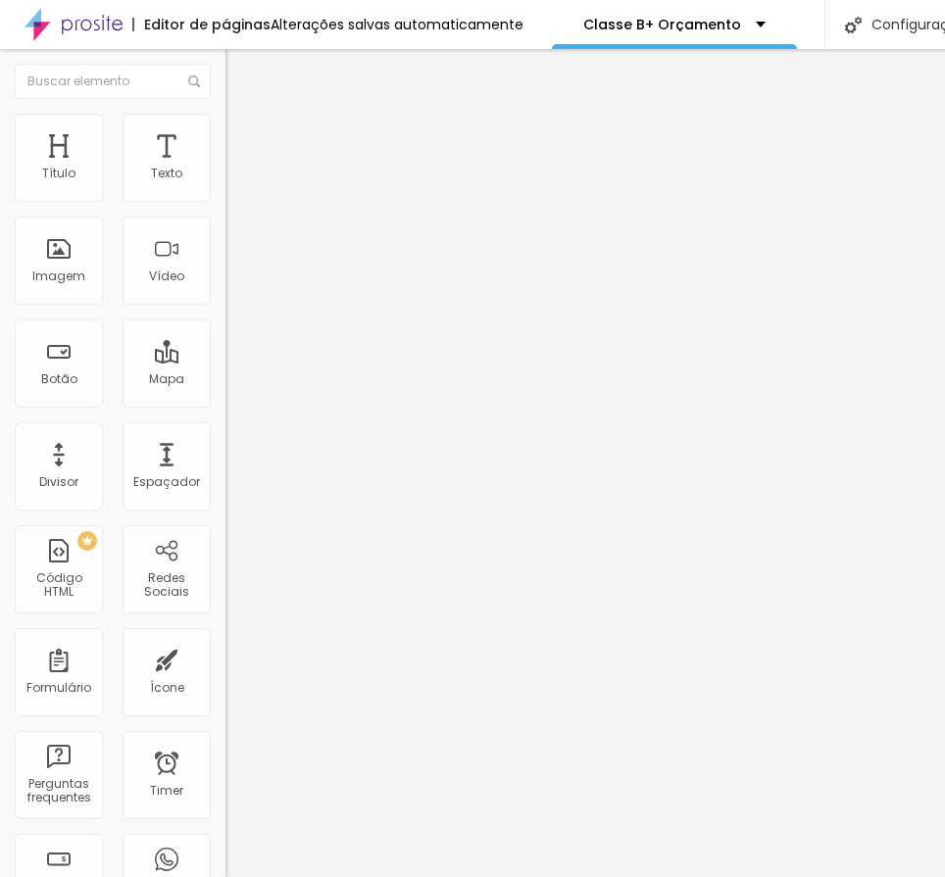
click at [225, 133] on img at bounding box center [234, 142] width 18 height 18
click at [225, 367] on div "20 Espaçamento entre colunas 20 px Espaçamento vertical ID Html Classes Html Vi…" at bounding box center [337, 565] width 225 height 824
click at [225, 133] on li "Avançado" at bounding box center [337, 143] width 225 height 20
click at [243, 142] on span "Avançado" at bounding box center [275, 146] width 65 height 17
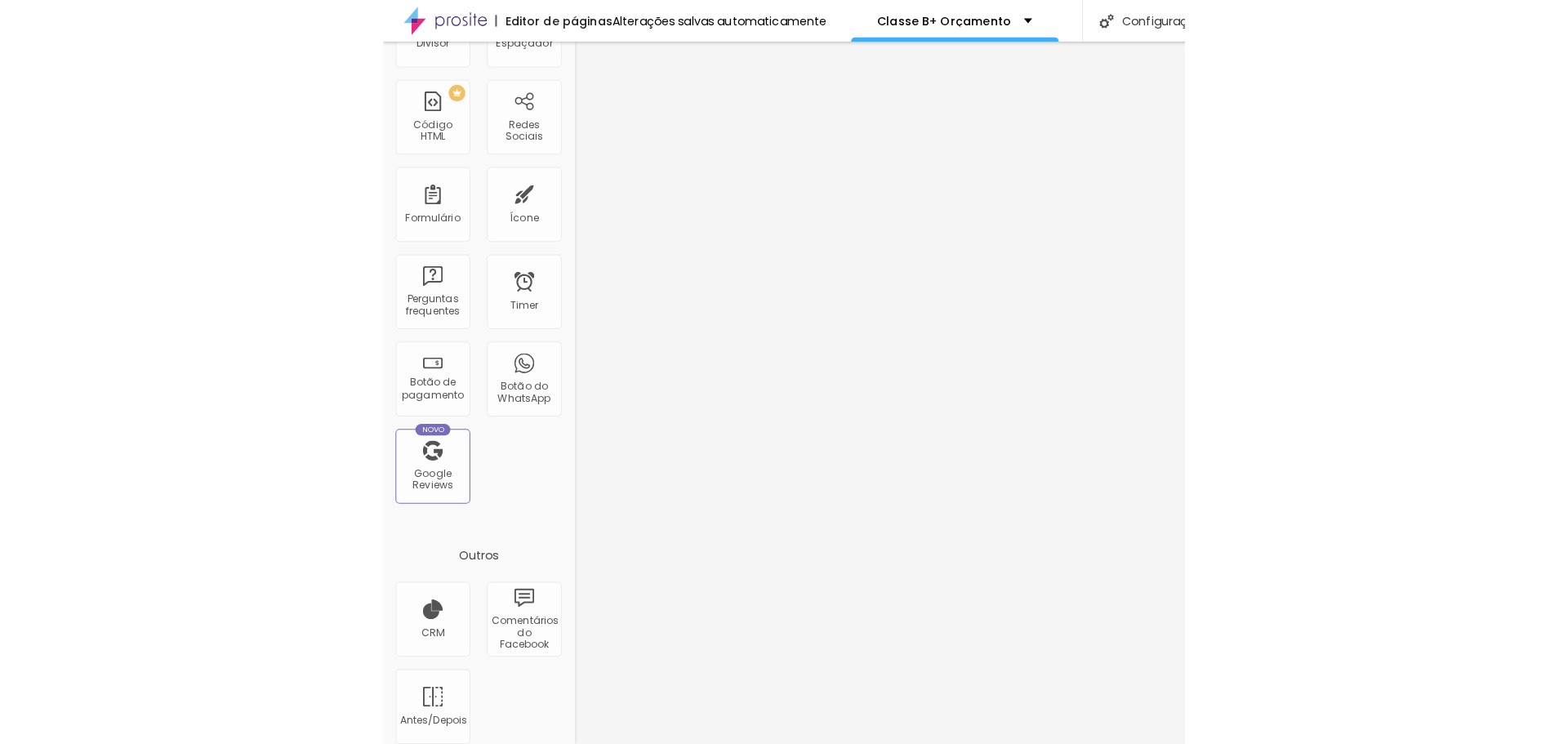
scroll to position [358, 0]
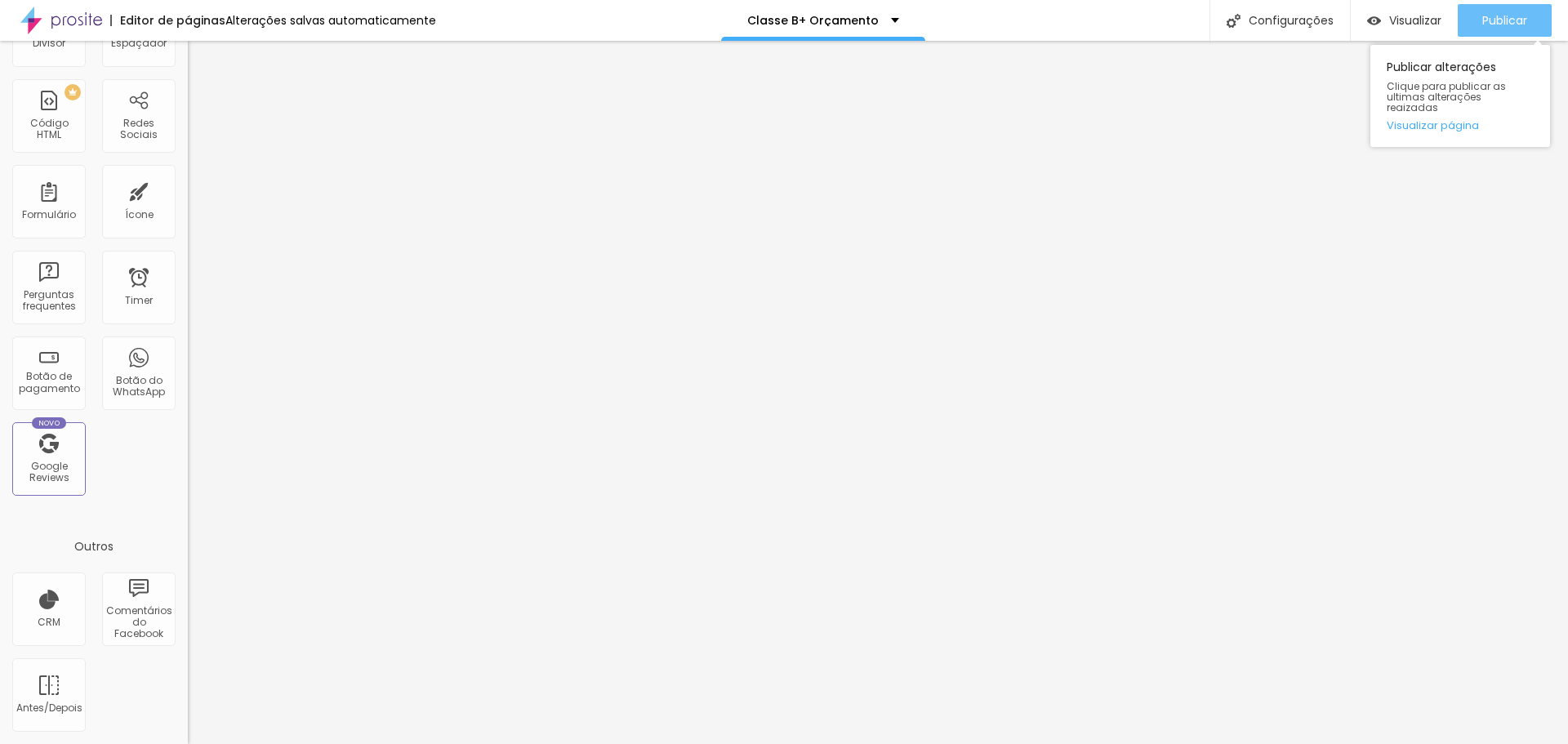
click at [786, 16] on span "Publicar" at bounding box center [1505, 21] width 45 height 13
click at [786, 21] on span "Visualizar" at bounding box center [1415, 21] width 52 height 13
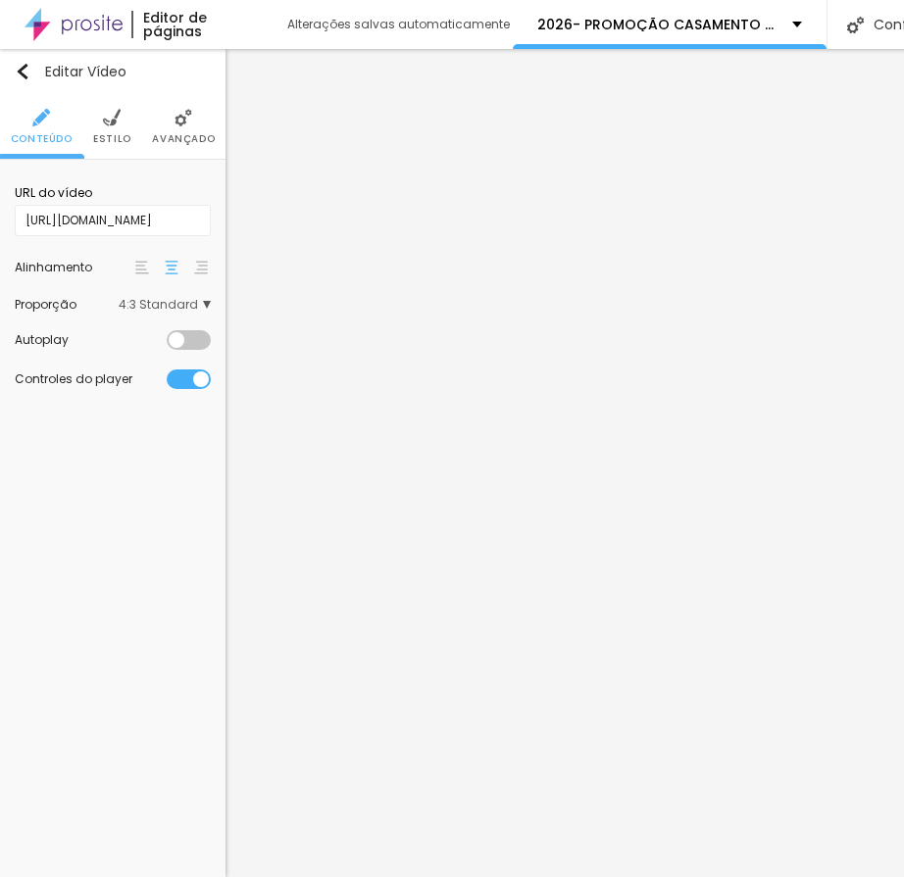
click at [112, 138] on span "Estilo" at bounding box center [112, 139] width 38 height 10
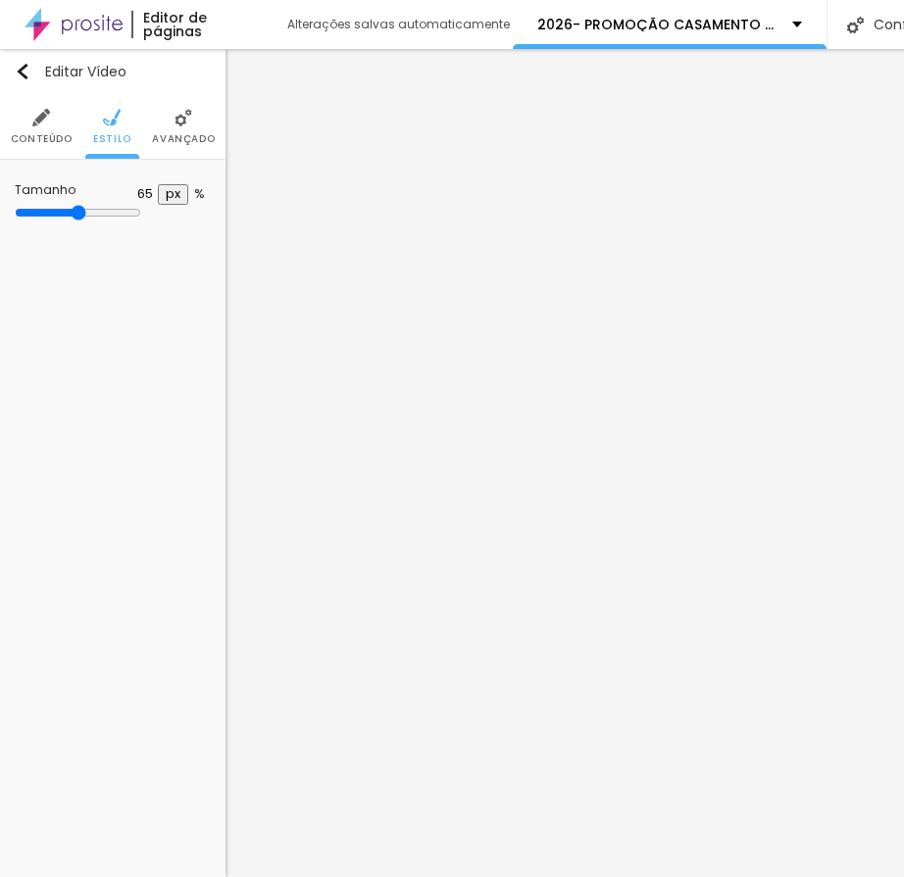
click at [153, 118] on li "Avançado" at bounding box center [183, 126] width 63 height 65
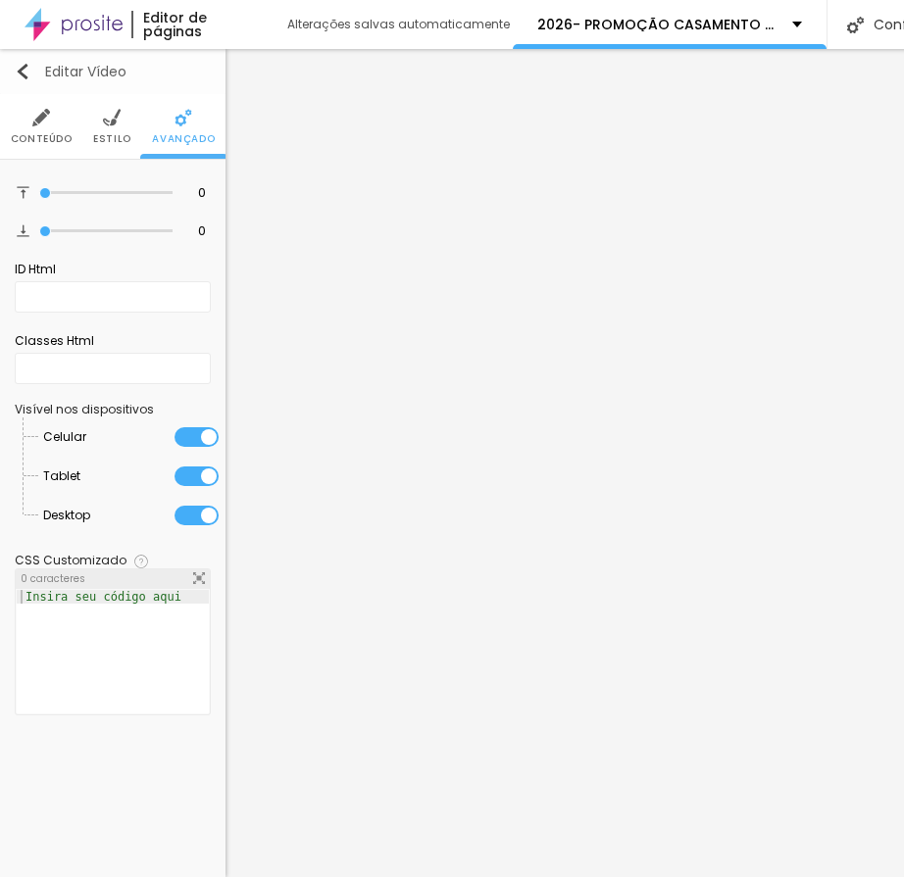
click at [29, 77] on img "button" at bounding box center [23, 72] width 16 height 16
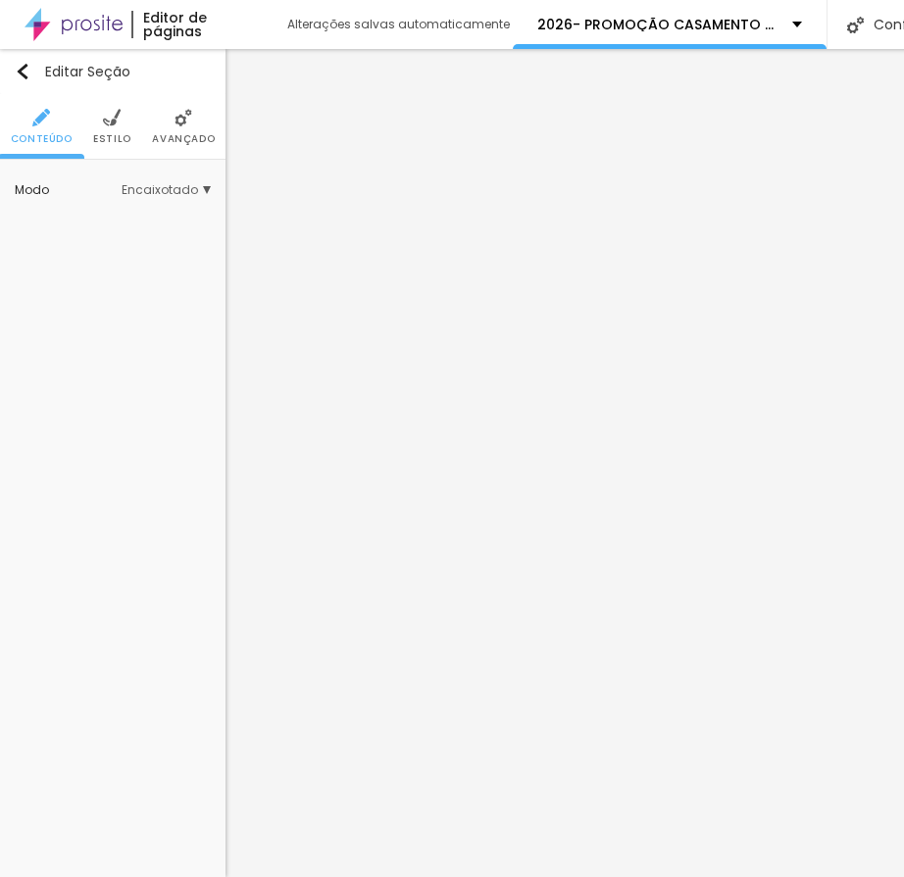
click at [193, 142] on span "Avançado" at bounding box center [183, 139] width 63 height 10
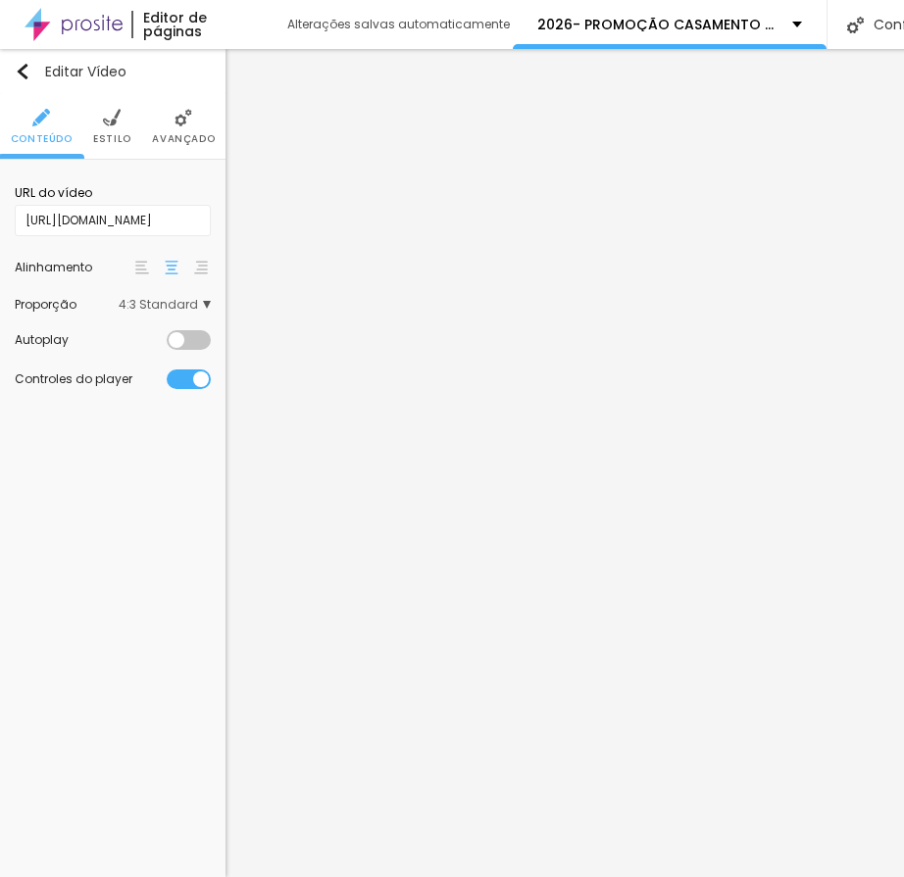
click at [104, 127] on li "Estilo" at bounding box center [112, 126] width 38 height 65
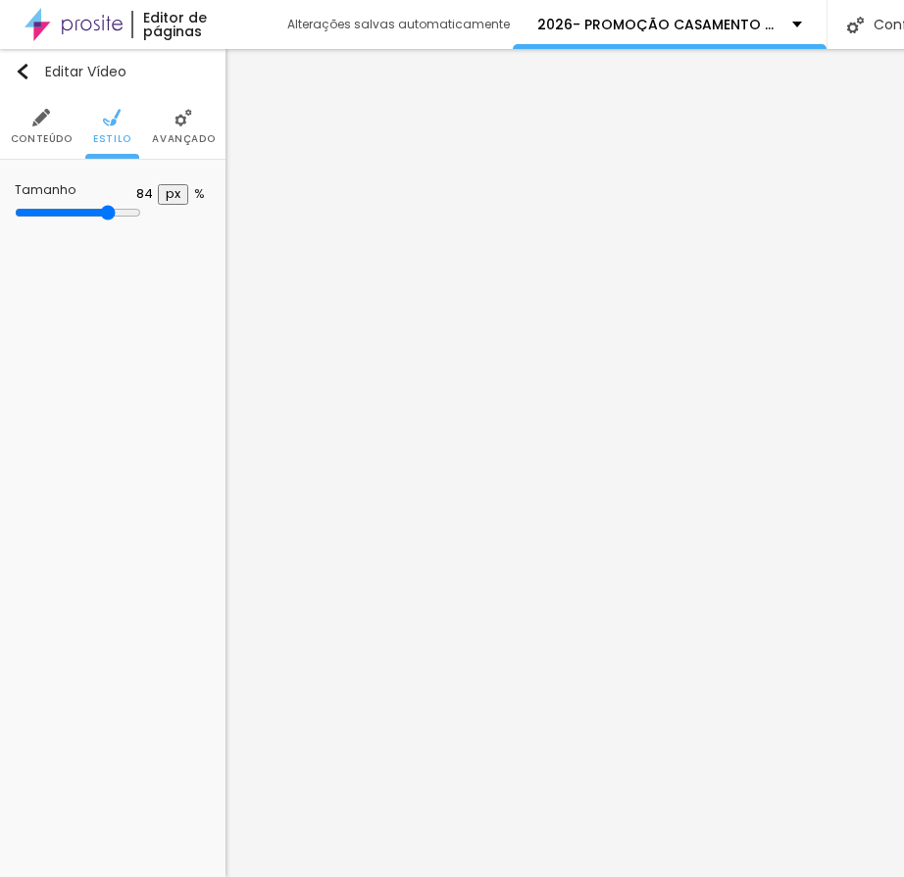
click at [155, 119] on li "Avançado" at bounding box center [183, 126] width 63 height 65
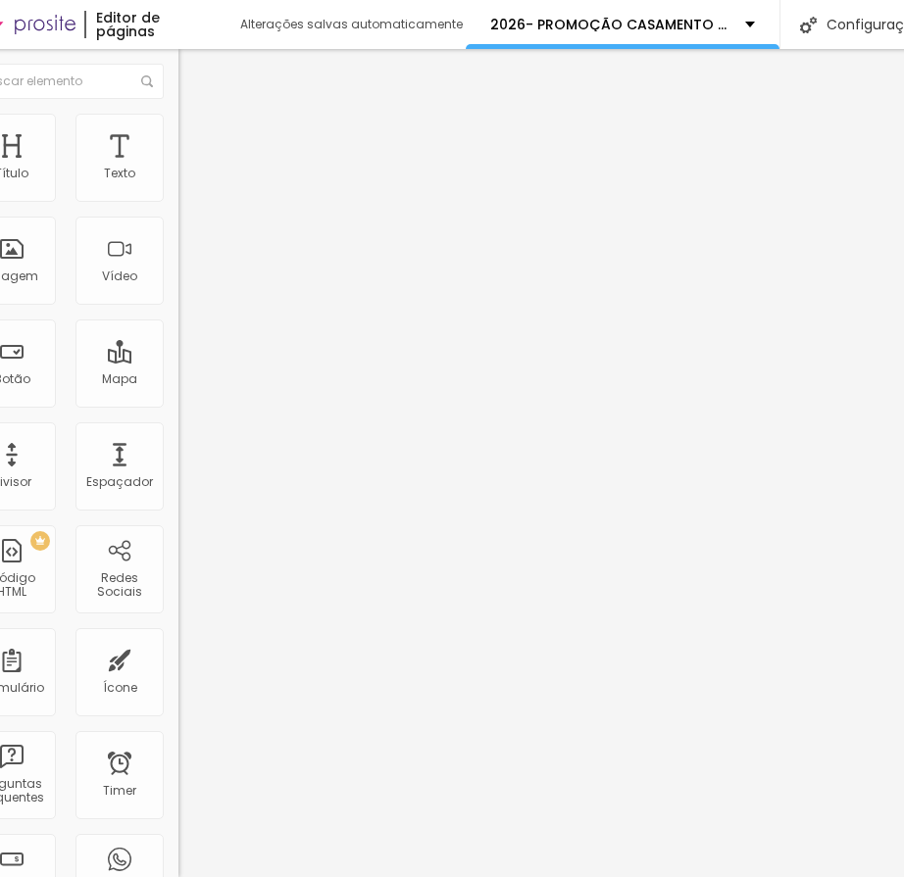
scroll to position [0, 26]
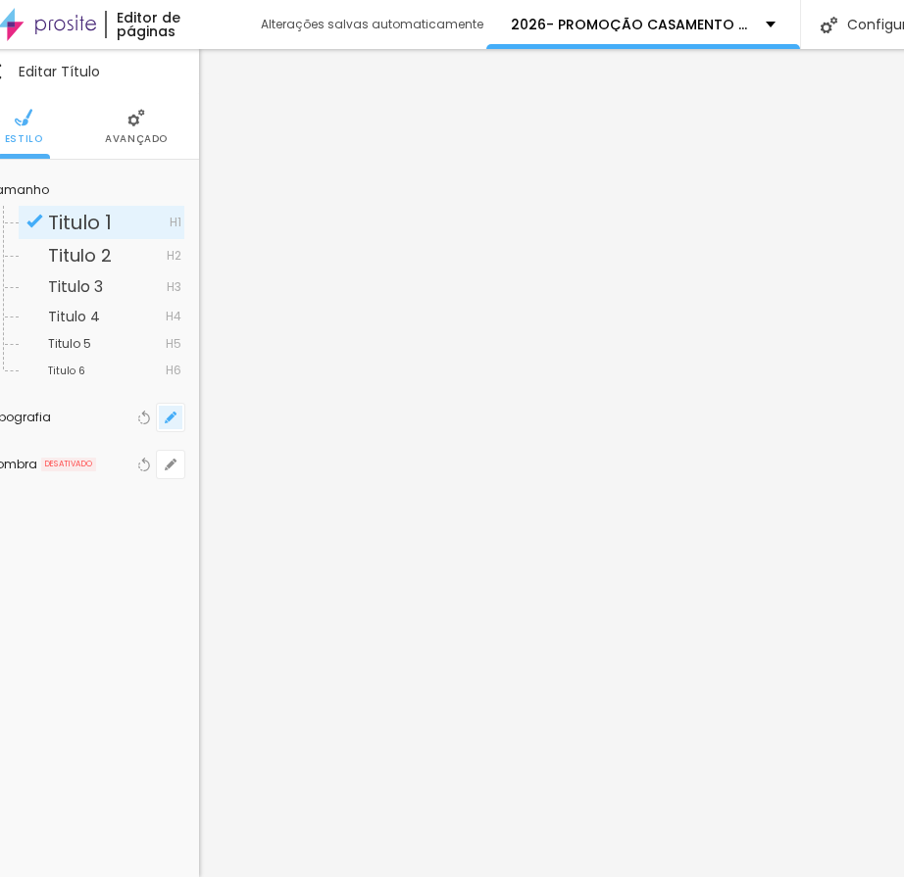
click at [168, 414] on icon "button" at bounding box center [171, 418] width 12 height 12
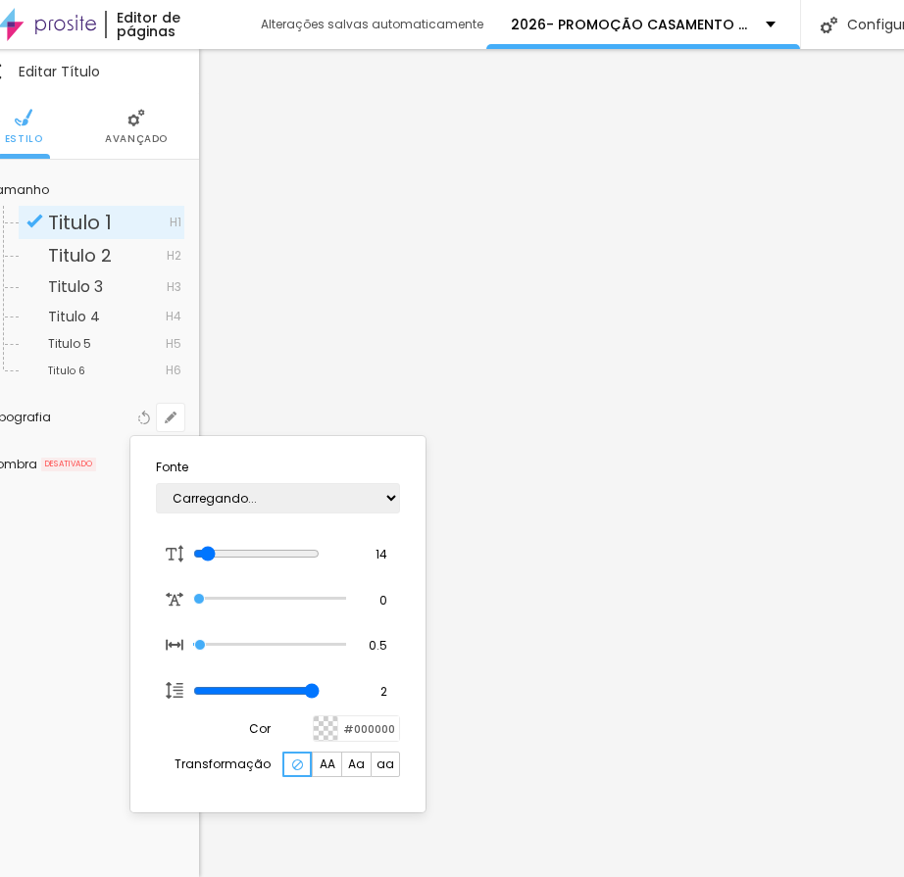
type input "1"
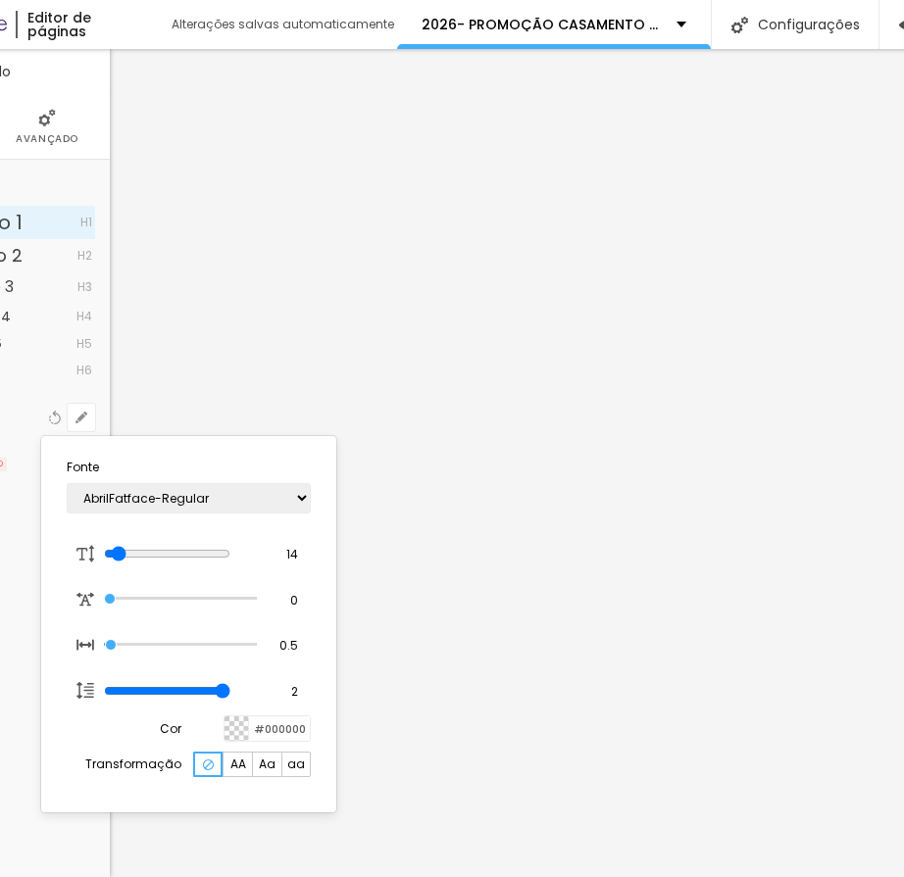
click at [654, 713] on div at bounding box center [452, 438] width 904 height 877
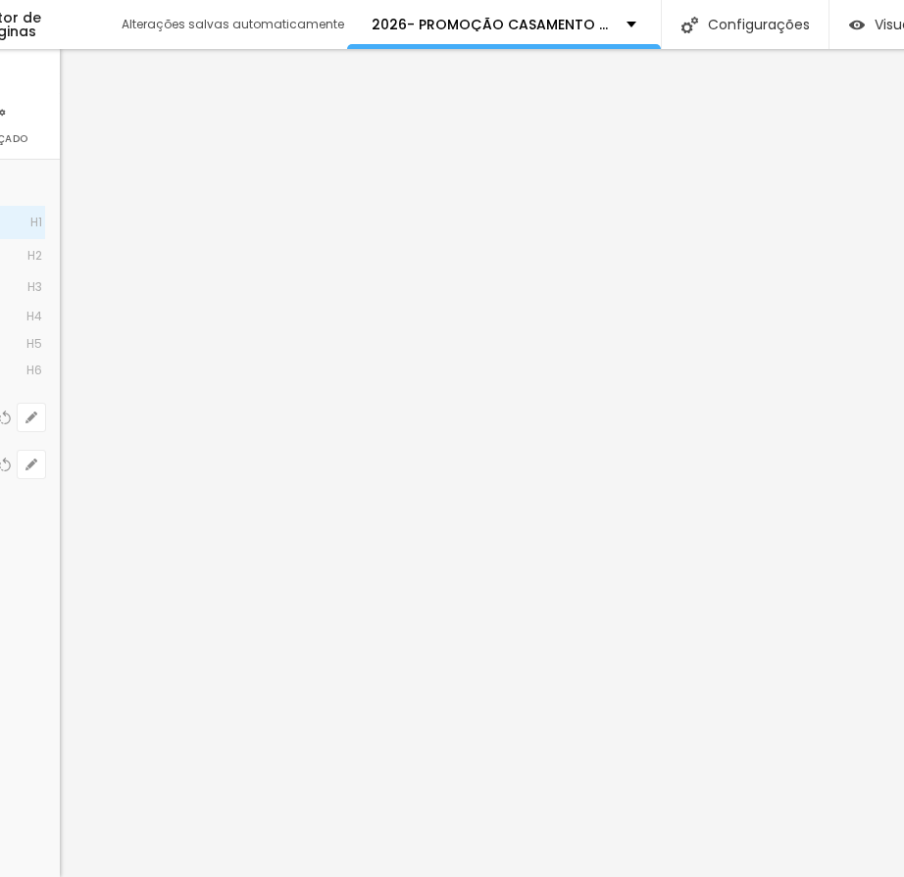
scroll to position [0, 0]
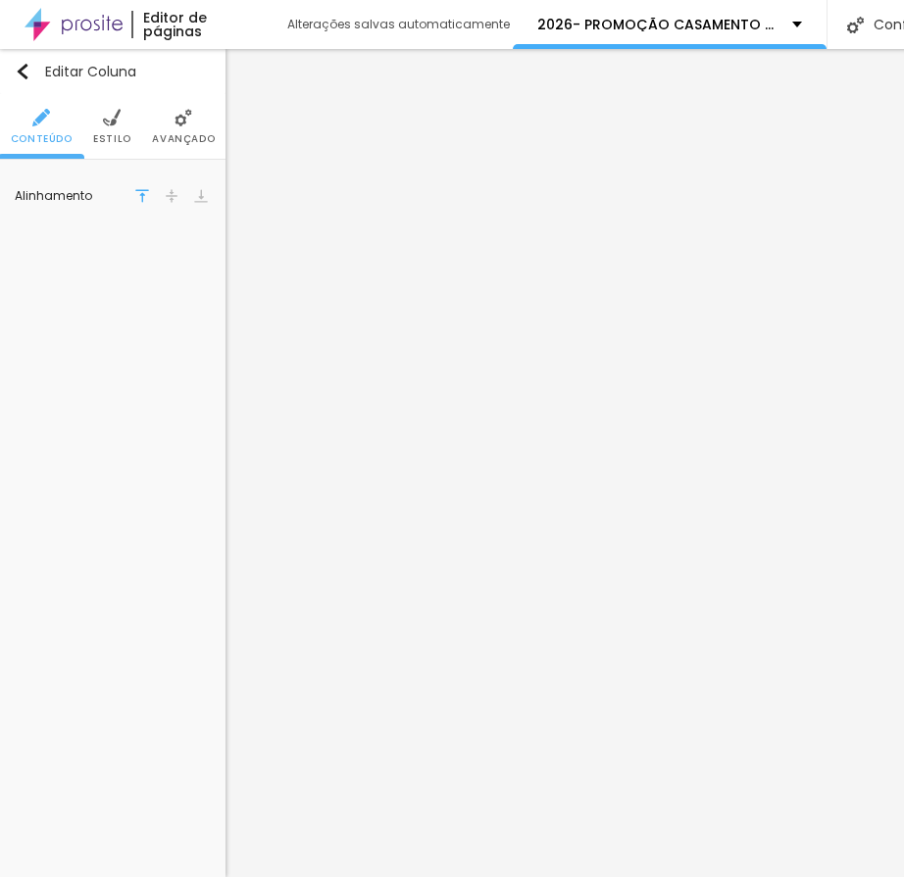
click at [106, 135] on span "Estilo" at bounding box center [112, 139] width 38 height 10
click at [197, 296] on icon "button" at bounding box center [197, 291] width 12 height 12
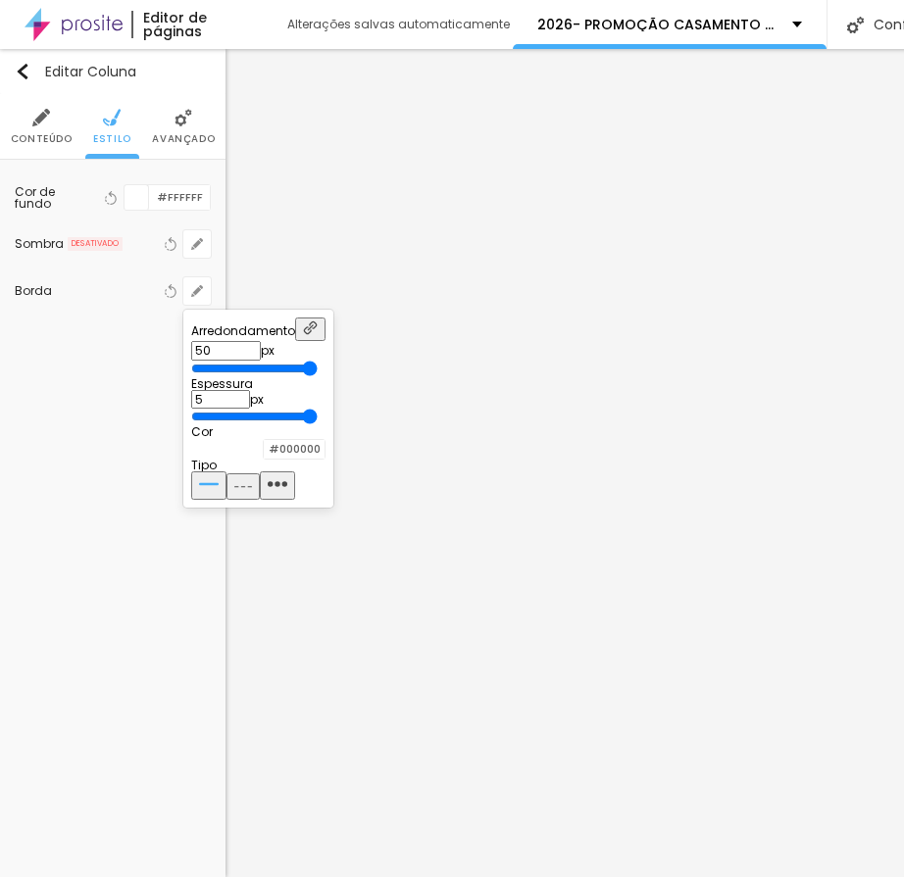
scroll to position [15, 0]
click at [653, 517] on div at bounding box center [452, 438] width 904 height 877
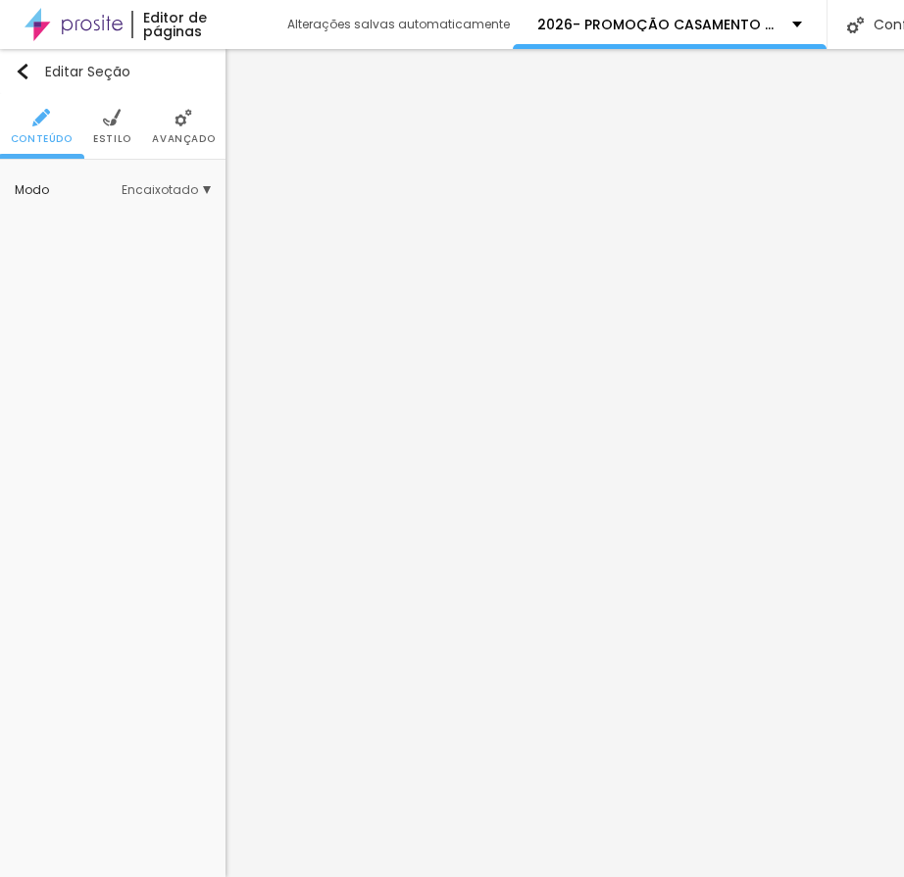
click at [170, 107] on li "Avançado" at bounding box center [183, 126] width 63 height 65
